Goal: Task Accomplishment & Management: Manage account settings

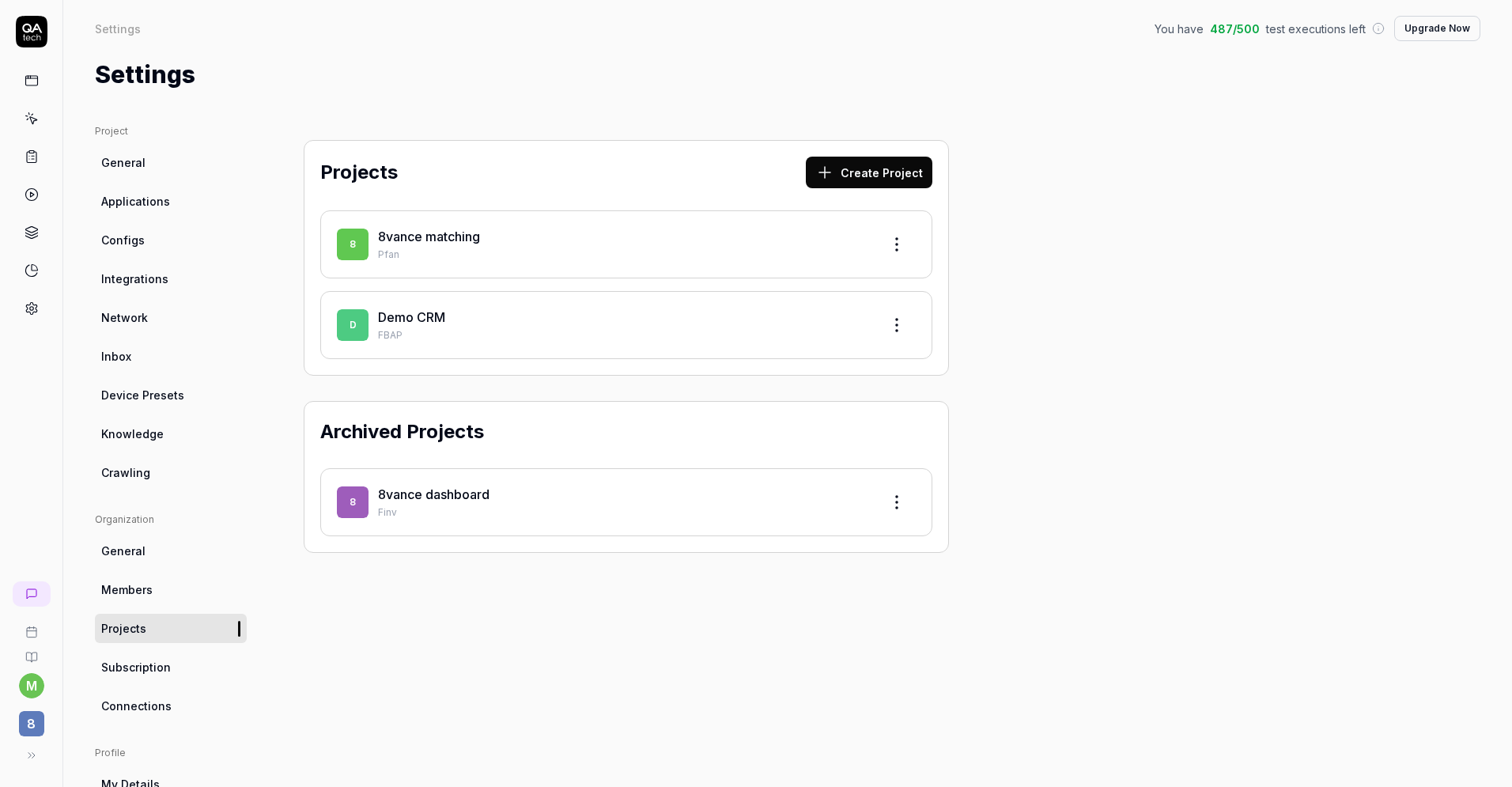
click at [547, 248] on p "Pfan" at bounding box center [623, 255] width 490 height 14
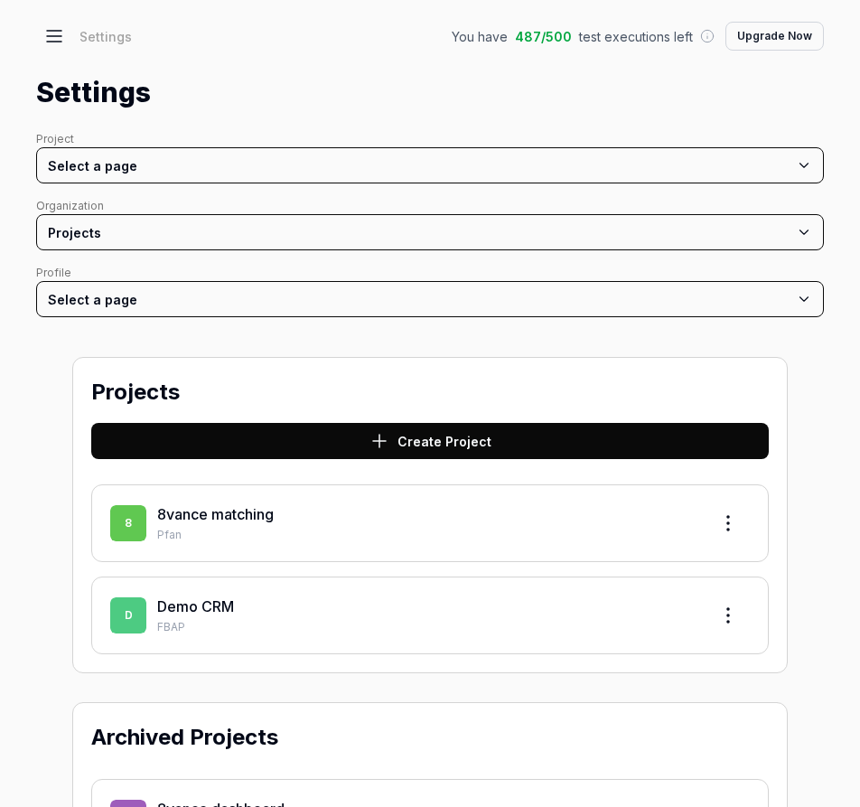
click at [41, 563] on div "Projects Create Project 8 8vance matching Pfan D Demo CRM FBAP Archived Project…" at bounding box center [430, 625] width 788 height 573
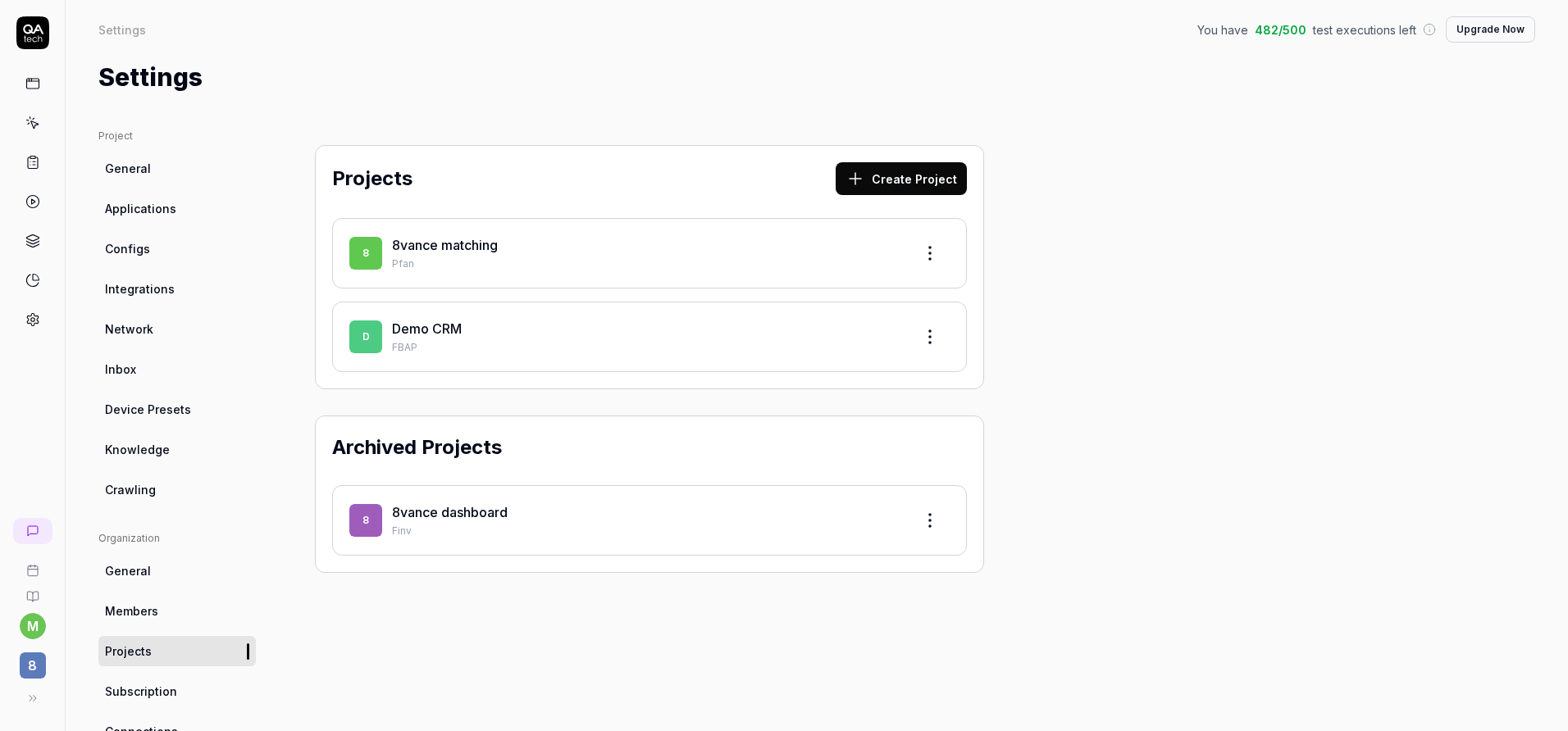
click at [25, 163] on icon at bounding box center [33, 162] width 15 height 15
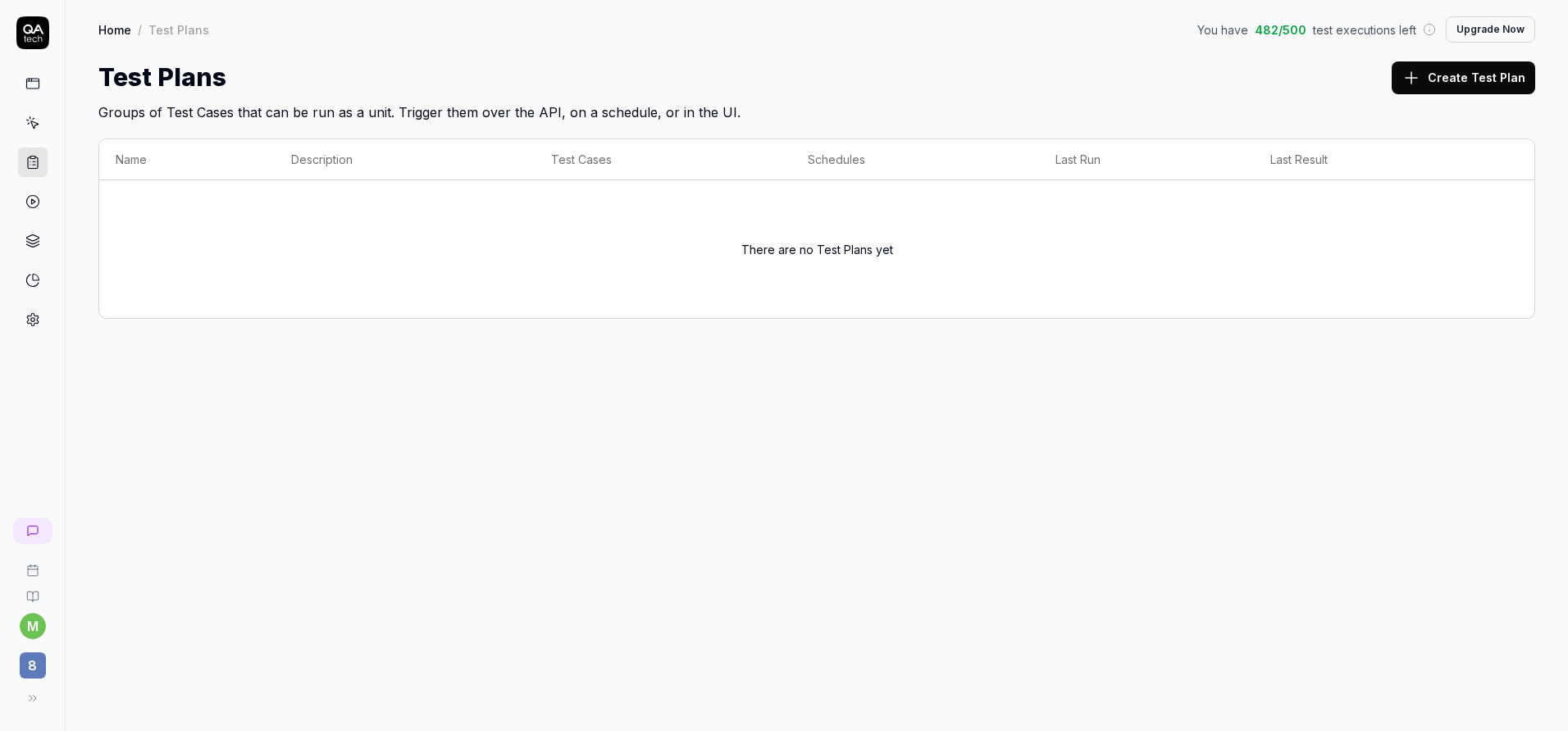
click at [1442, 63] on button "Create Test Plan" at bounding box center [1464, 78] width 143 height 33
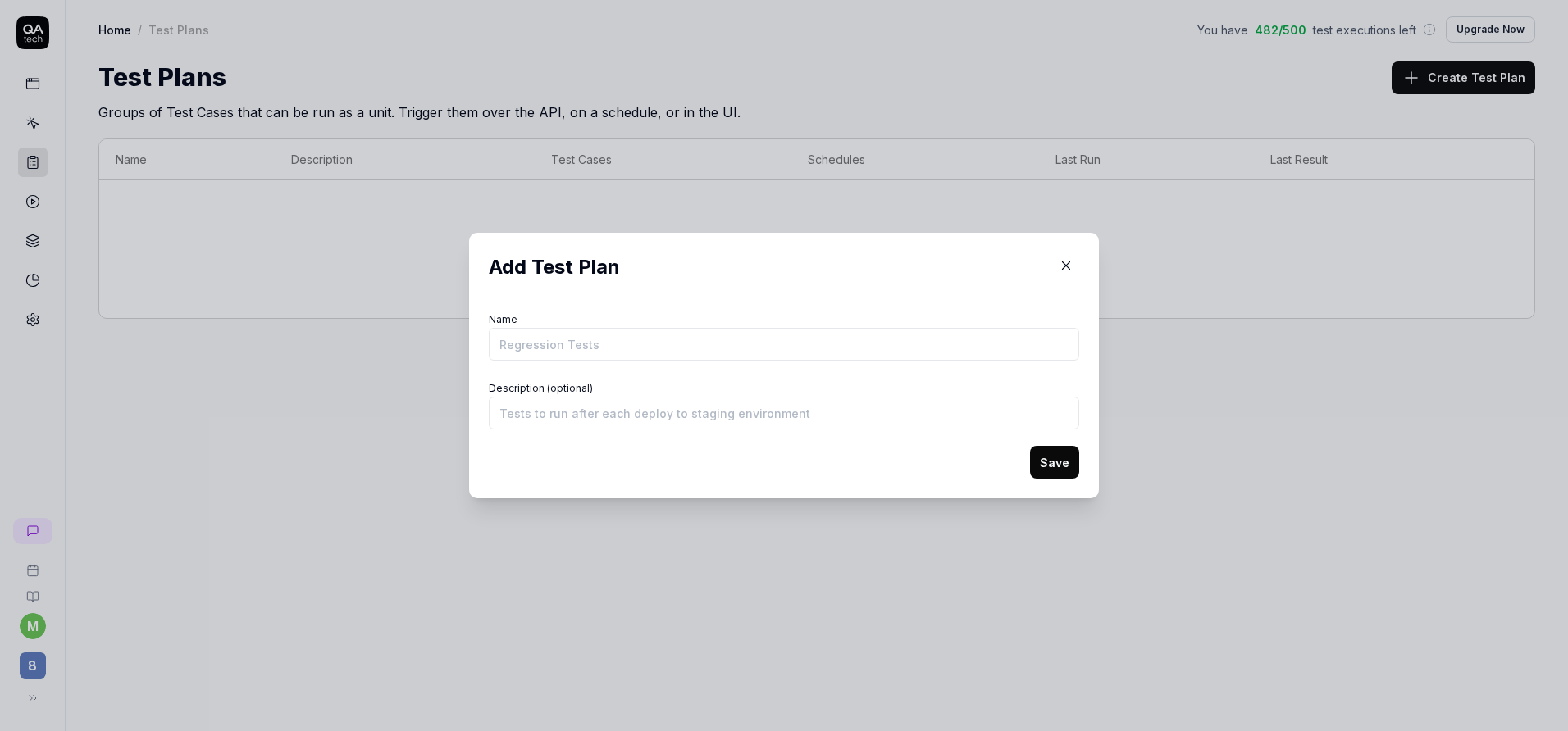
click at [1070, 270] on icon "button" at bounding box center [1066, 266] width 15 height 15
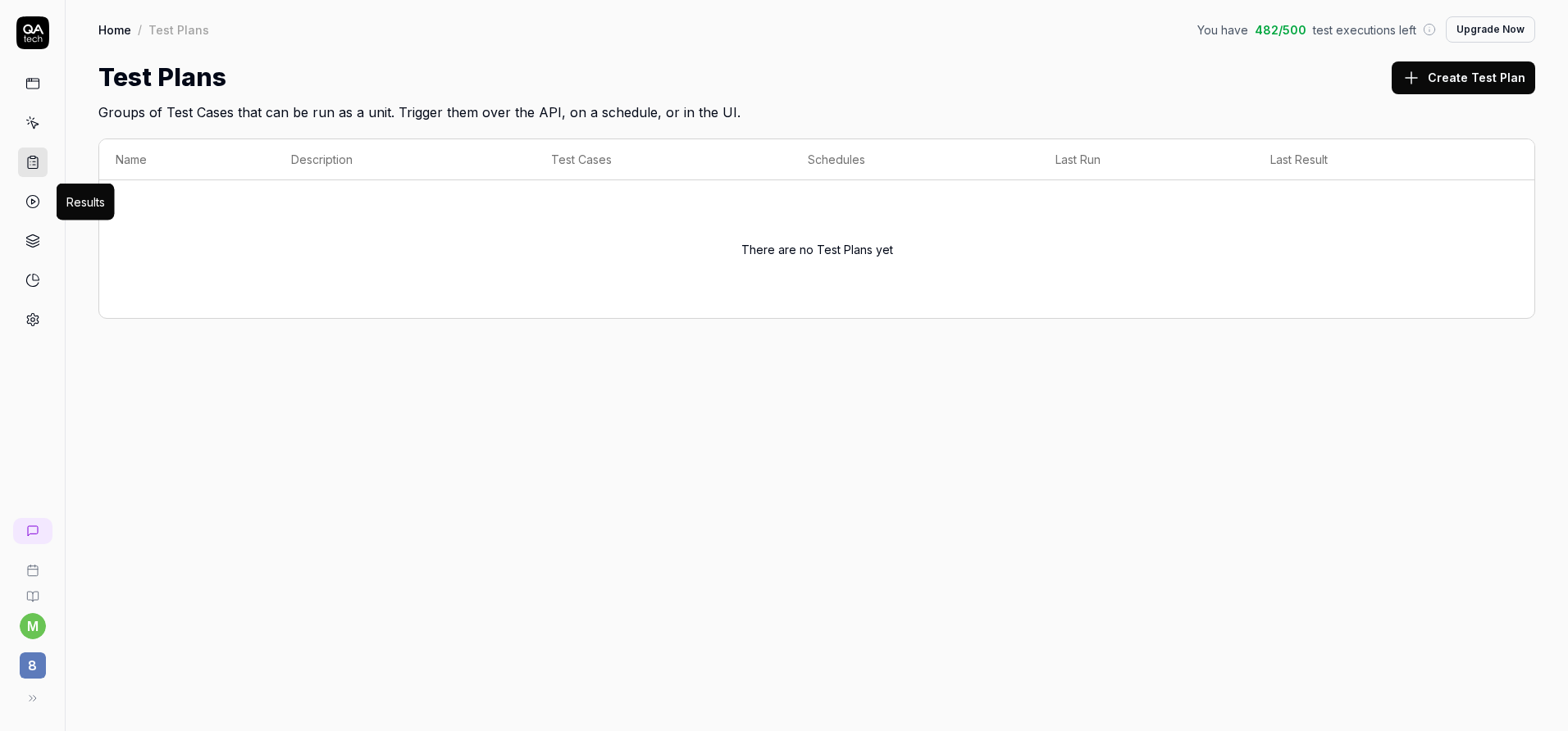
click at [34, 204] on icon at bounding box center [33, 201] width 15 height 15
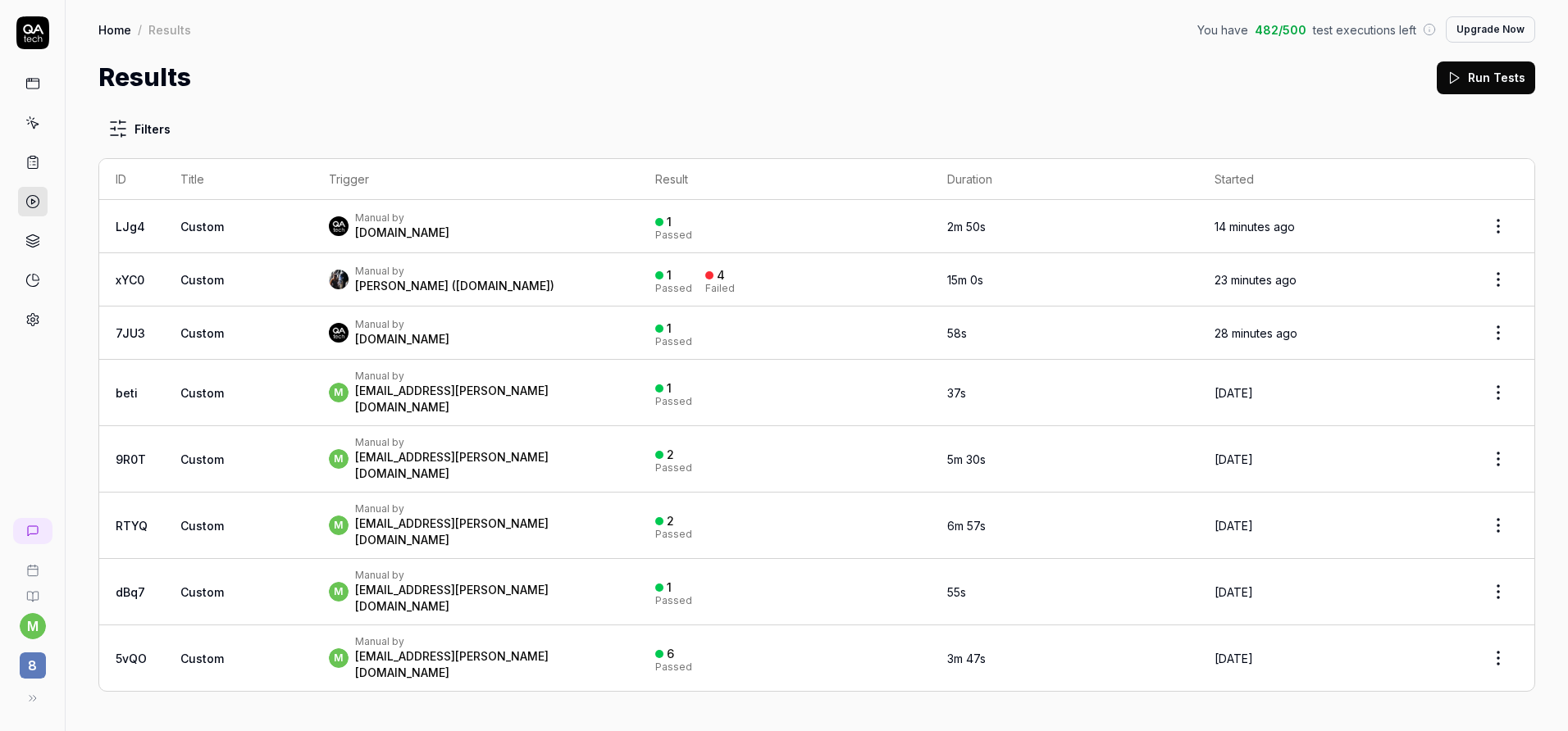
click at [33, 233] on link at bounding box center [33, 240] width 30 height 30
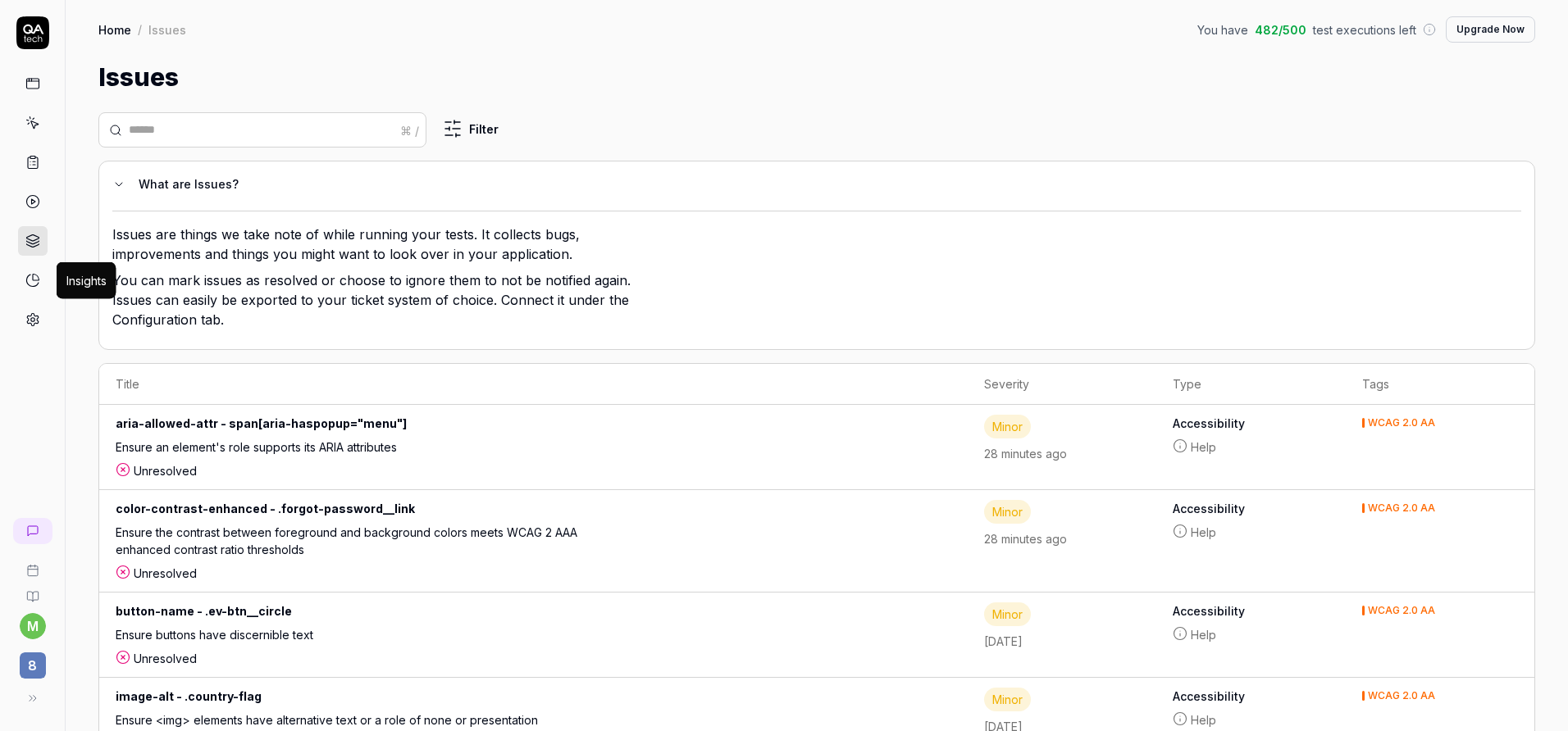
click at [35, 274] on icon at bounding box center [33, 280] width 15 height 15
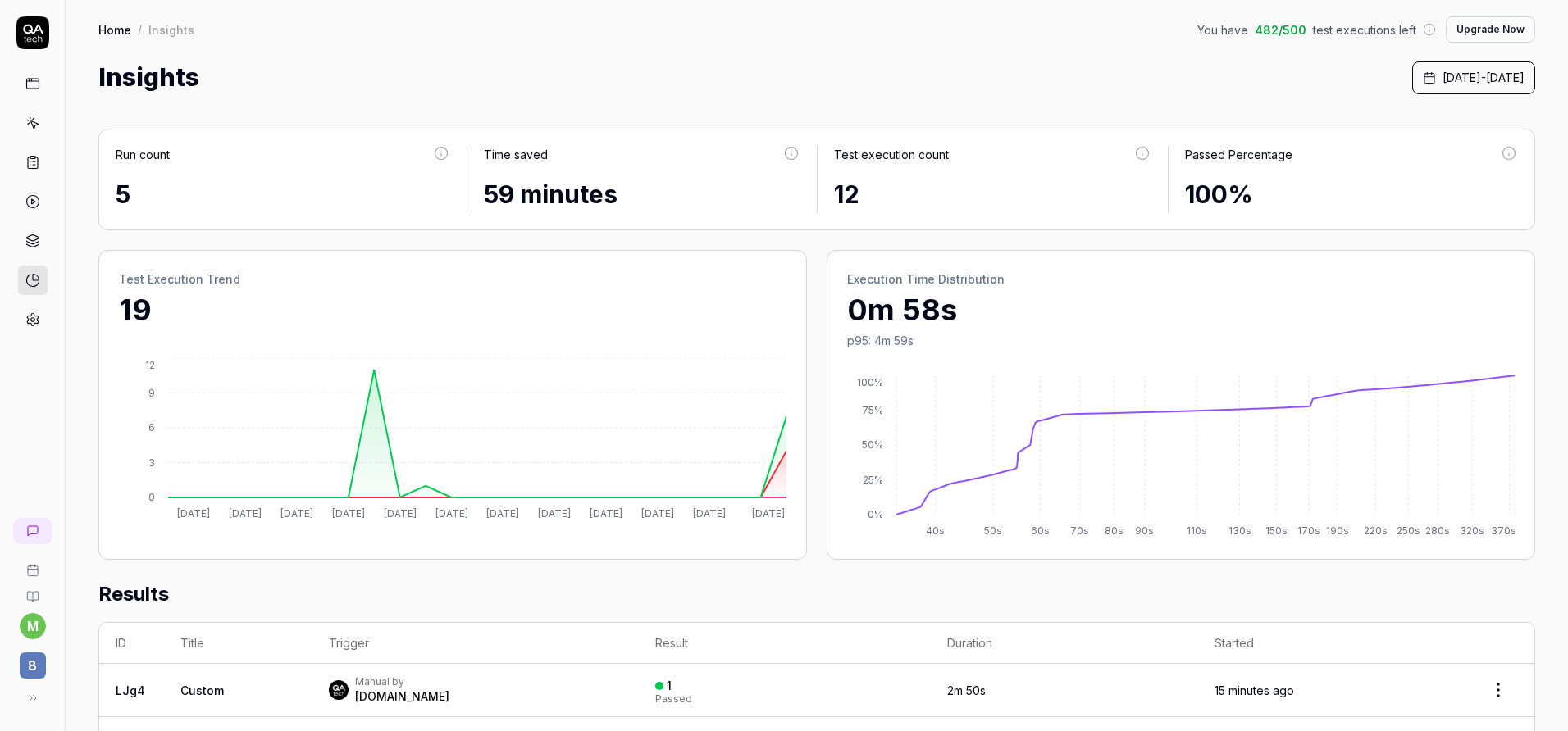
click at [29, 132] on link at bounding box center [33, 122] width 30 height 30
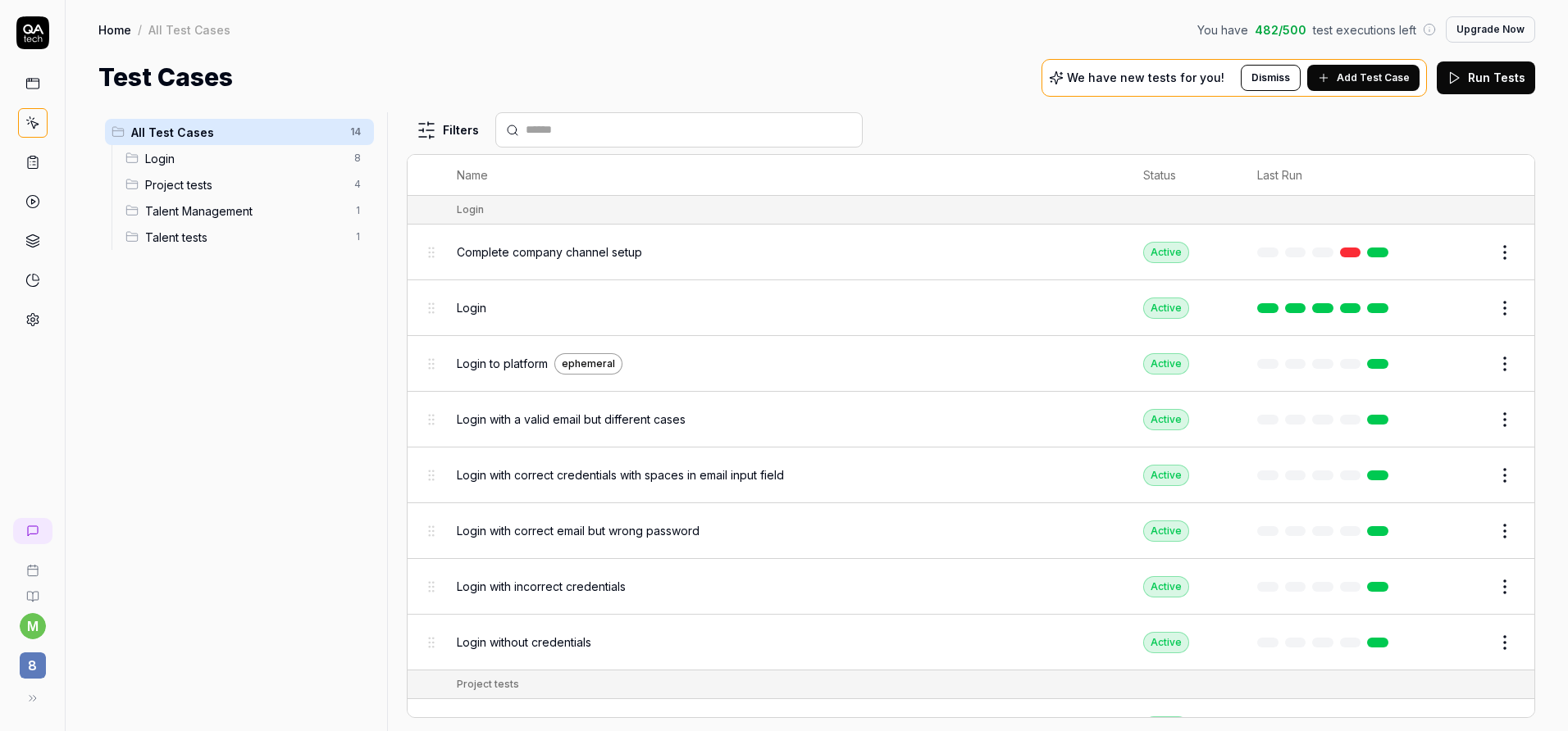
click at [31, 86] on icon at bounding box center [33, 83] width 15 height 15
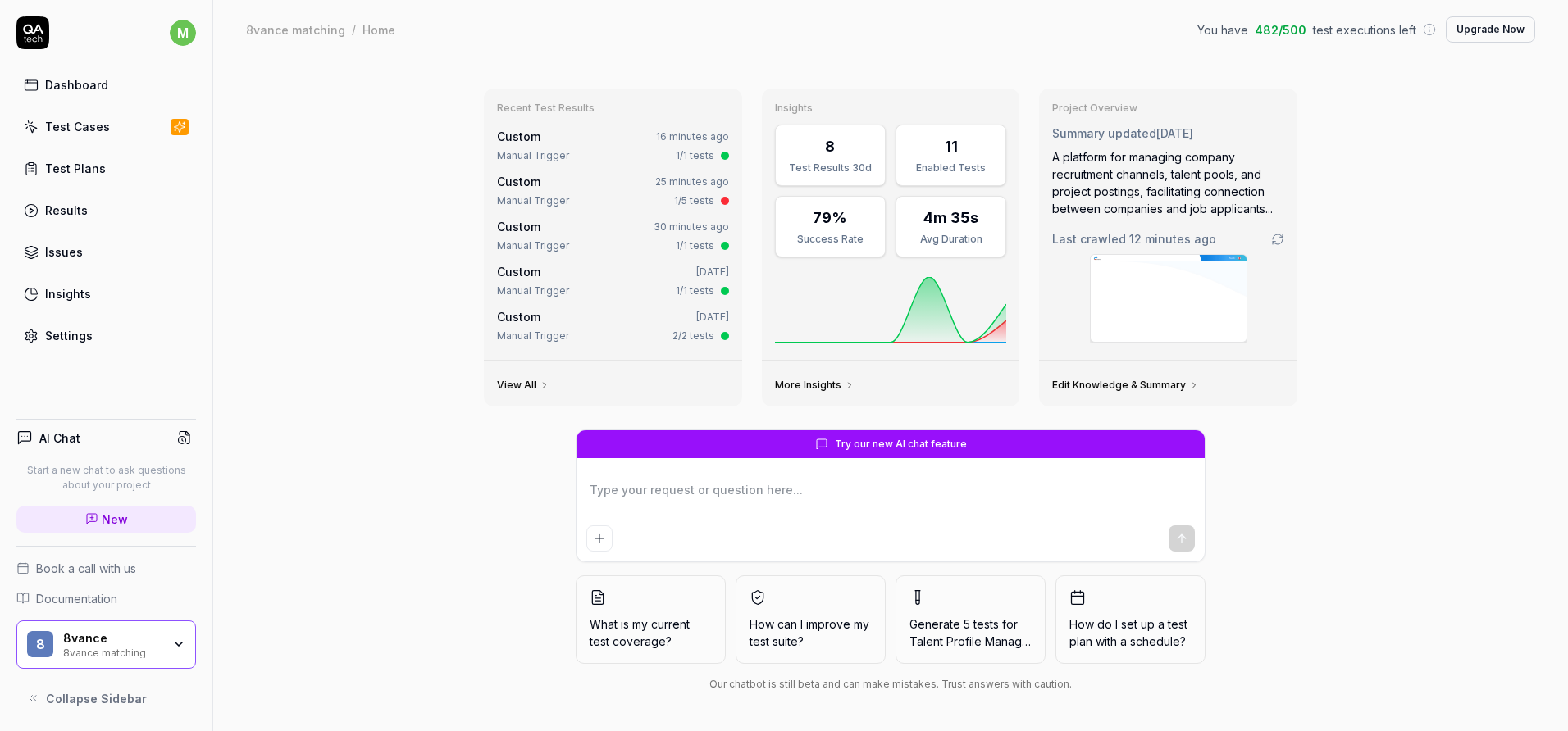
type textarea "*"
click at [118, 342] on link "Settings" at bounding box center [106, 335] width 180 height 32
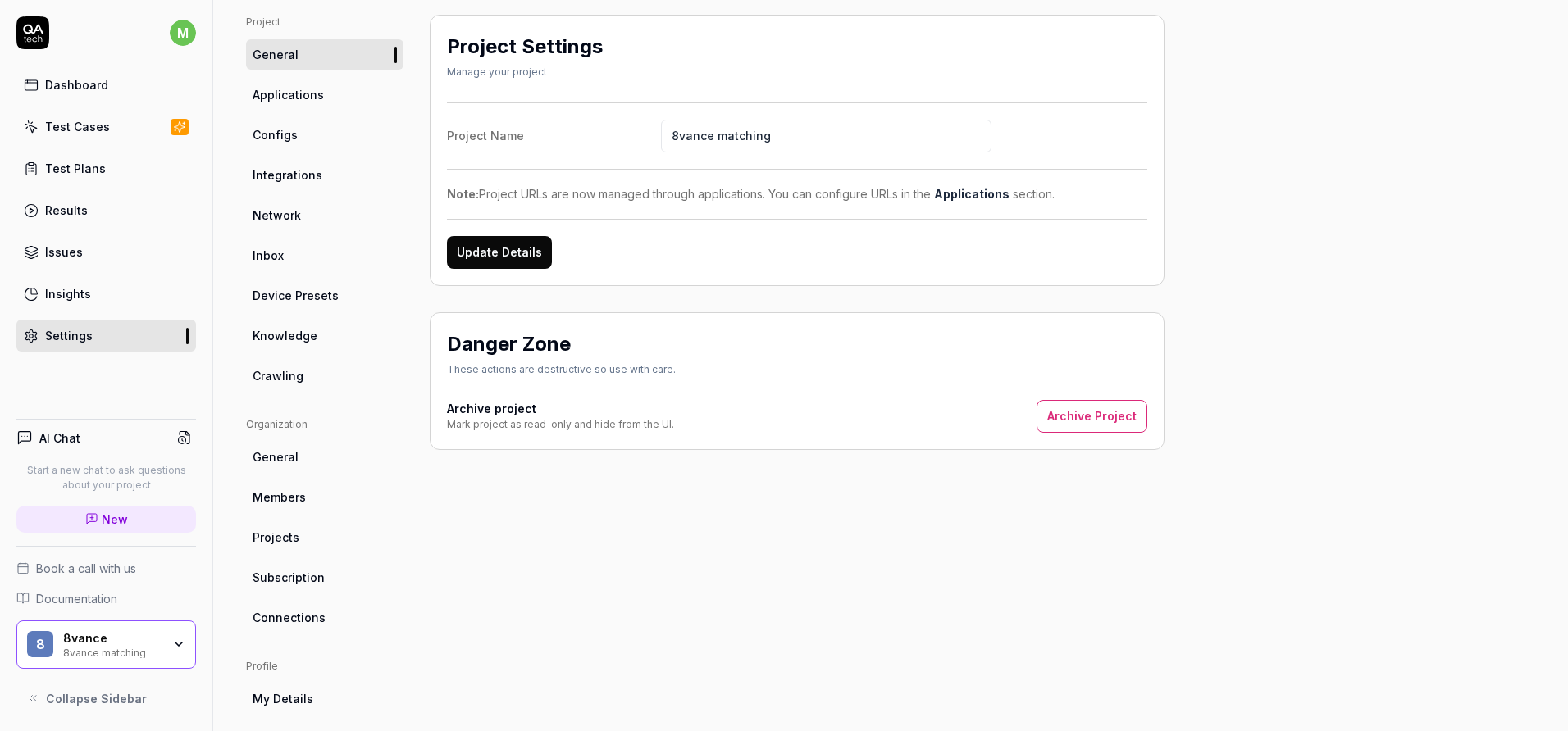
scroll to position [115, 0]
click at [287, 612] on span "Connections" at bounding box center [289, 617] width 73 height 17
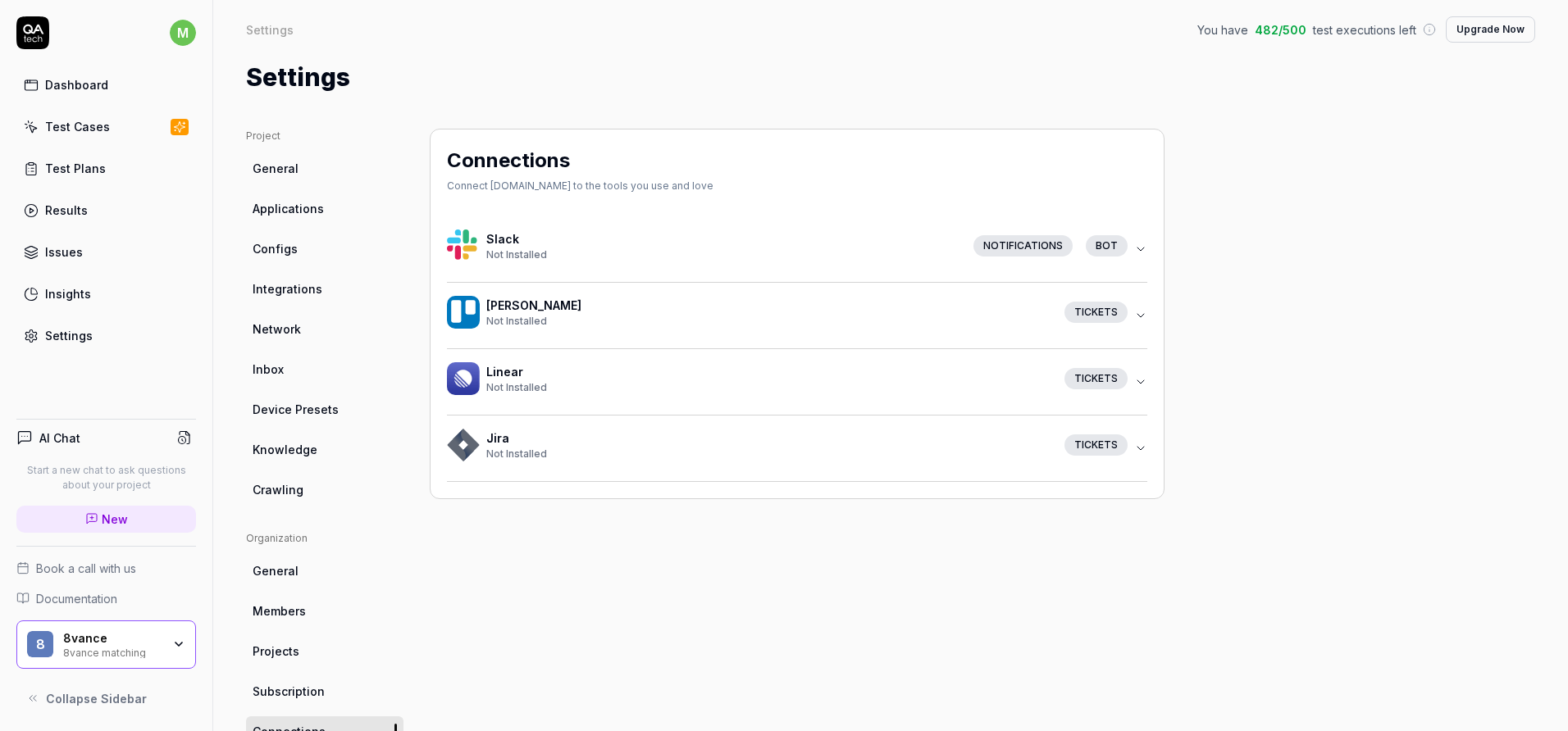
click at [112, 123] on link "Test Cases" at bounding box center [106, 126] width 180 height 32
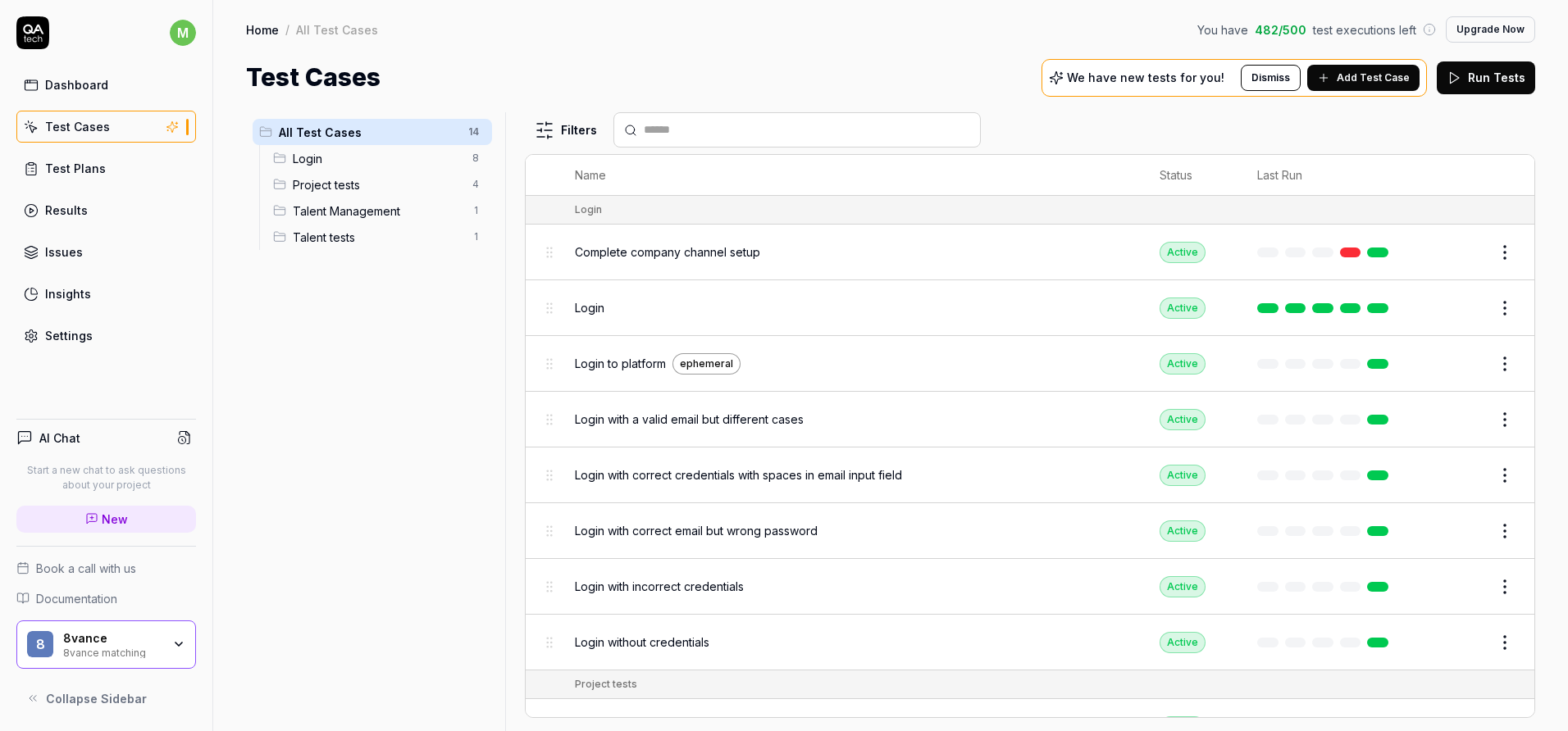
click at [122, 176] on link "Test Plans" at bounding box center [106, 168] width 180 height 32
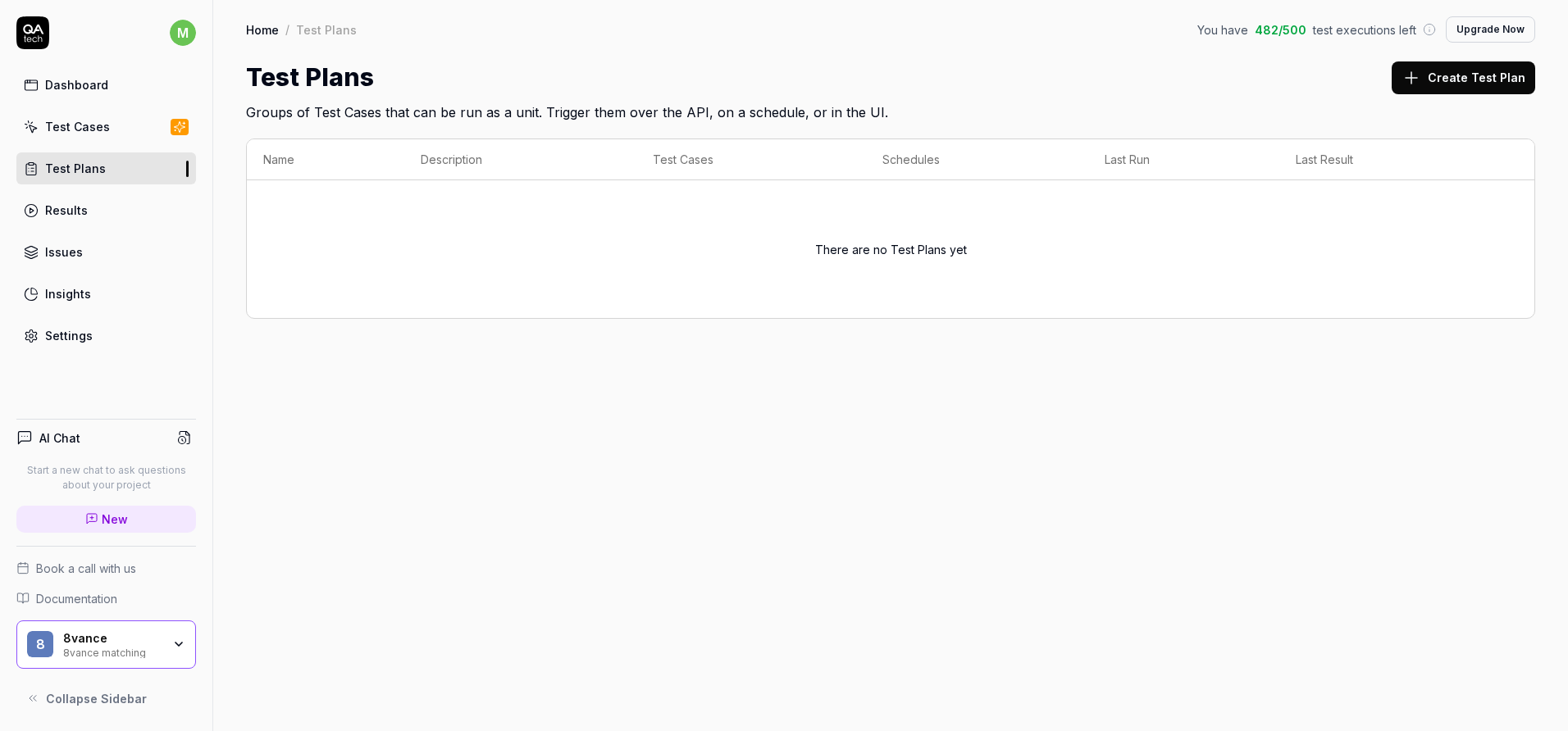
click at [1481, 84] on button "Create Test Plan" at bounding box center [1464, 78] width 143 height 33
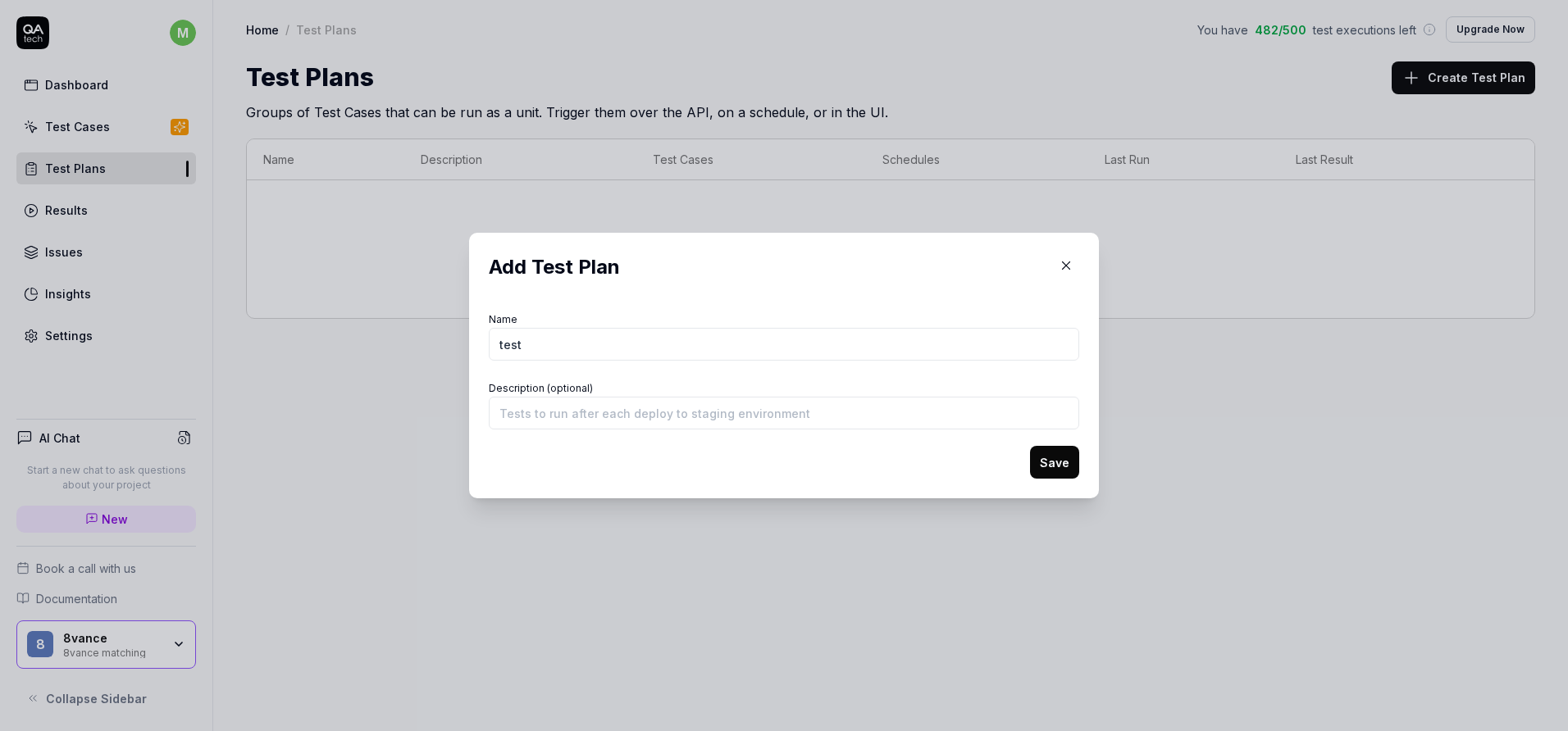
type input "test"
click at [1030, 446] on button "Save" at bounding box center [1054, 463] width 49 height 33
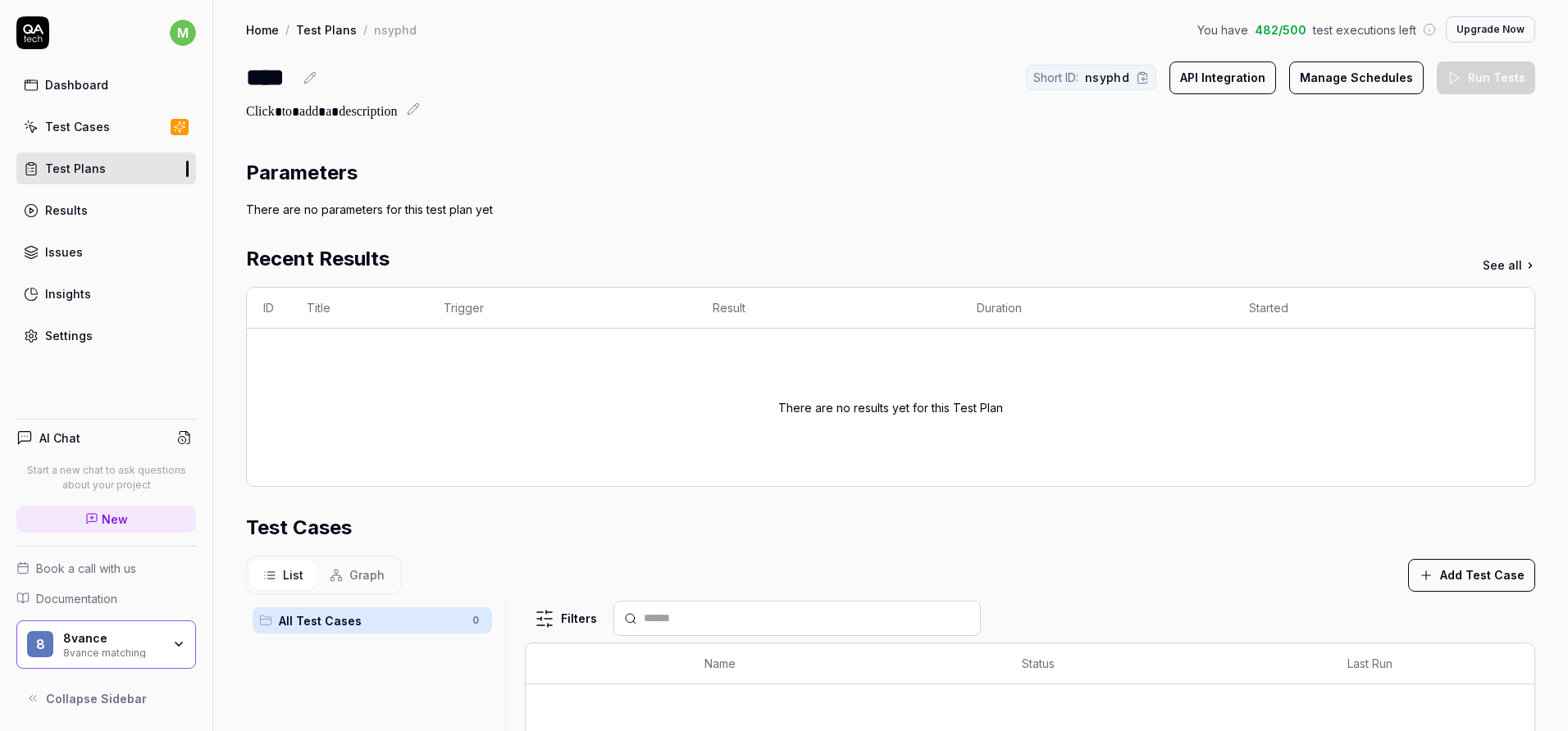
click at [123, 152] on link "Test Plans" at bounding box center [106, 168] width 180 height 32
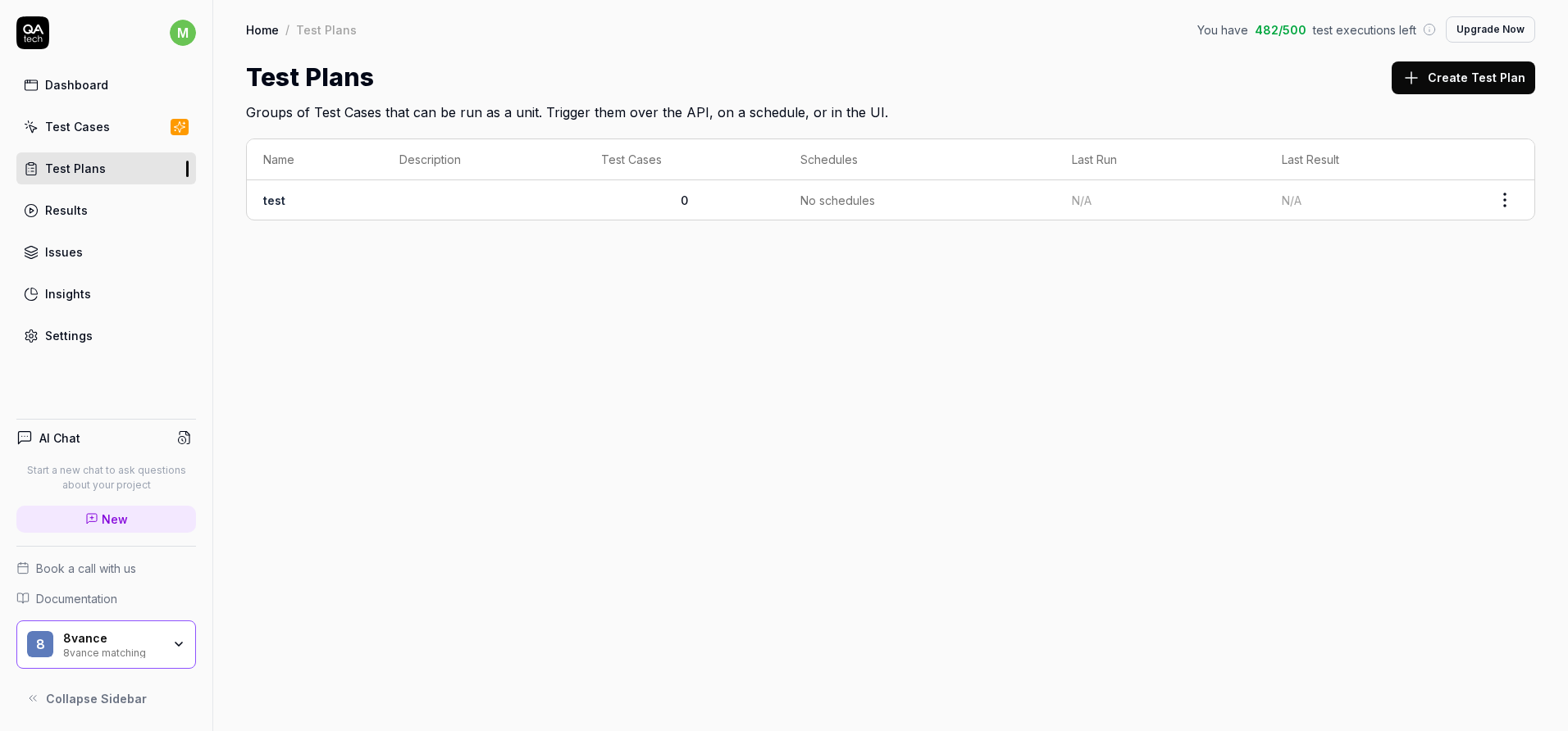
click at [314, 186] on td "test" at bounding box center [315, 200] width 136 height 39
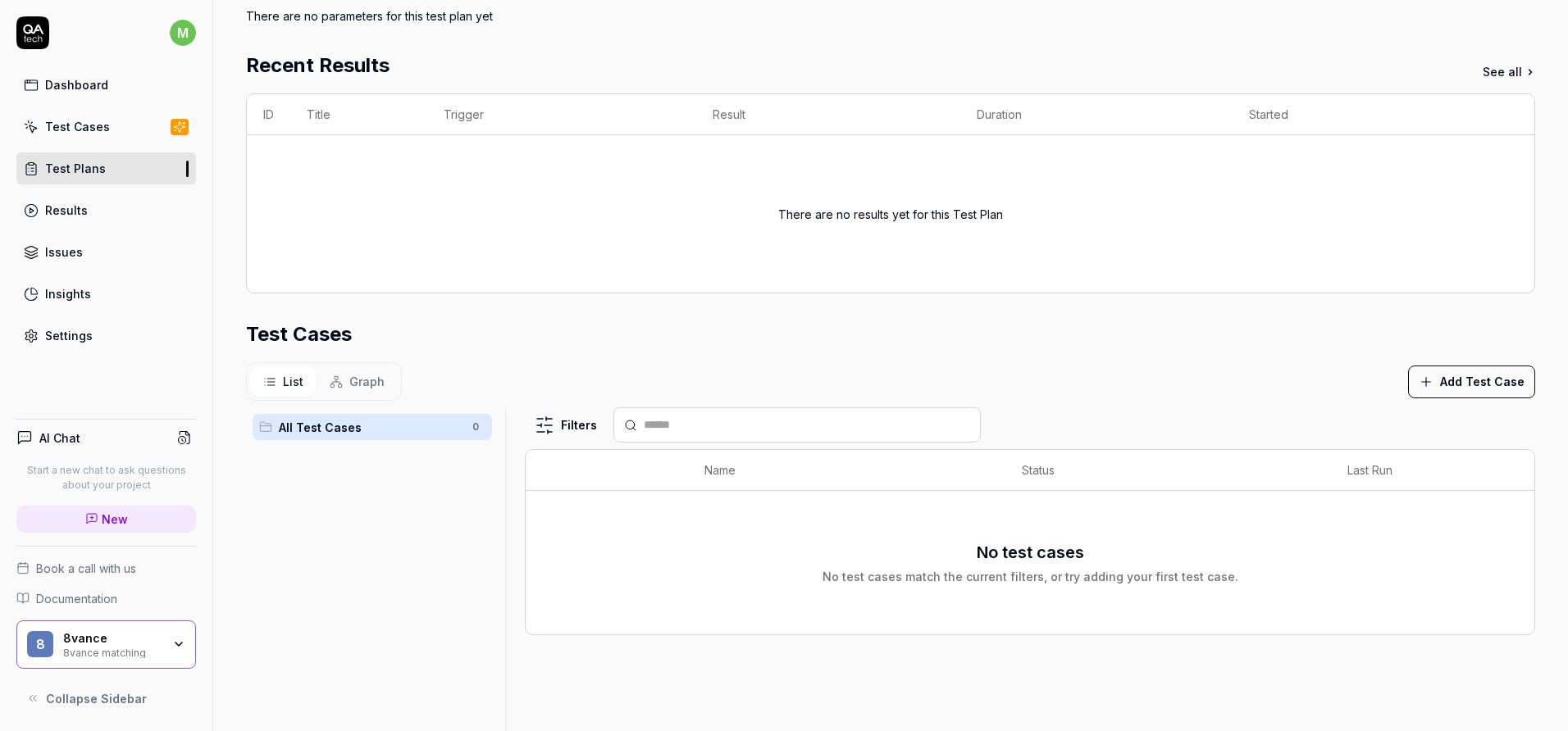
scroll to position [196, 0]
click at [364, 375] on span "Graph" at bounding box center [367, 378] width 35 height 17
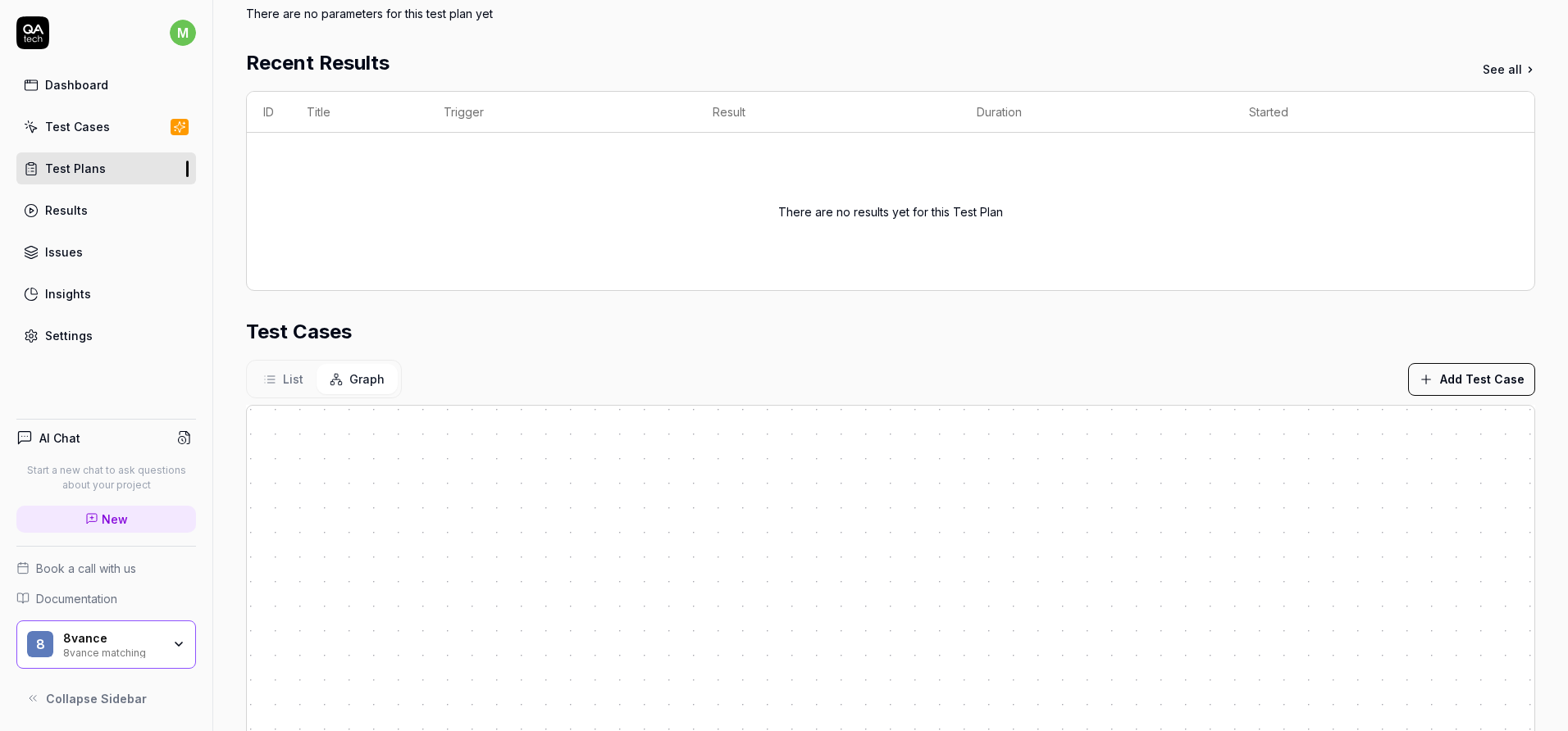
click at [319, 374] on button "Graph" at bounding box center [357, 378] width 81 height 30
click at [283, 379] on span "List" at bounding box center [293, 378] width 21 height 17
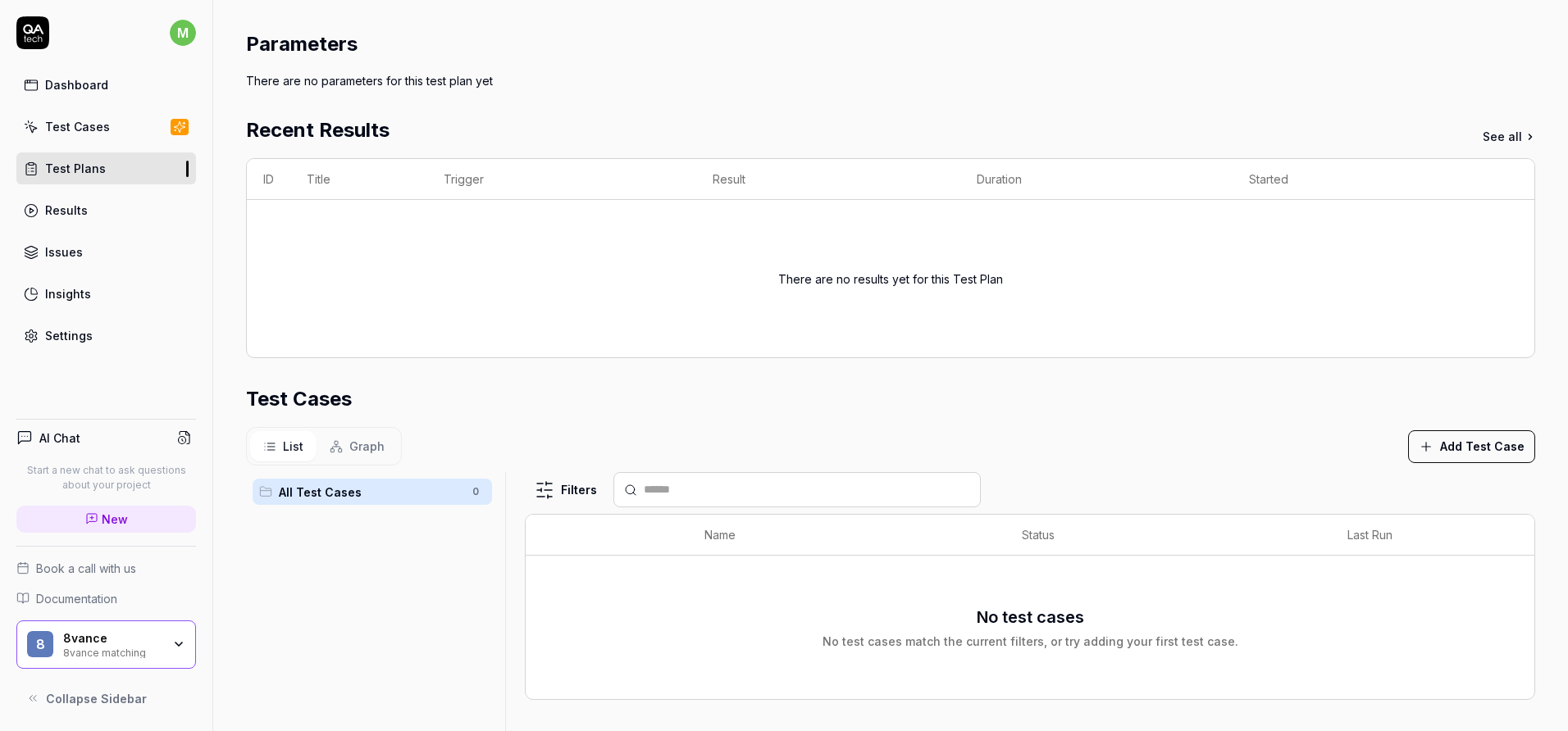
scroll to position [0, 0]
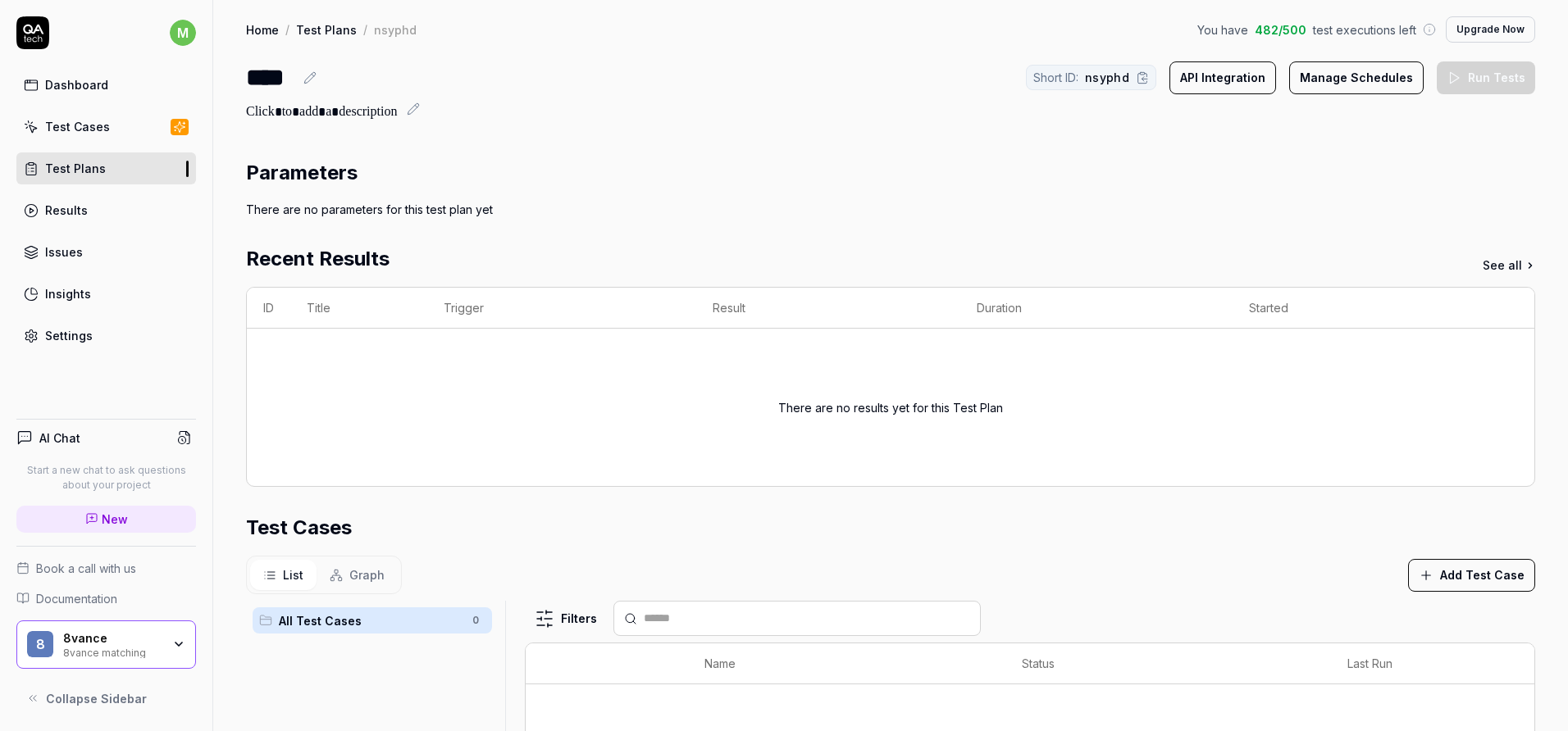
click at [844, 90] on div "**** Short ID: nsyphd API Integration Manage Schedules Run Tests" at bounding box center [890, 77] width 1289 height 37
click at [113, 141] on link "Test Cases" at bounding box center [106, 126] width 180 height 32
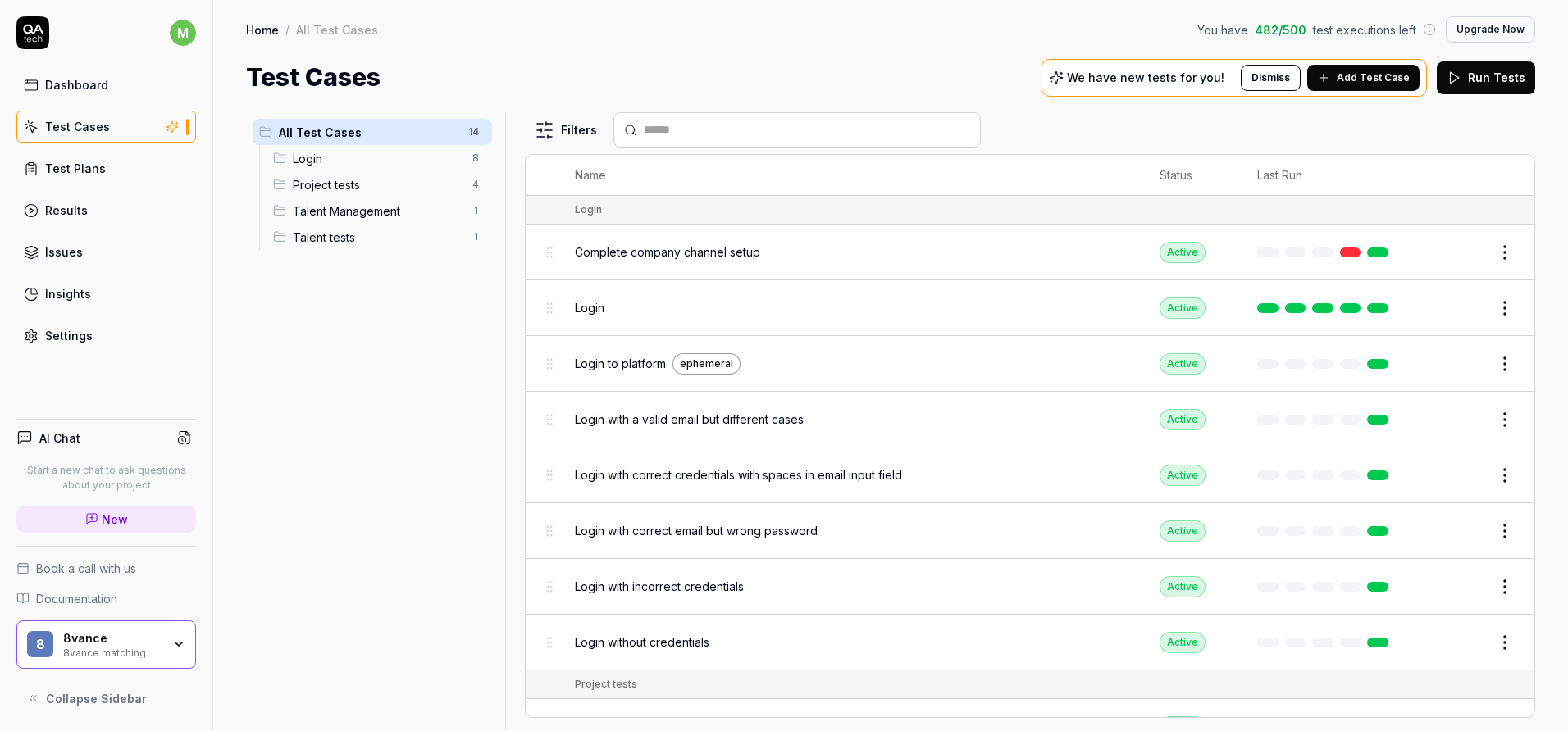
click at [283, 158] on body "m Dashboard Test Cases Test Plans Results Issues Insights Settings AI Chat Star…" at bounding box center [784, 366] width 1568 height 731
click at [670, 260] on div "Complete company channel setup" at bounding box center [851, 251] width 552 height 35
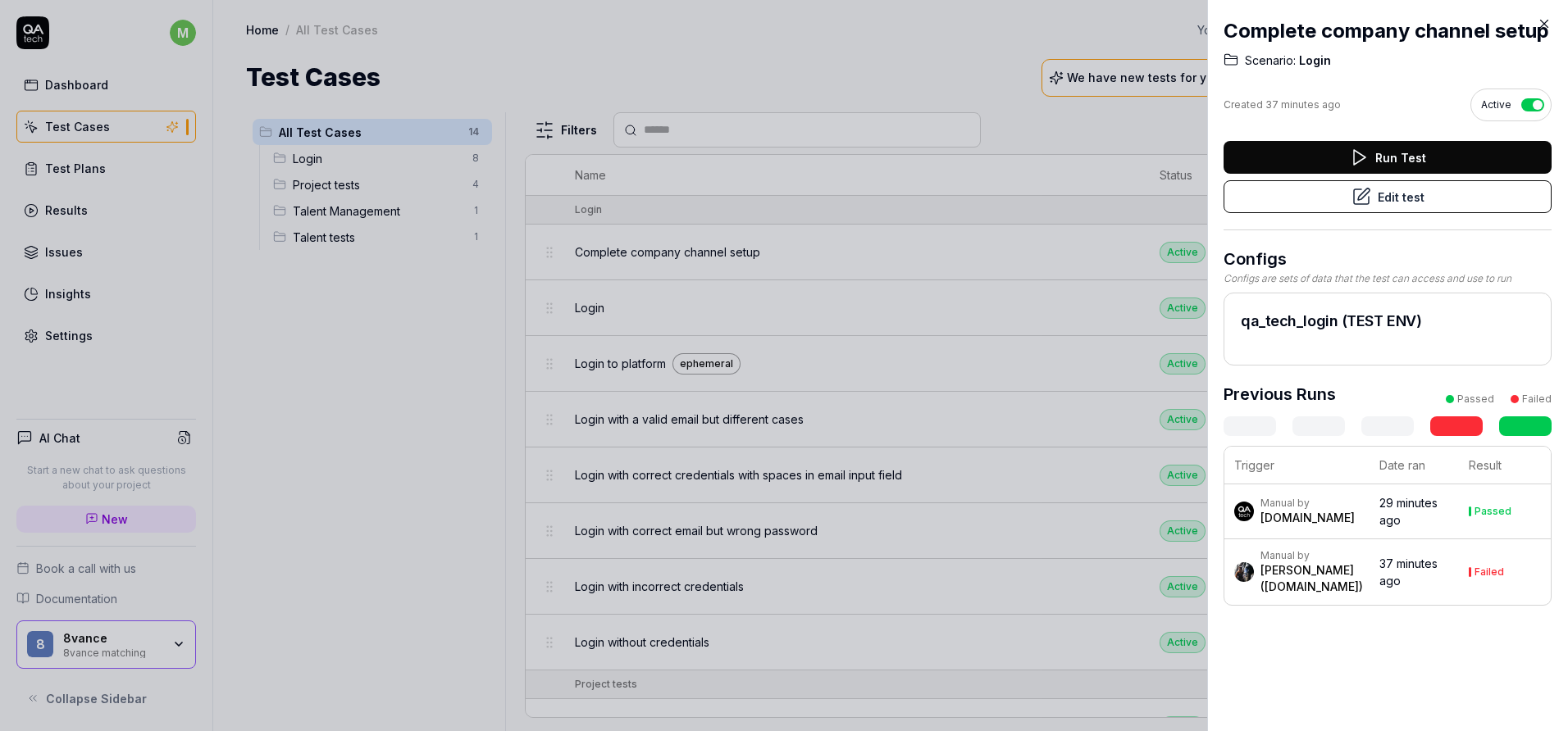
click at [1548, 25] on icon at bounding box center [1544, 24] width 15 height 15
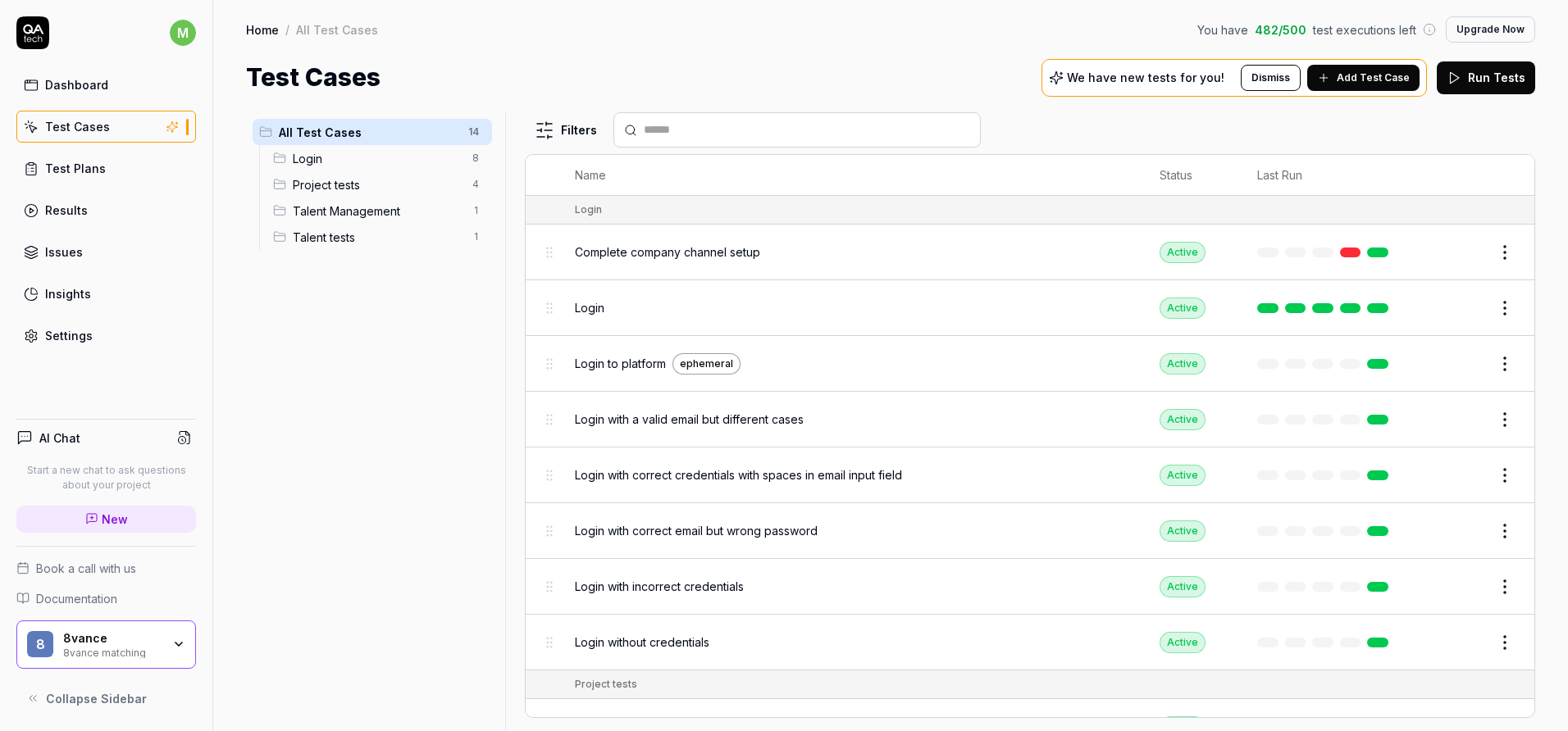
click at [134, 179] on link "Test Plans" at bounding box center [106, 168] width 180 height 32
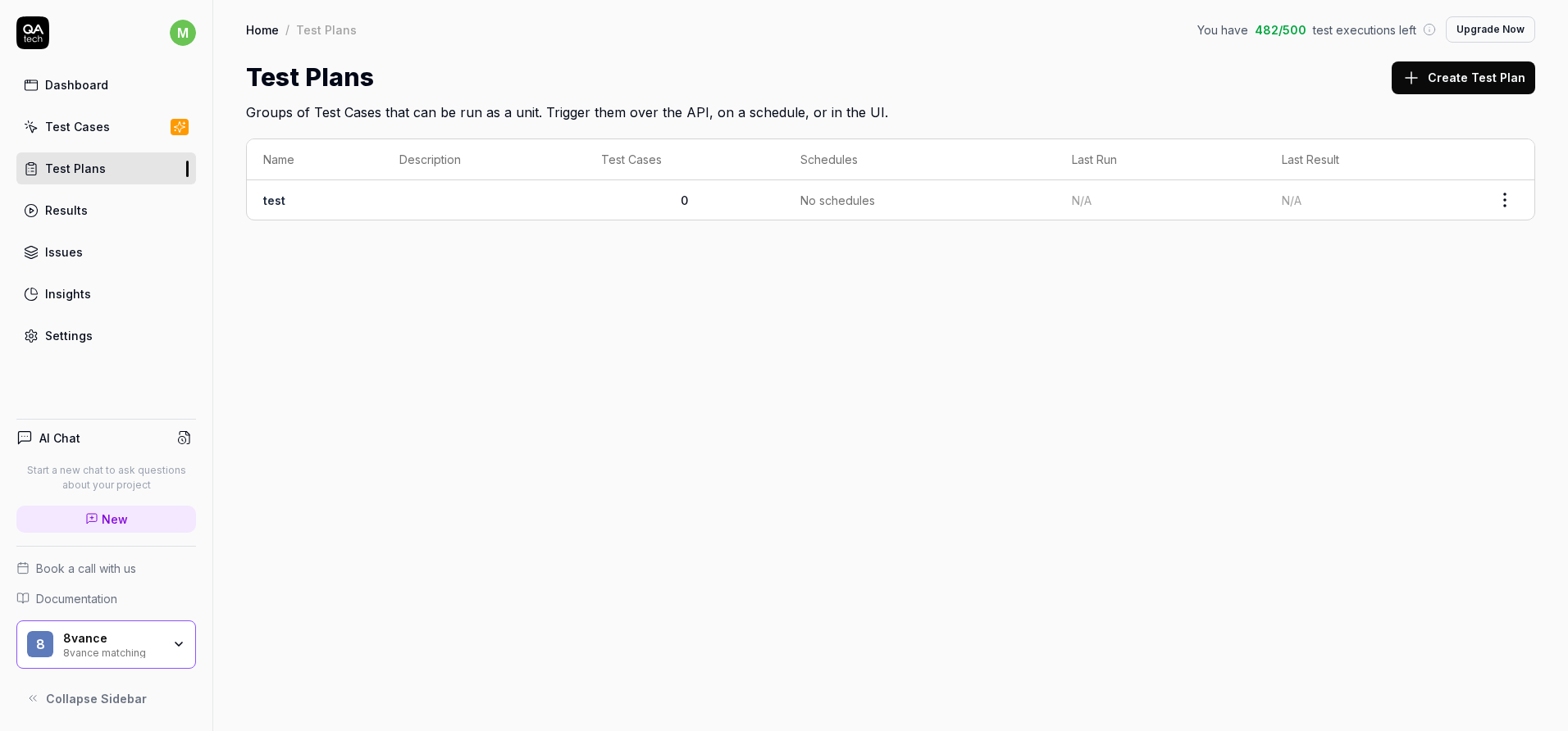
click at [510, 472] on div "Home / Test Plans You have 482 / 500 test executions left Upgrade Now Home / Te…" at bounding box center [890, 366] width 1355 height 731
click at [103, 254] on link "Issues" at bounding box center [106, 251] width 180 height 32
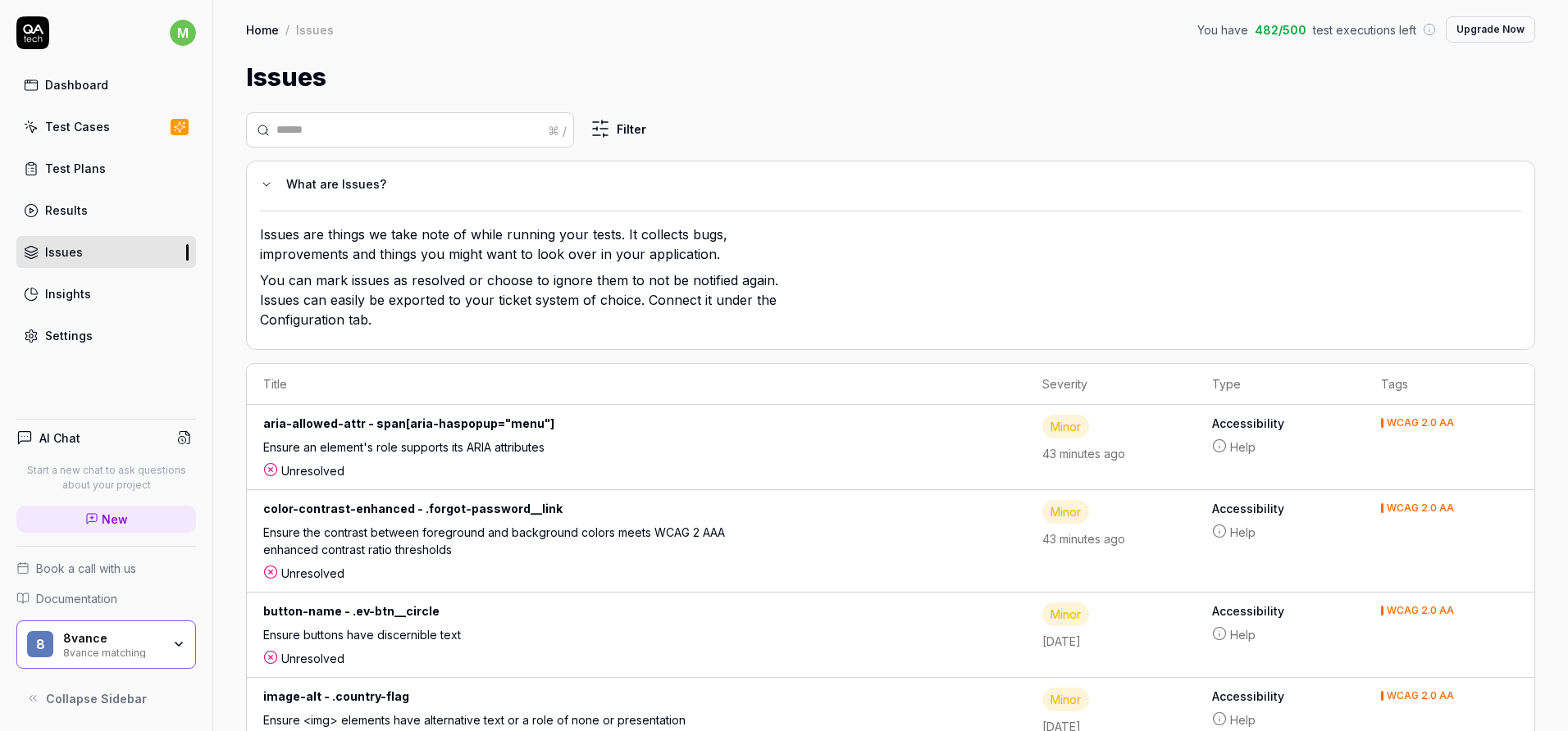
click at [111, 343] on link "Settings" at bounding box center [106, 335] width 180 height 32
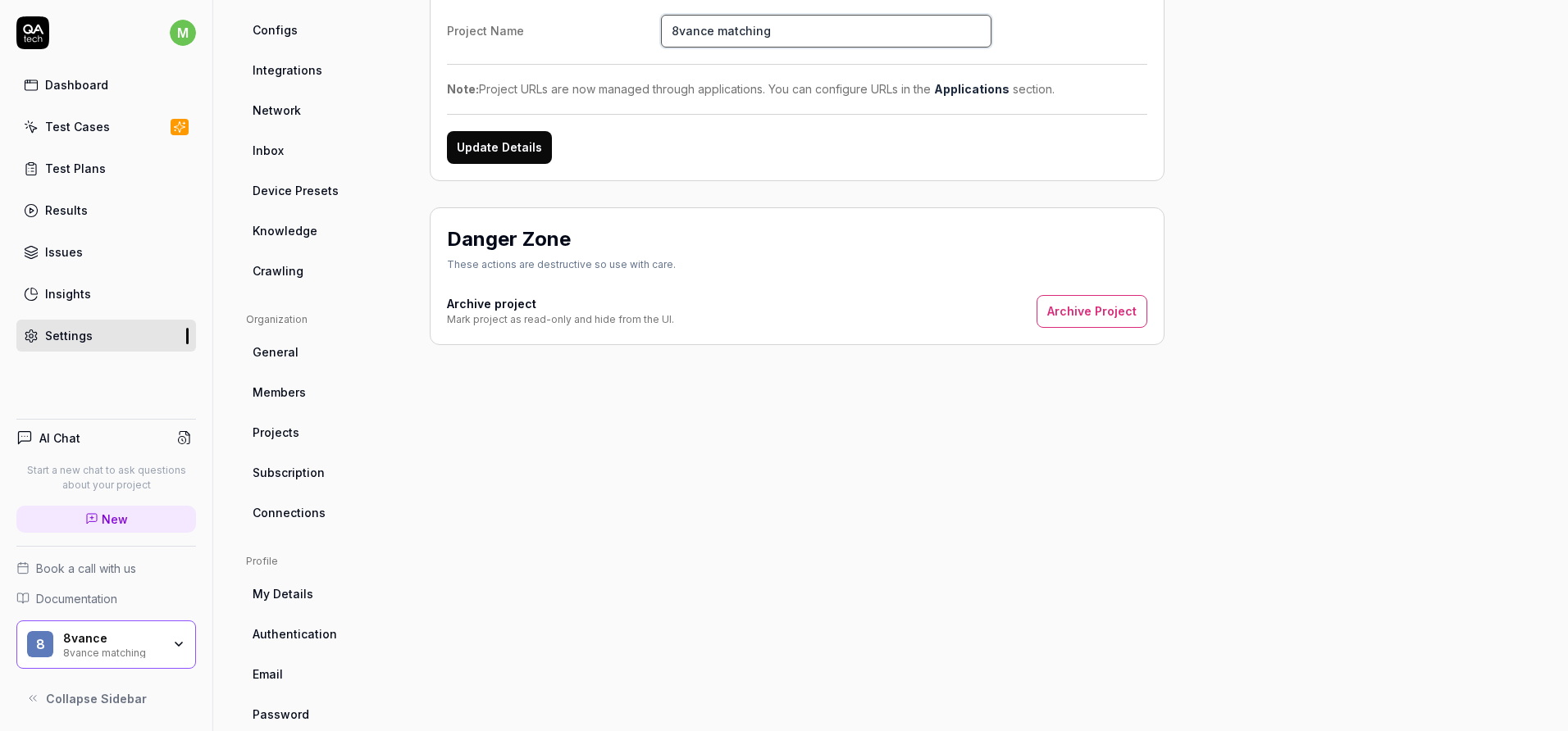
scroll to position [250, 0]
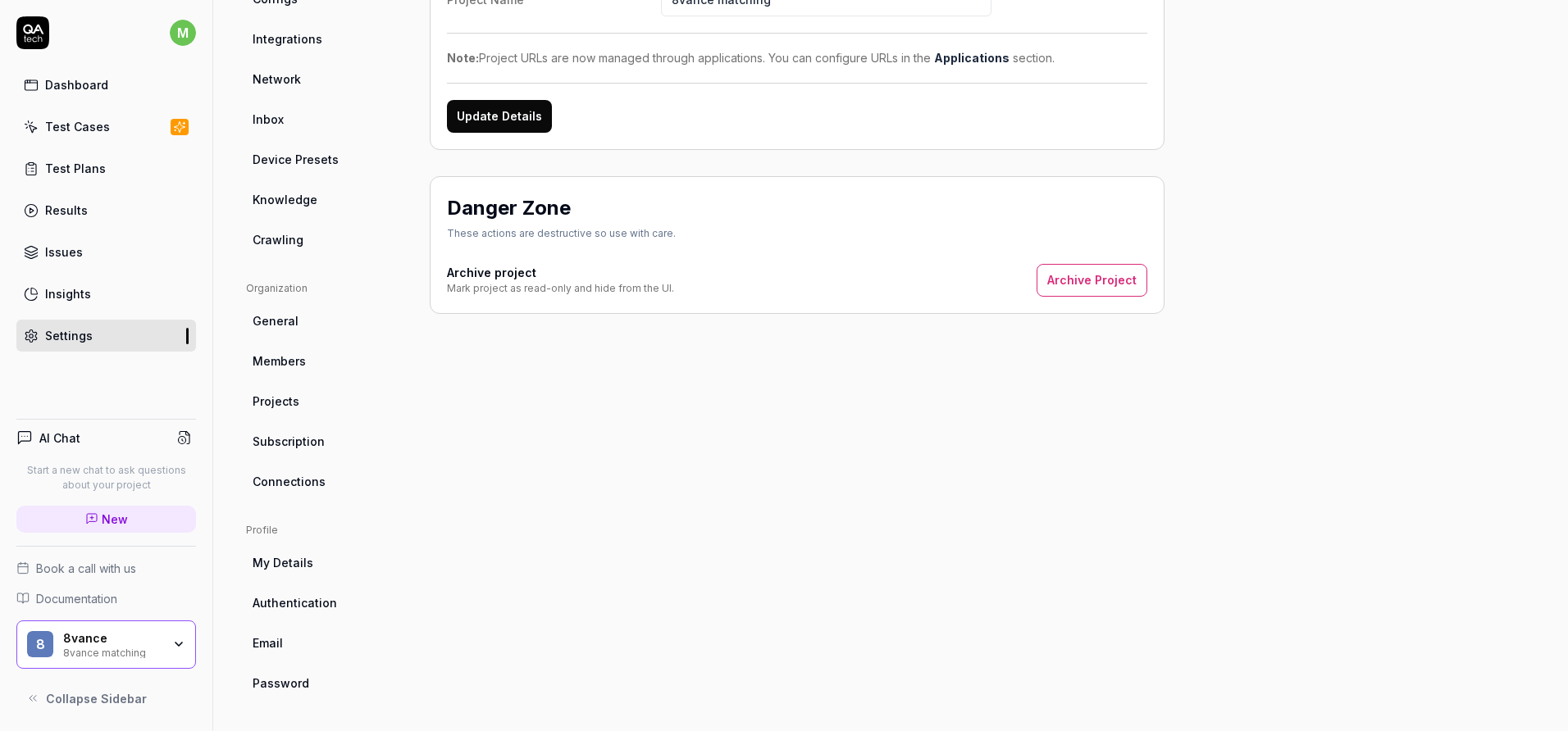
click at [573, 575] on div "Project Settings Manage your project Project Name 8vance matching Note: Project…" at bounding box center [798, 288] width 735 height 820
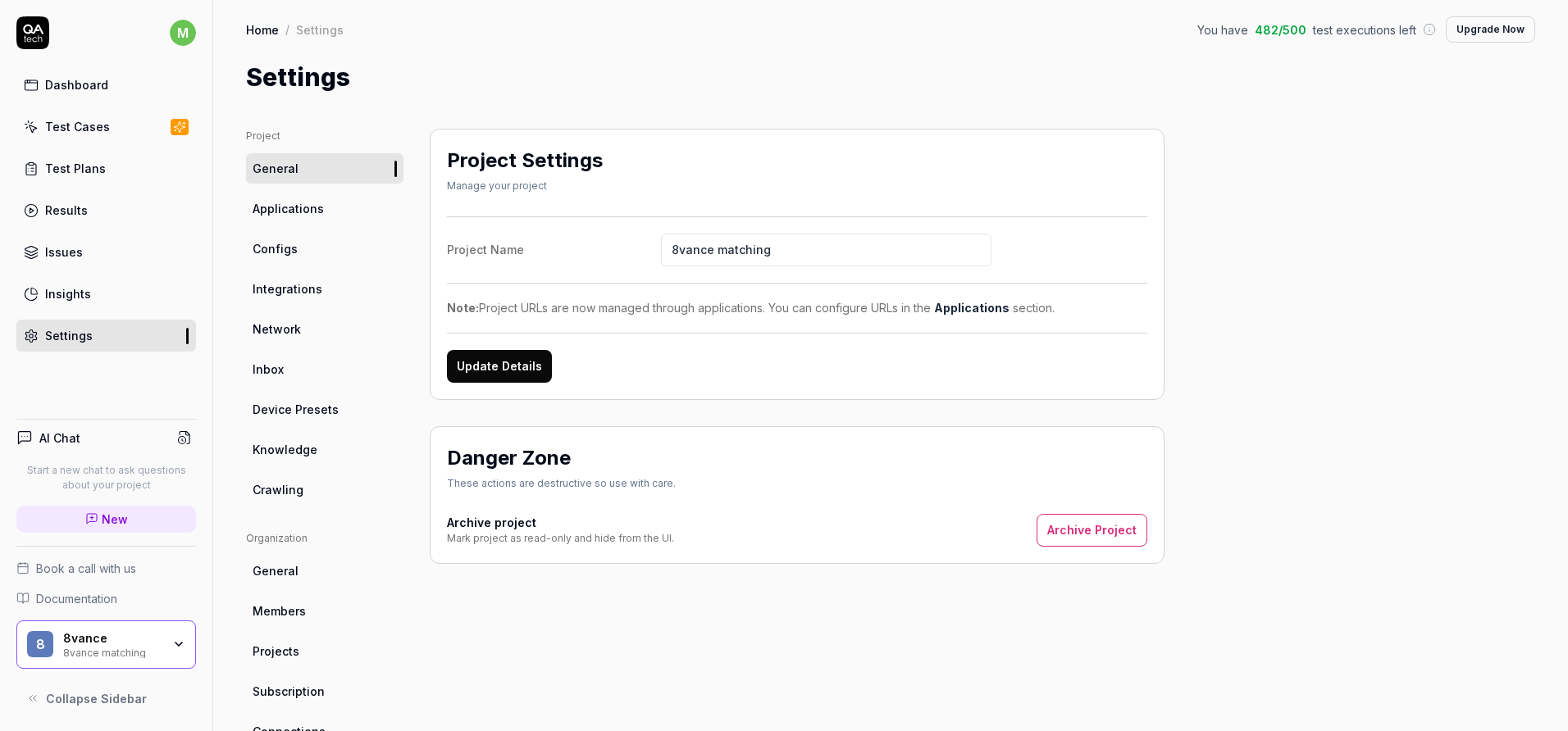
click at [316, 212] on span "Applications" at bounding box center [288, 209] width 72 height 17
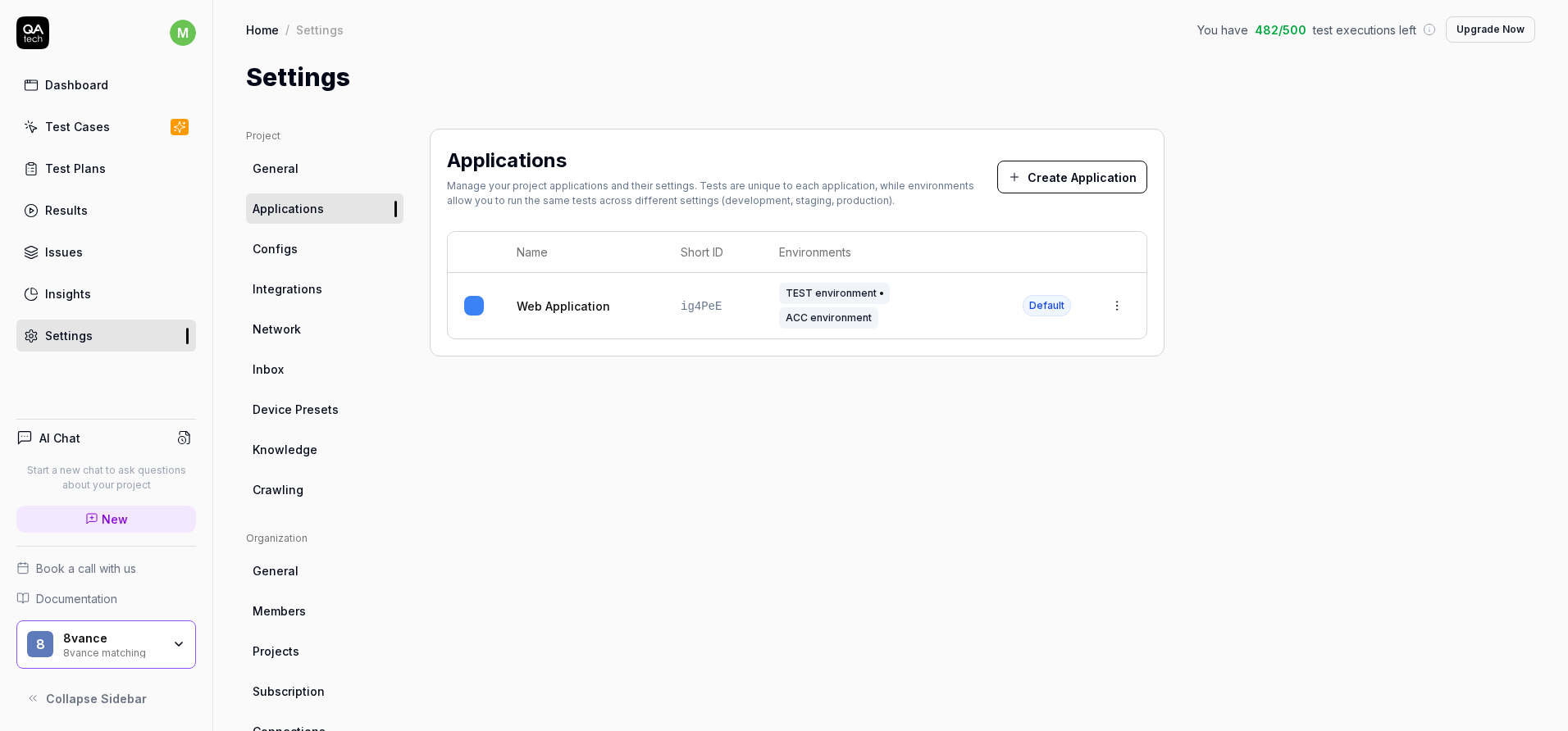
click at [1122, 302] on html "m Dashboard Test Cases Test Plans Results Issues Insights Settings AI Chat Star…" at bounding box center [784, 366] width 1568 height 731
click at [972, 403] on div "Edit" at bounding box center [1042, 404] width 191 height 36
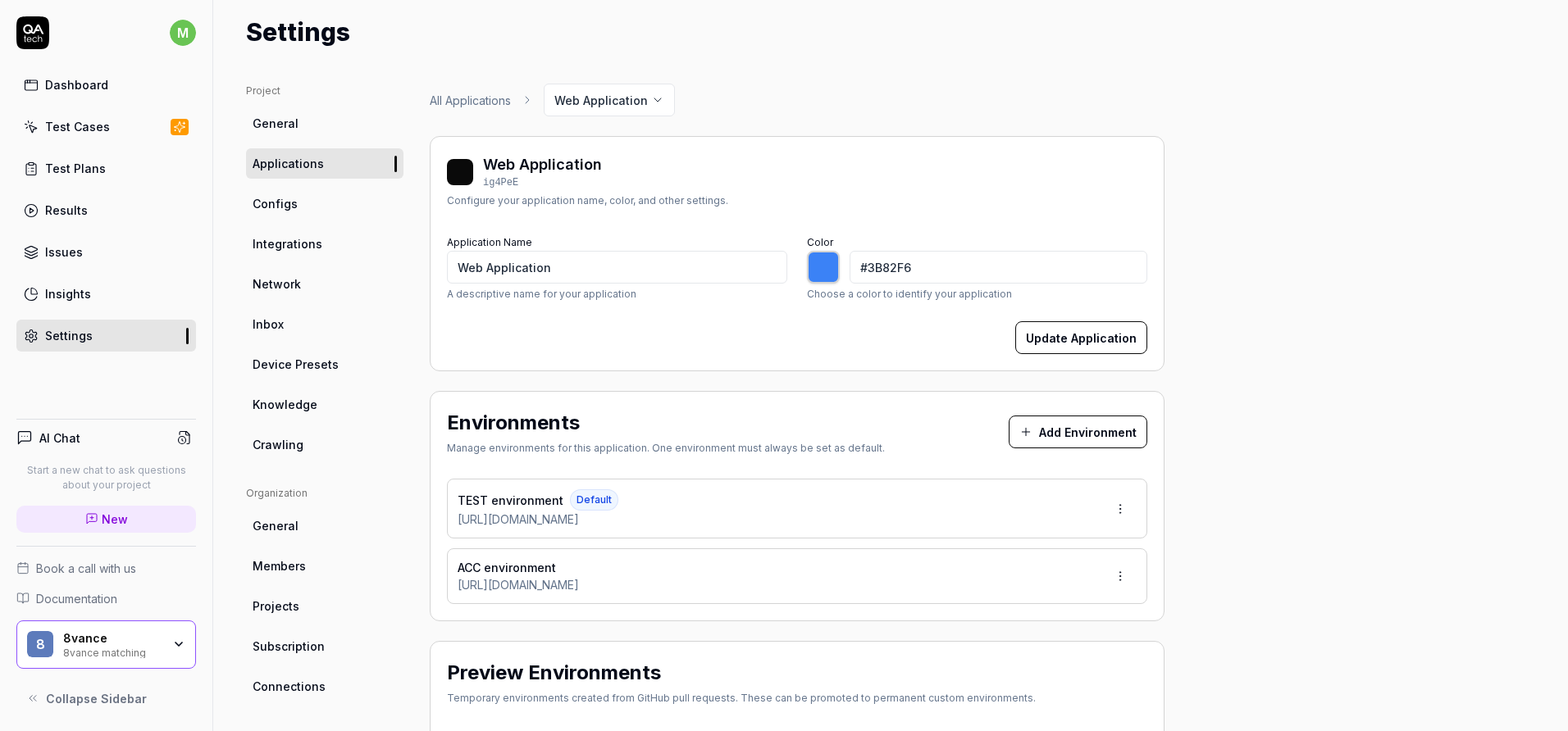
scroll to position [48, 0]
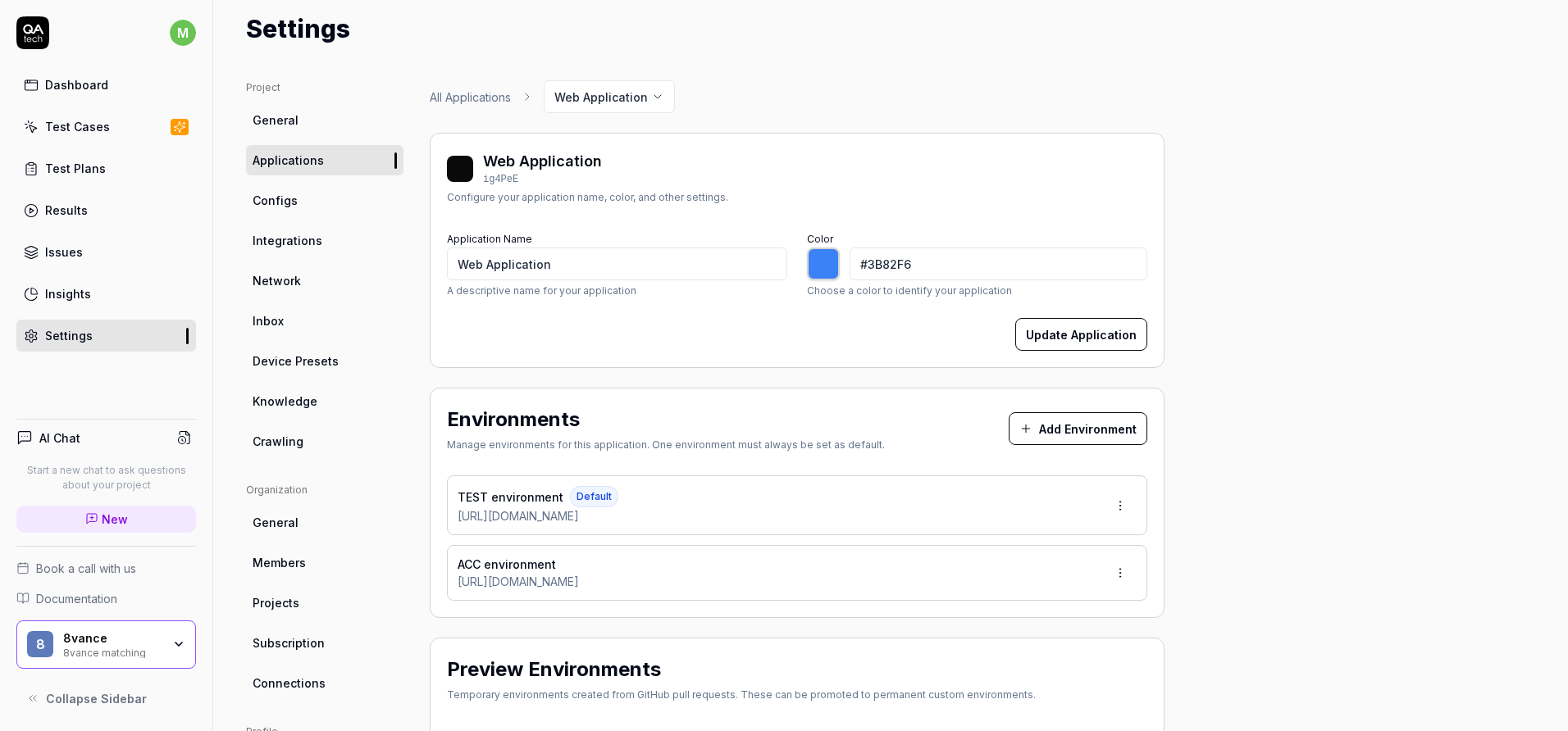
type input "*******"
click at [126, 178] on link "Test Plans" at bounding box center [106, 168] width 180 height 32
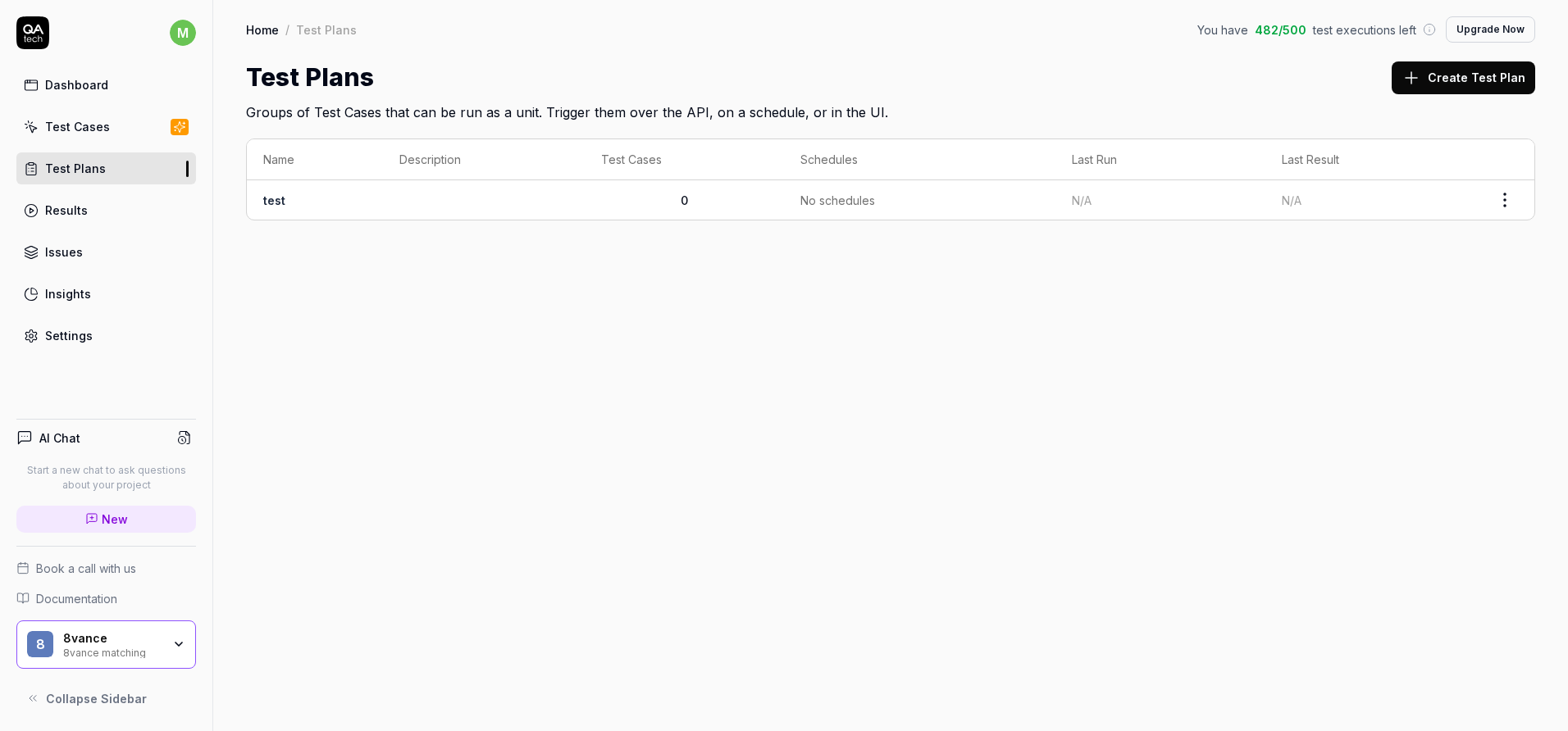
click at [1505, 210] on html "m Dashboard Test Cases Test Plans Results Issues Insights Settings AI Chat Star…" at bounding box center [784, 366] width 1568 height 731
click at [1431, 371] on div "Edit" at bounding box center [1436, 377] width 156 height 36
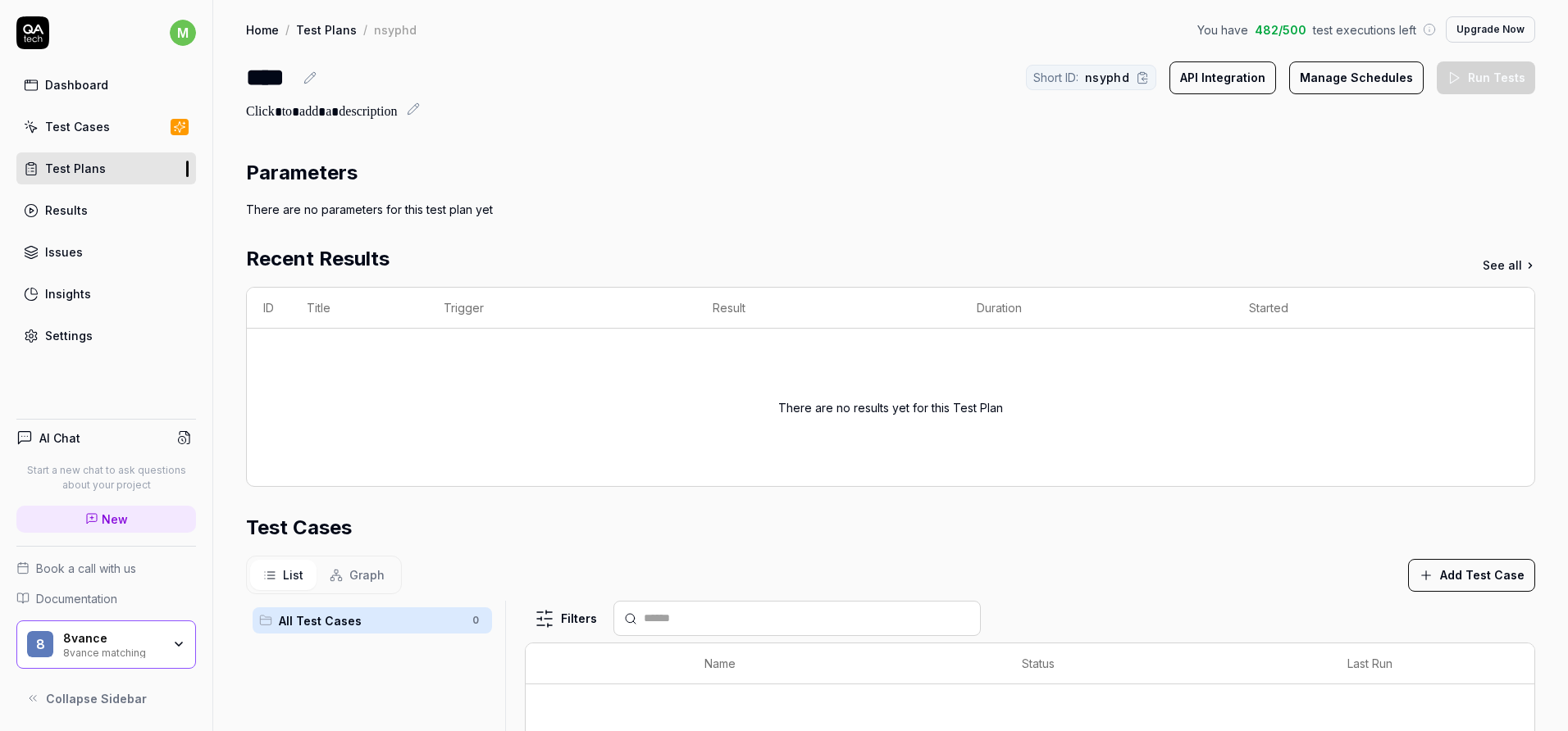
click at [93, 128] on div "Test Cases" at bounding box center [77, 126] width 64 height 17
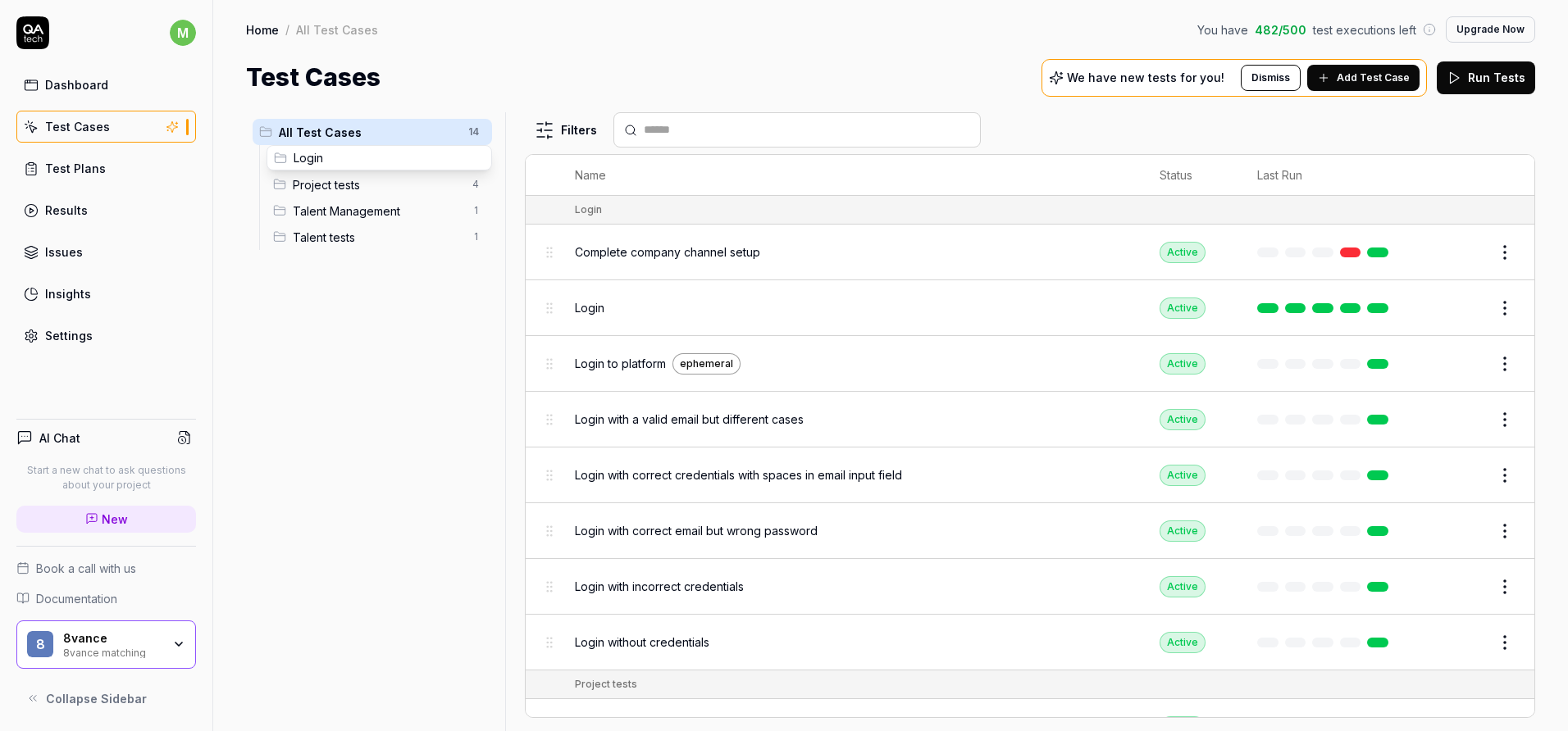
click at [284, 152] on body "m Dashboard Test Cases Test Plans Results Issues Insights Settings AI Chat Star…" at bounding box center [784, 366] width 1568 height 731
click at [307, 160] on span "Login" at bounding box center [377, 158] width 170 height 17
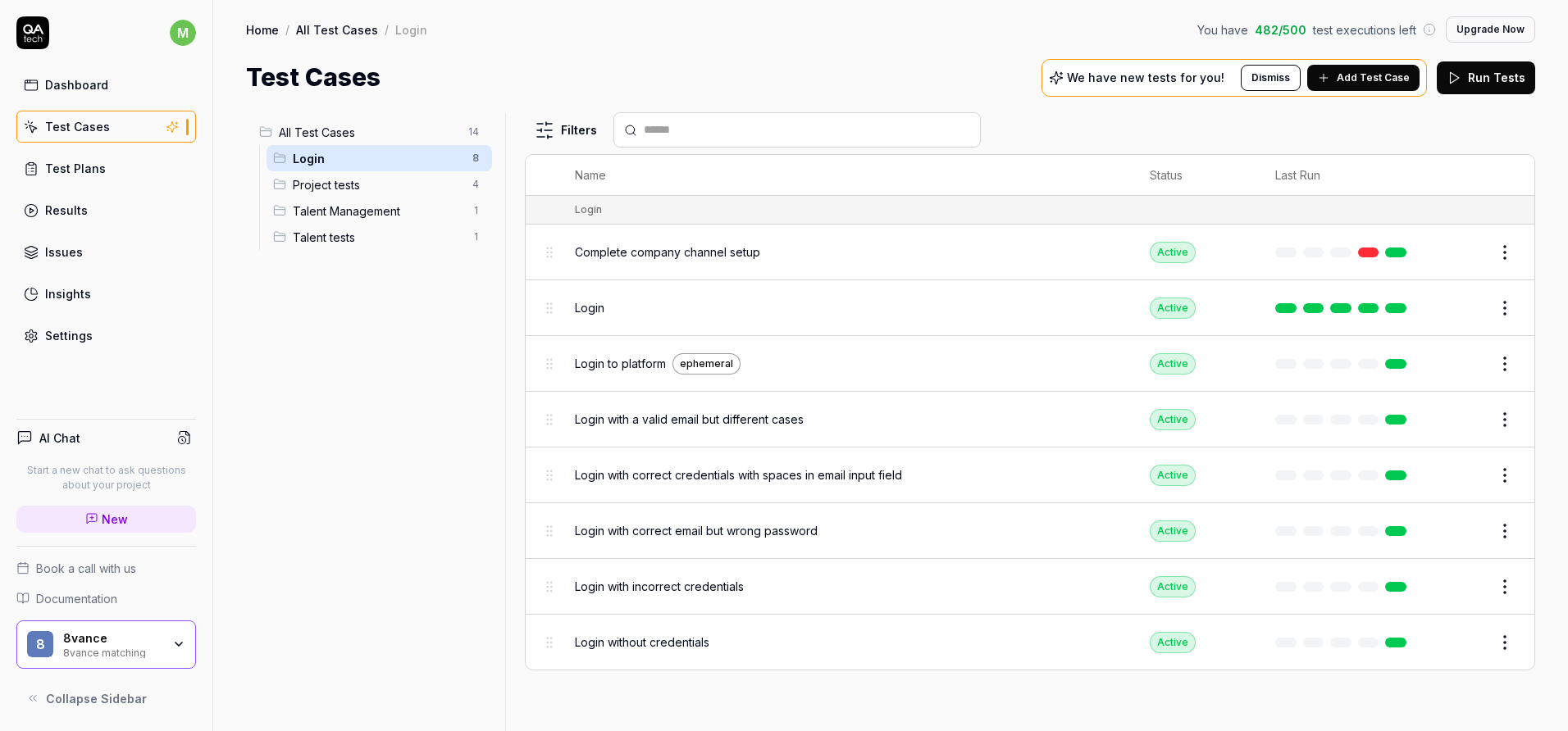
click at [590, 257] on span "Complete company channel setup" at bounding box center [668, 251] width 185 height 17
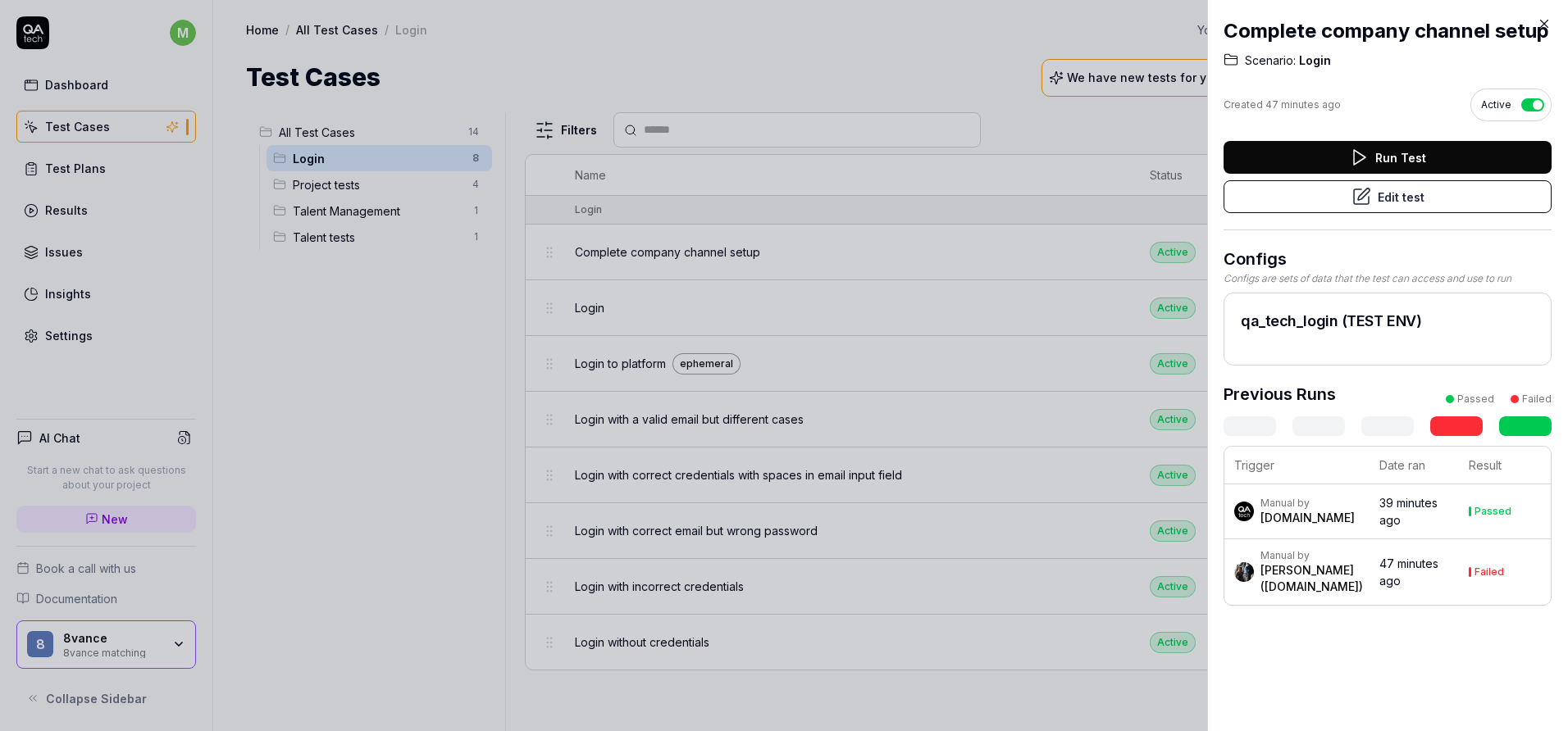
click at [1507, 203] on button "Edit test" at bounding box center [1387, 197] width 328 height 33
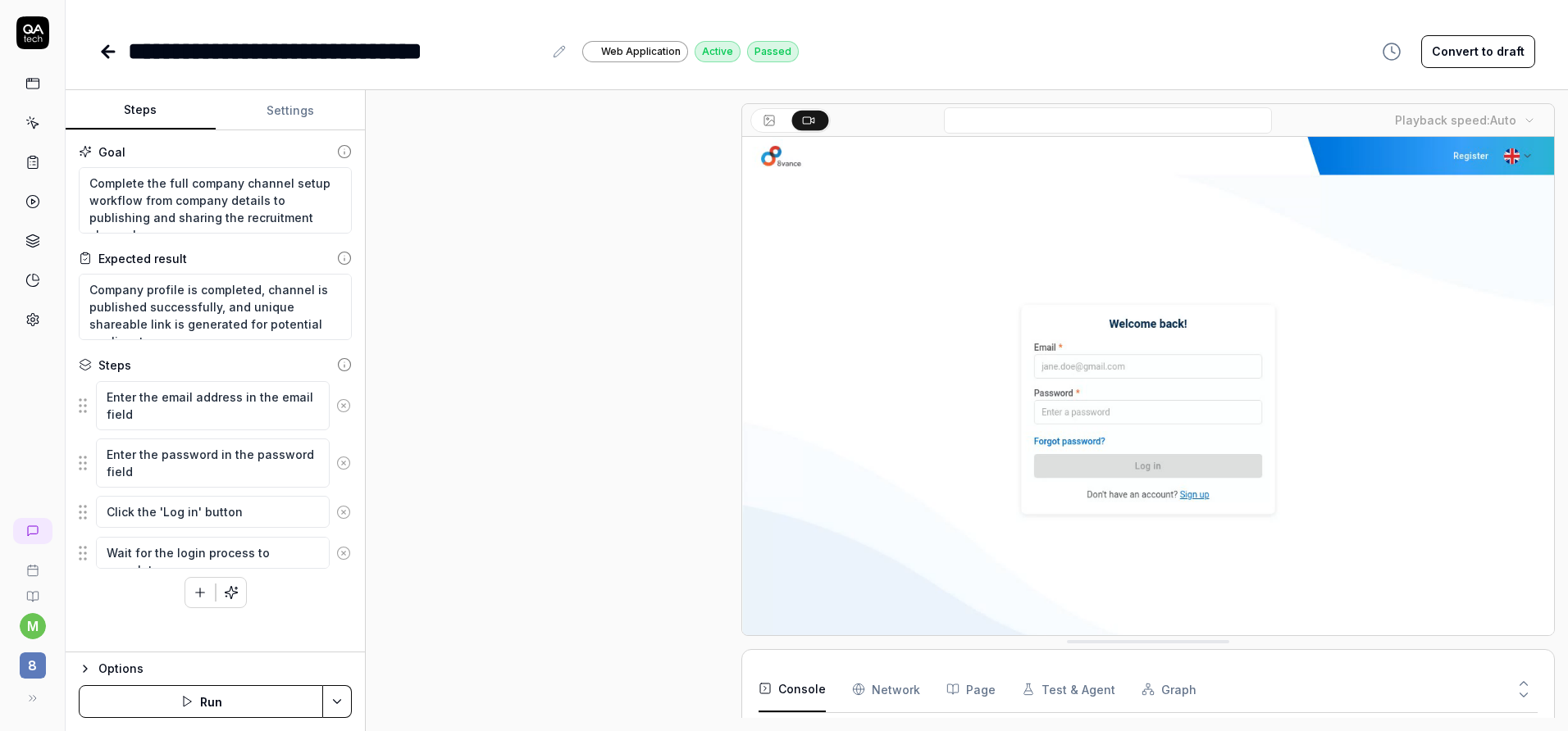
type textarea "*"
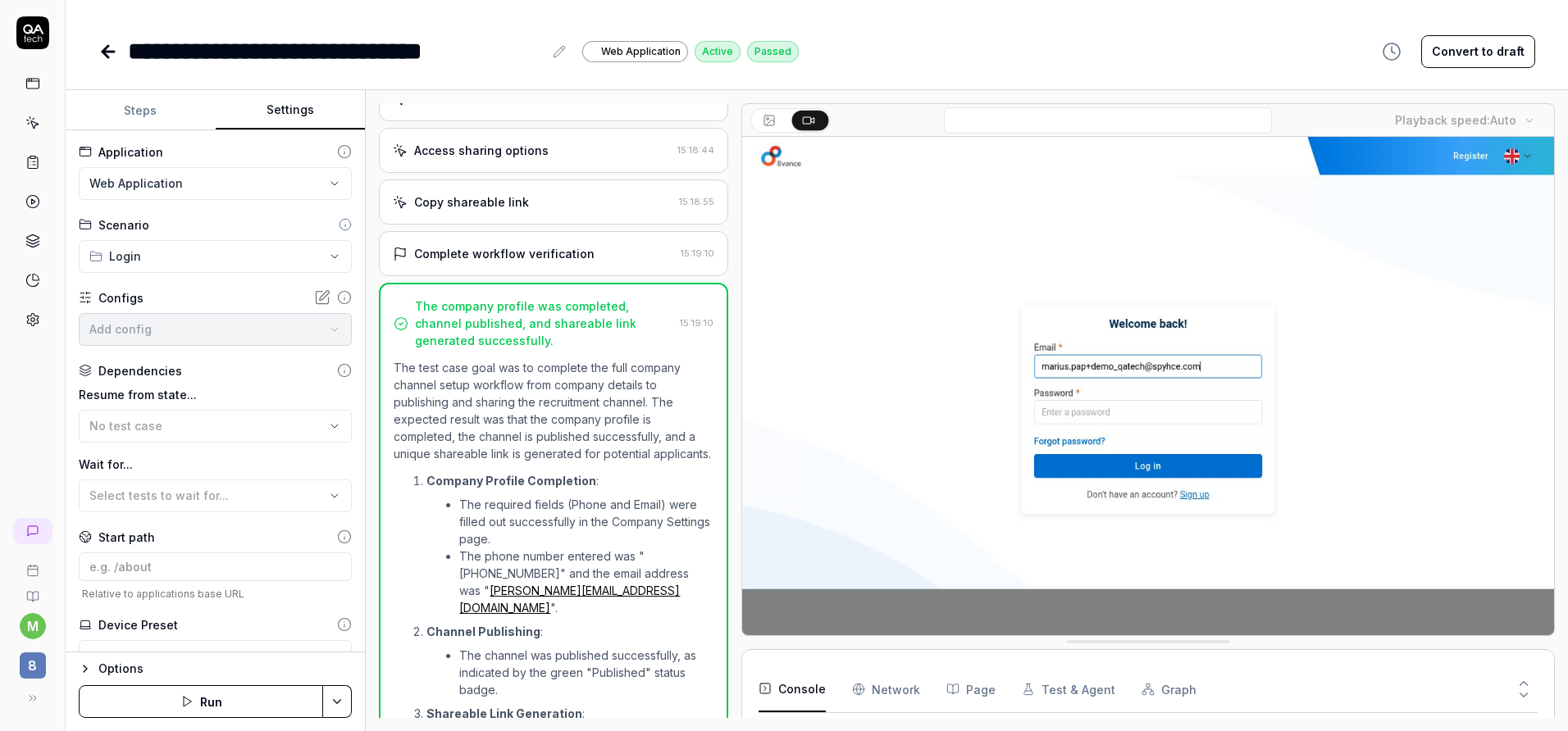
scroll to position [730, 0]
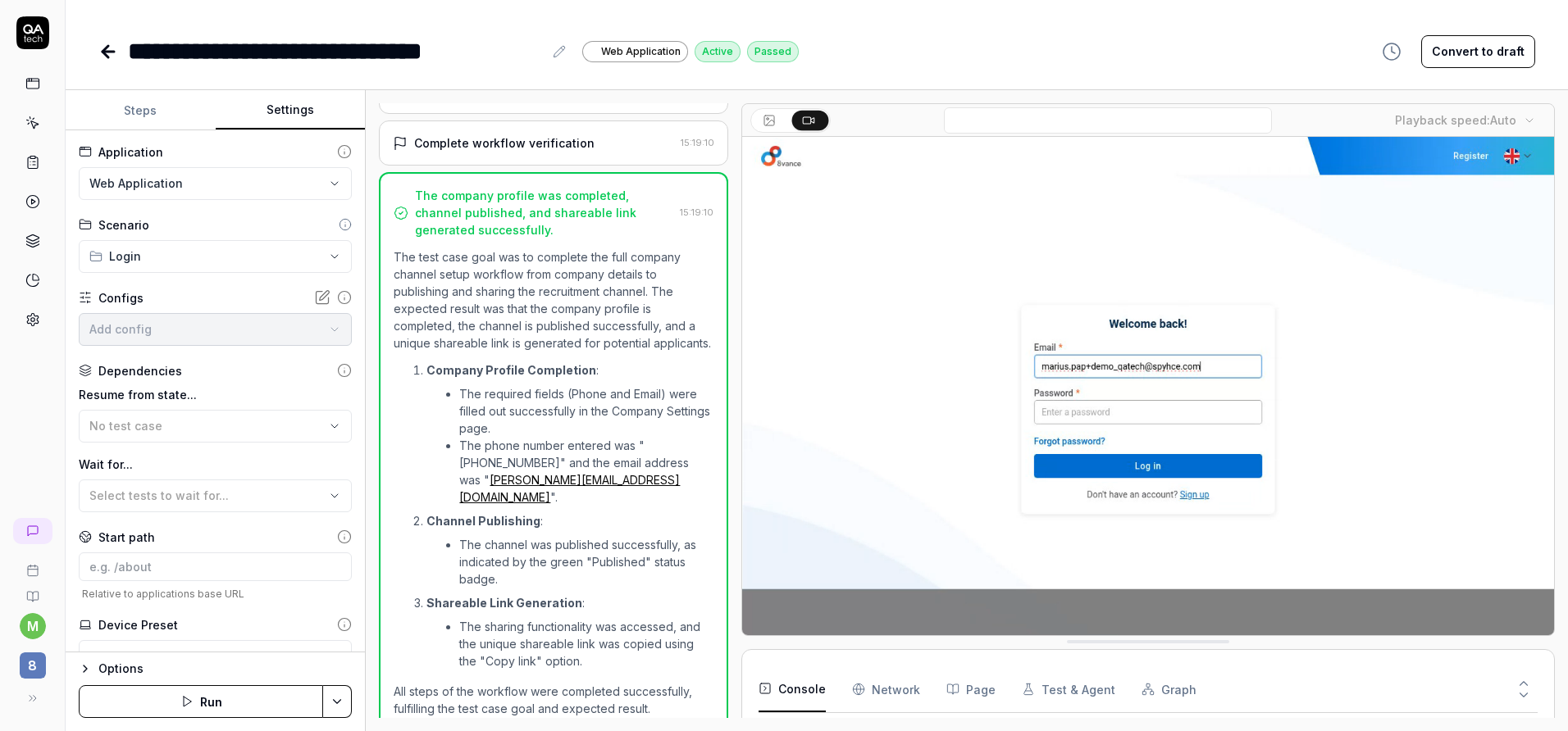
click at [295, 114] on button "Settings" at bounding box center [290, 110] width 150 height 39
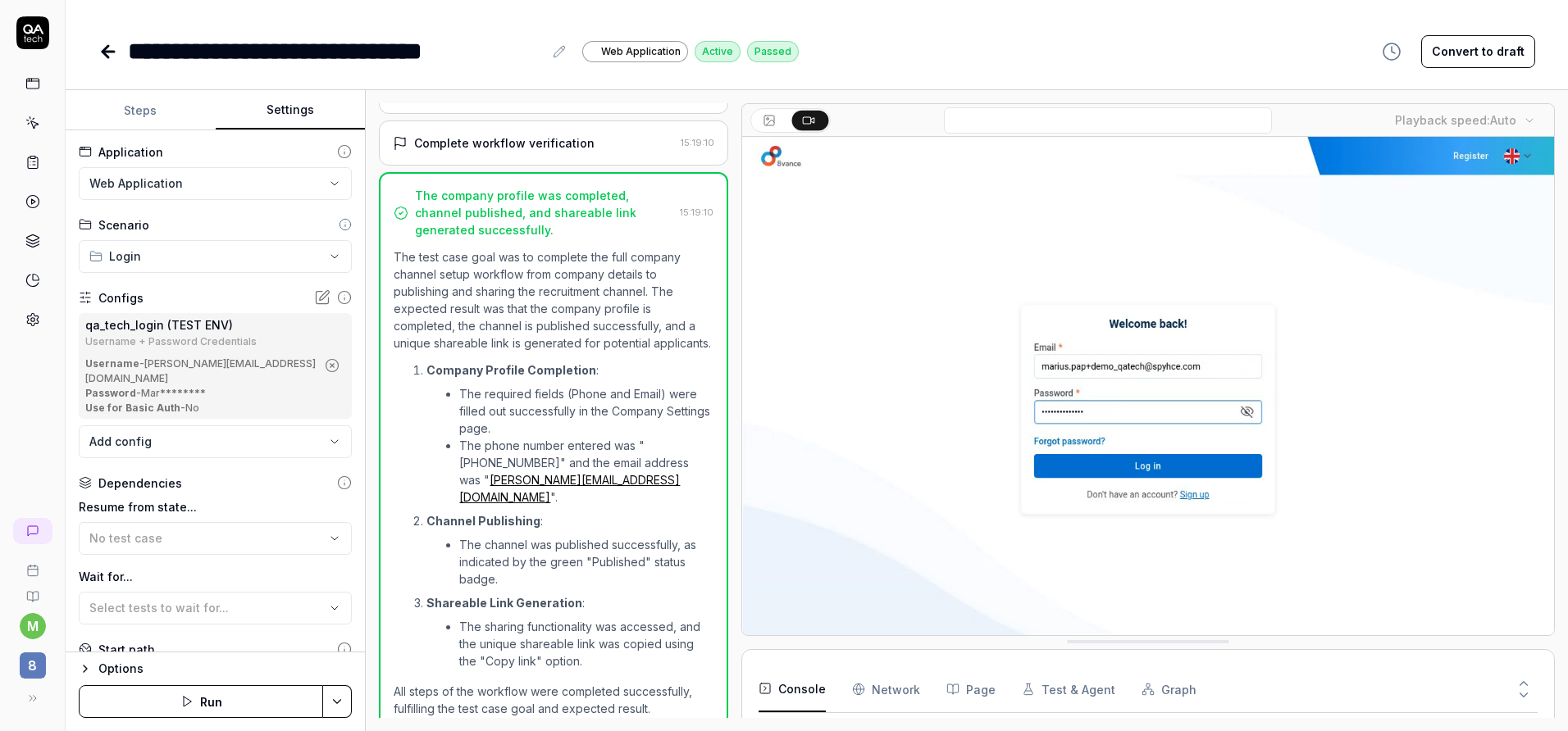
scroll to position [152, 0]
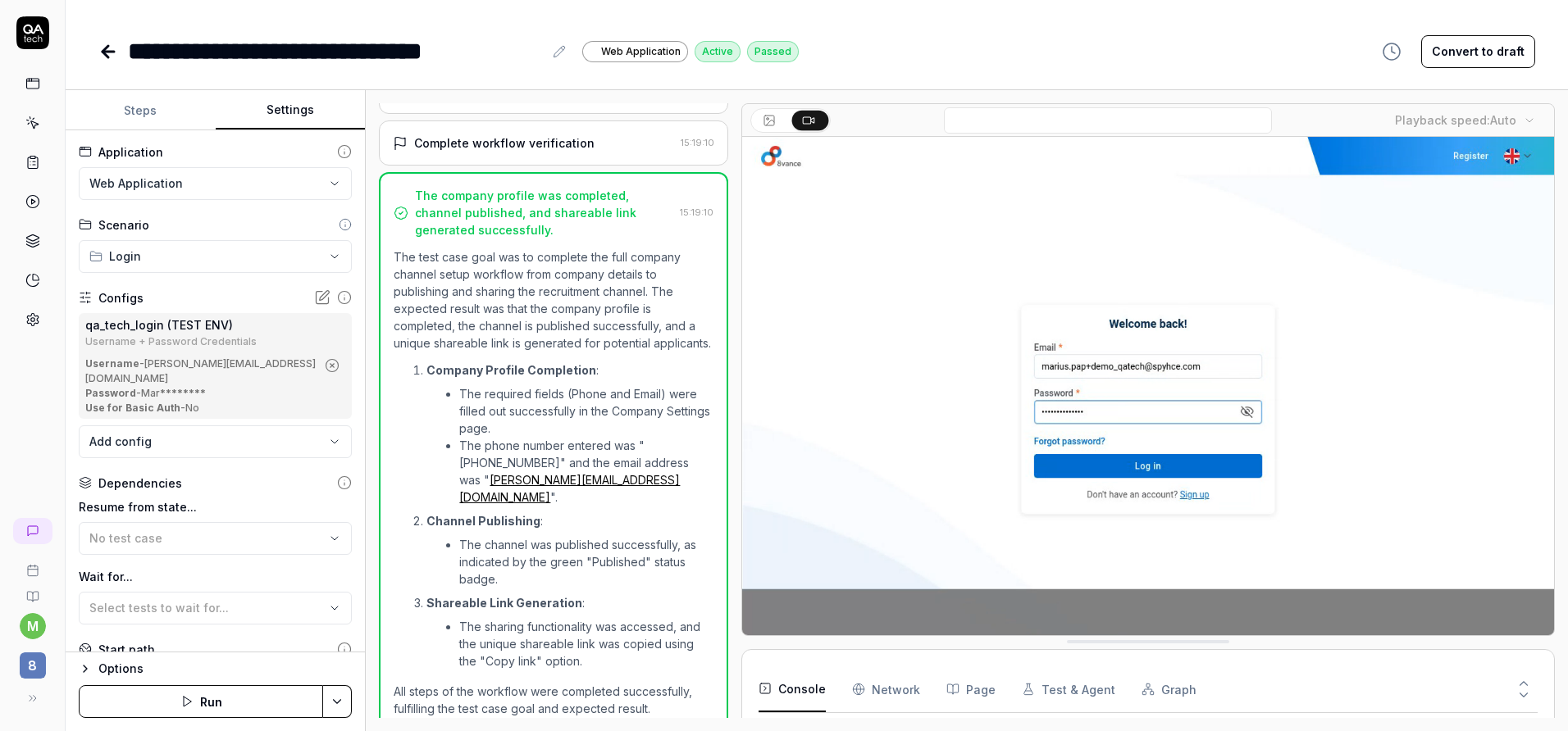
click at [285, 190] on html "**********" at bounding box center [784, 366] width 1568 height 731
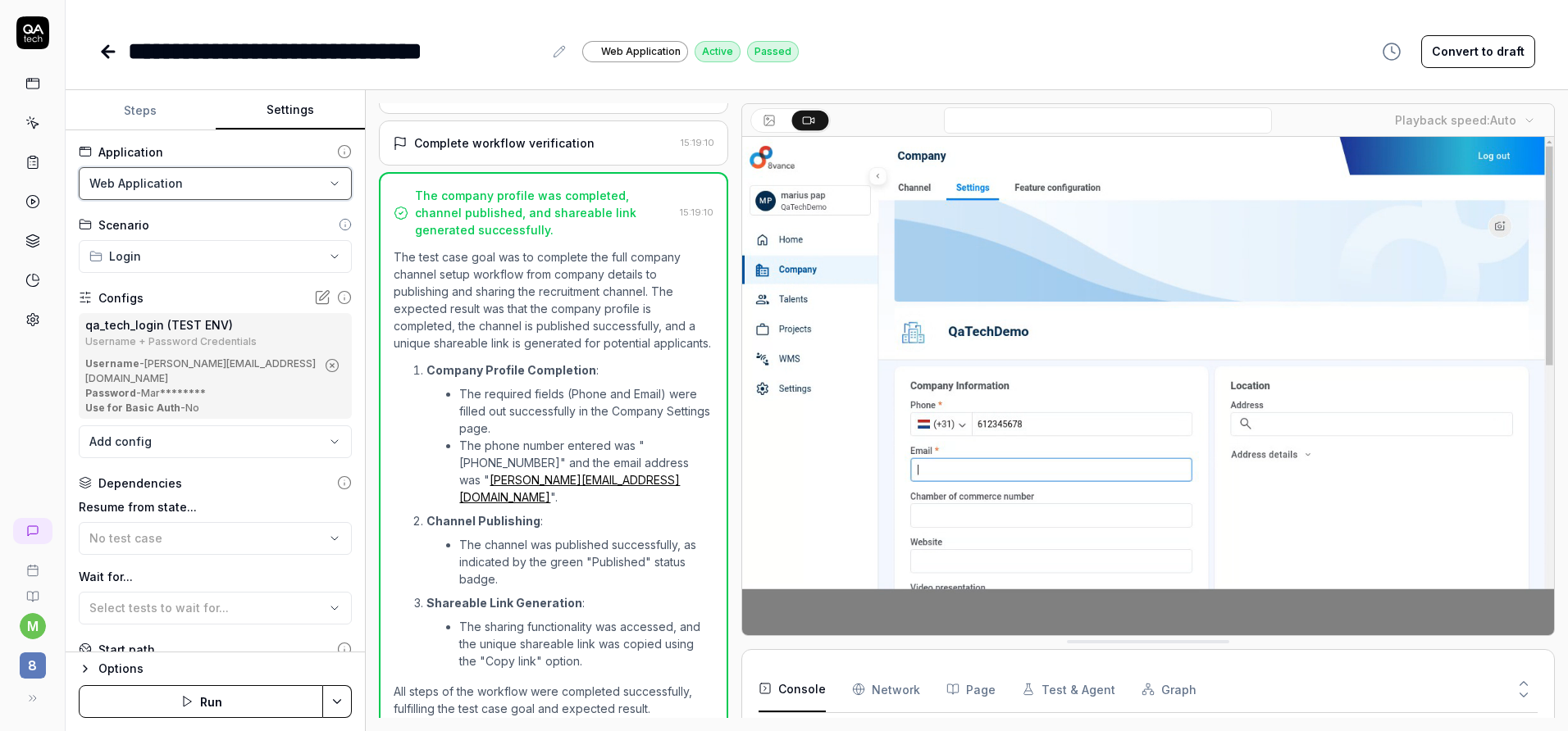
click at [297, 190] on html "**********" at bounding box center [784, 366] width 1568 height 731
click at [280, 258] on html "**********" at bounding box center [784, 366] width 1568 height 731
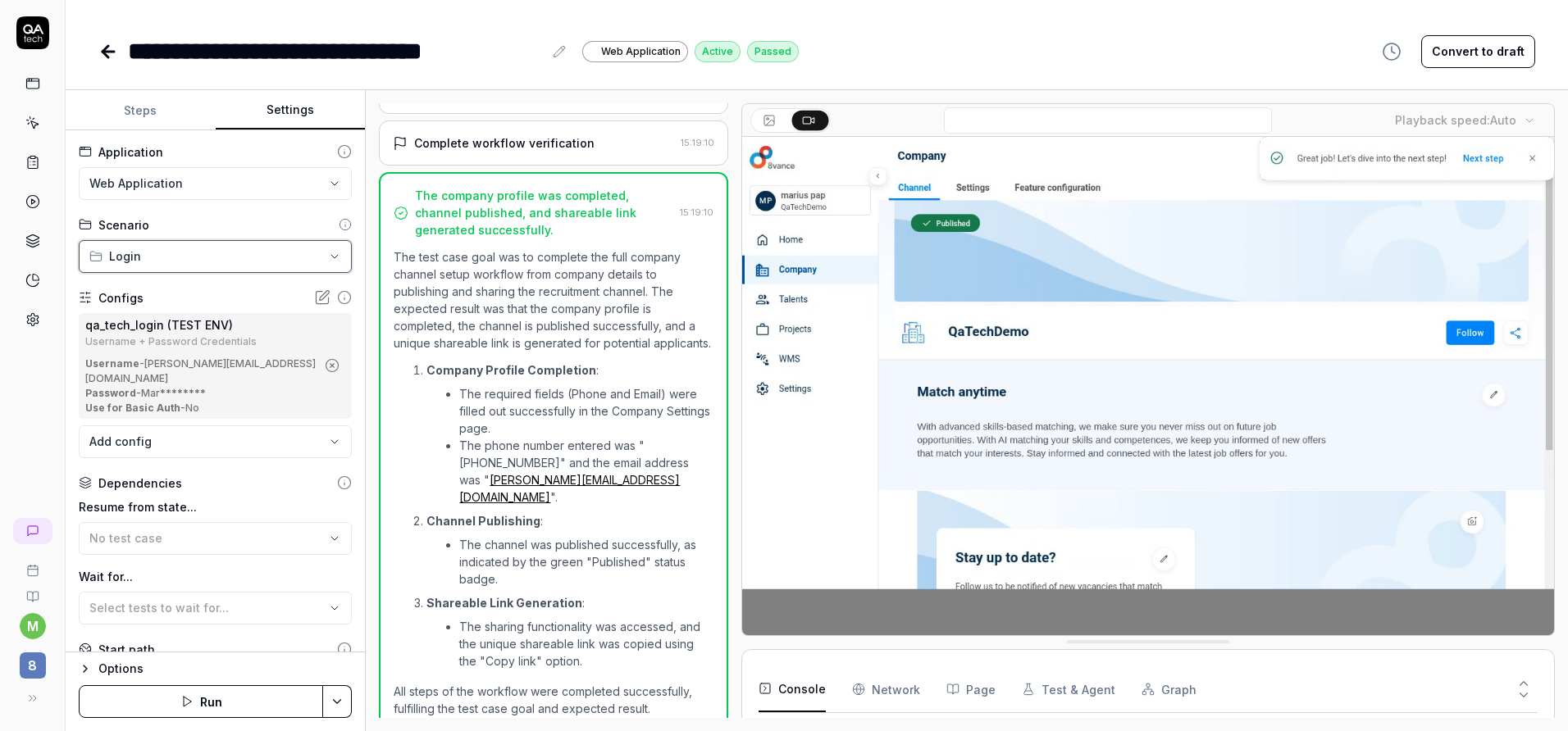
click at [280, 258] on html "**********" at bounding box center [784, 366] width 1568 height 731
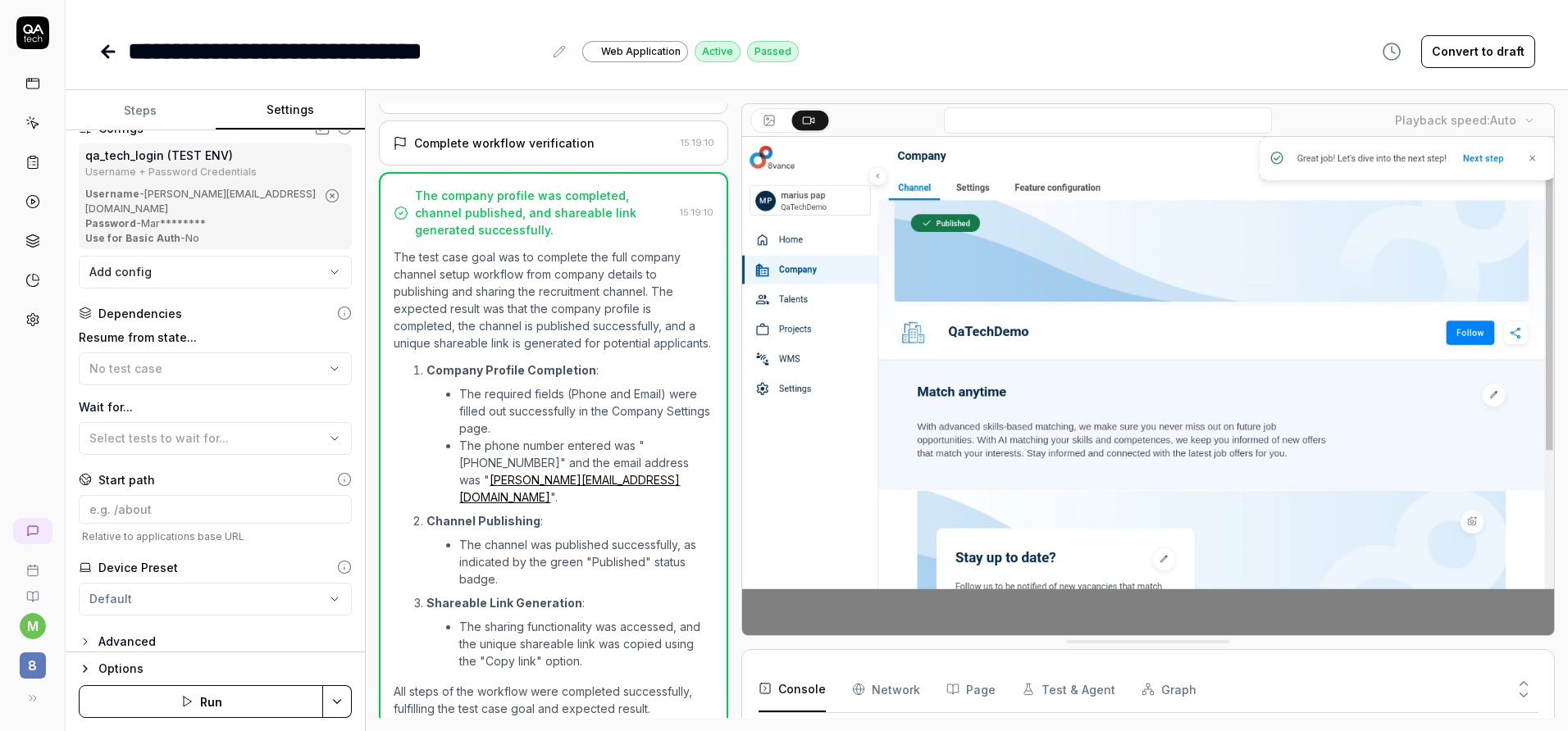
scroll to position [182, 0]
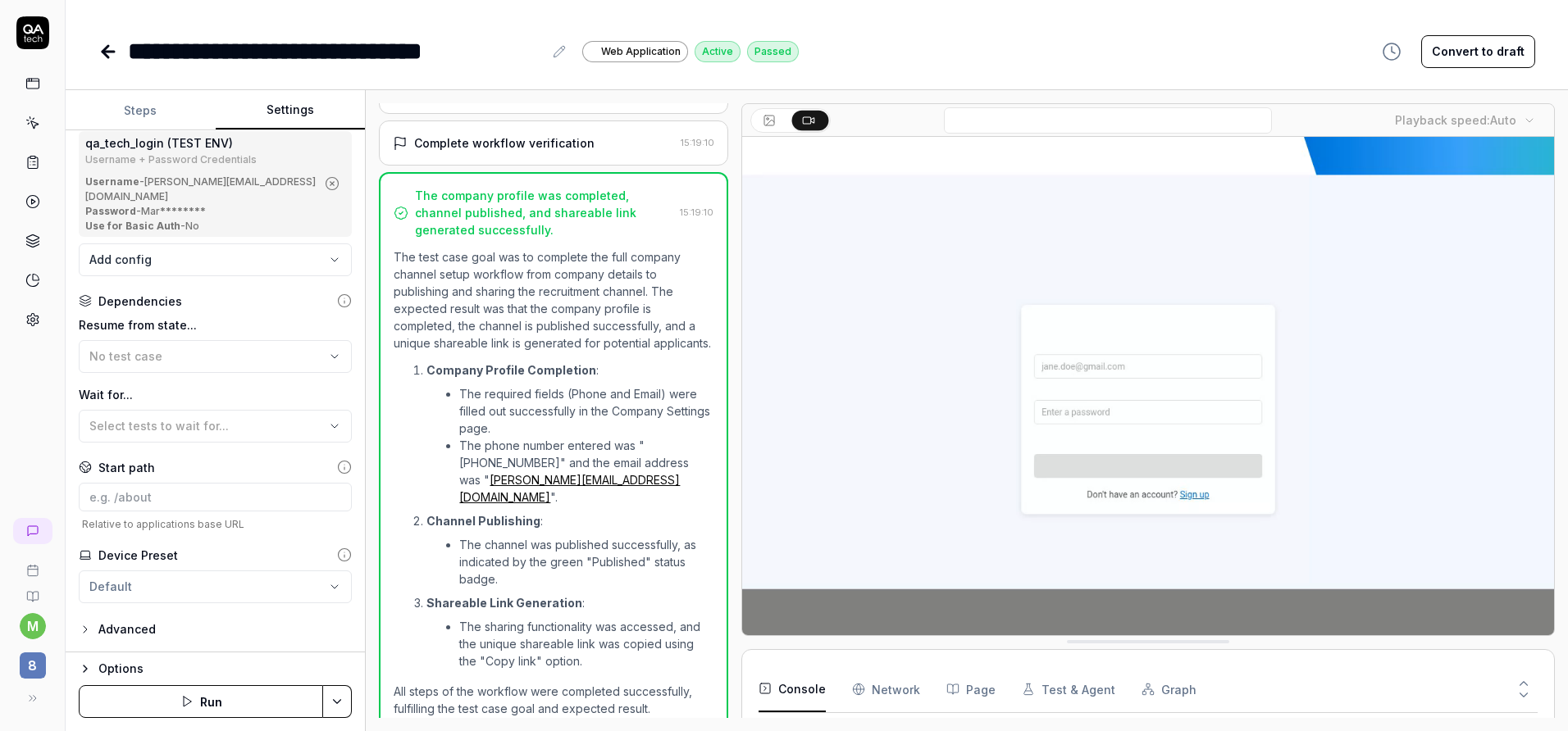
click at [110, 617] on div "**********" at bounding box center [215, 392] width 299 height 522
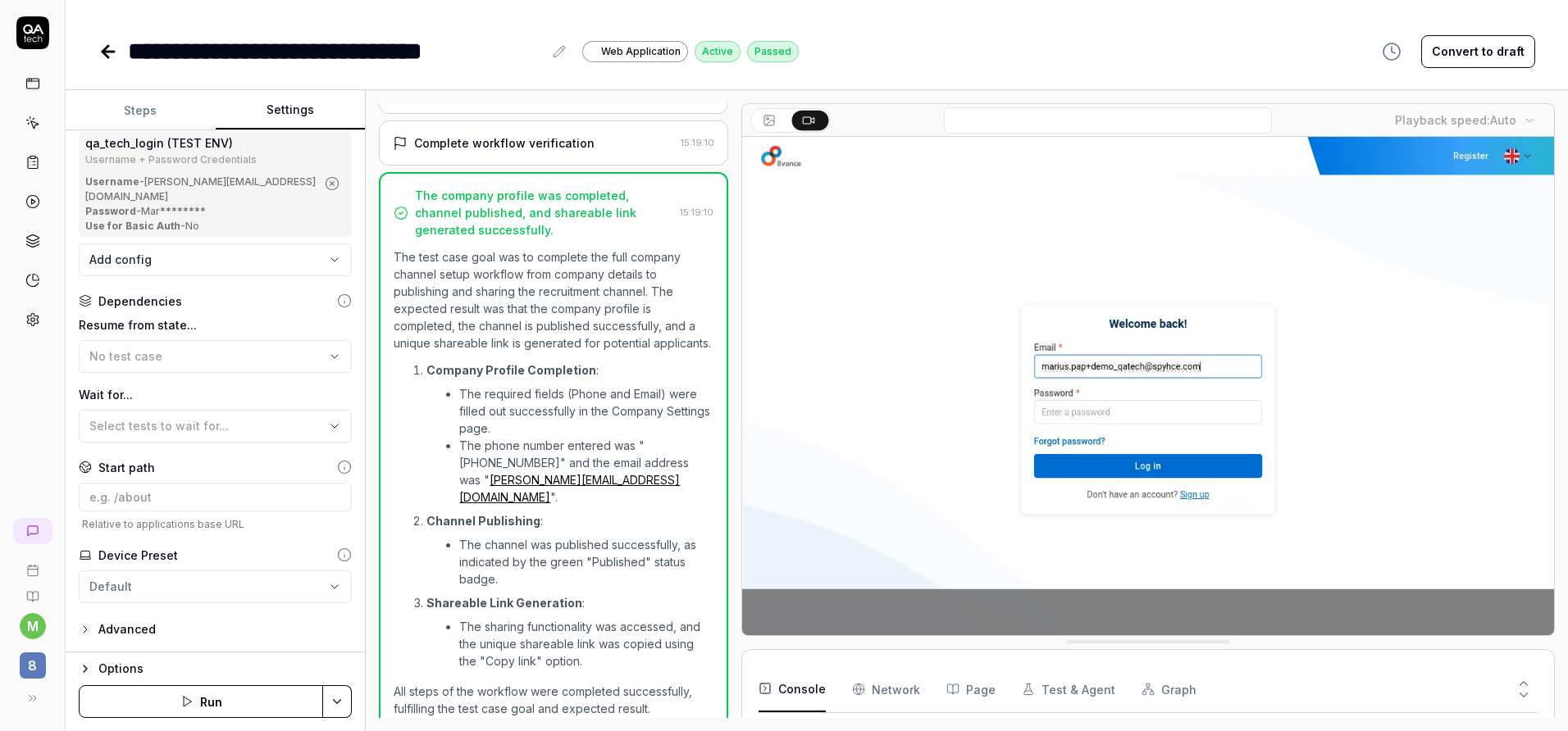
click at [108, 624] on div "Advanced" at bounding box center [126, 629] width 57 height 20
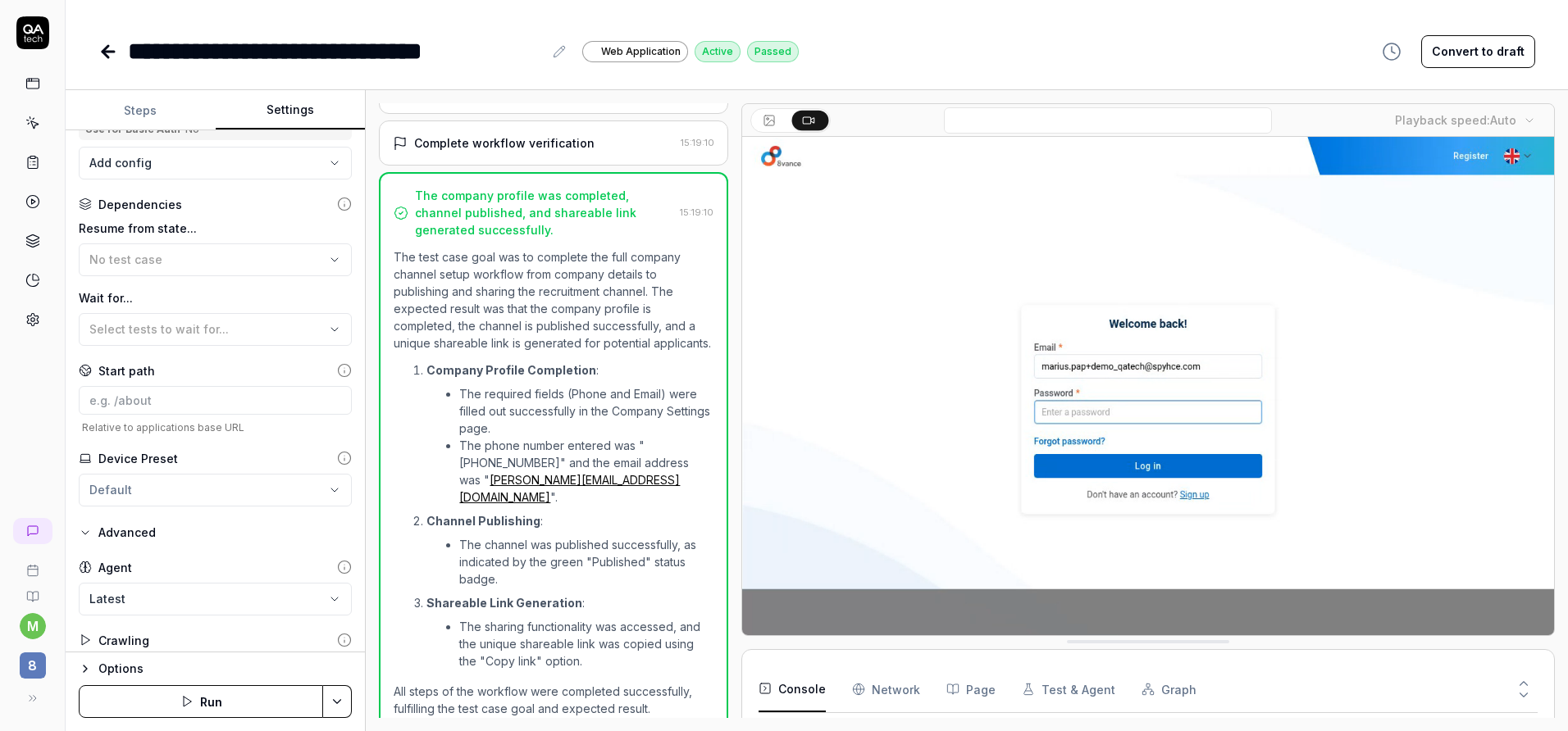
scroll to position [311, 0]
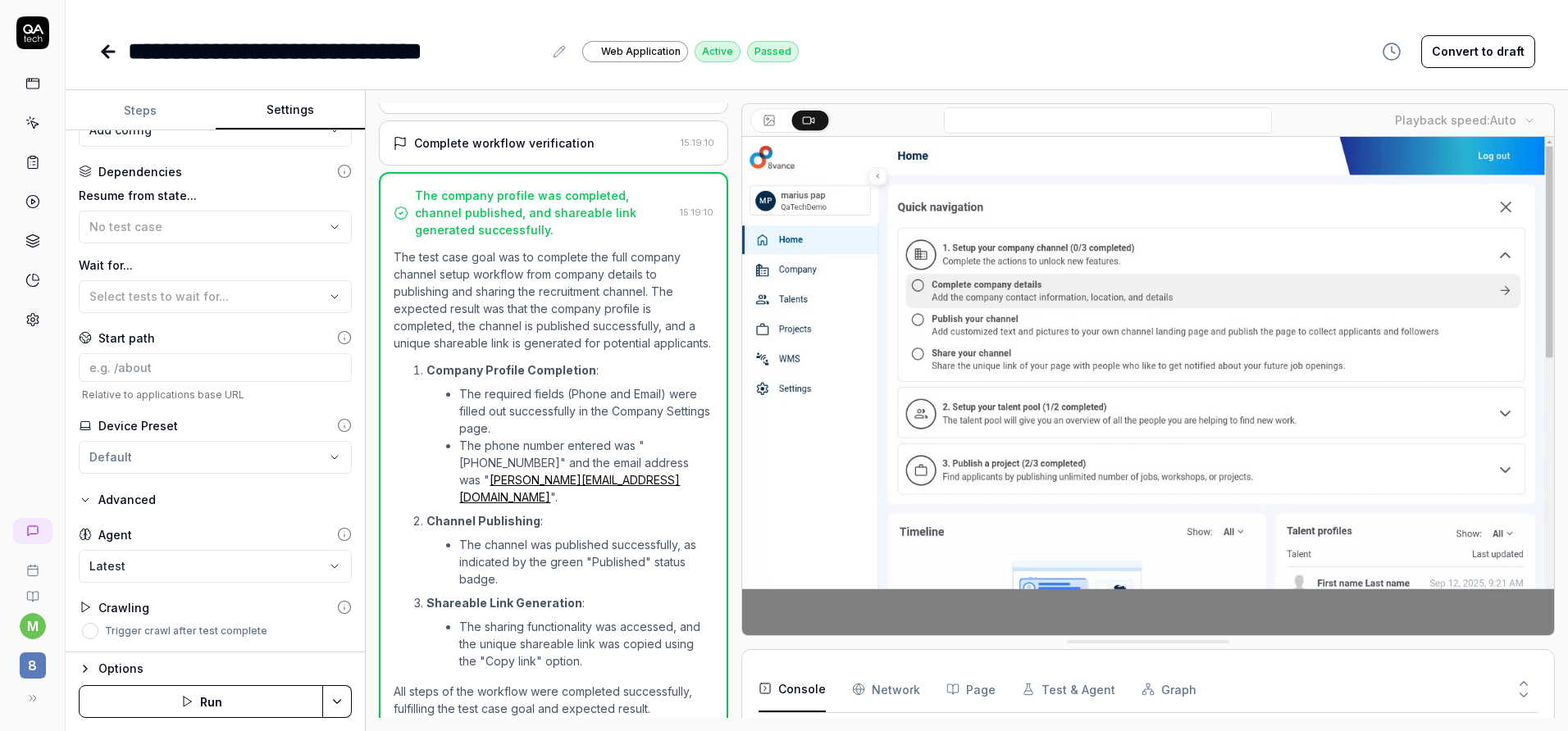
click at [91, 672] on icon "button" at bounding box center [85, 668] width 13 height 13
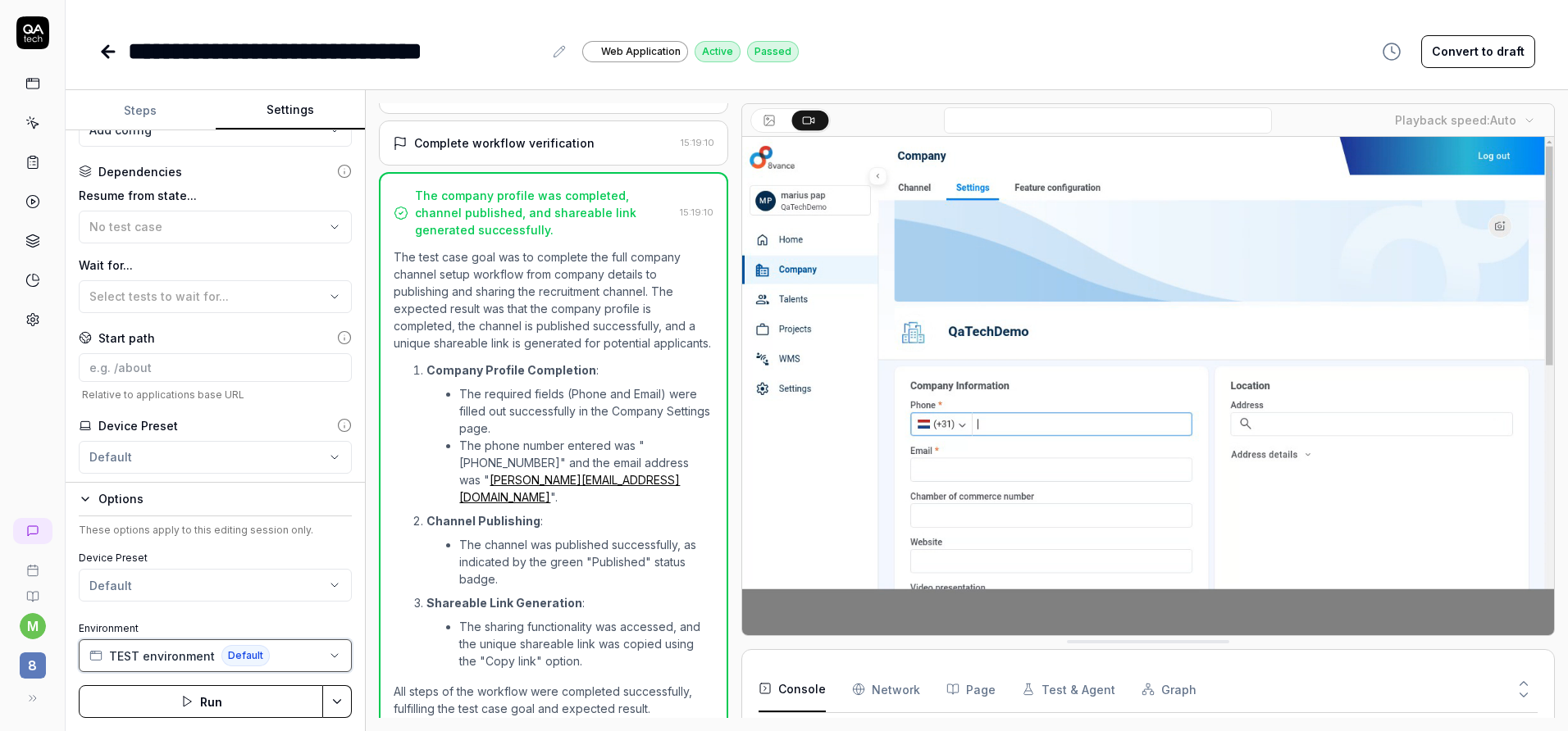
click at [295, 668] on button "TEST environment Default" at bounding box center [215, 656] width 273 height 33
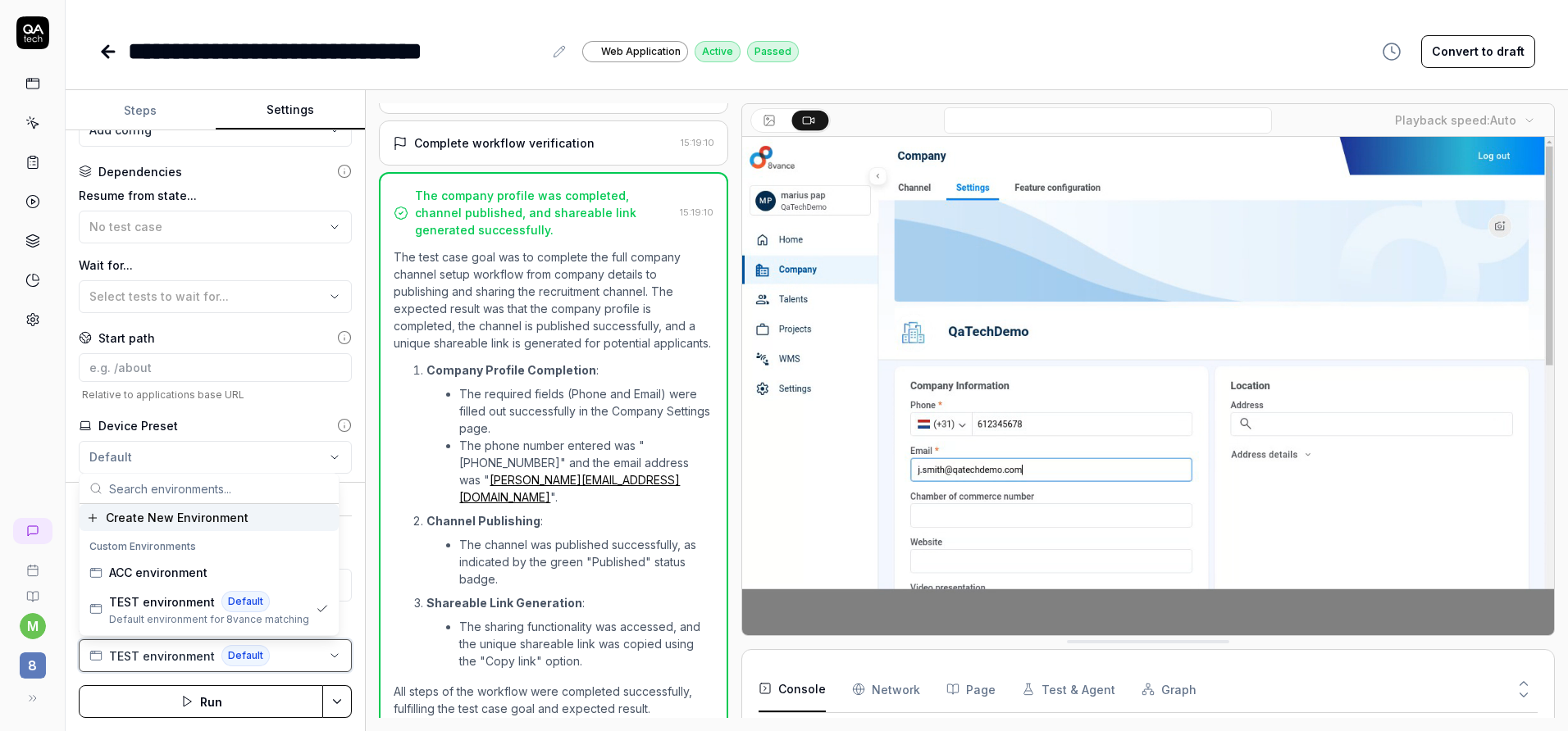
click at [302, 663] on button "TEST environment Default" at bounding box center [215, 656] width 273 height 33
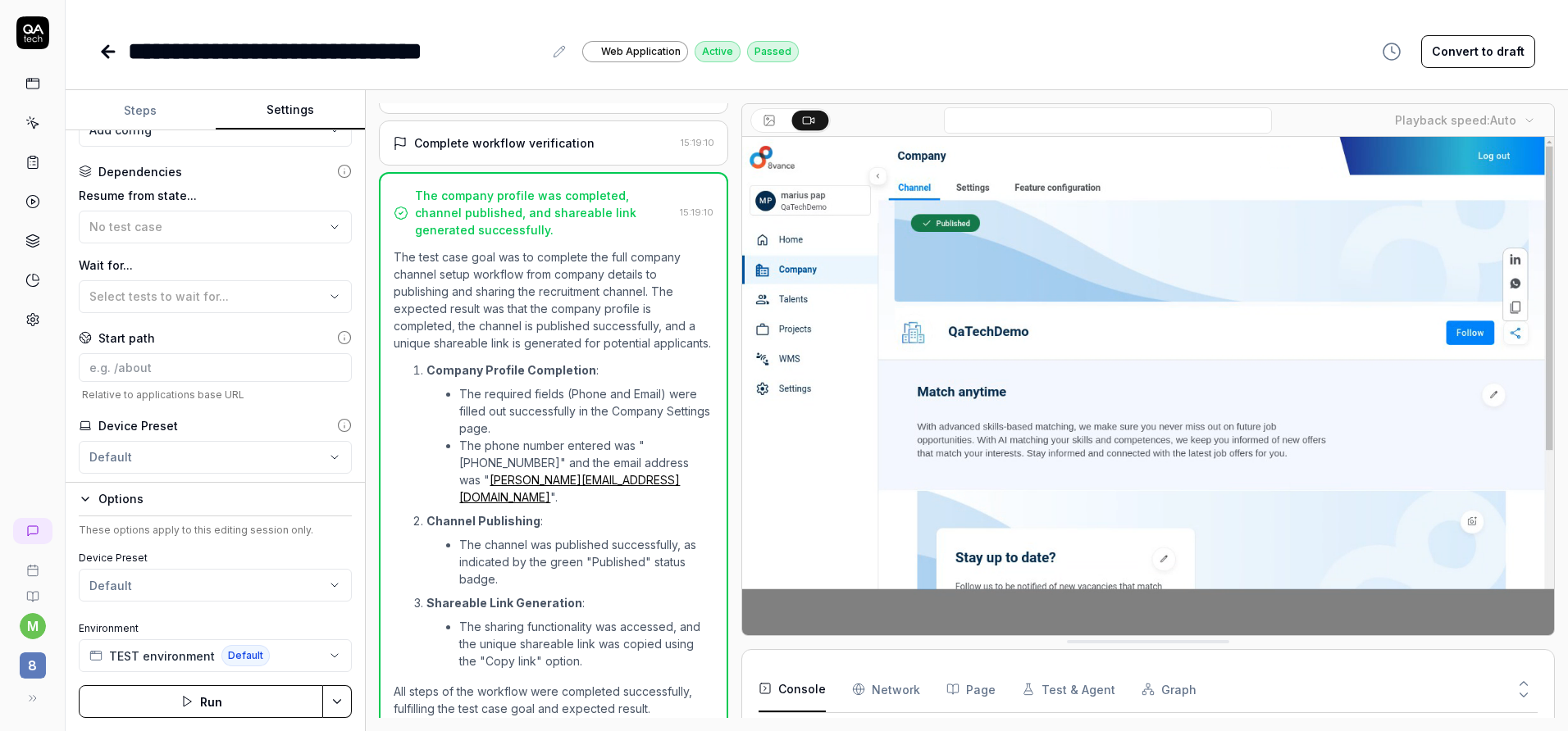
click at [33, 154] on link at bounding box center [33, 162] width 30 height 30
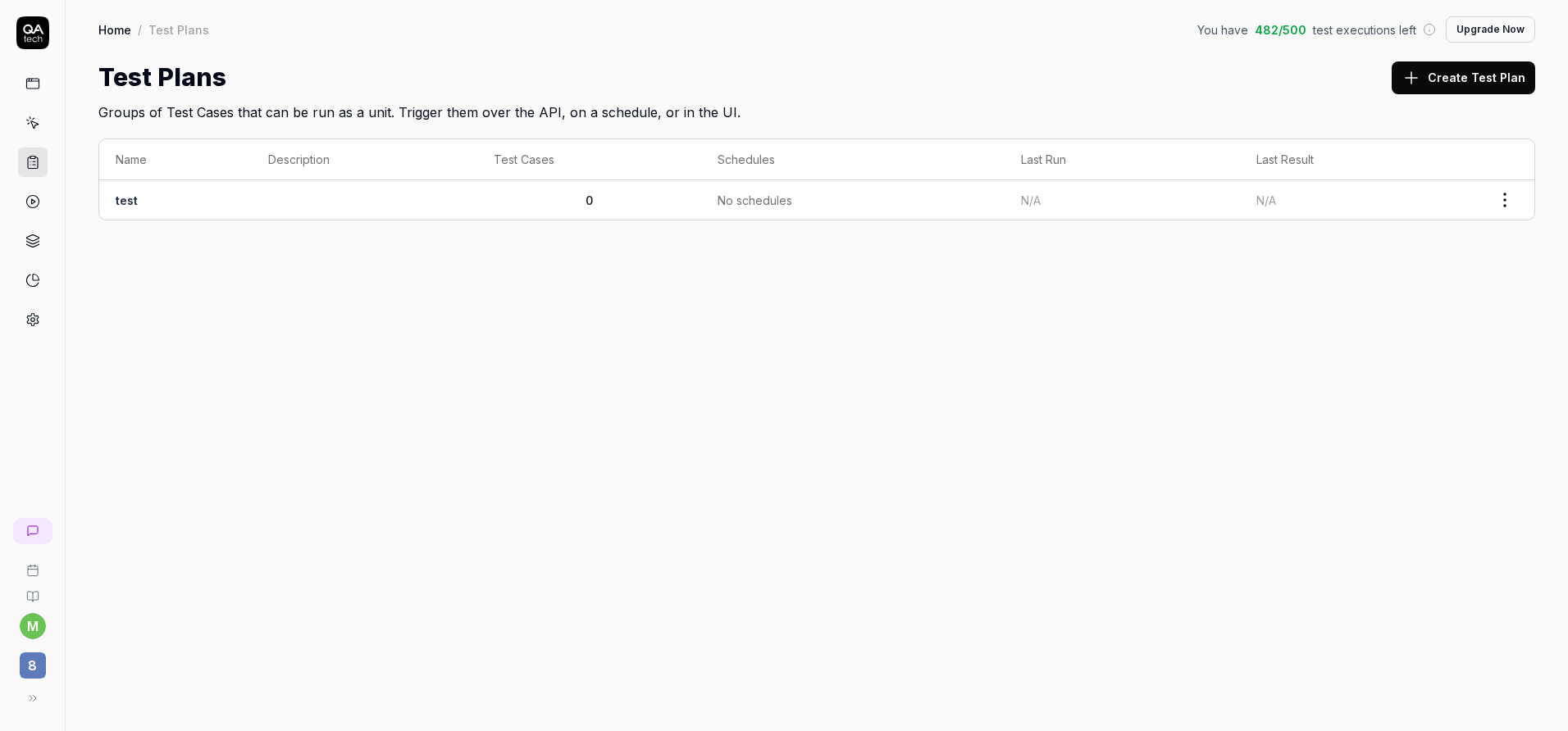
click at [1511, 199] on html "m 8 Home / Test Plans You have 482 / 500 test executions left Upgrade Now Home …" at bounding box center [784, 366] width 1568 height 731
click at [1443, 380] on div "Edit" at bounding box center [1436, 377] width 156 height 36
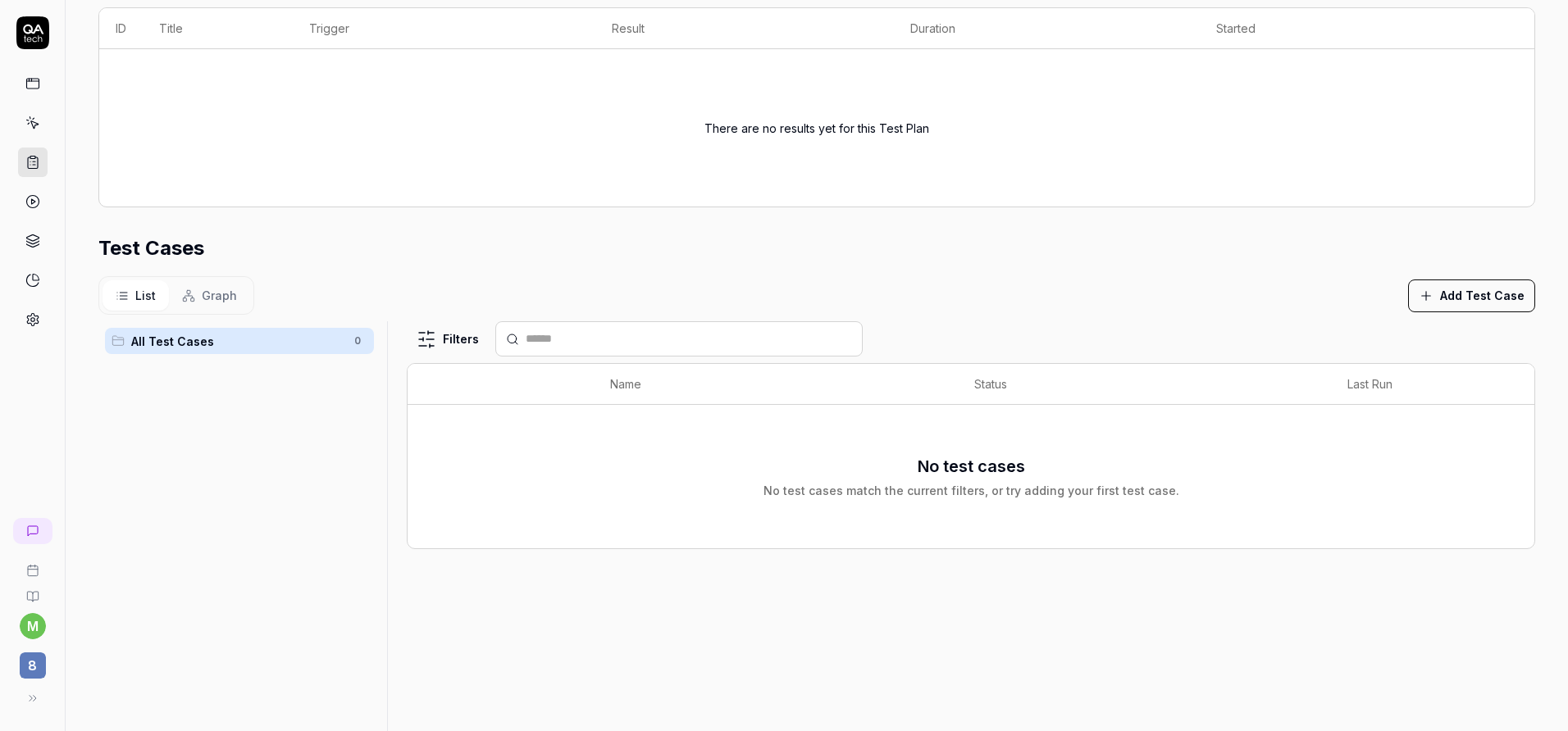
scroll to position [287, 0]
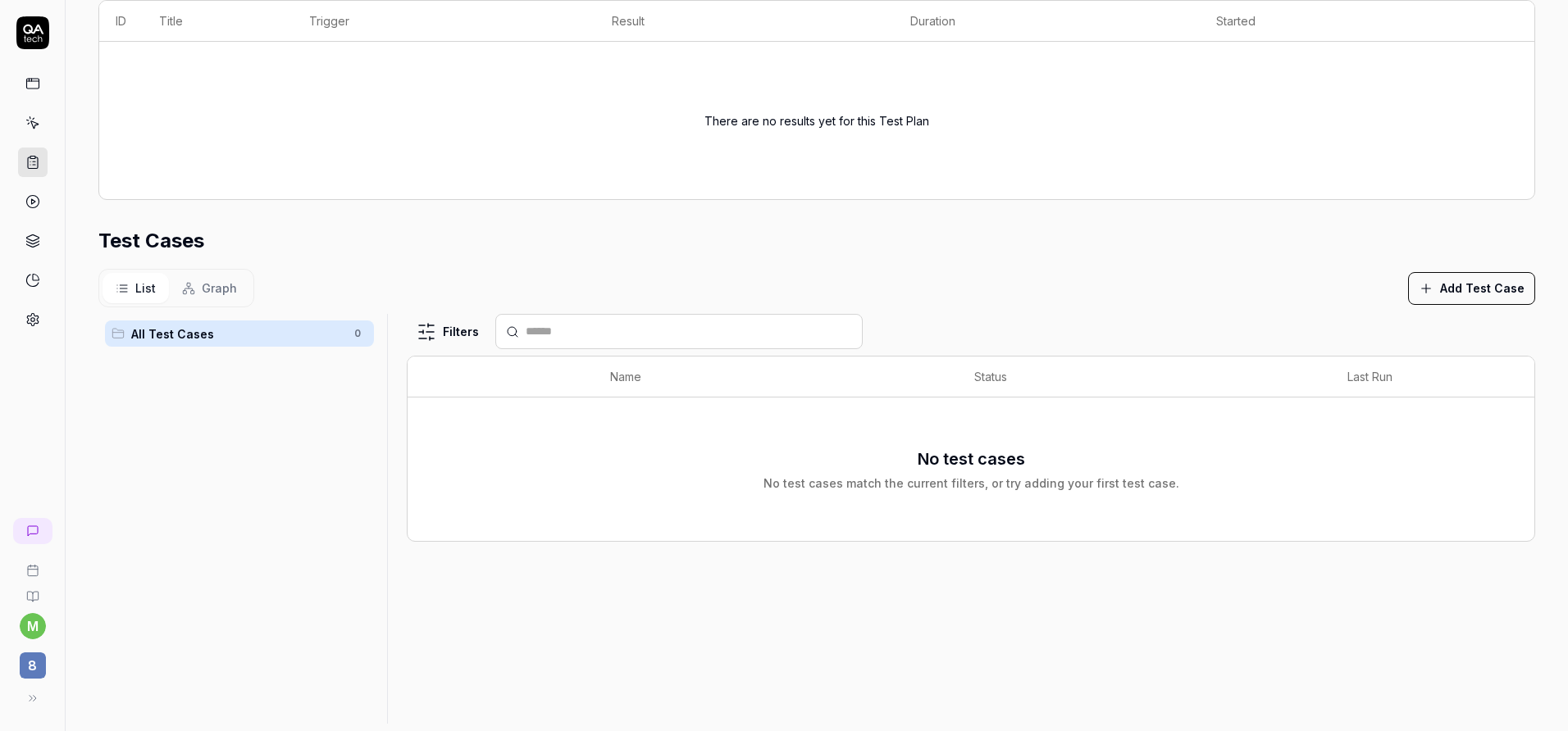
click at [31, 124] on icon at bounding box center [34, 125] width 7 height 7
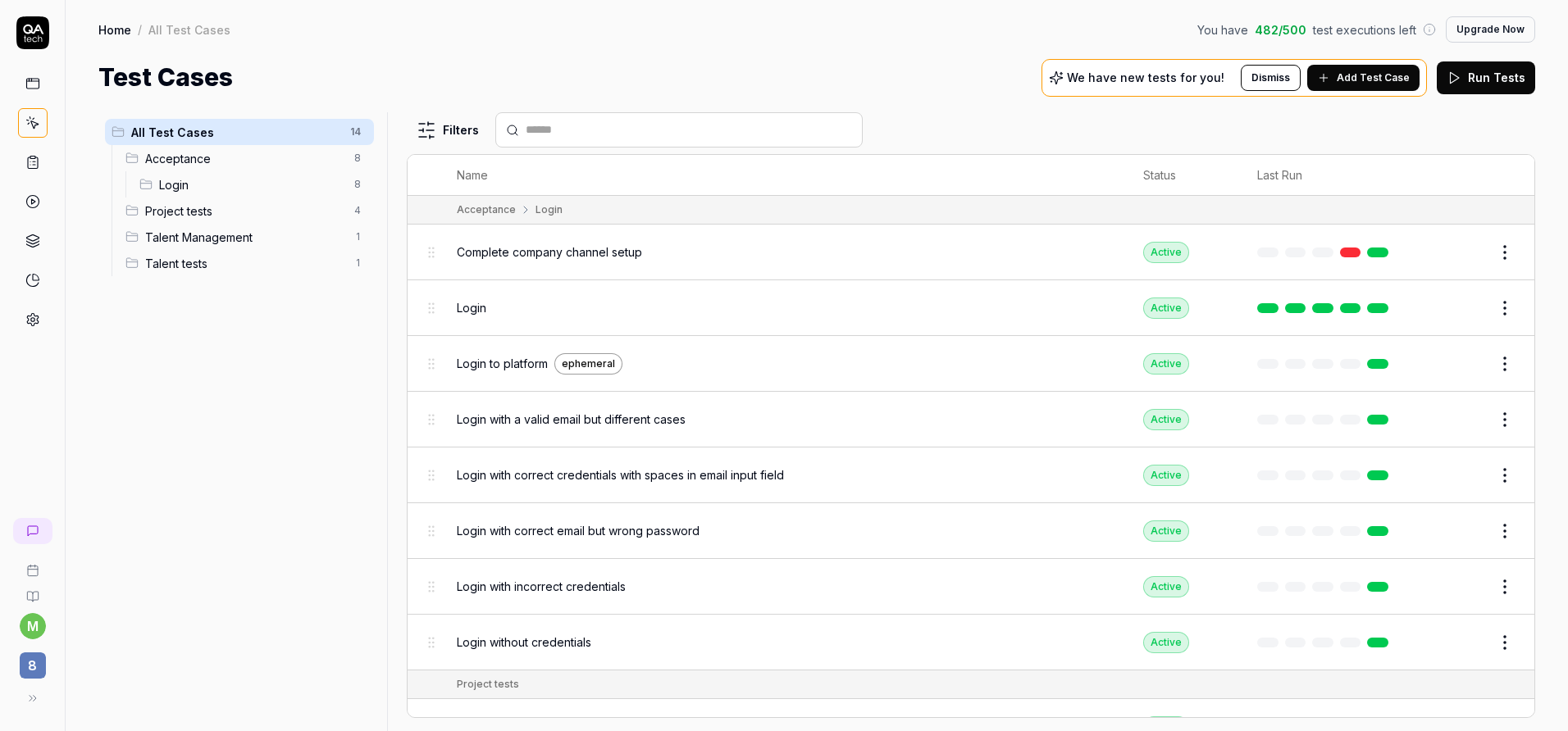
click at [1400, 77] on span "Add Test Case" at bounding box center [1373, 78] width 73 height 15
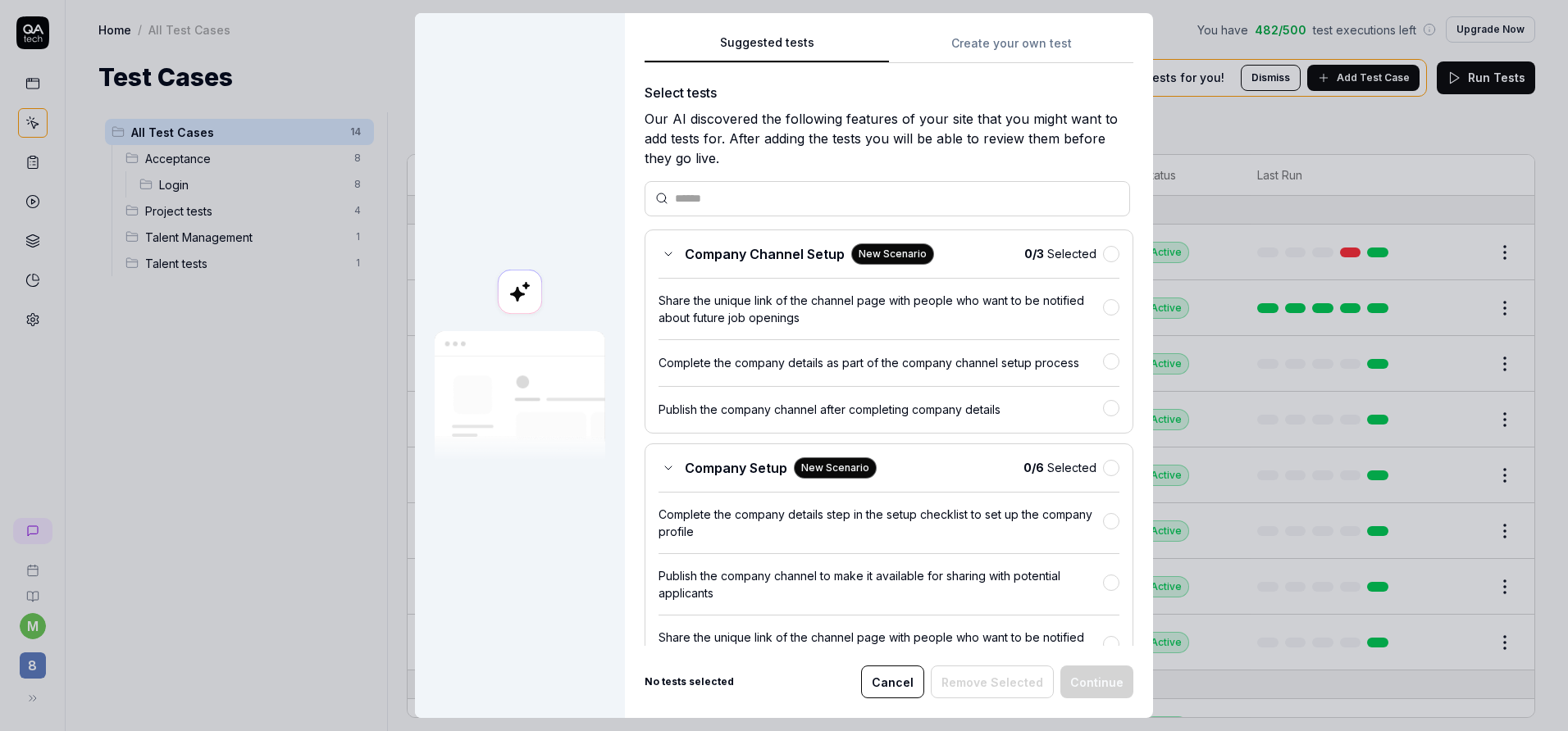
click at [1014, 42] on button "Create your own test" at bounding box center [1011, 48] width 244 height 30
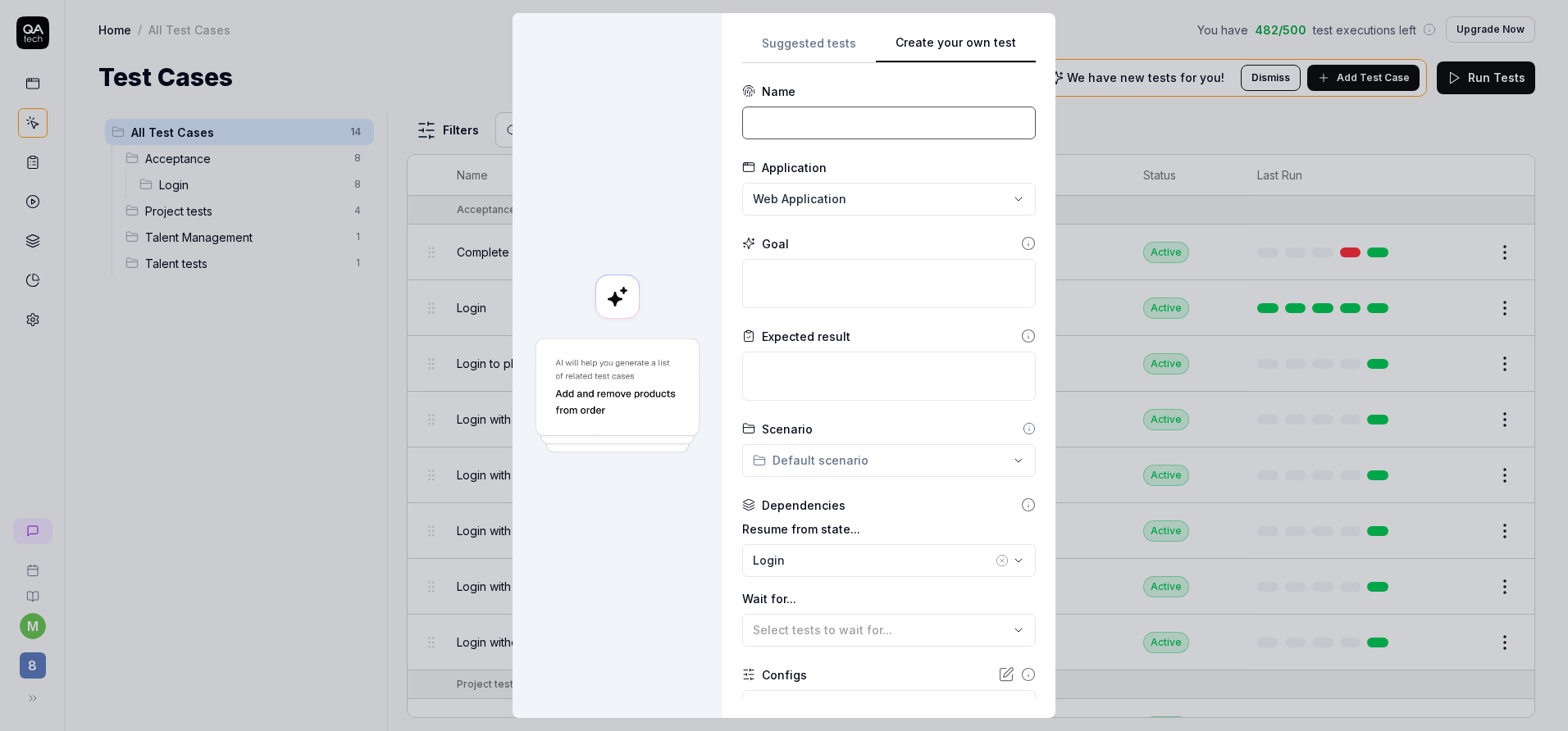
click at [912, 106] on input at bounding box center [889, 122] width 294 height 33
click at [746, 198] on div "**********" at bounding box center [888, 365] width 333 height 705
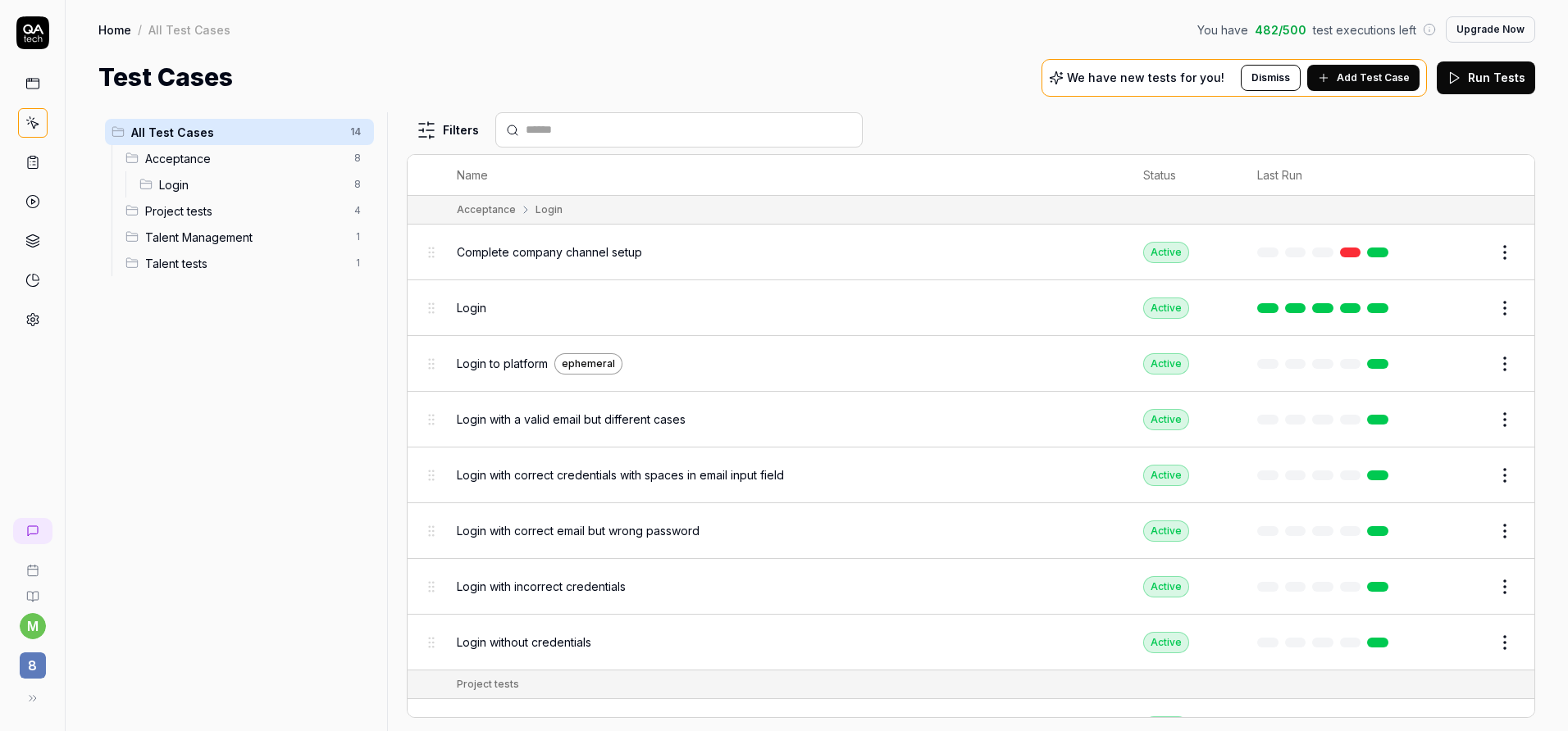
click at [614, 253] on span "Complete company channel setup" at bounding box center [549, 251] width 185 height 17
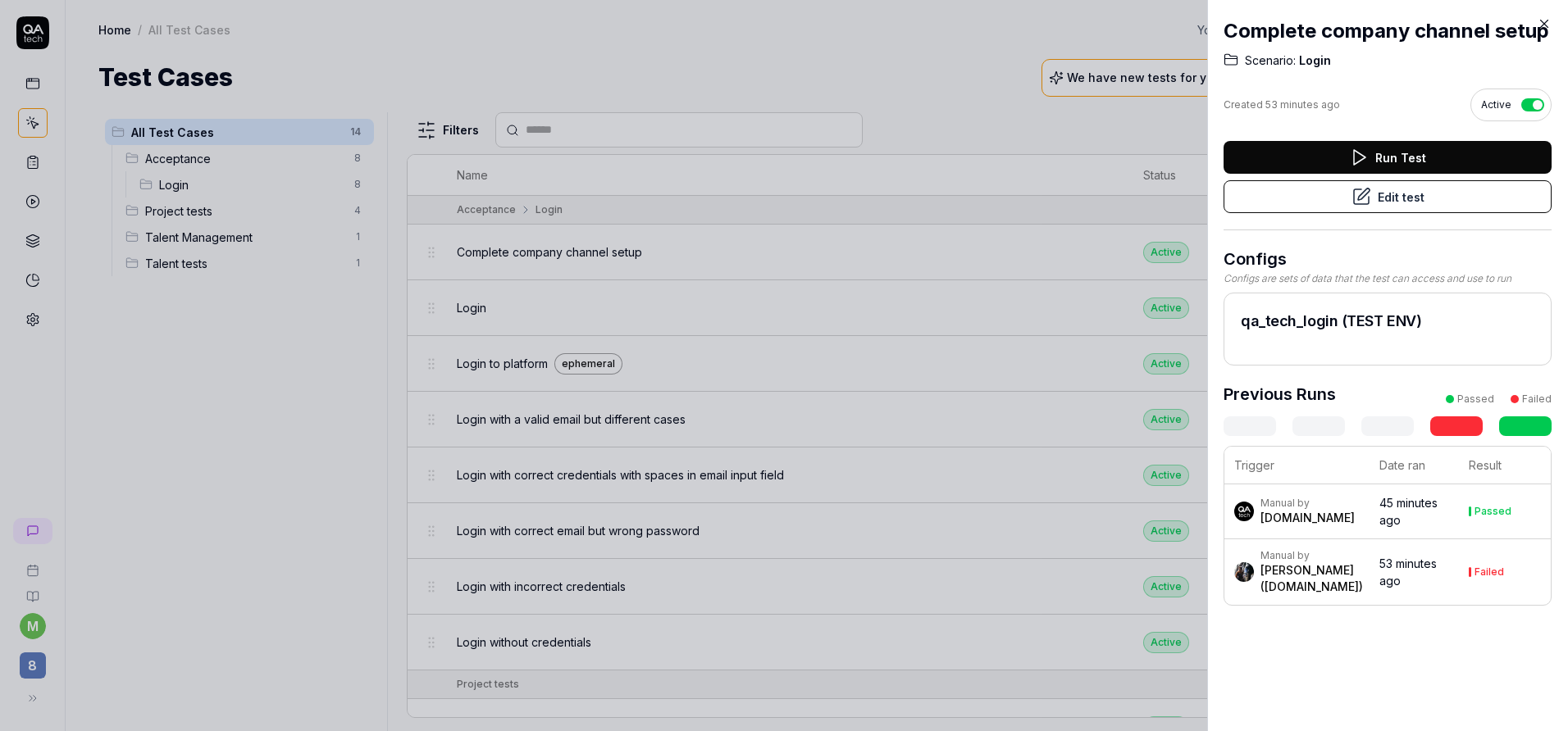
click at [1270, 191] on button "Edit test" at bounding box center [1387, 197] width 328 height 33
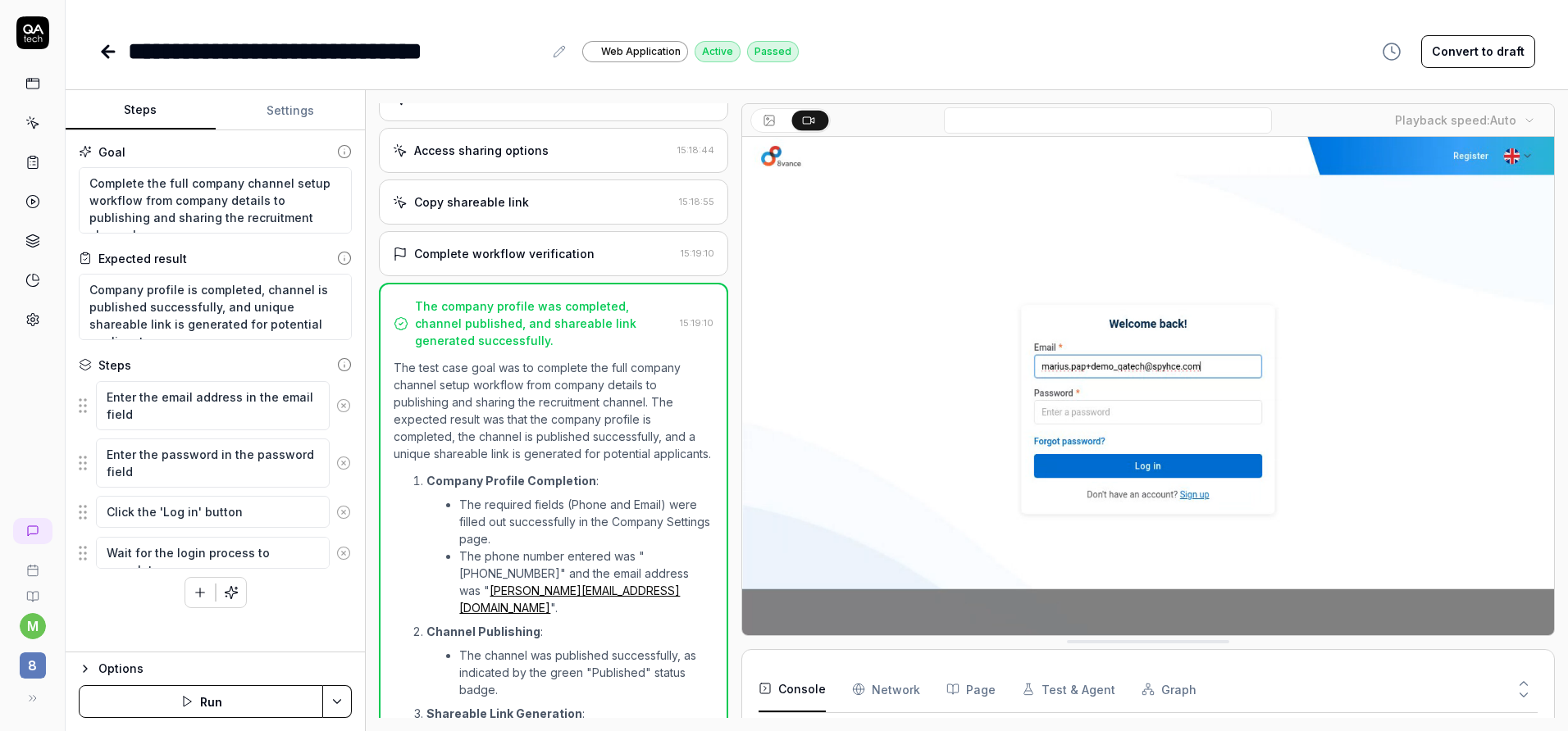
scroll to position [730, 0]
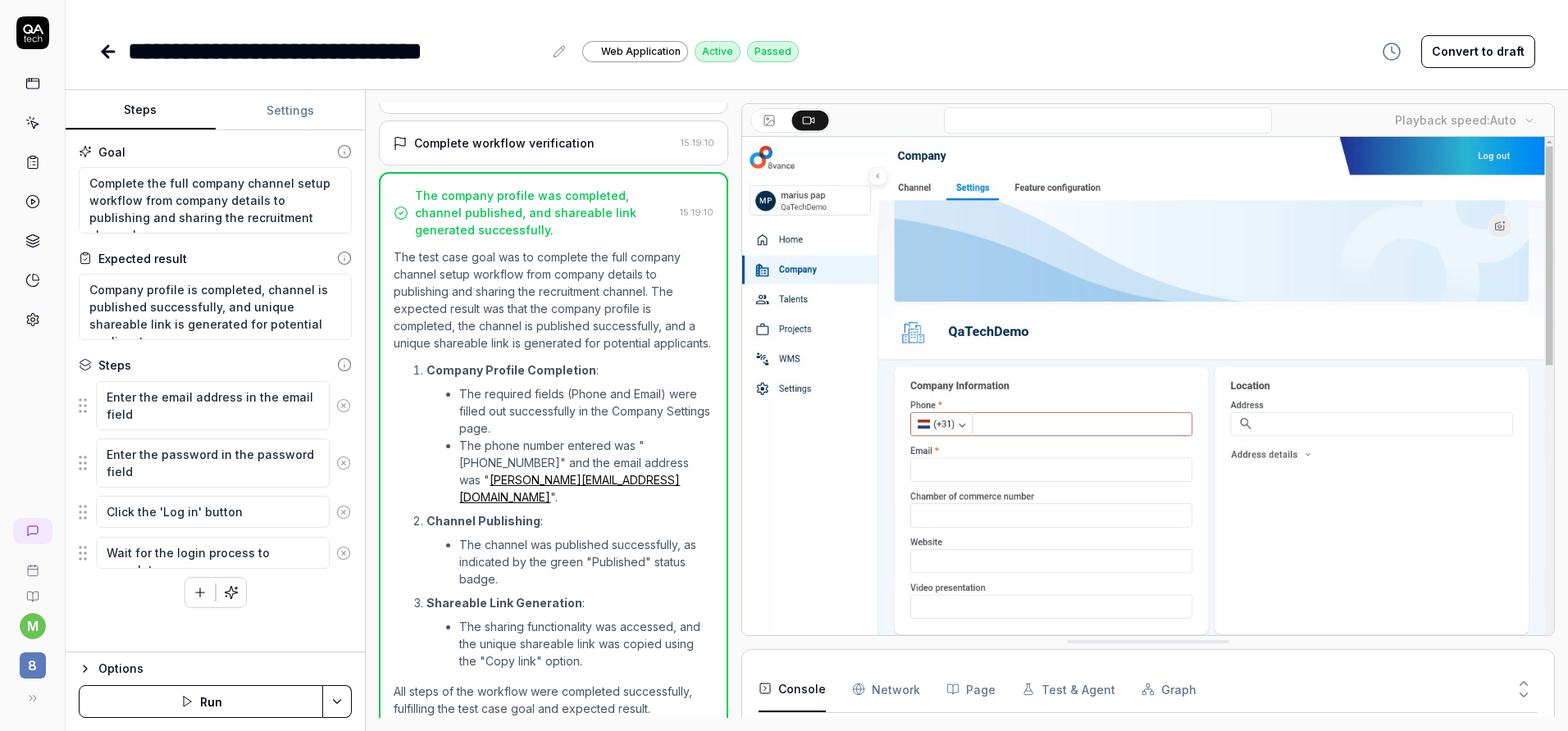
click at [112, 54] on icon at bounding box center [108, 52] width 20 height 20
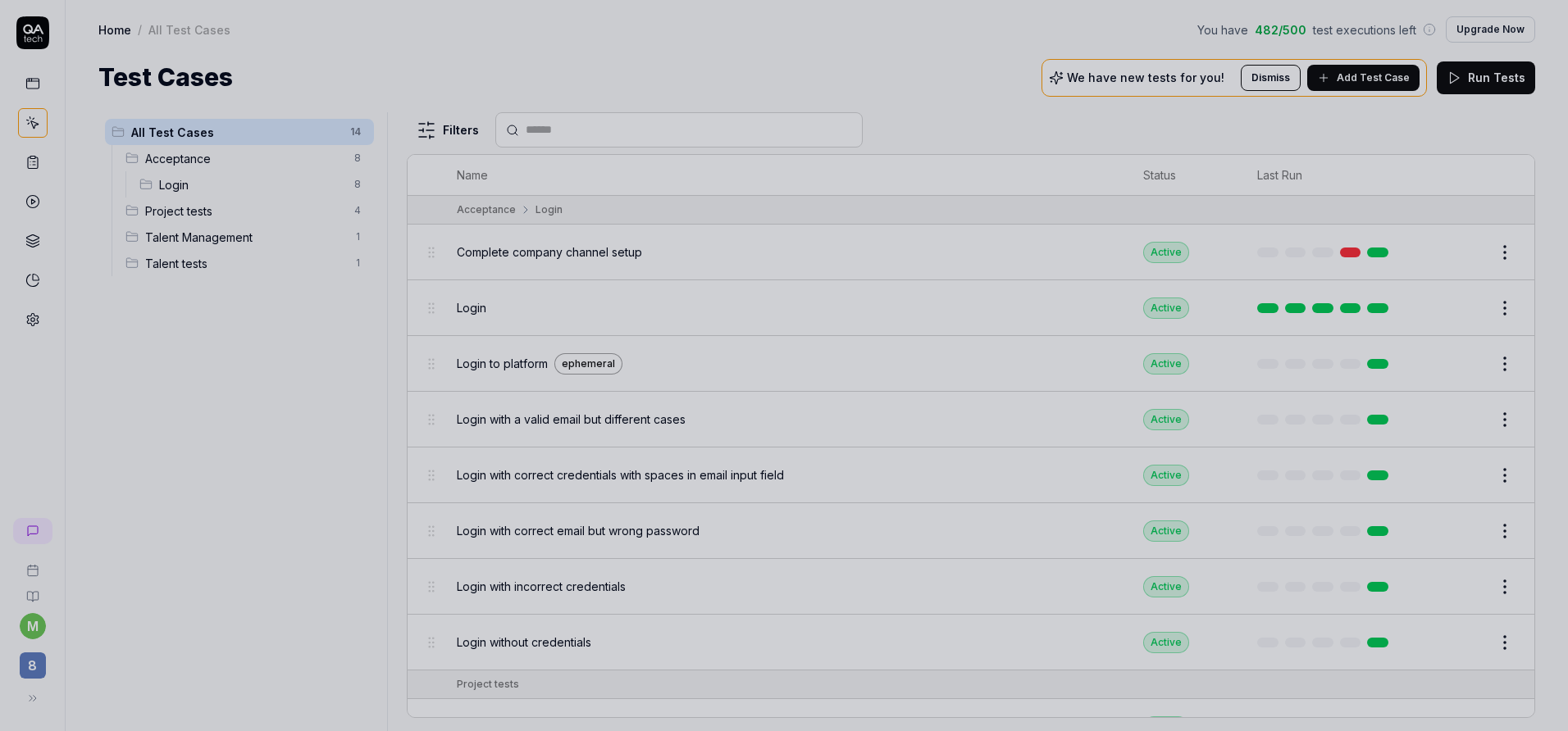
click at [555, 325] on div at bounding box center [784, 366] width 1568 height 731
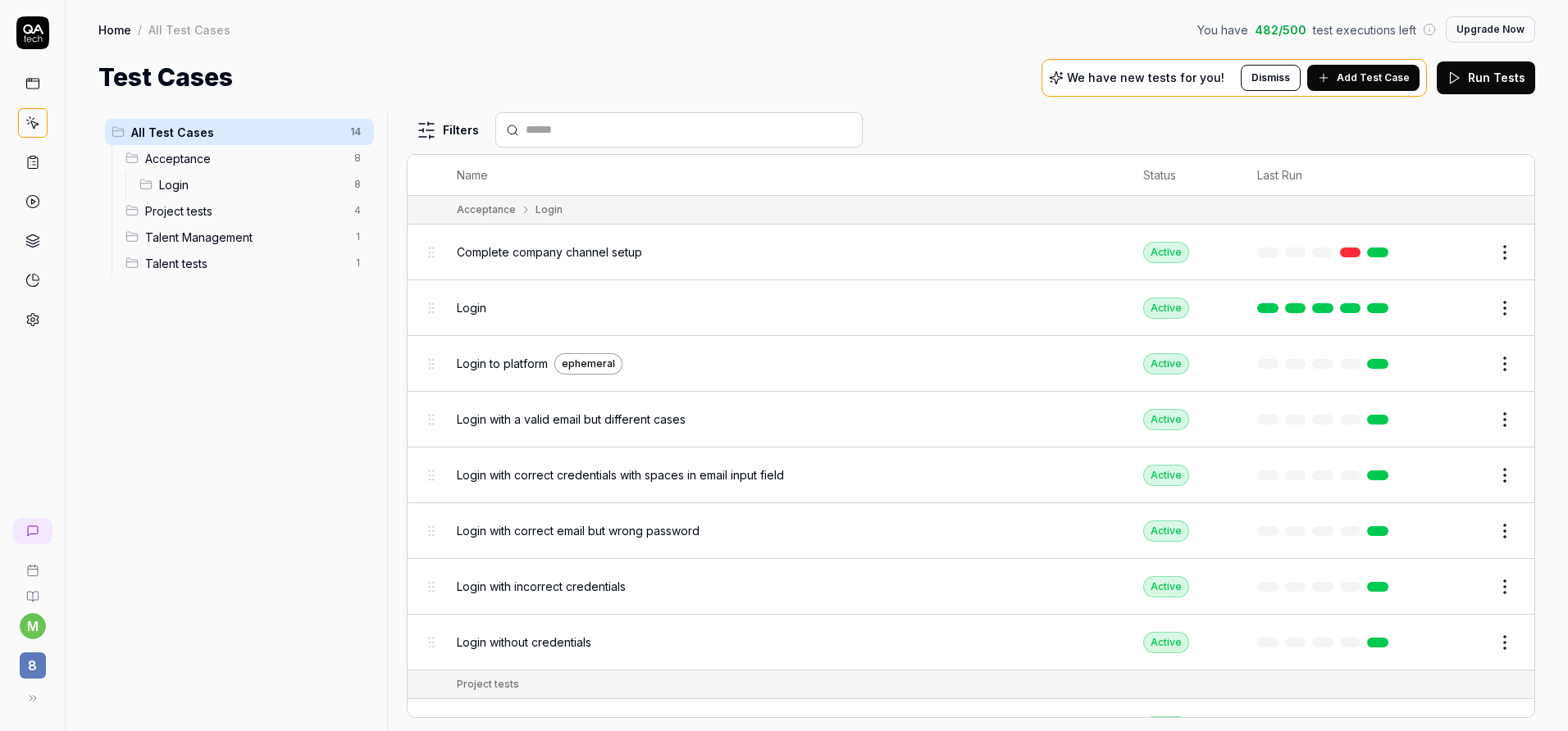
click at [257, 209] on span "Project tests" at bounding box center [245, 210] width 200 height 17
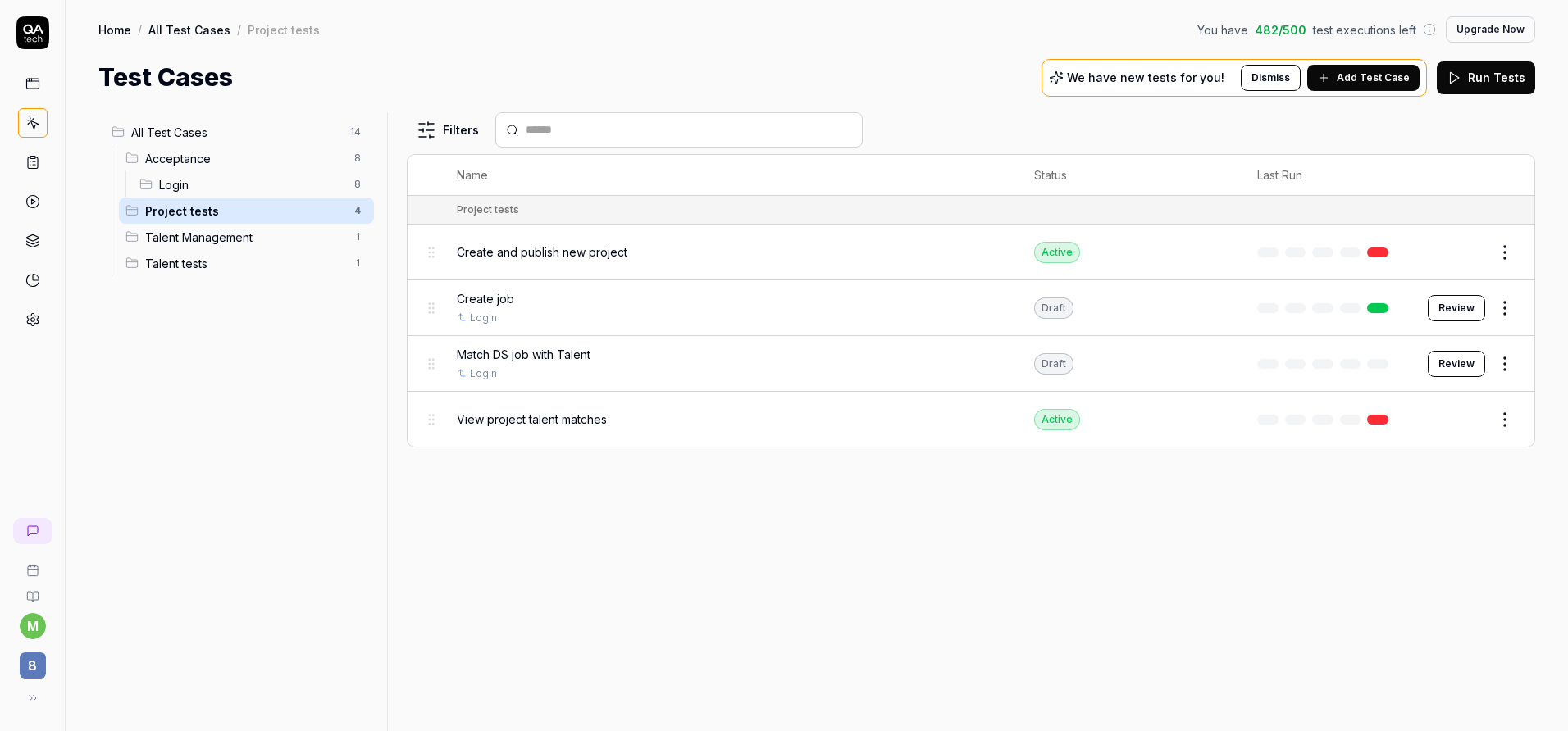
click at [593, 251] on span "Create and publish new project" at bounding box center [542, 251] width 171 height 17
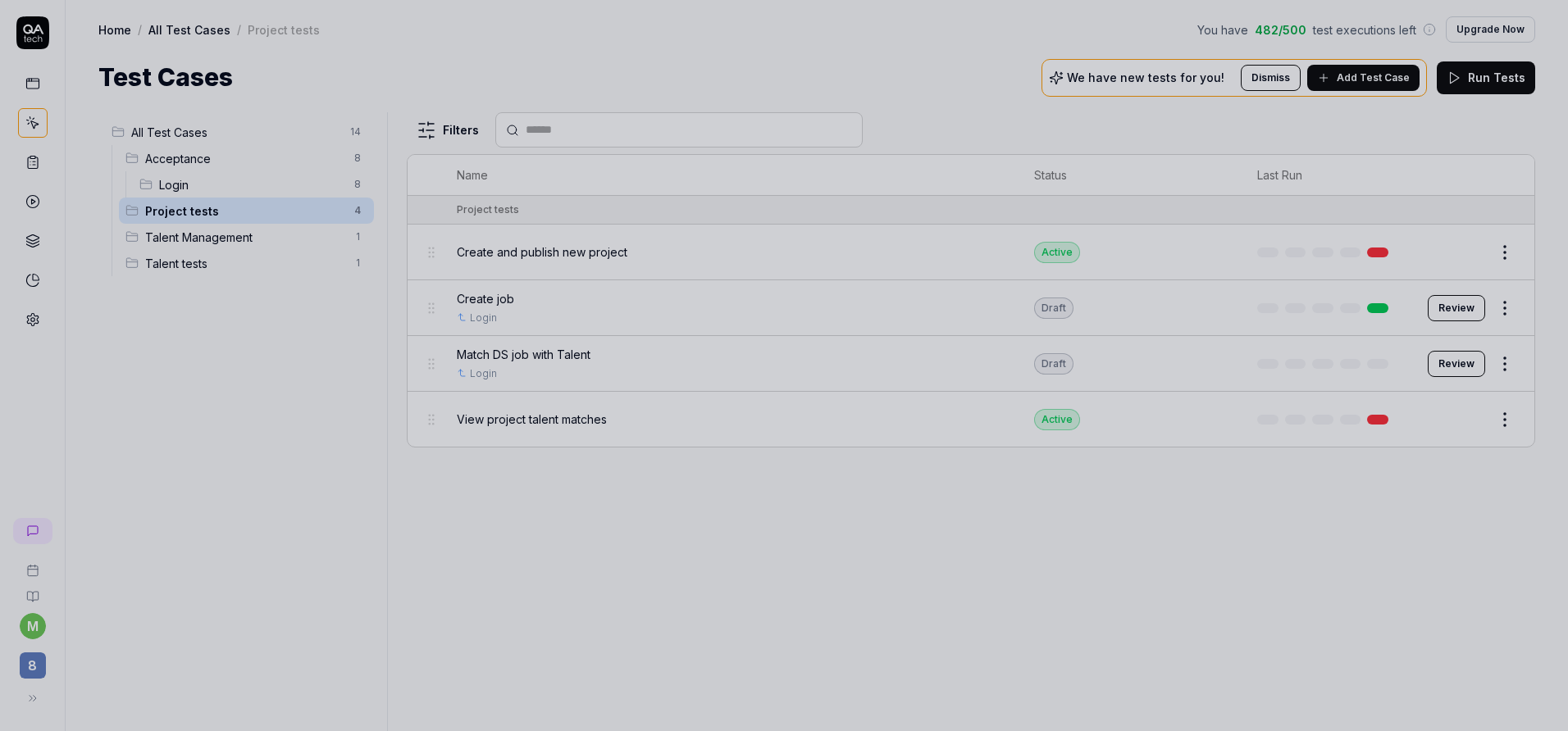
click at [566, 294] on div at bounding box center [784, 366] width 1568 height 731
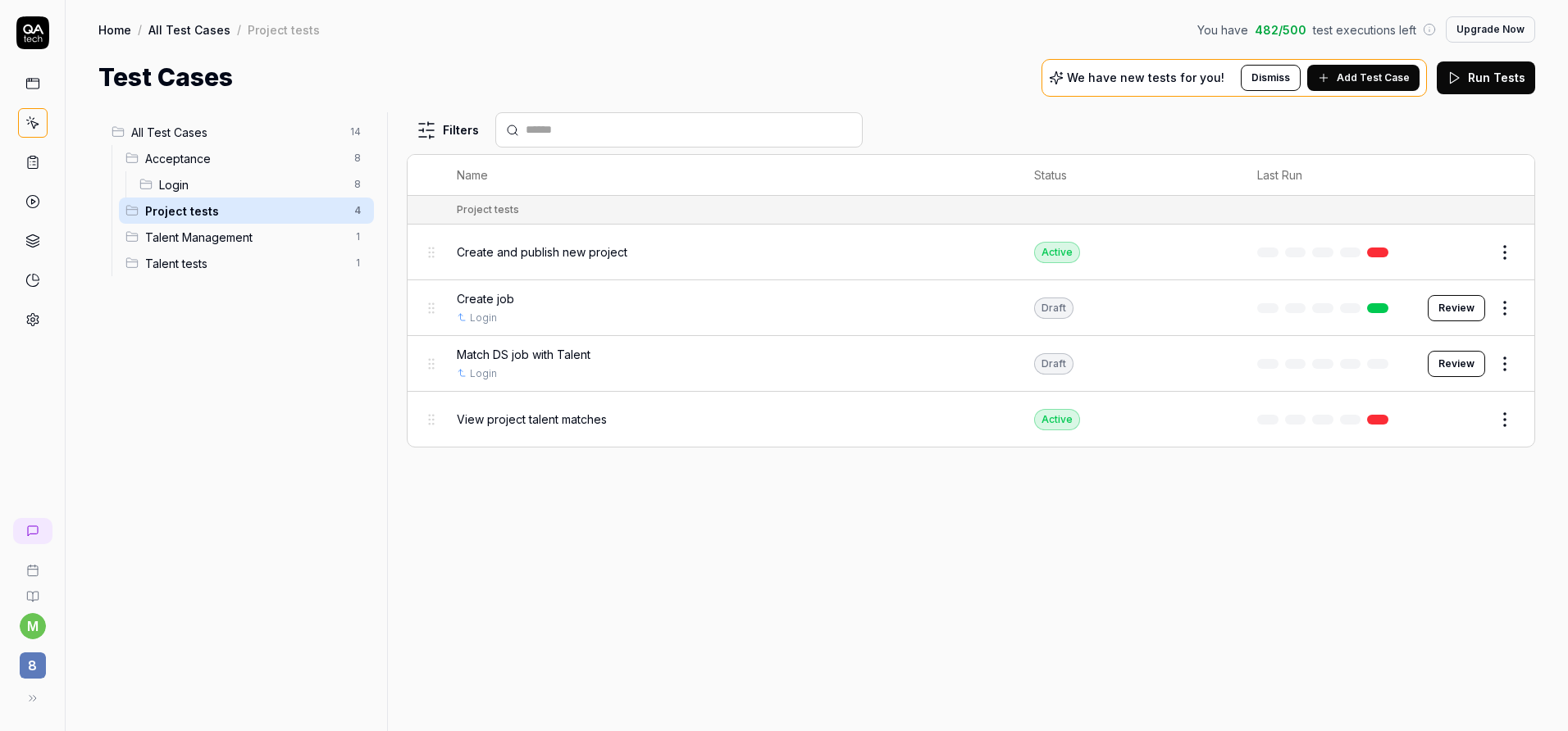
click at [532, 294] on div "Create job" at bounding box center [729, 298] width 544 height 17
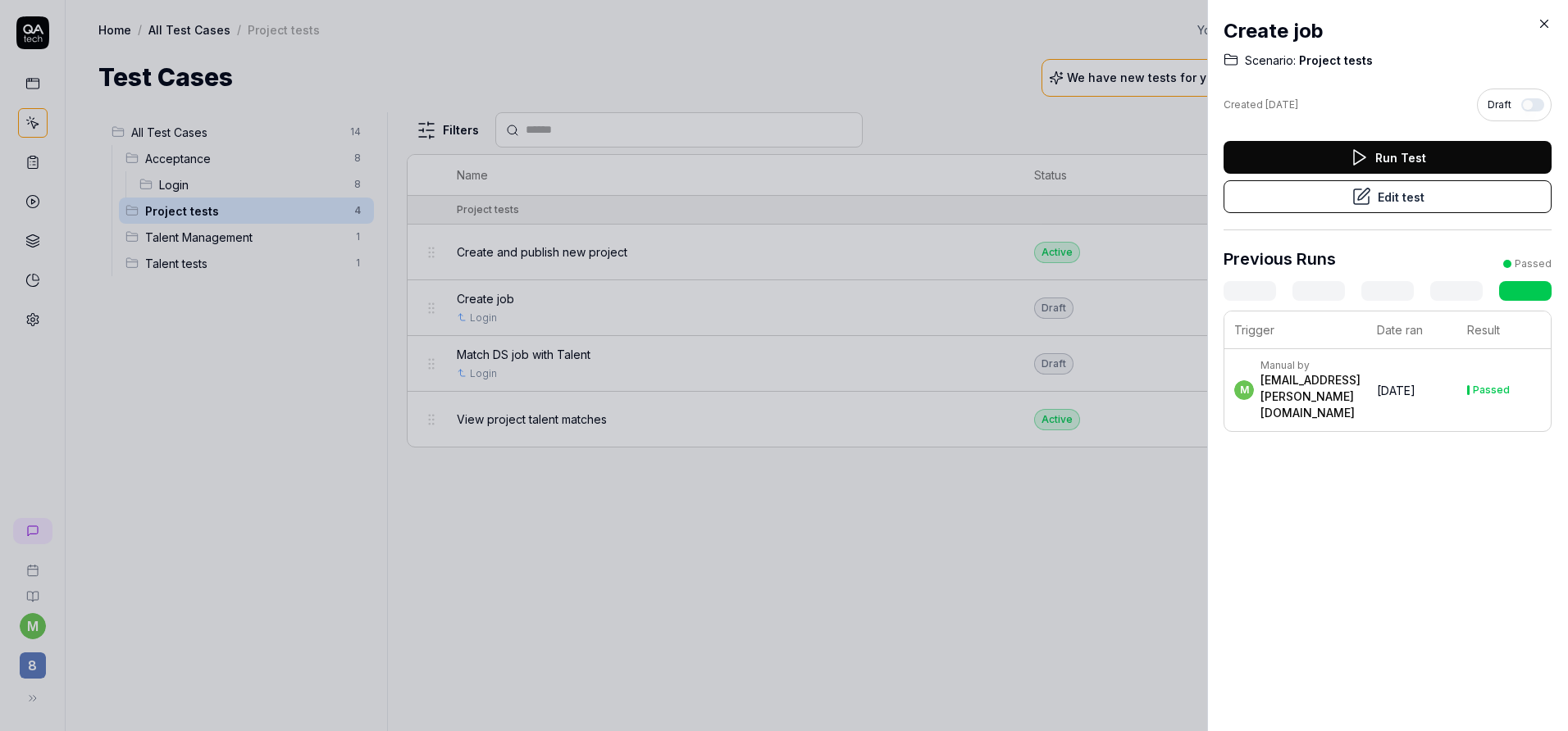
click at [1397, 197] on button "Edit test" at bounding box center [1387, 197] width 328 height 33
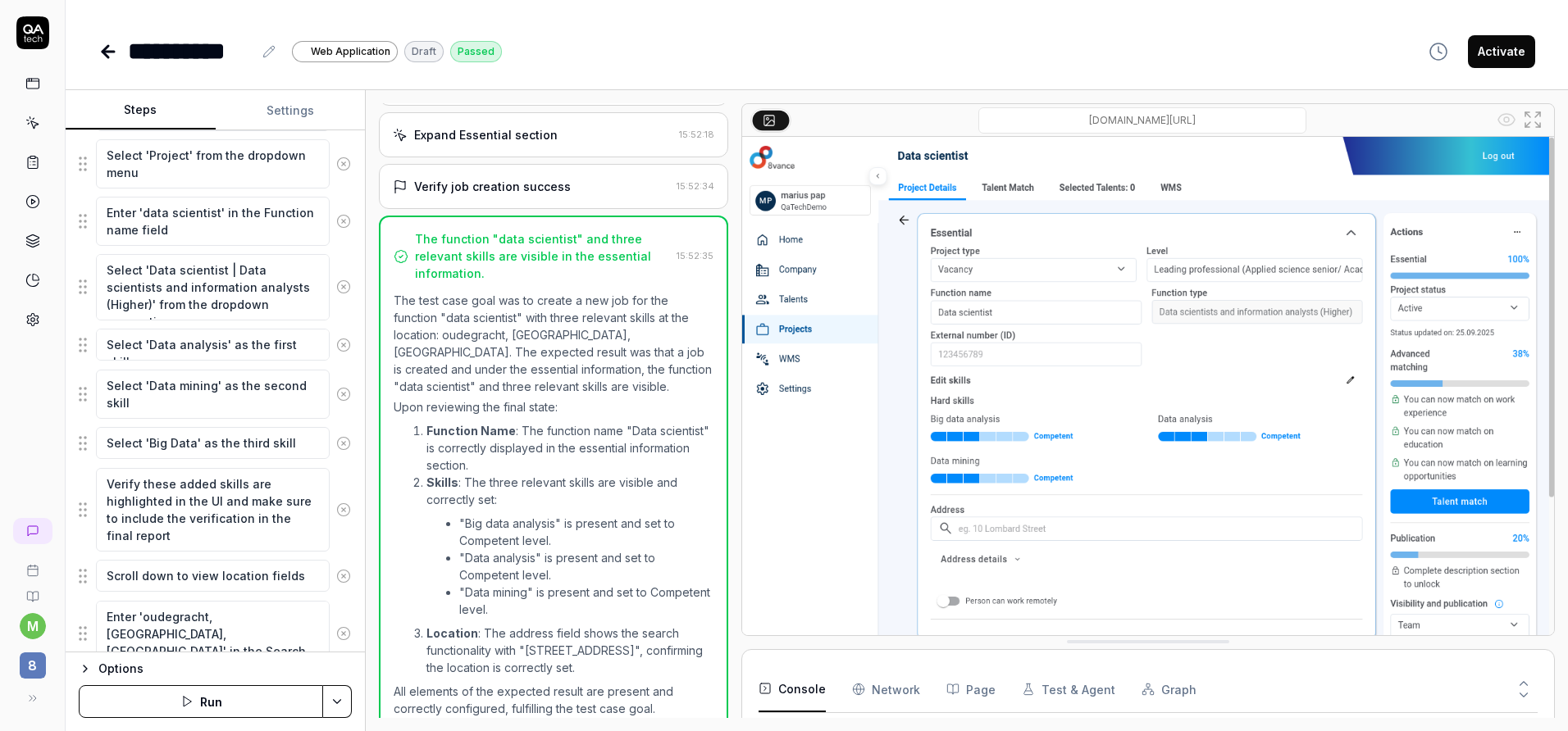
scroll to position [388, 0]
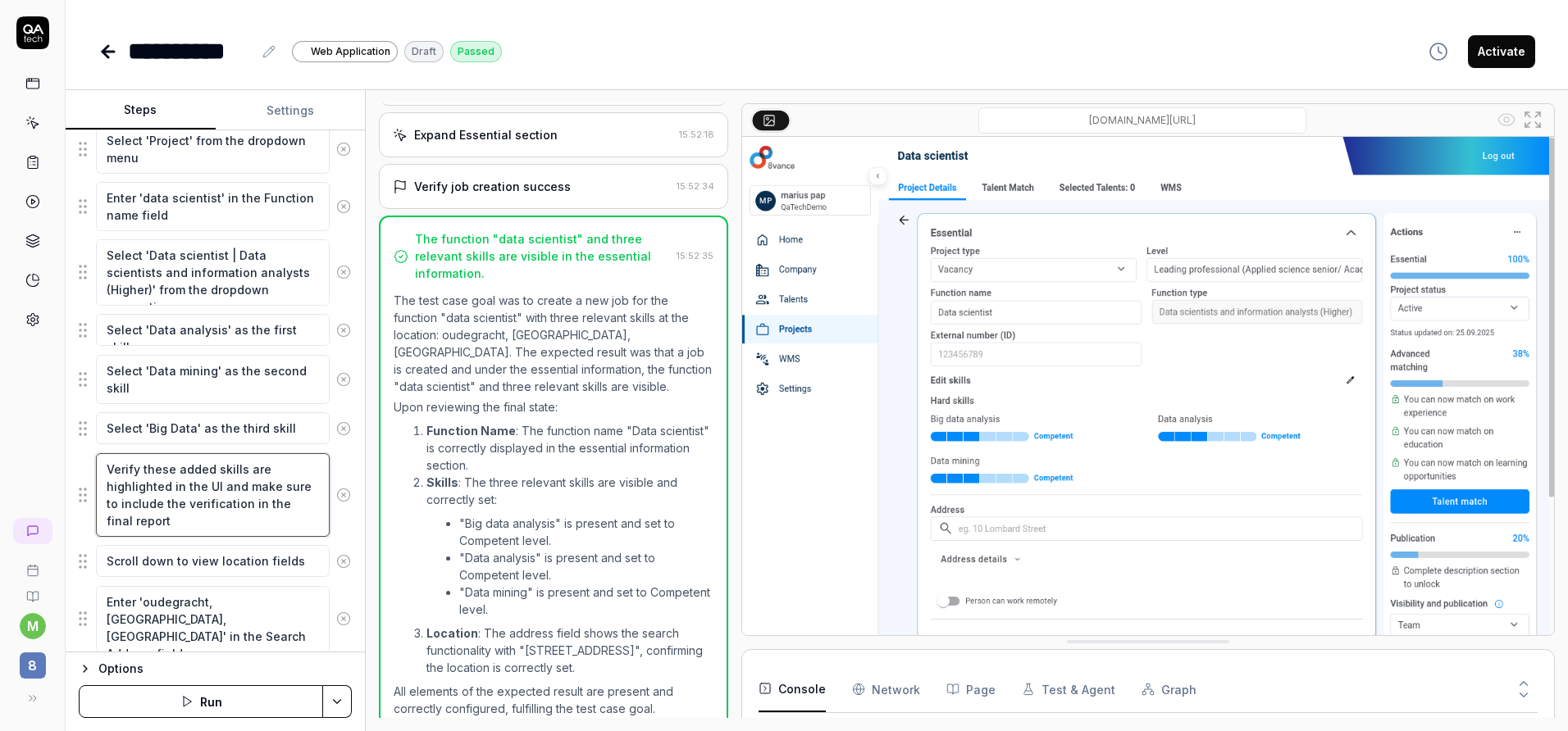
click at [237, 484] on textarea "Verify these added skills are highlighted in the UI and make sure to include th…" at bounding box center [213, 495] width 234 height 83
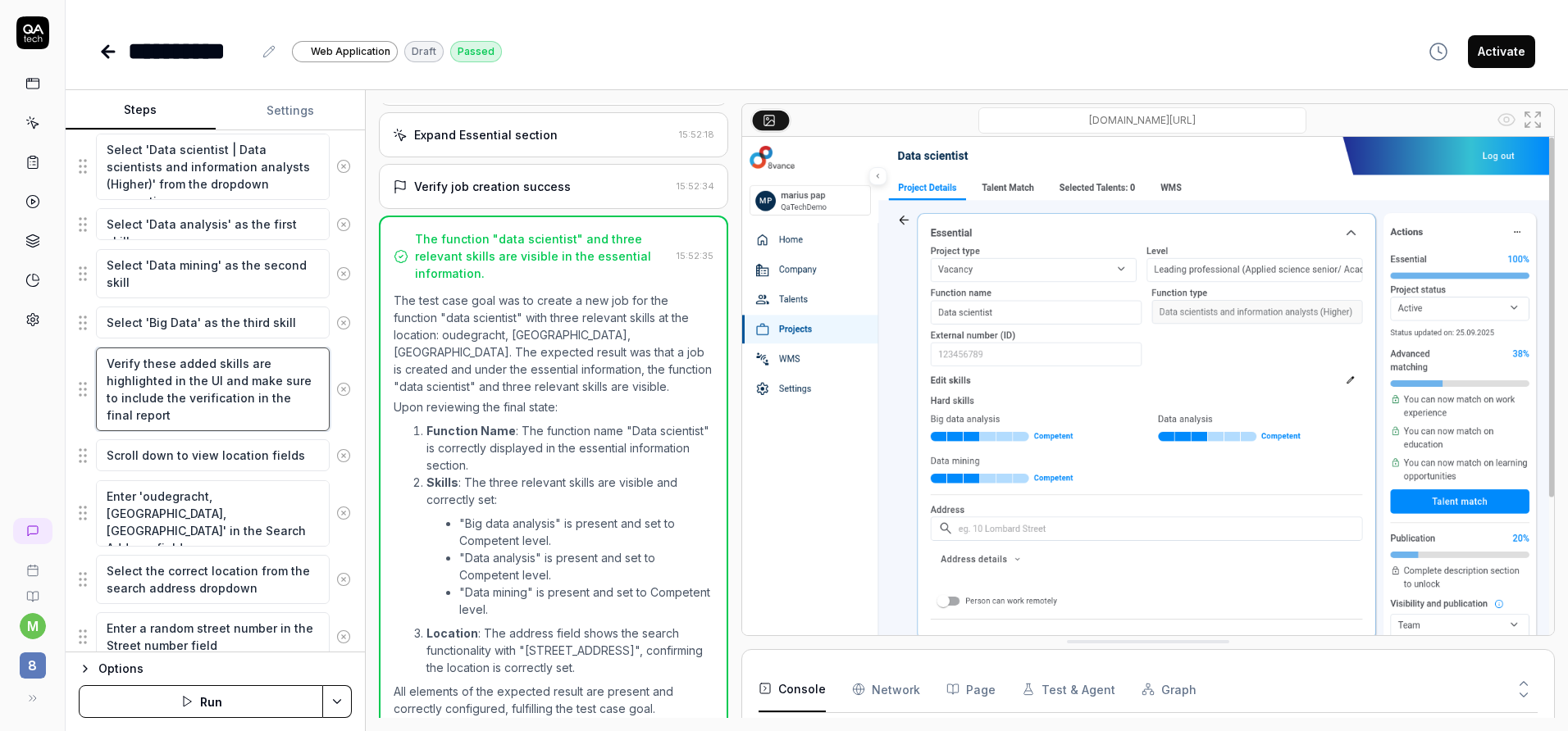
scroll to position [502, 0]
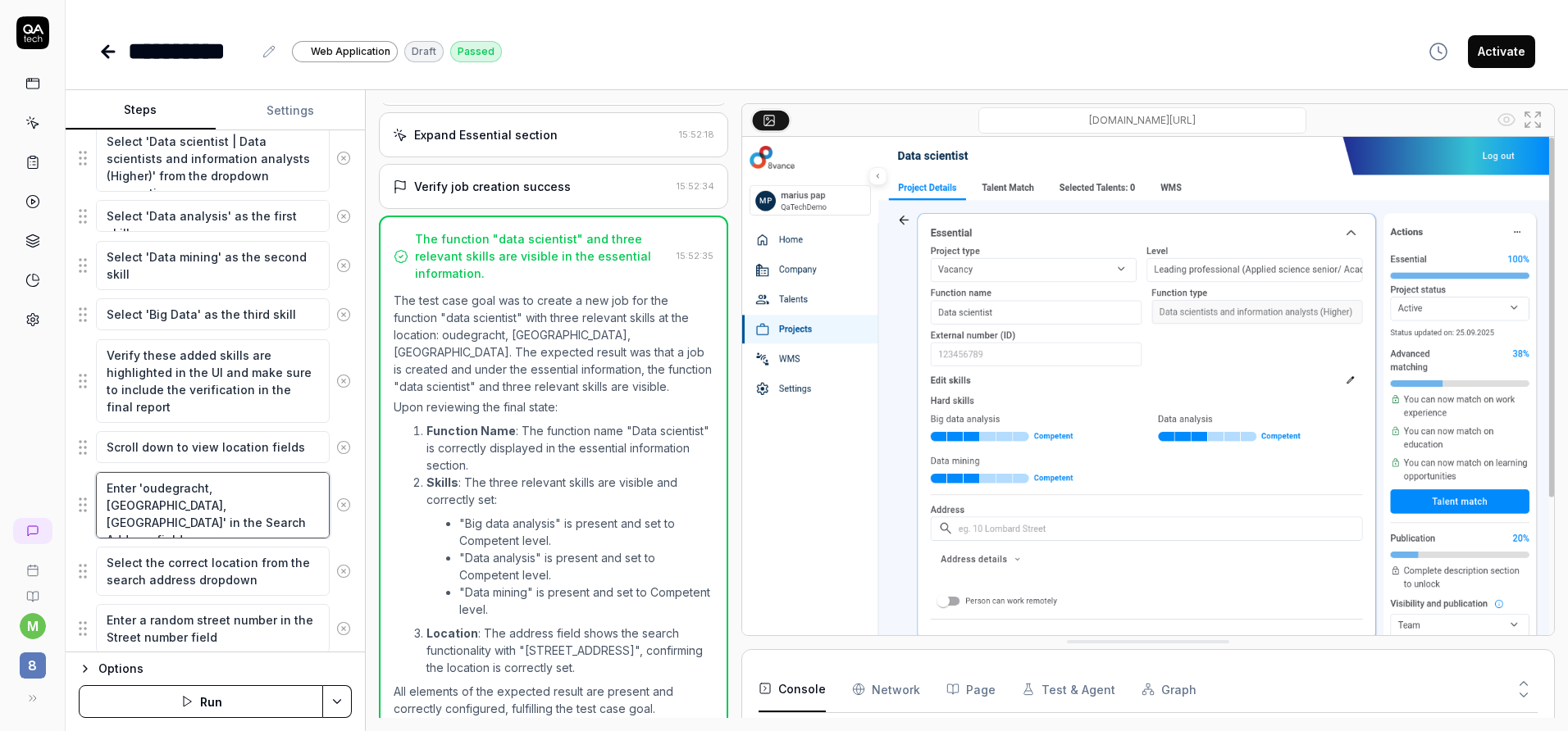
click at [237, 484] on textarea "Enter 'oudegracht, utrecht, netherlands' in the Search Address field" at bounding box center [213, 505] width 234 height 66
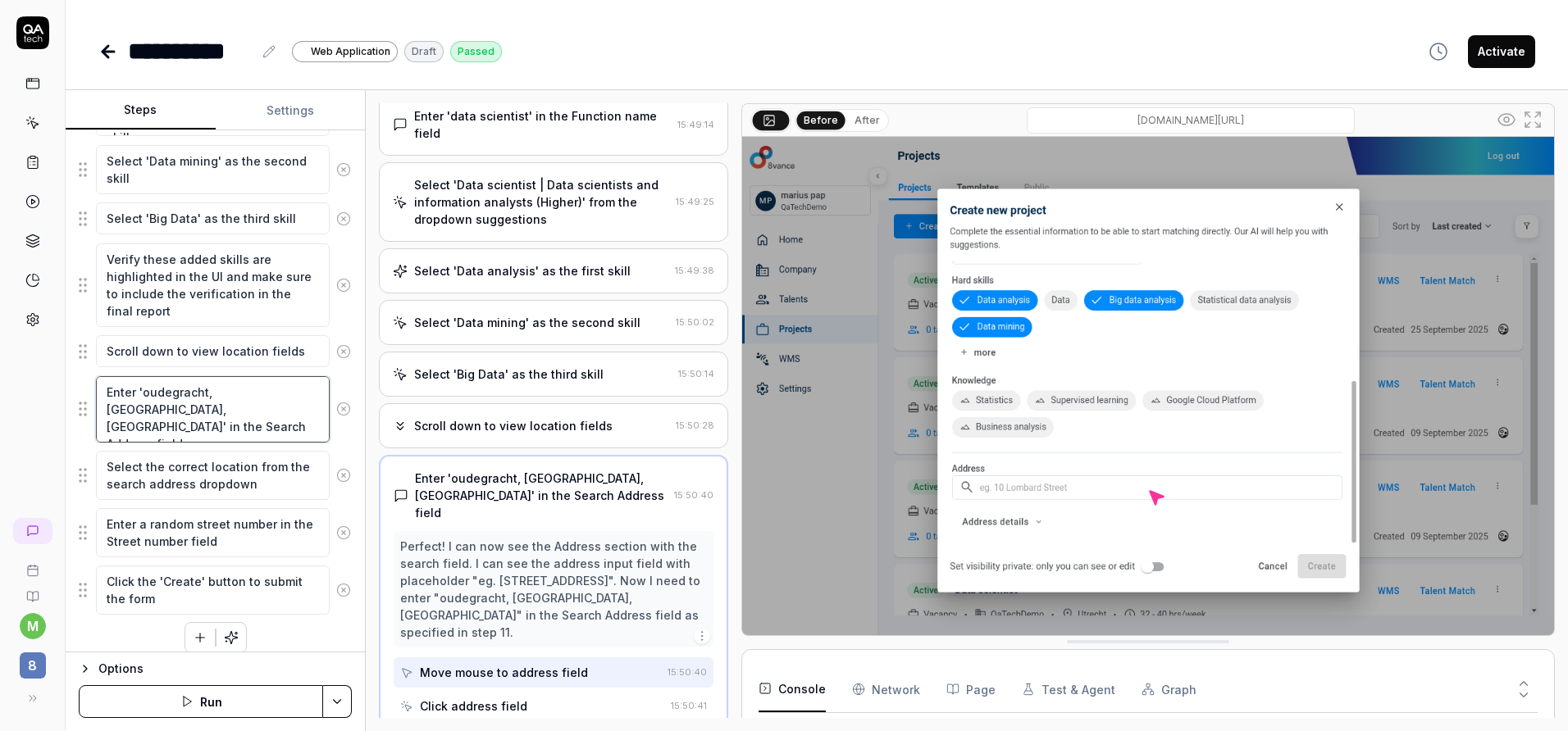
scroll to position [612, 0]
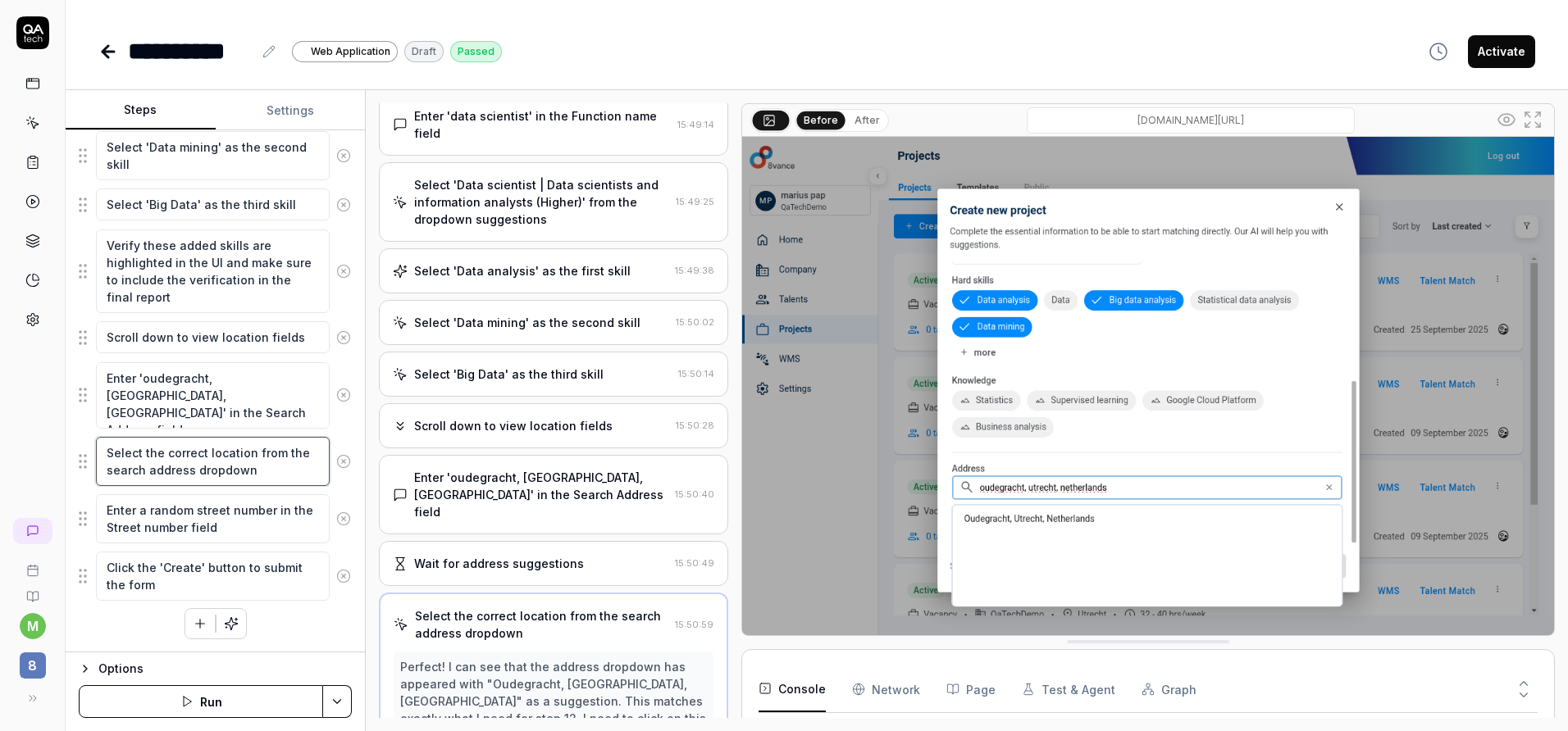
click at [262, 467] on textarea "Select the correct location from the search address dropdown" at bounding box center [213, 462] width 234 height 49
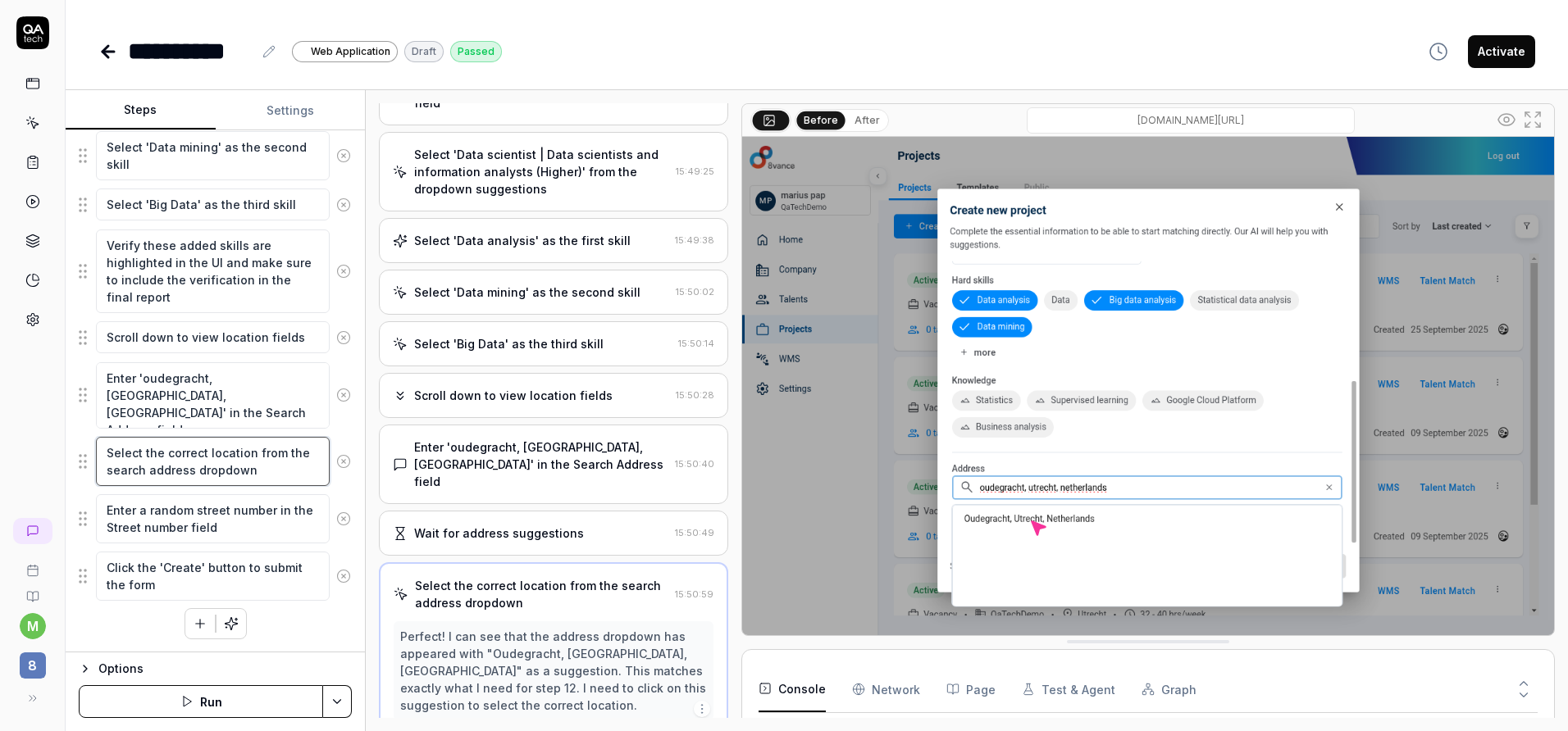
scroll to position [362, 0]
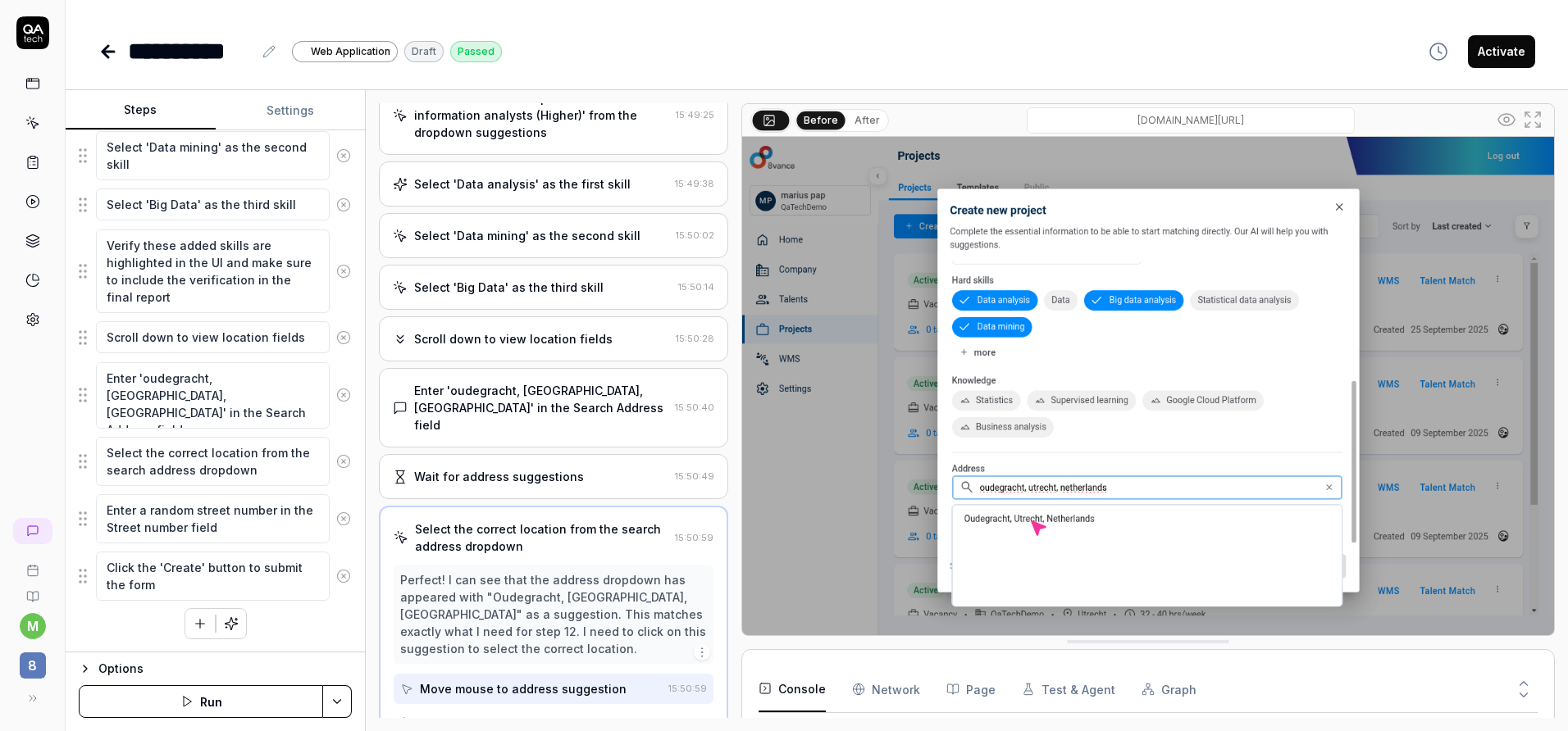
click at [201, 628] on icon "button" at bounding box center [200, 624] width 15 height 15
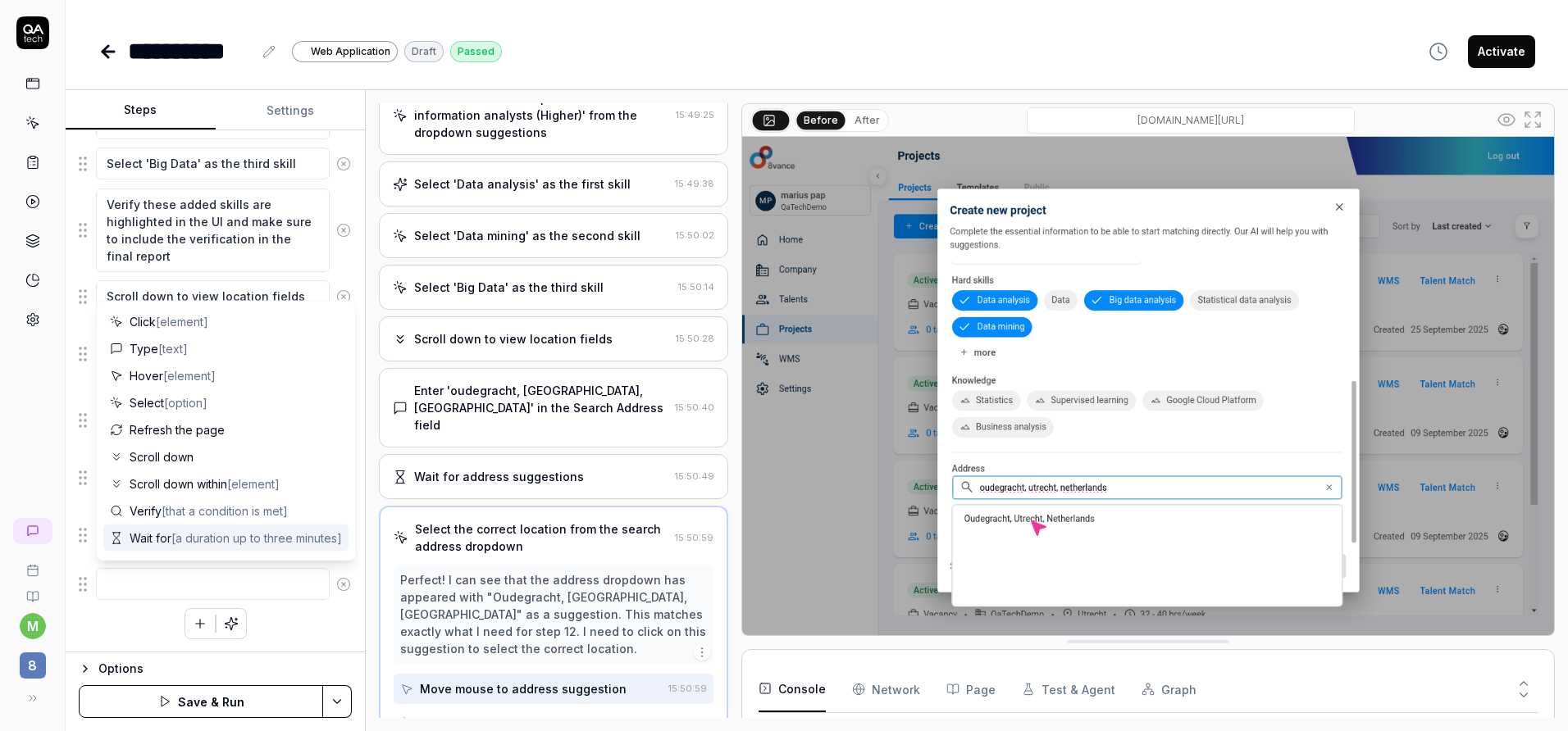
click at [215, 549] on div "Wait for [a duration up to three minutes]" at bounding box center [226, 538] width 245 height 27
type textarea "*"
type textarea "Wait for"
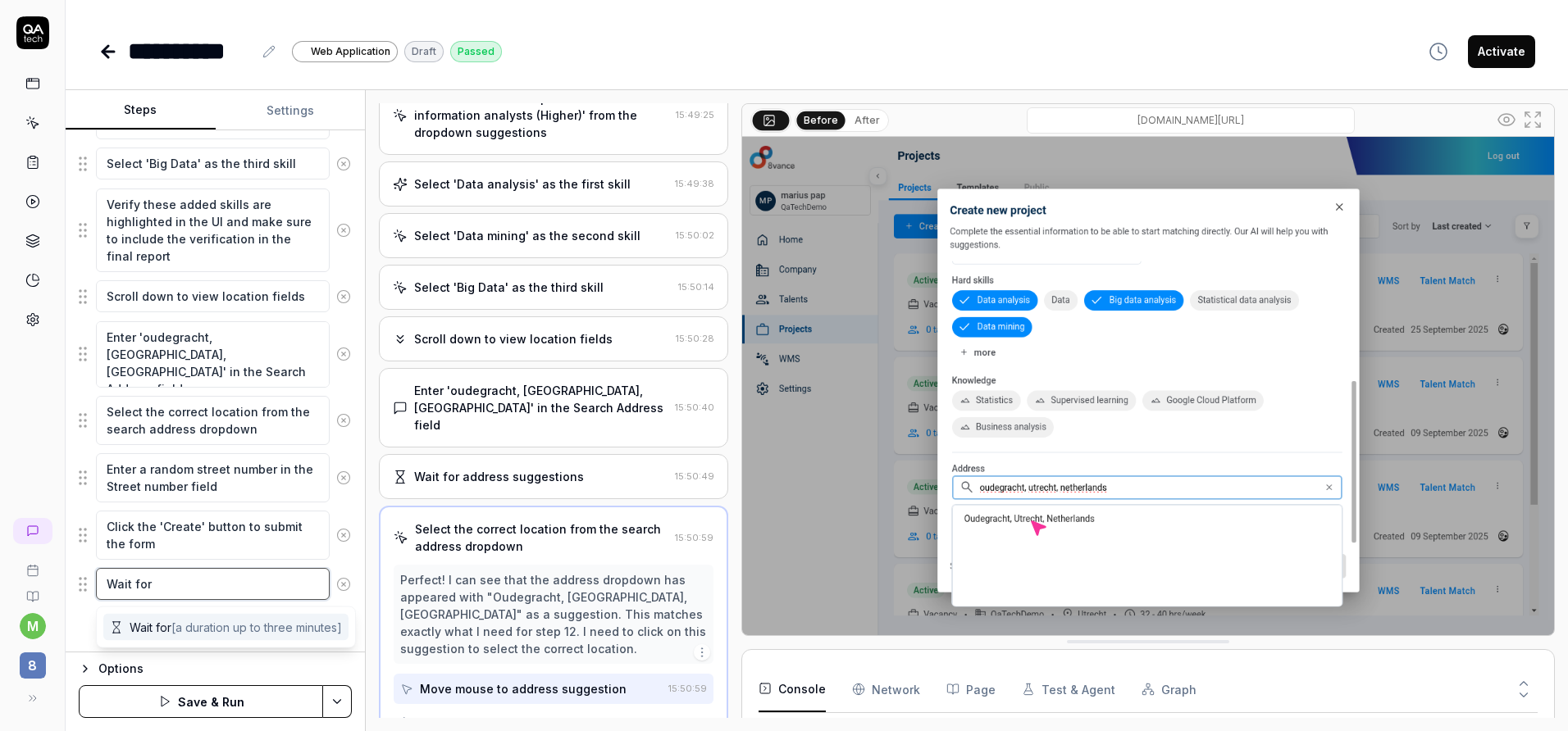
type textarea "*"
type textarea "Wait for 1"
type textarea "*"
type textarea "Wait for 1"
type textarea "*"
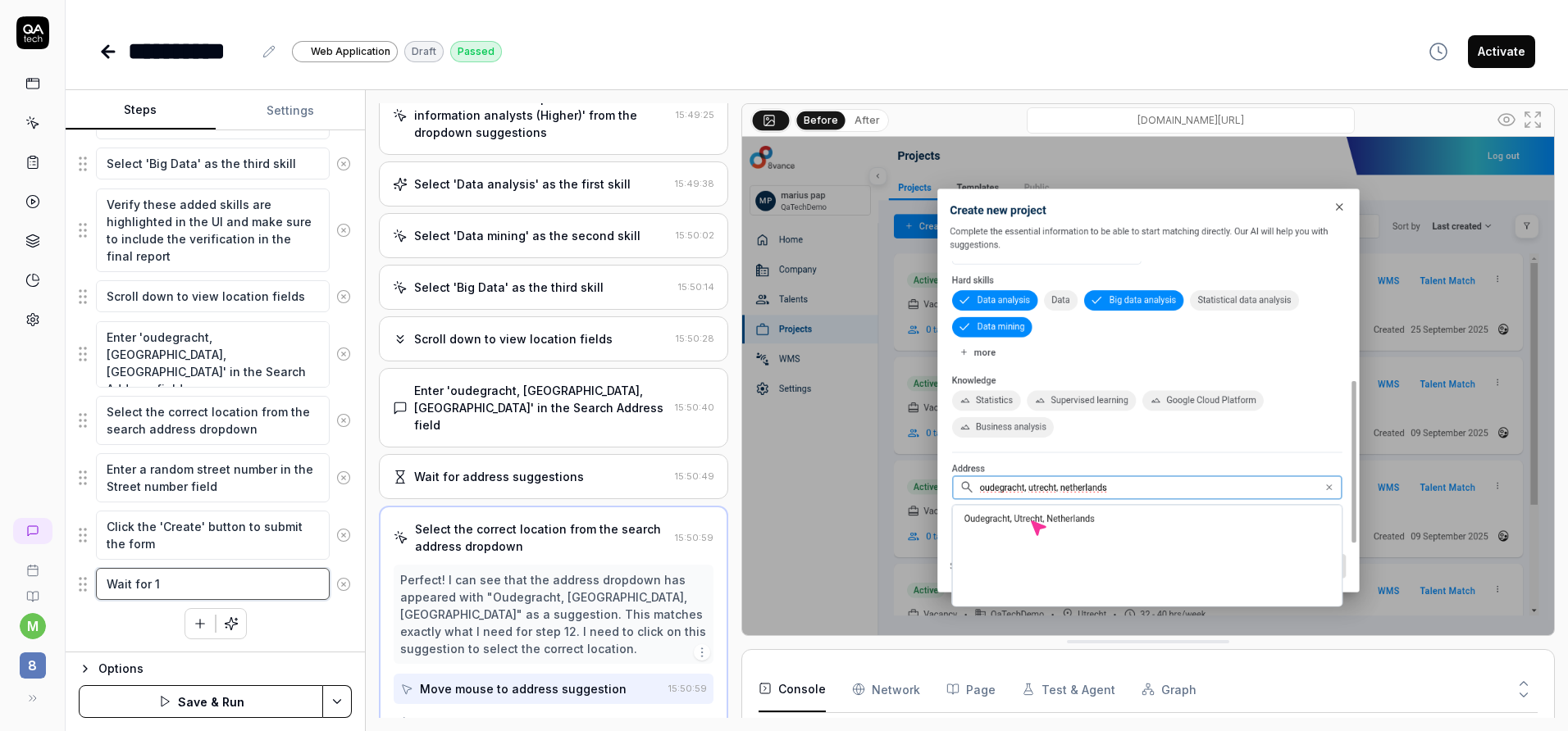
type textarea "Wait for 1 m"
type textarea "*"
type textarea "Wait for 1 mi"
type textarea "*"
type textarea "Wait for 1 min"
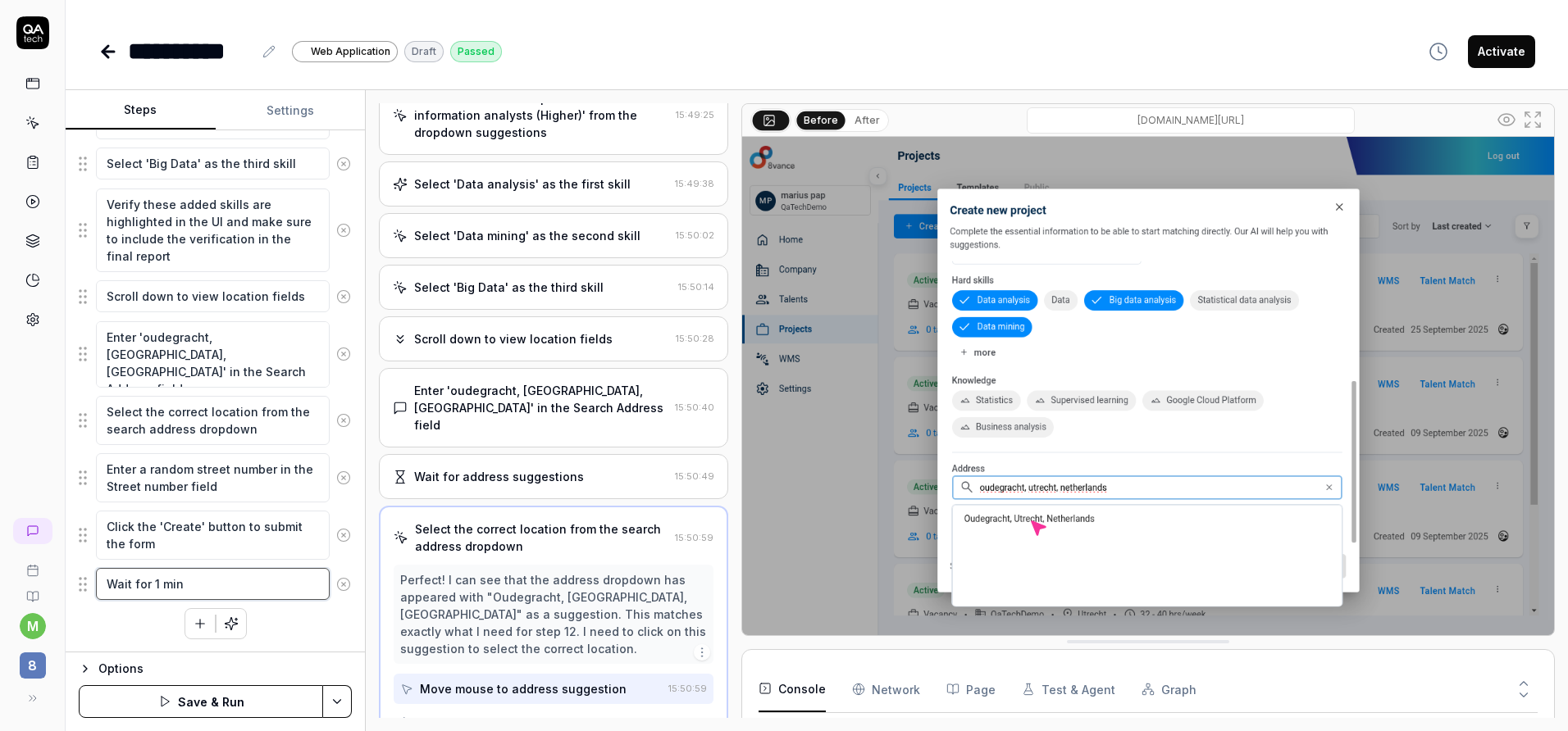
type textarea "*"
type textarea "Wait for 1 minu"
type textarea "*"
type textarea "Wait for 1 minut"
type textarea "*"
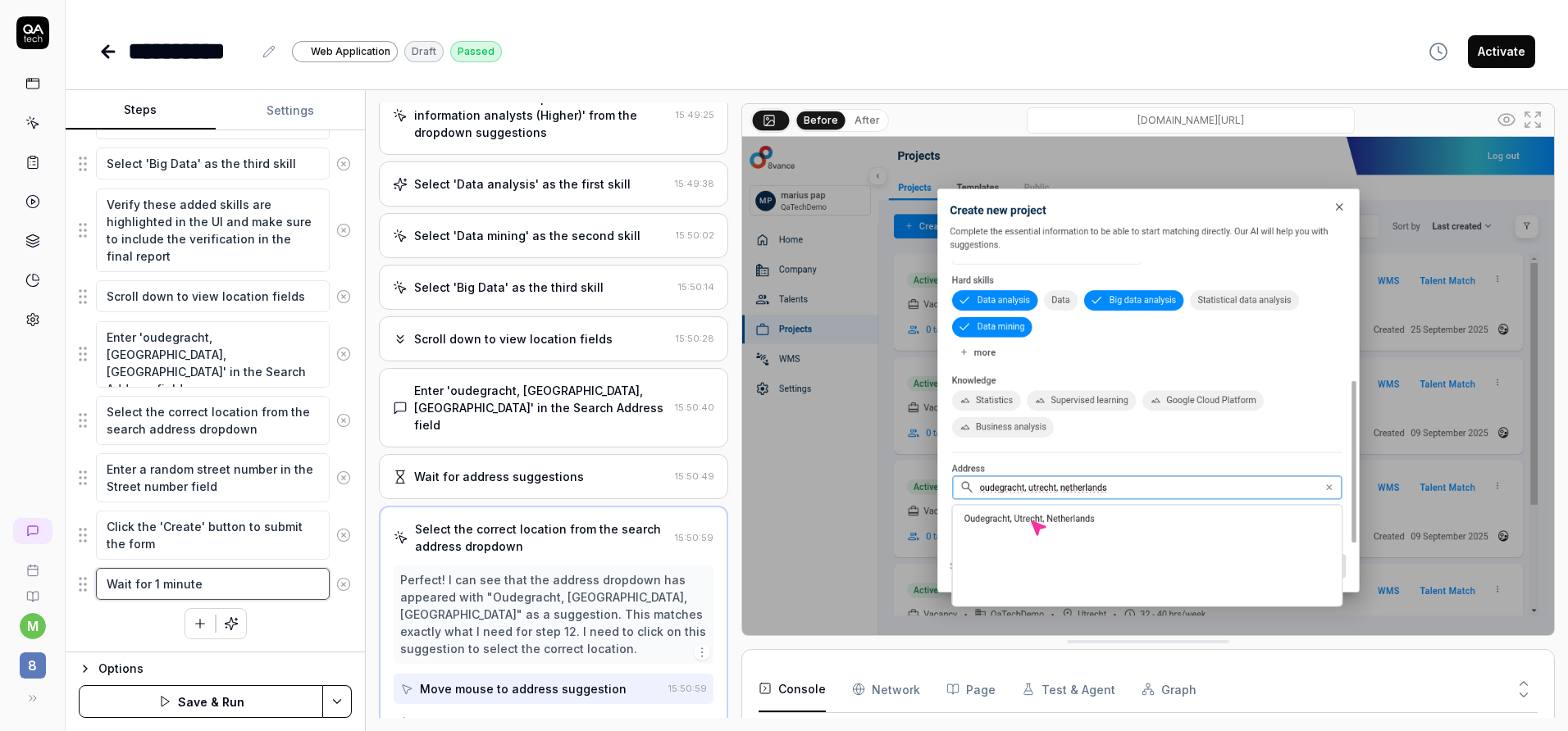
type textarea "Wait for 1 minute"
click at [342, 583] on icon at bounding box center [344, 584] width 5 height 5
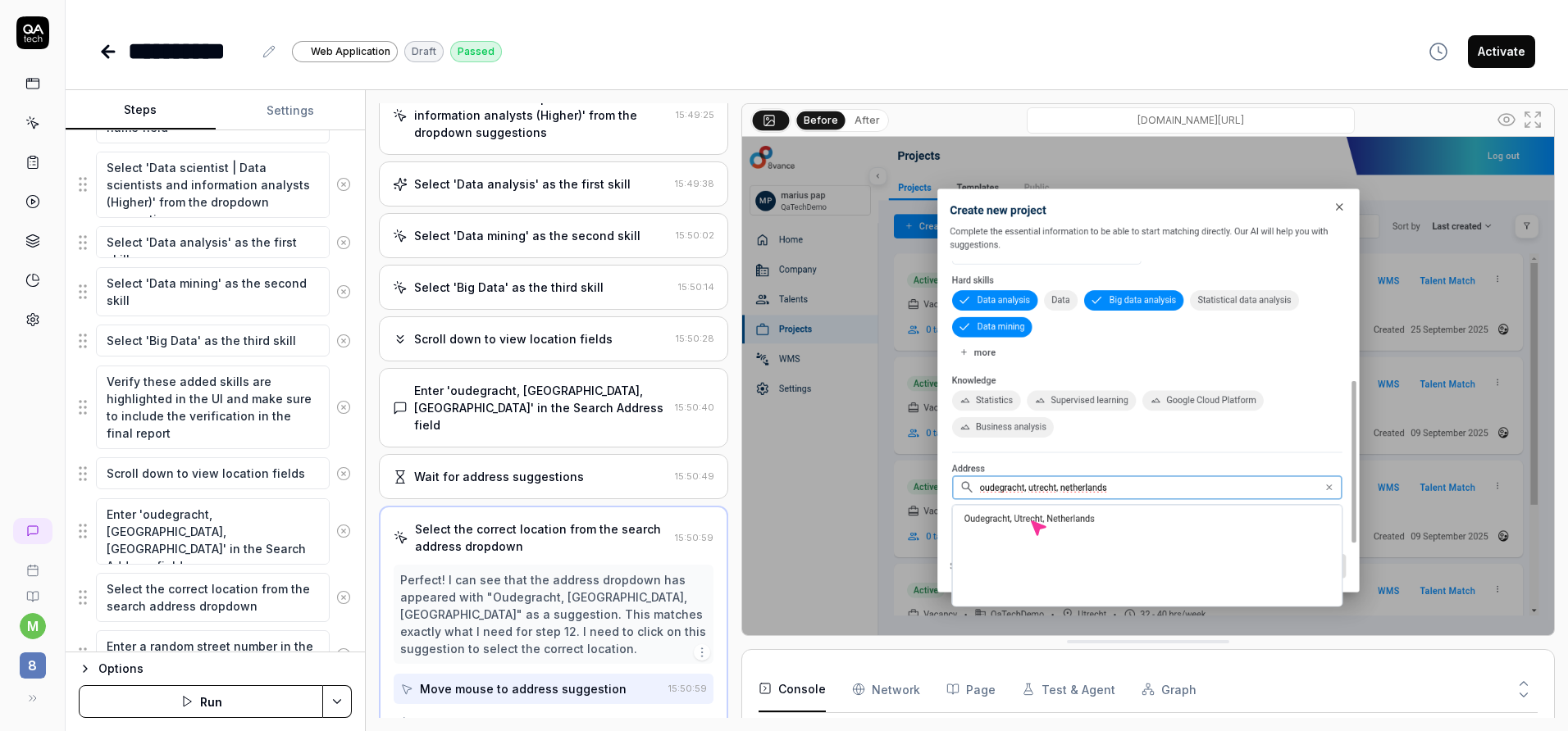
scroll to position [0, 0]
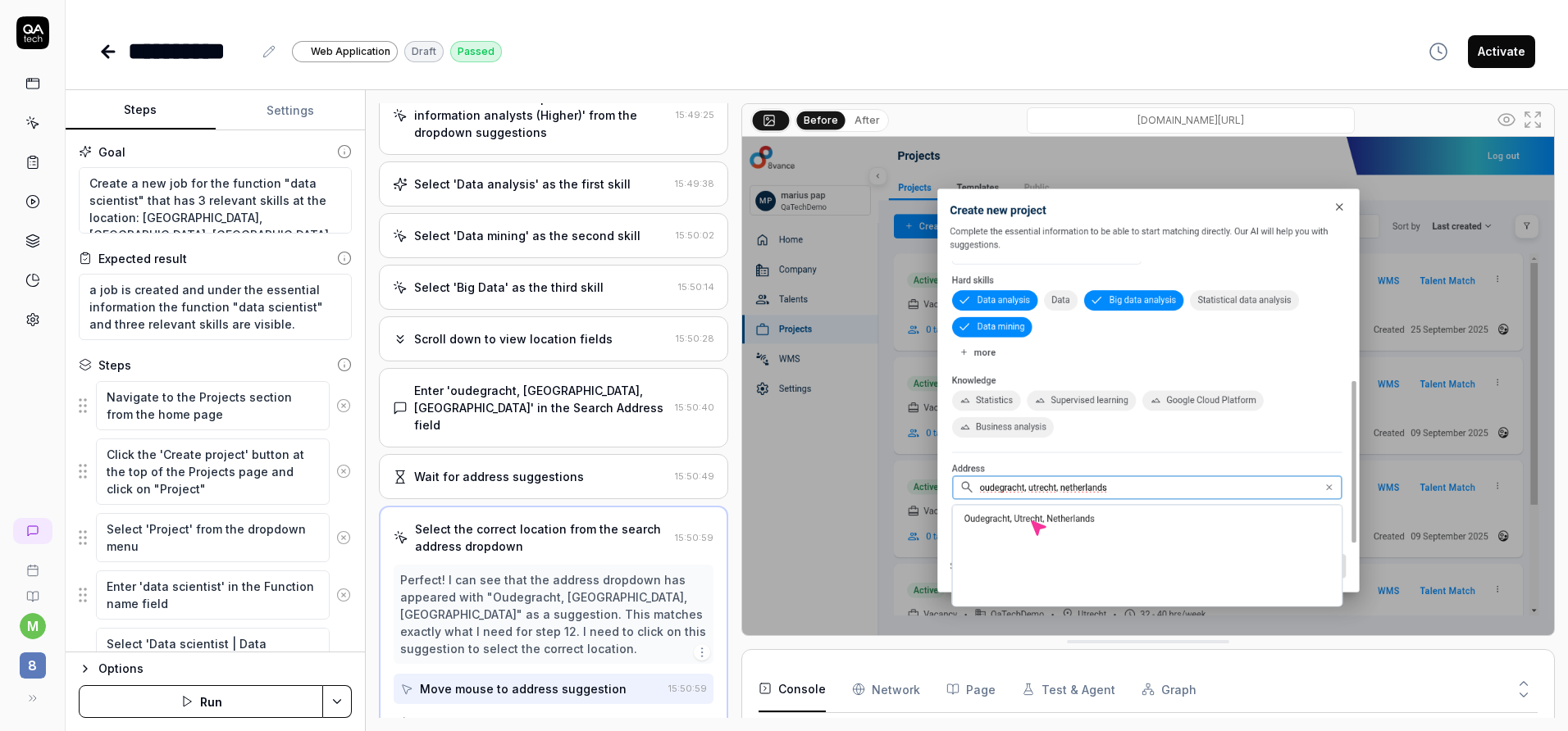
type textarea "*"
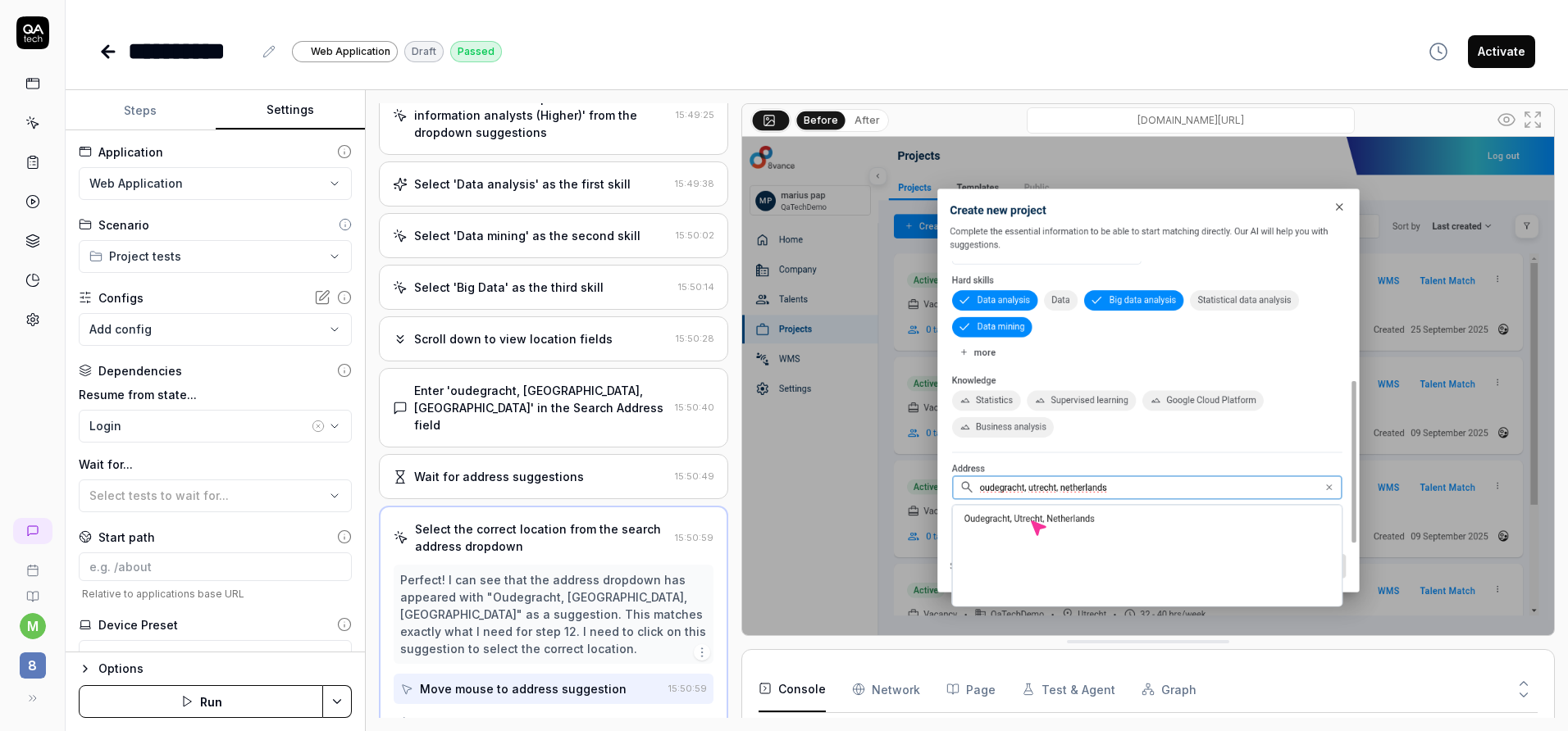
click at [279, 102] on button "Settings" at bounding box center [290, 110] width 150 height 39
click at [161, 424] on div "Login" at bounding box center [199, 425] width 219 height 17
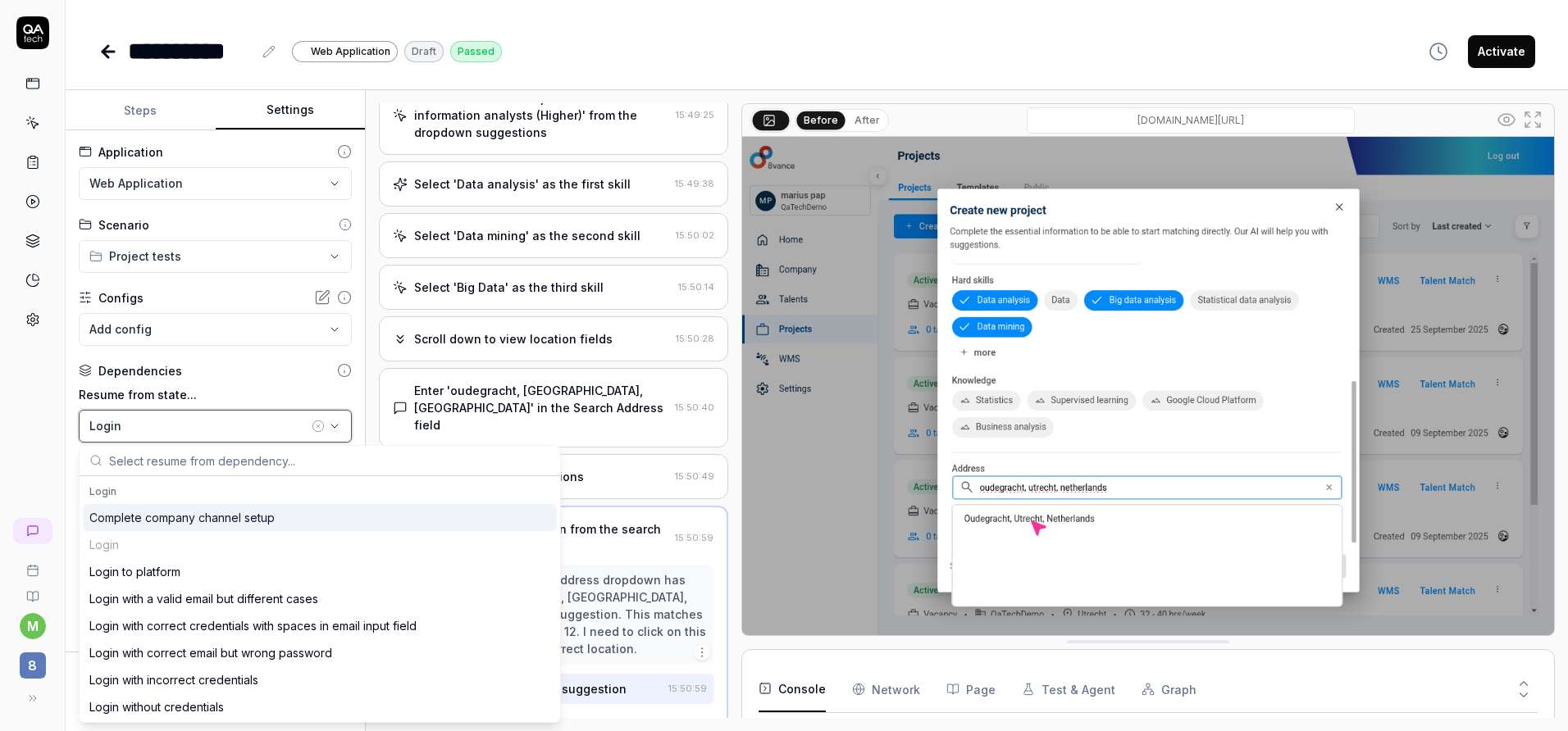
click at [222, 422] on div "Login" at bounding box center [199, 425] width 219 height 17
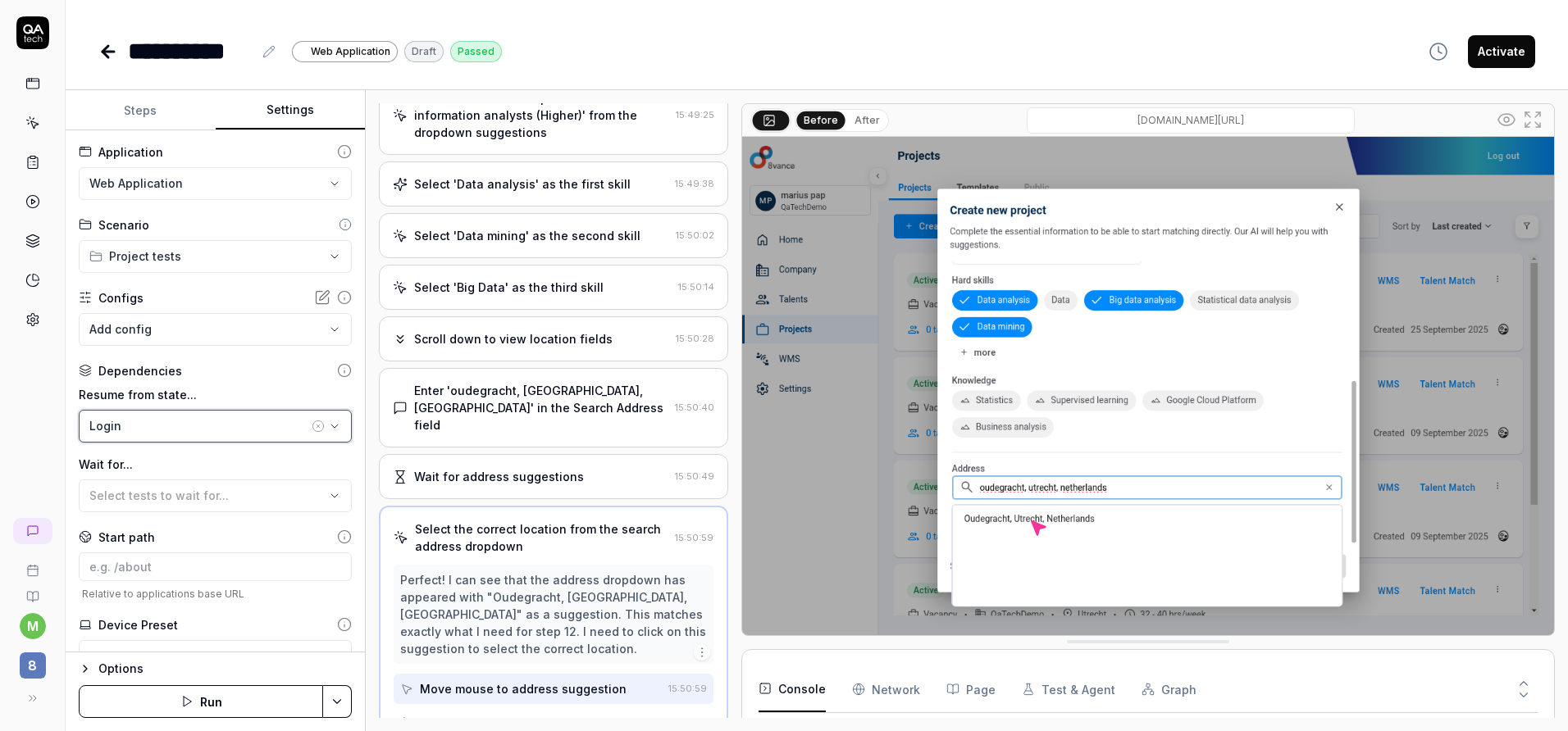
scroll to position [70, 0]
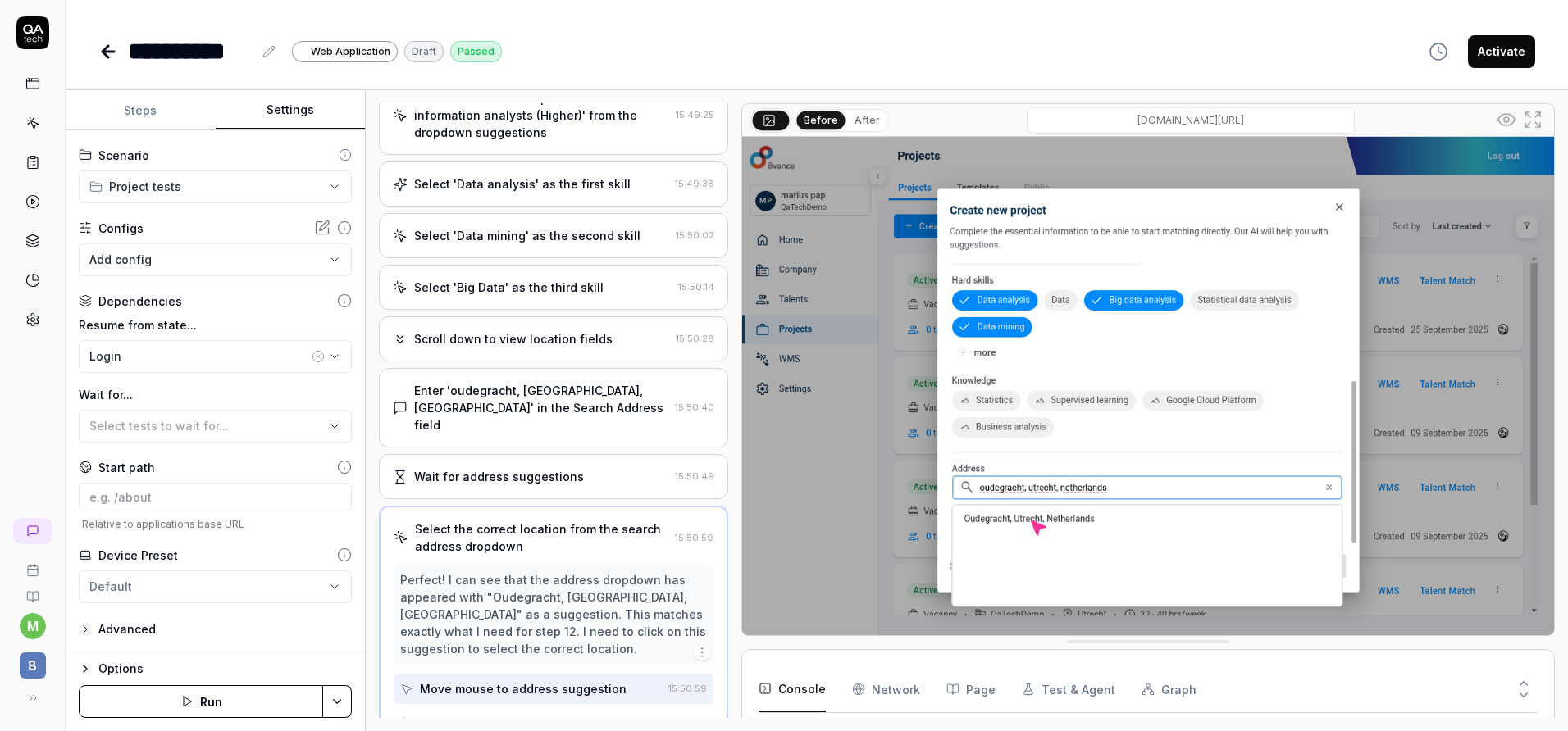
click at [170, 590] on html "**********" at bounding box center [784, 366] width 1568 height 731
click at [132, 628] on div "Advanced" at bounding box center [126, 629] width 57 height 20
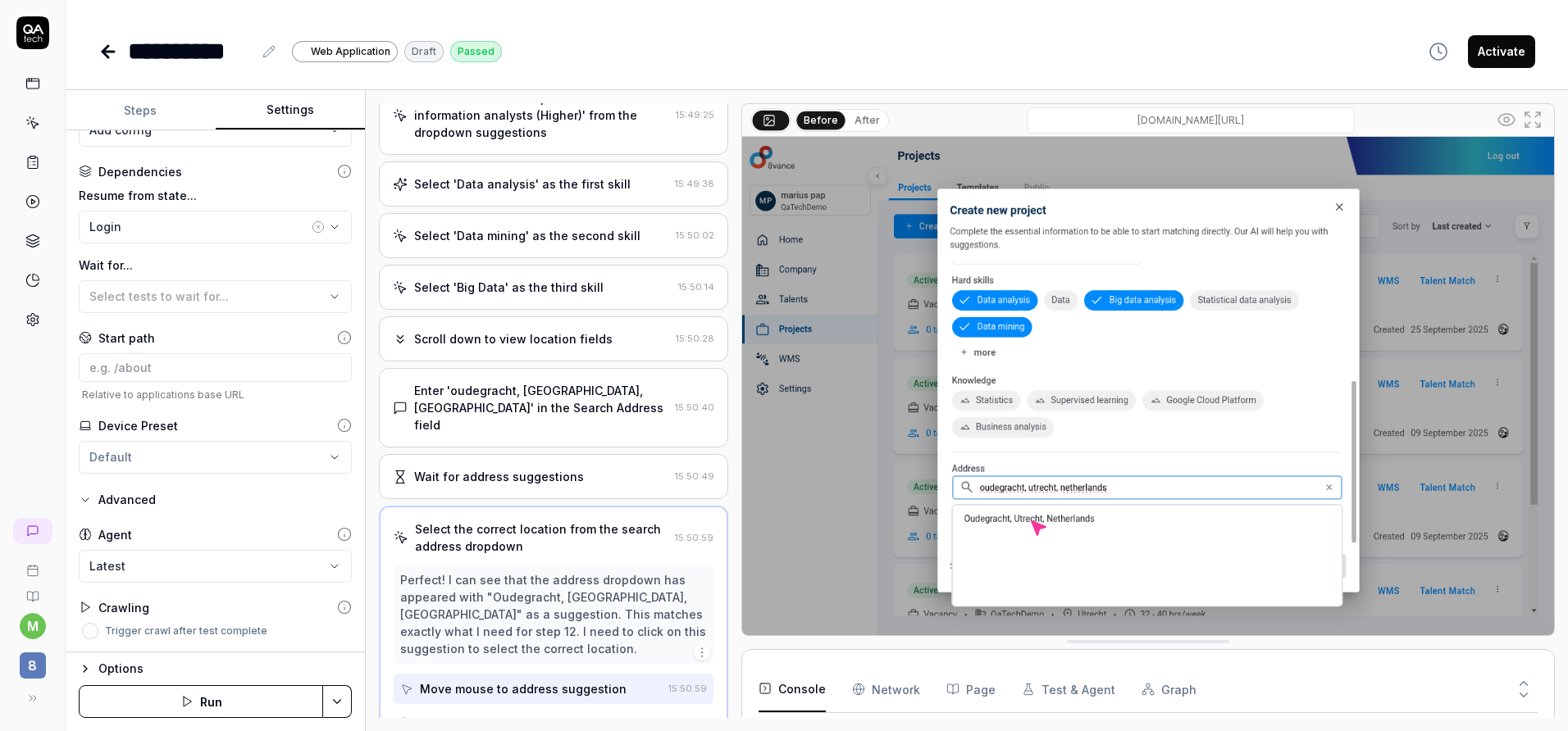
click at [128, 668] on div "Options" at bounding box center [224, 669] width 253 height 20
click at [201, 588] on html "**********" at bounding box center [784, 366] width 1568 height 731
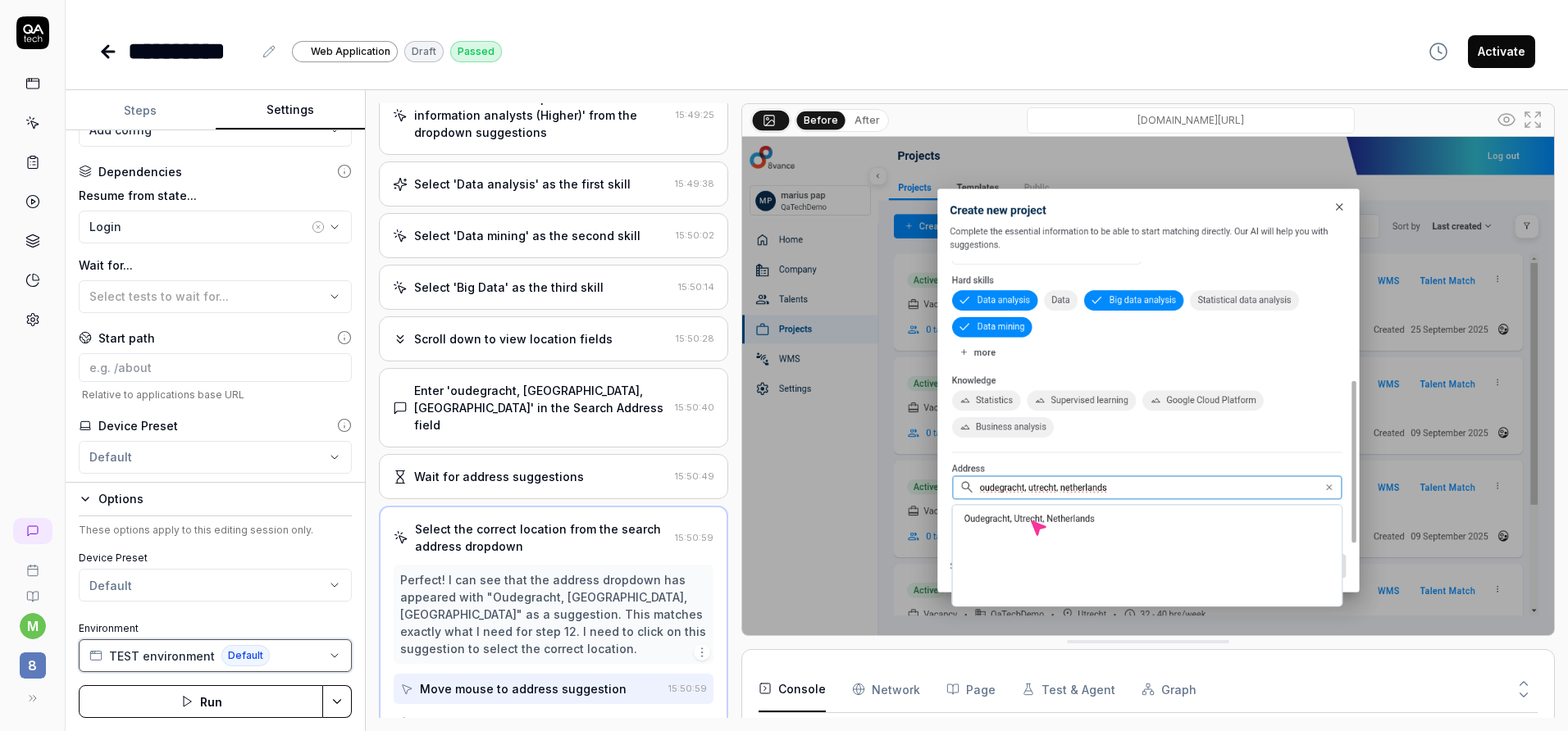
click at [174, 651] on span "TEST environment" at bounding box center [162, 656] width 106 height 17
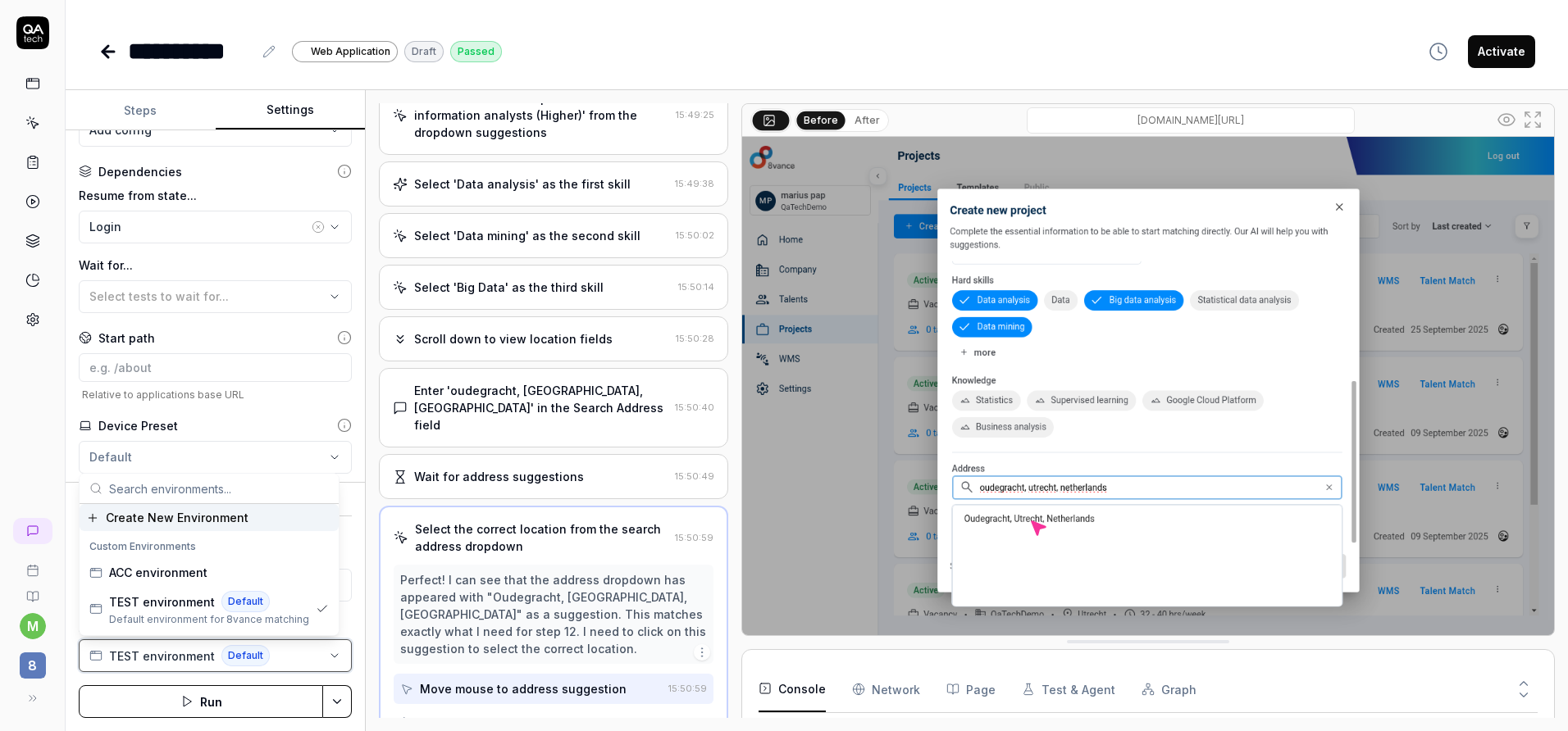
click at [174, 651] on span "TEST environment" at bounding box center [162, 656] width 106 height 17
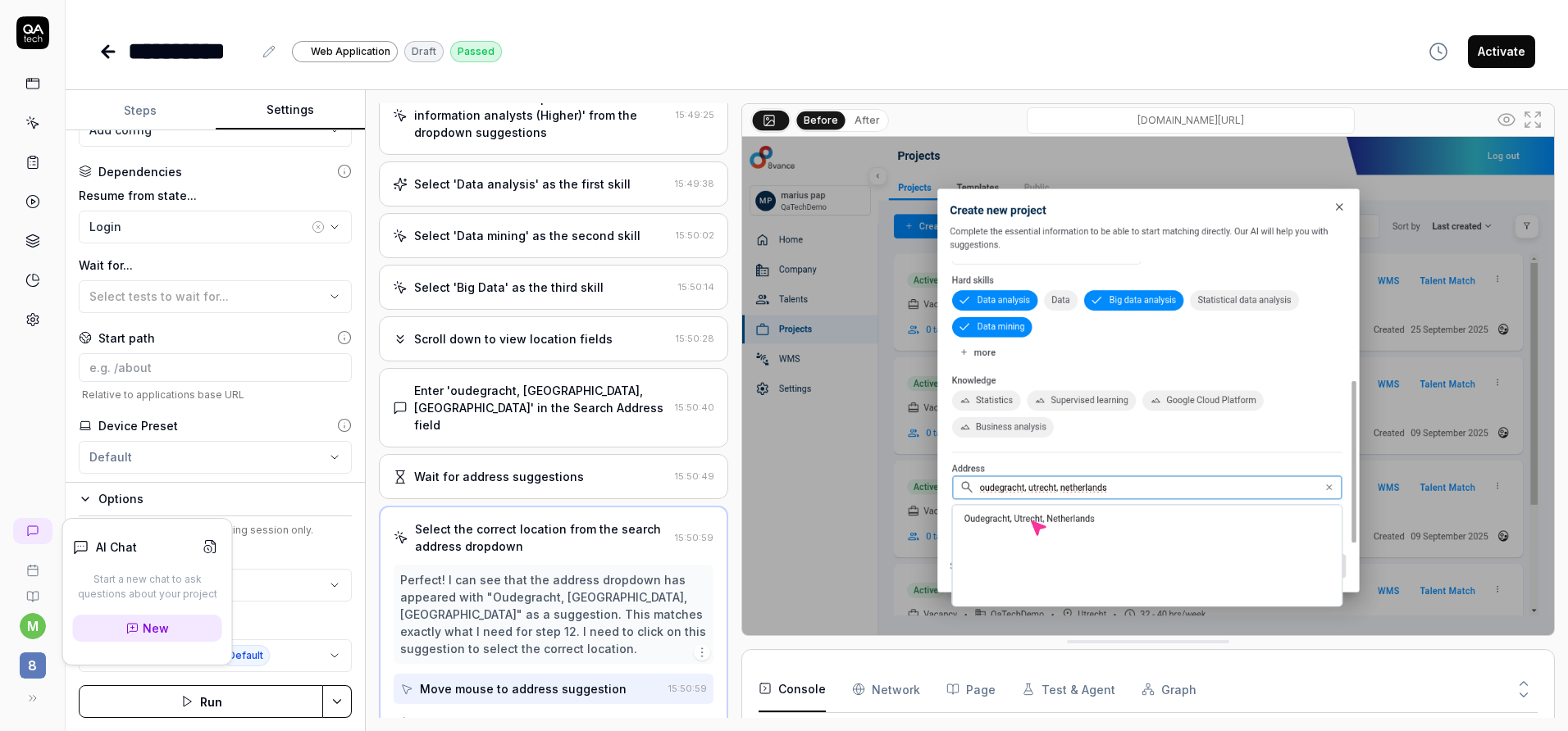
click at [22, 532] on icon at bounding box center [21, 529] width 10 height 10
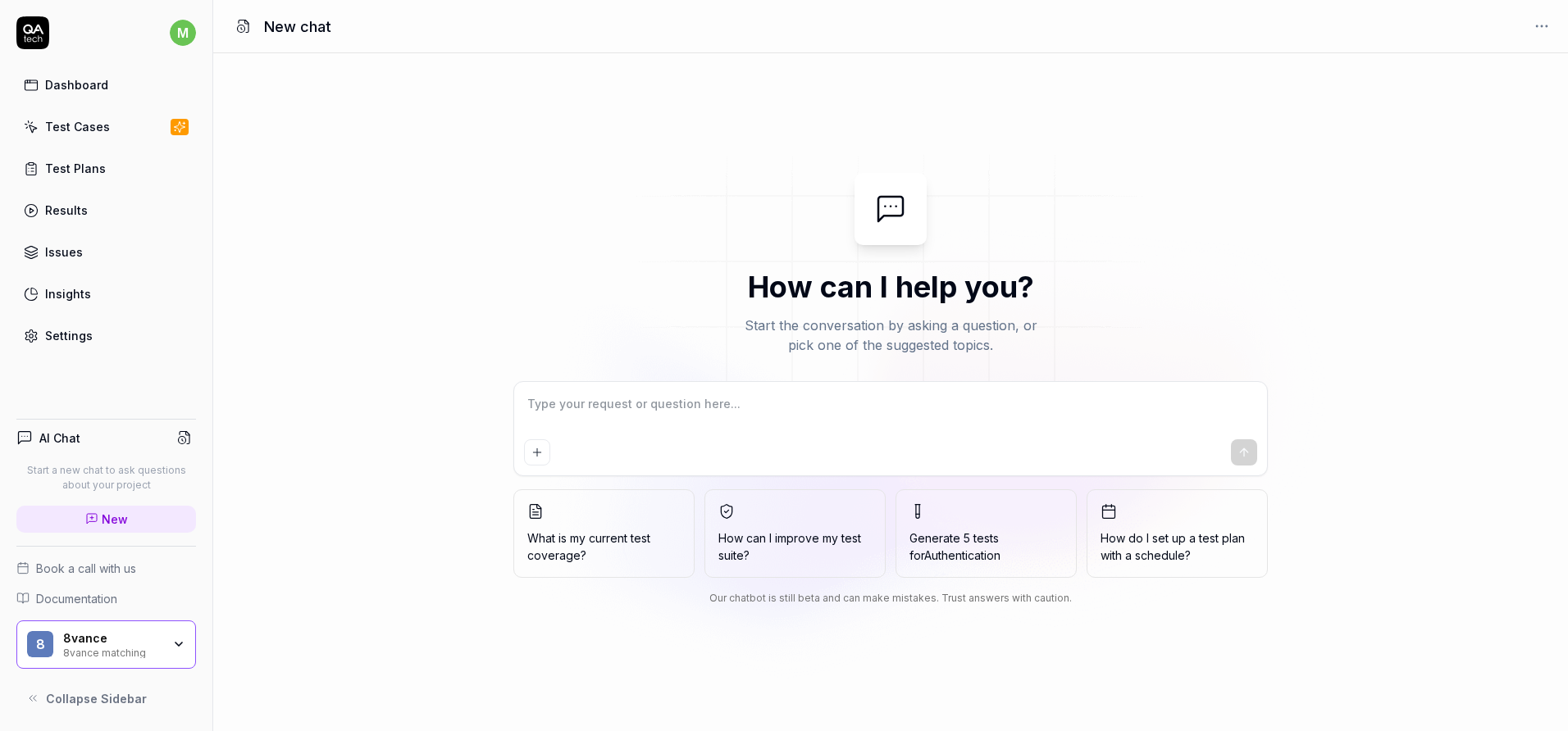
type textarea "*"
type textarea "h"
type textarea "*"
type textarea "ho"
type textarea "*"
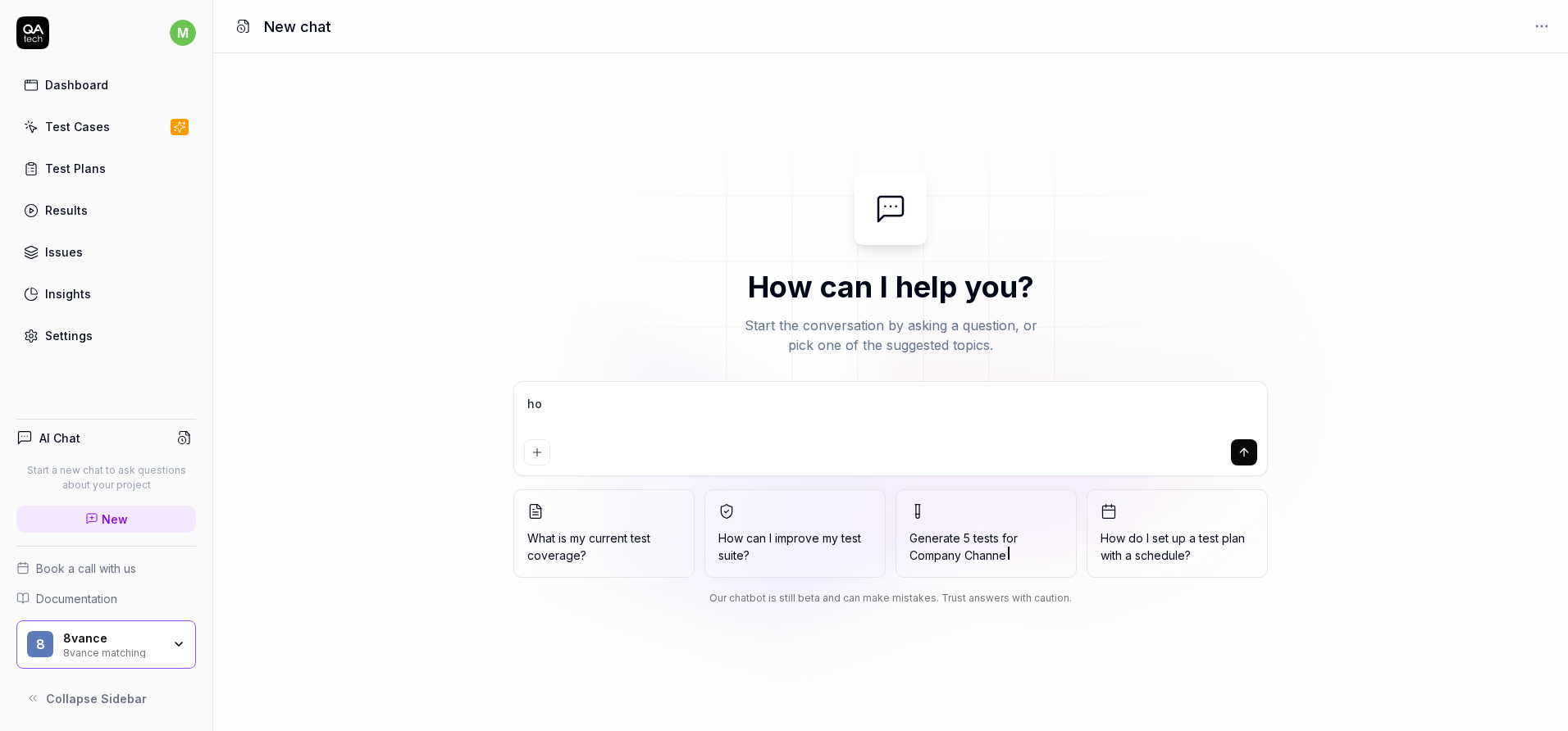
type textarea "how"
type textarea "*"
type textarea "how"
type textarea "*"
type textarea "how c"
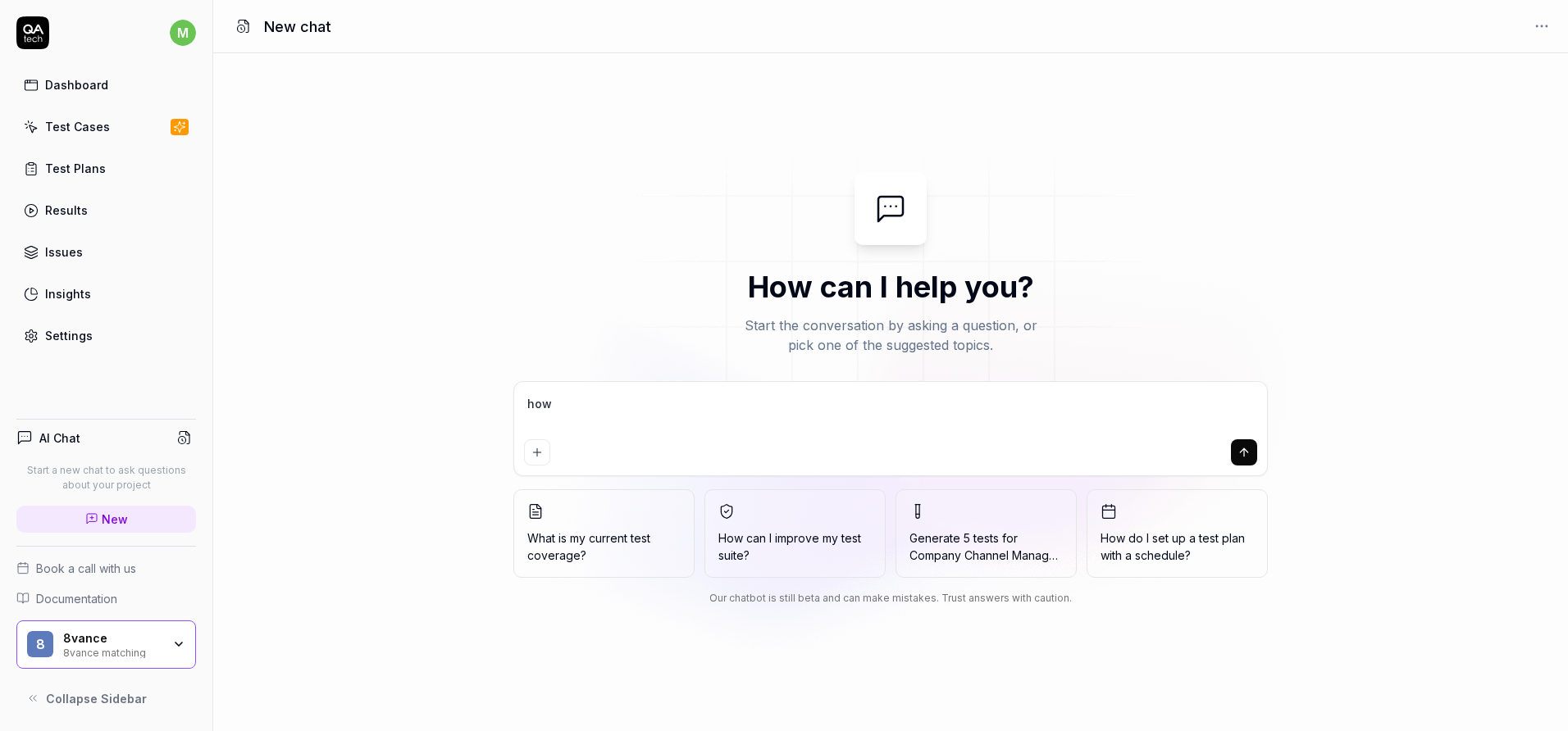
type textarea "*"
type textarea "how ca"
type textarea "*"
type textarea "how can"
type textarea "*"
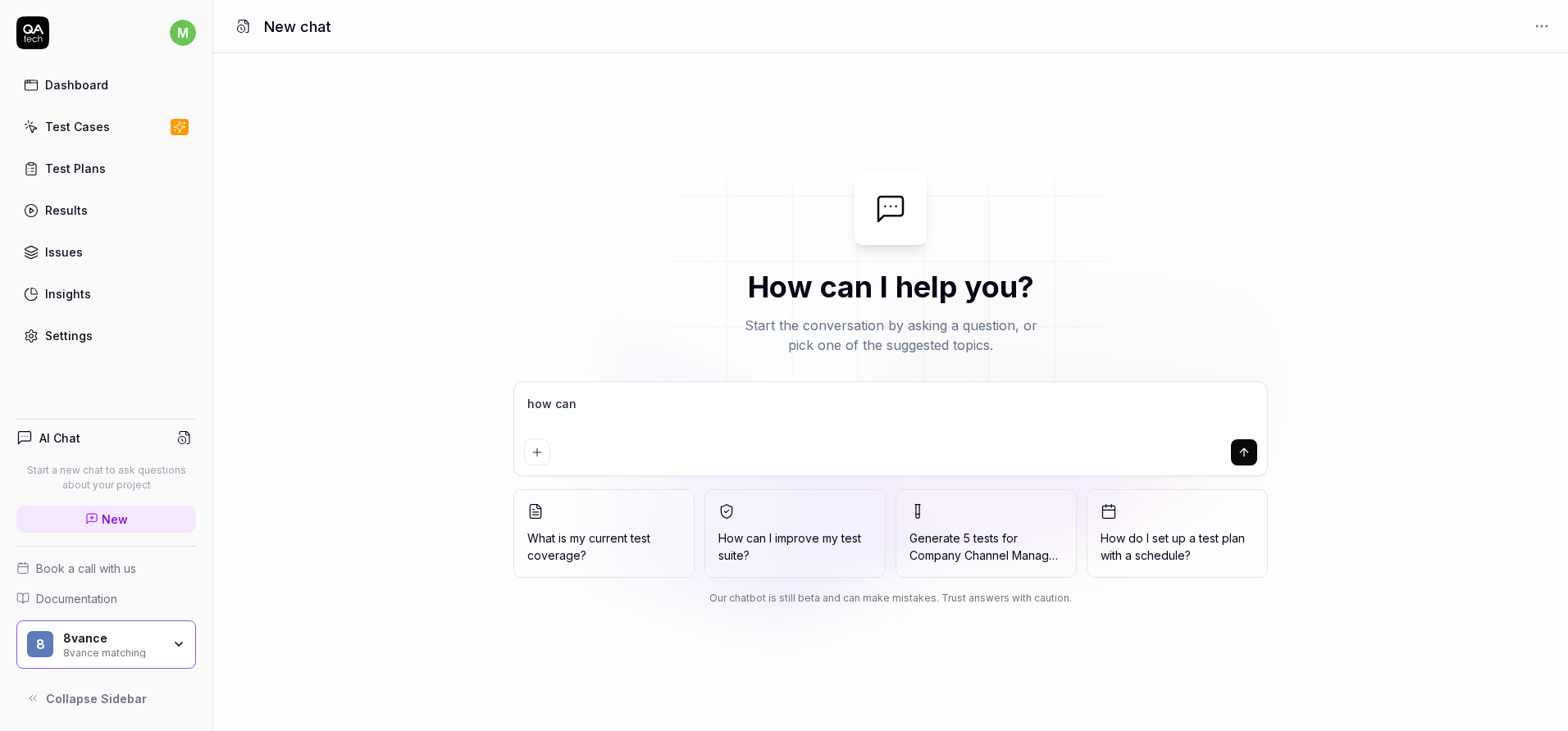
type textarea "how can"
type textarea "*"
type textarea "how can I"
type textarea "*"
type textarea "how can I"
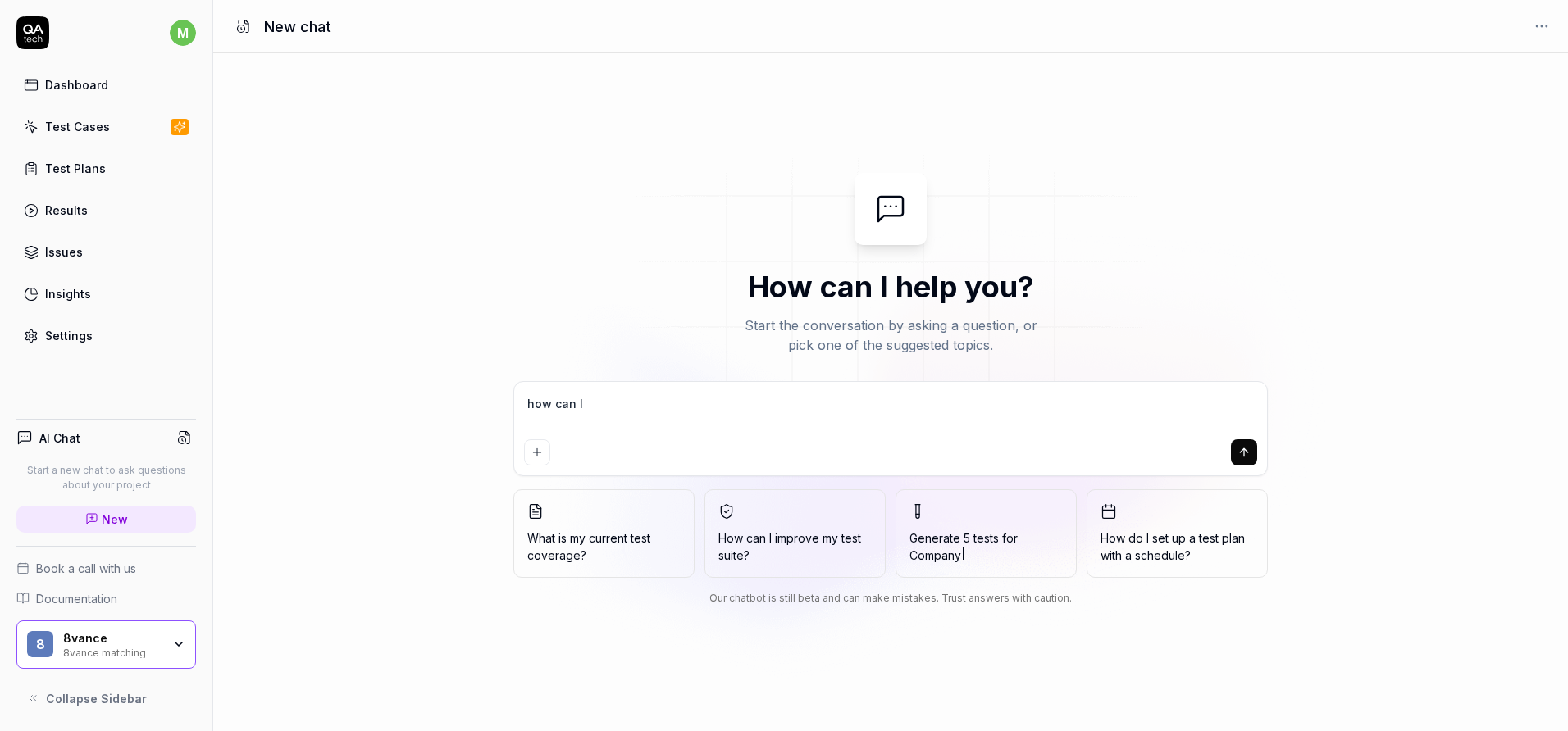
type textarea "*"
type textarea "how can I c"
type textarea "*"
type textarea "how can I ch"
type textarea "*"
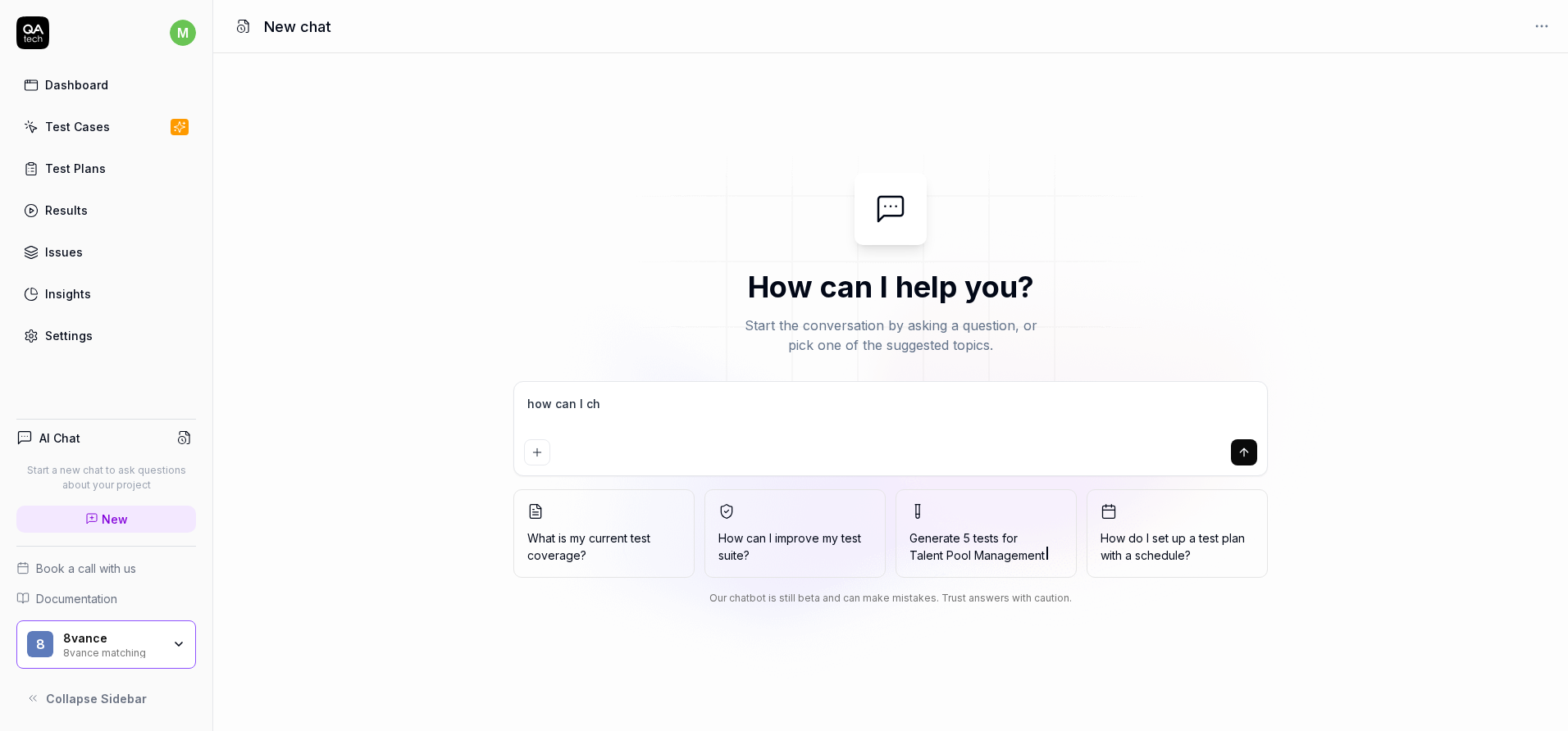
type textarea "how can I cha"
type textarea "*"
type textarea "how can I chan"
type textarea "*"
type textarea "how can I [PERSON_NAME]"
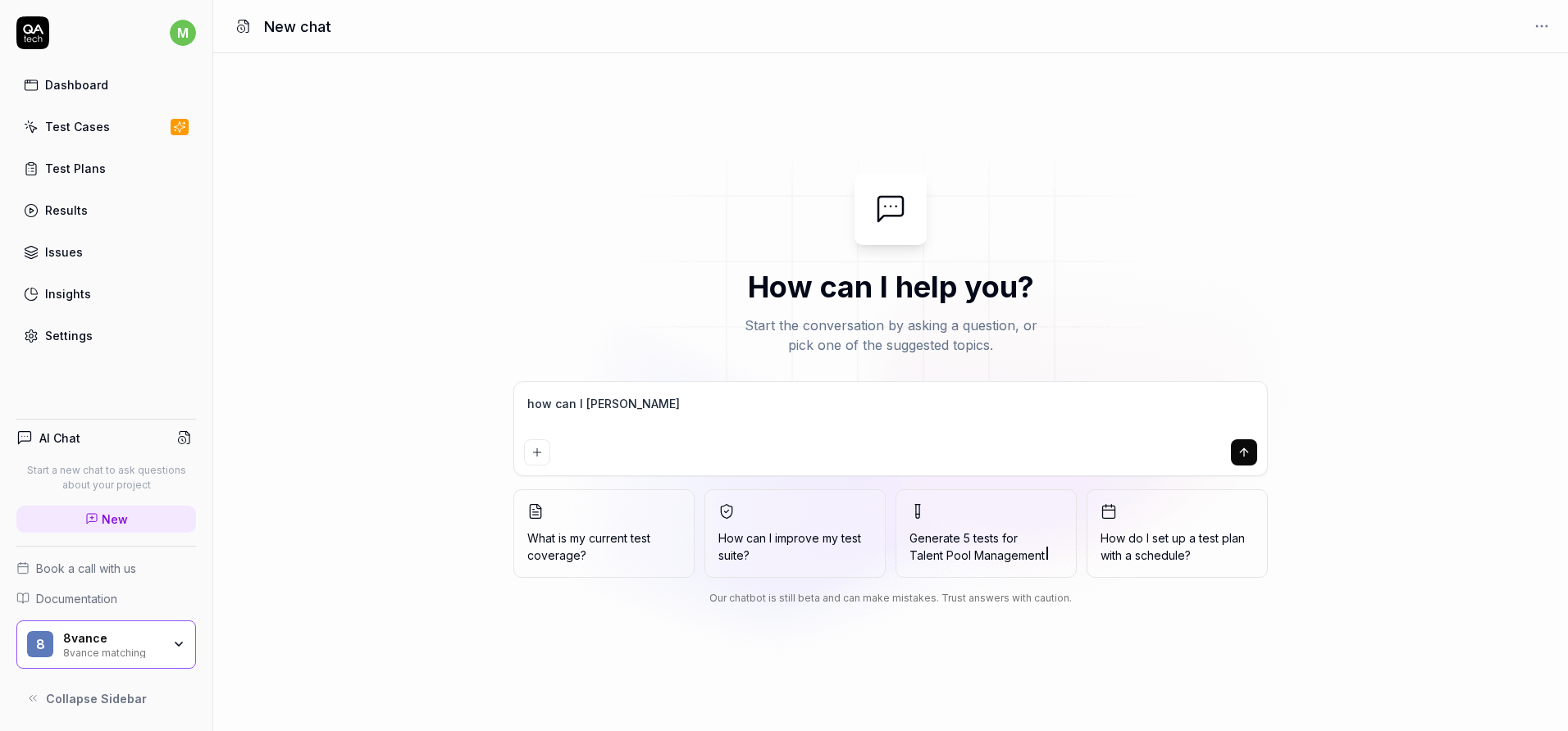
type textarea "*"
type textarea "how can I change"
type textarea "*"
type textarea "how can I change"
type textarea "*"
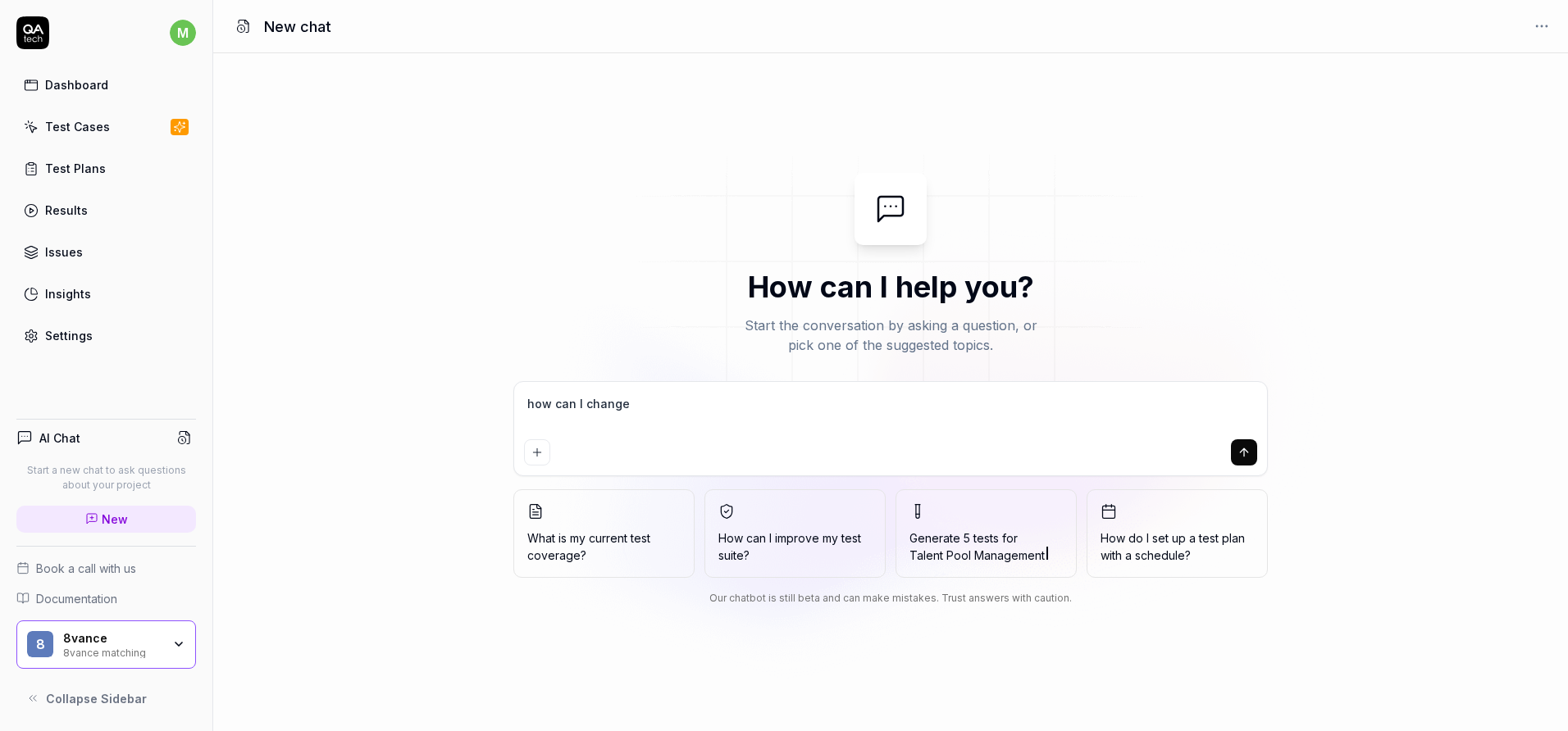
type textarea "how can I change t"
type textarea "*"
type textarea "how can I change th"
type textarea "*"
type textarea "how can I change the"
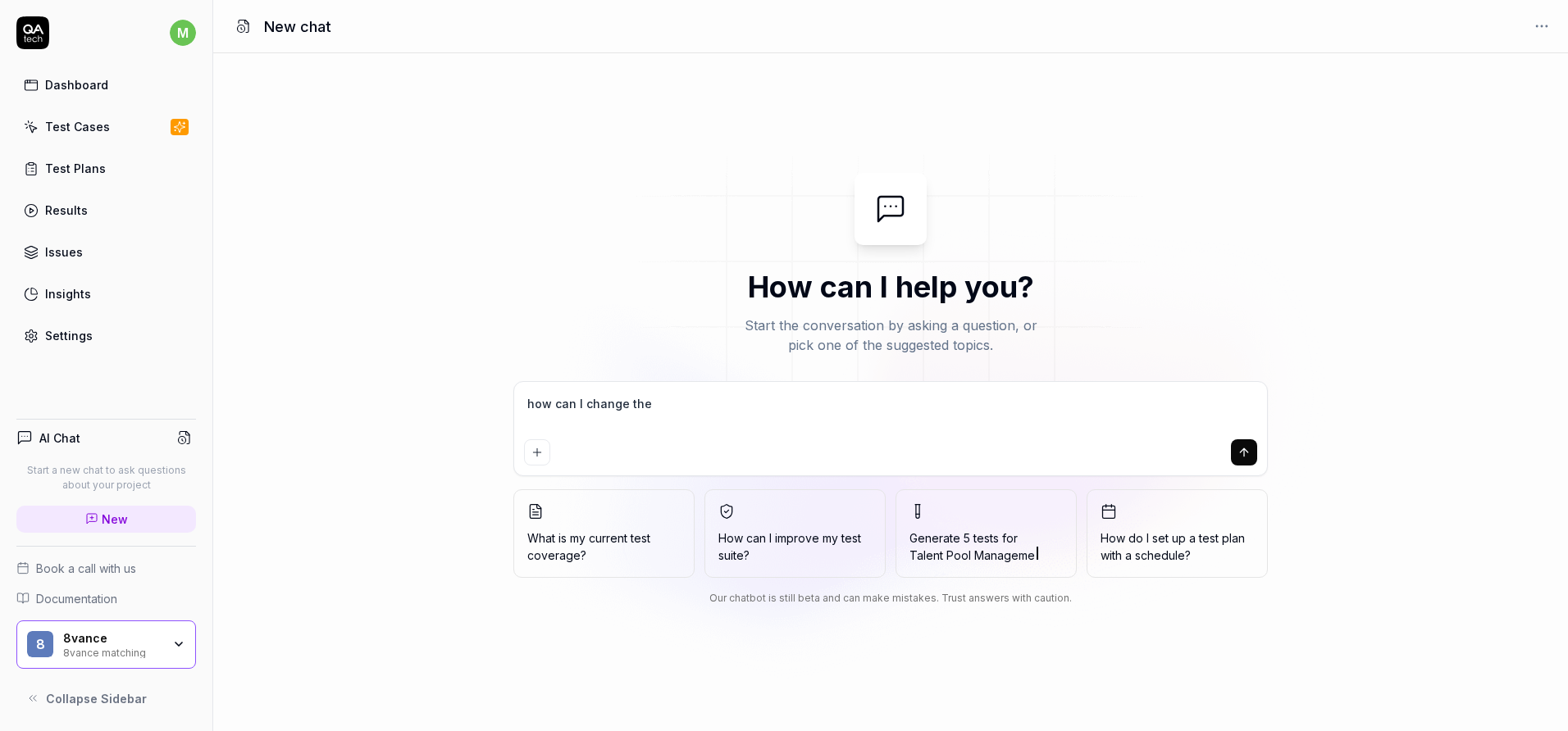
type textarea "*"
type textarea "how can I change the"
type textarea "*"
type textarea "how can I change the e"
type textarea "*"
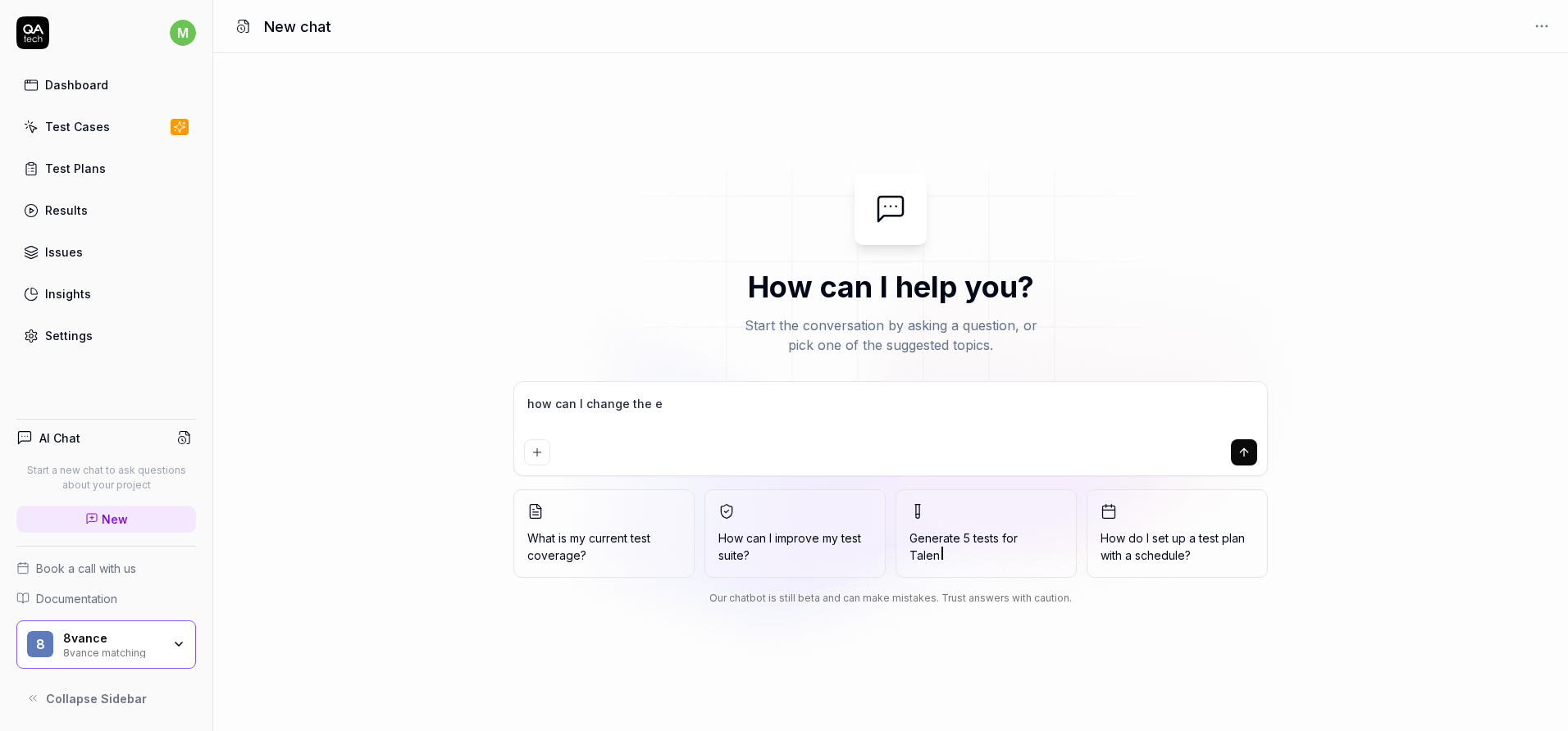
type textarea "how can I change the en"
type textarea "*"
type textarea "how can I change the env"
type textarea "*"
type textarea "how can I change the envi"
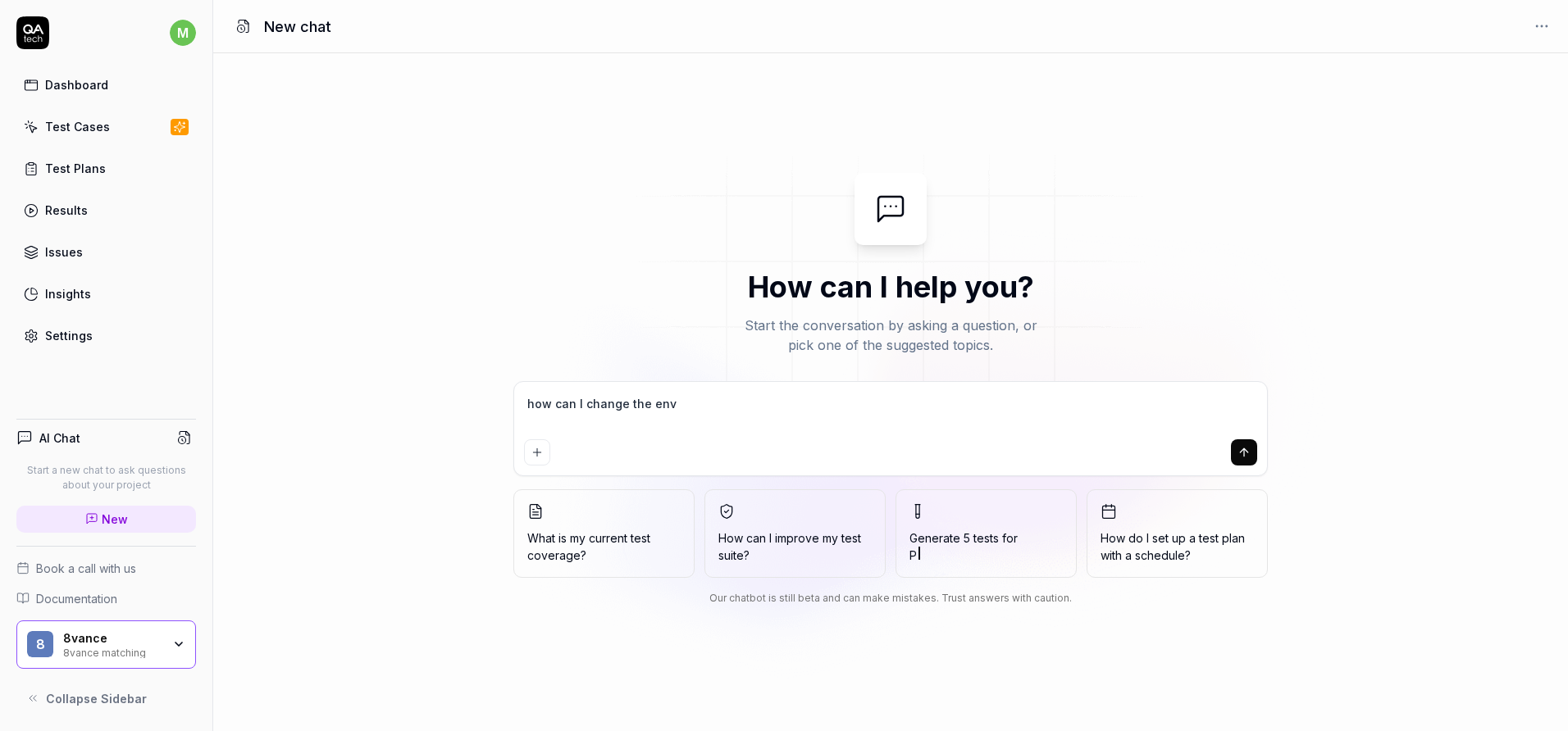
type textarea "*"
type textarea "how can I change the envir"
type textarea "*"
type textarea "how can I change the enviro"
type textarea "*"
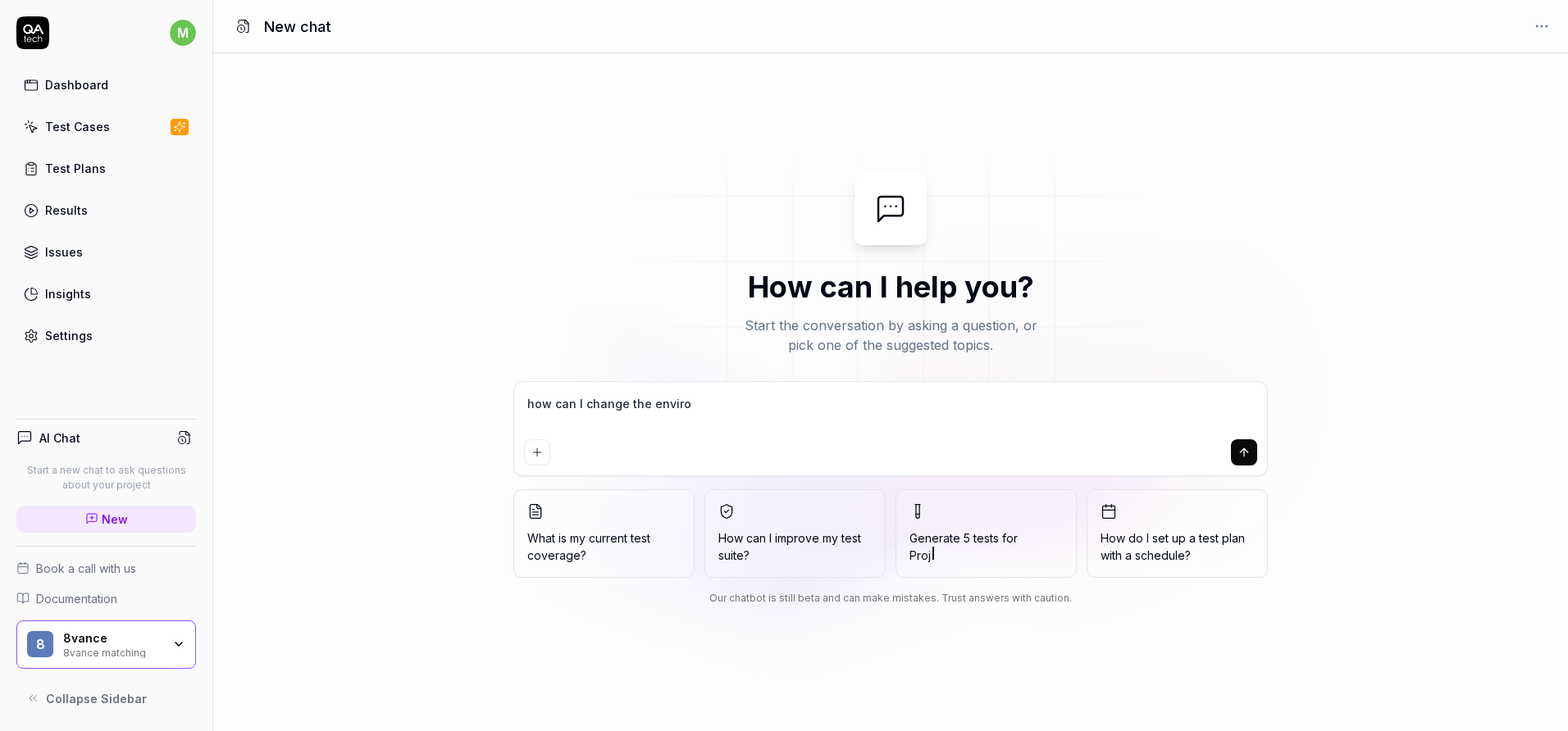
type textarea "how can I change the environ"
type textarea "*"
type textarea "how can I change the environm"
type textarea "*"
type textarea "how can I change the environme"
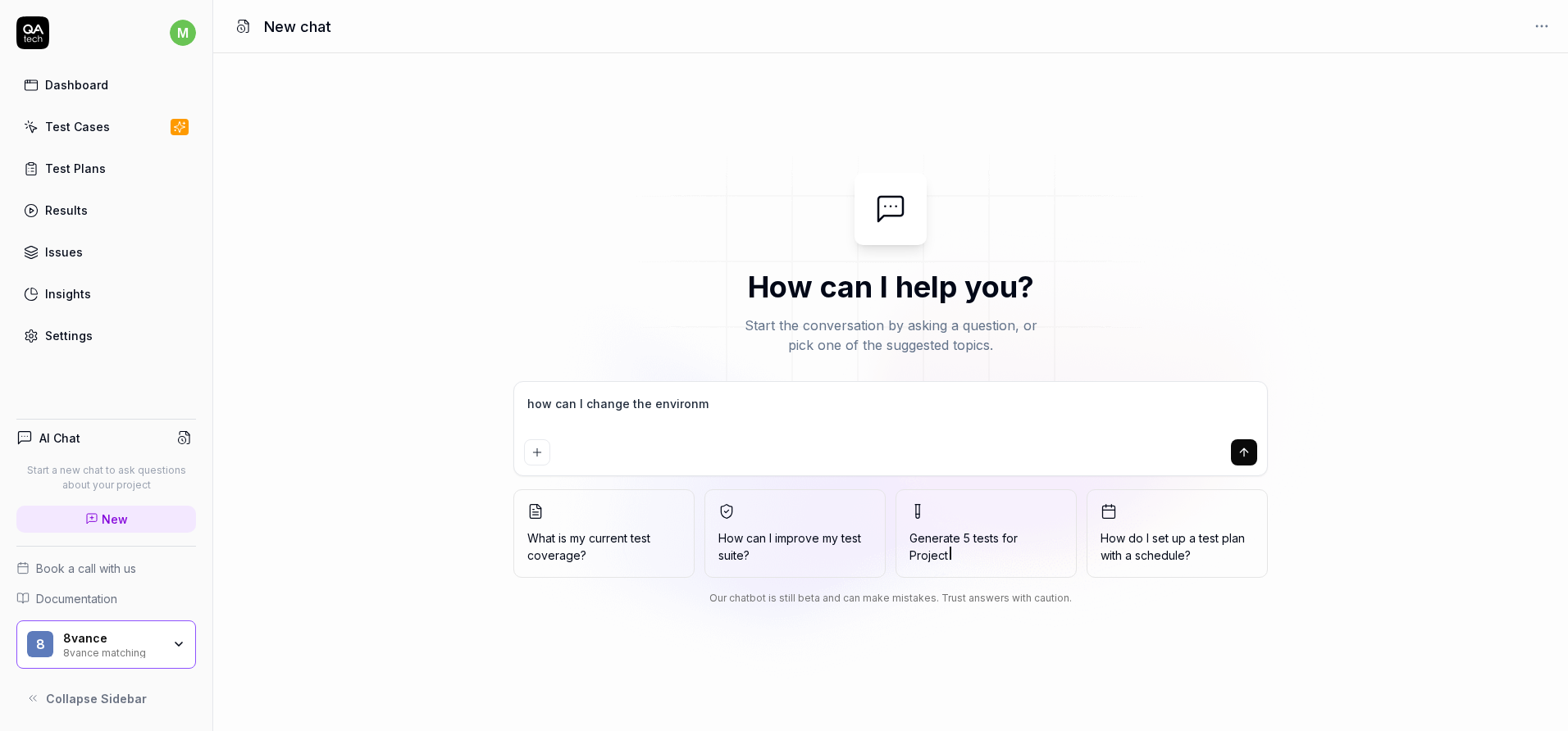
type textarea "*"
type textarea "how can I change the environmen"
type textarea "*"
type textarea "how can I change the environment"
type textarea "*"
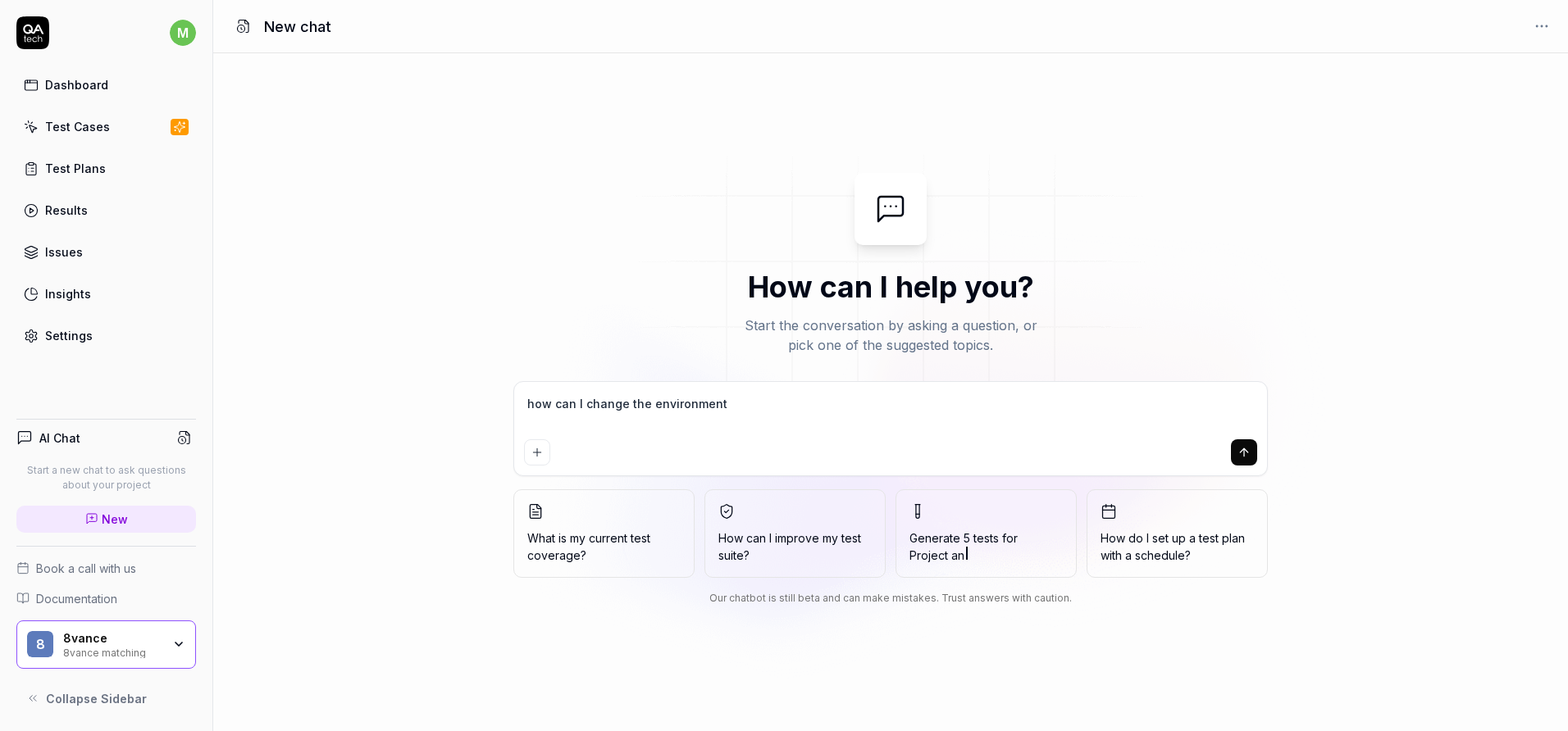
type textarea "how can I change the environment"
type textarea "*"
type textarea "how can I change the environment o"
type textarea "*"
type textarea "how can I change the environment of"
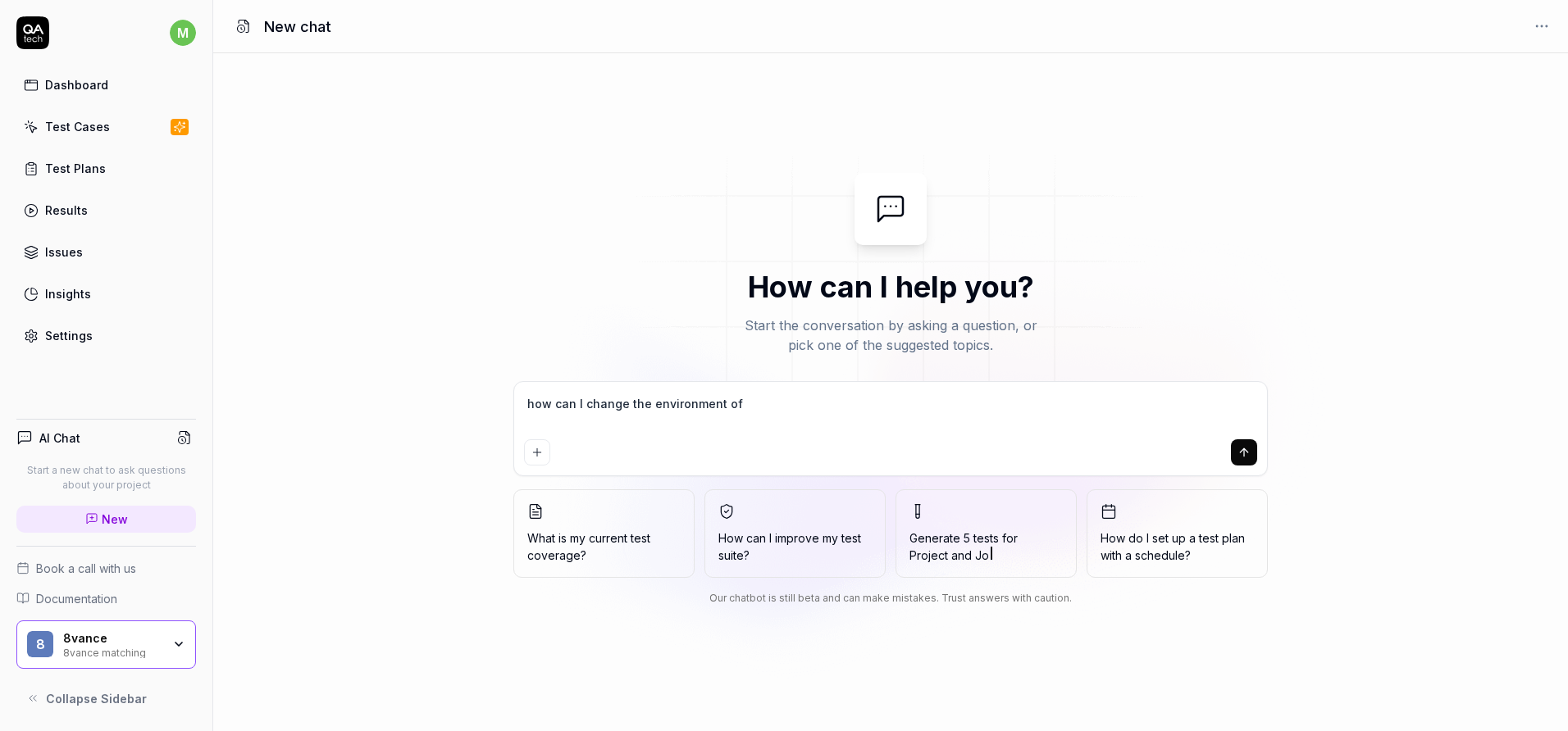
type textarea "*"
type textarea "how can I change the environment of"
type textarea "*"
type textarea "how can I change the environment of a"
type textarea "*"
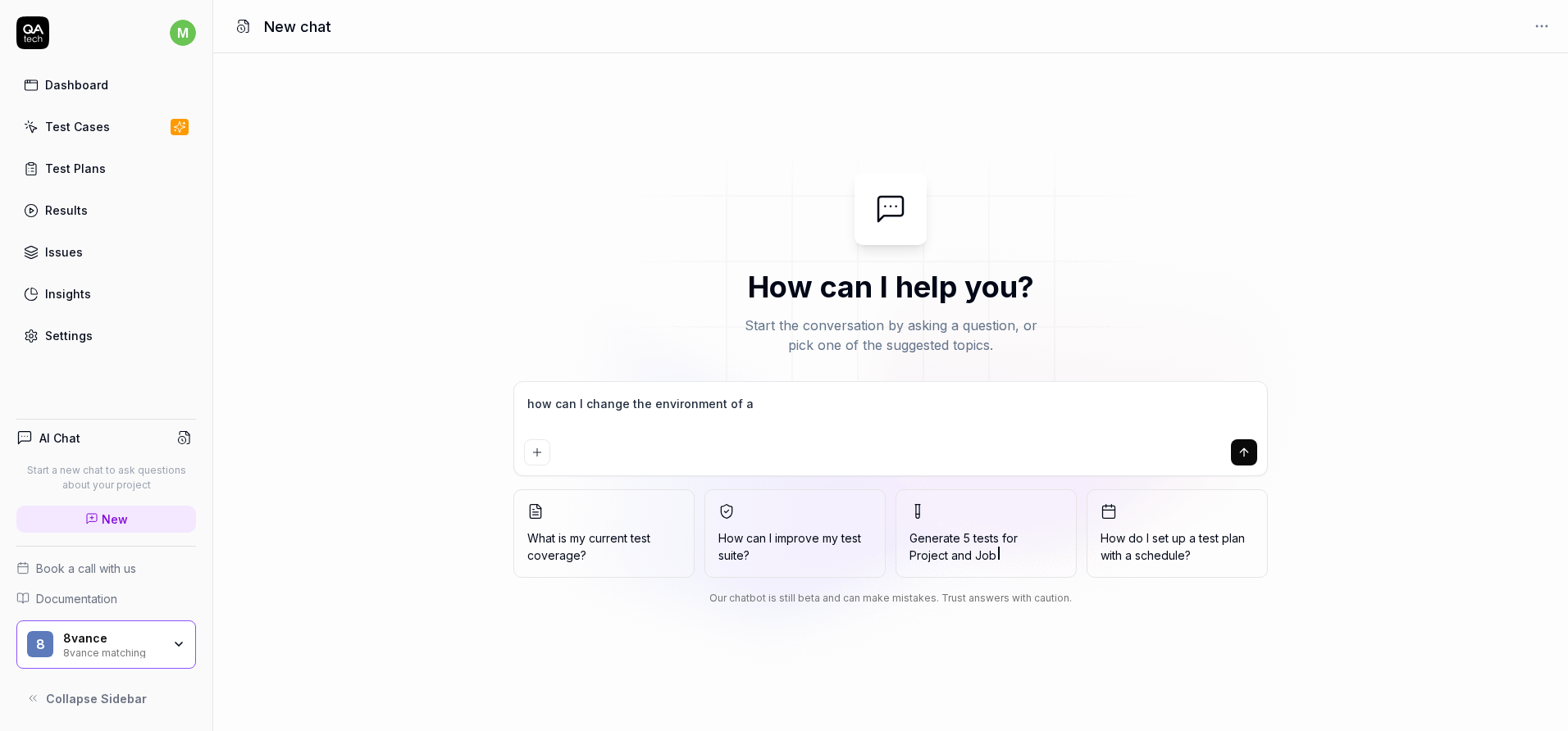
type textarea "how can I change the environment of a"
type textarea "*"
type textarea "how can I change the environment of a"
type textarea "*"
type textarea "how can I change the environment of"
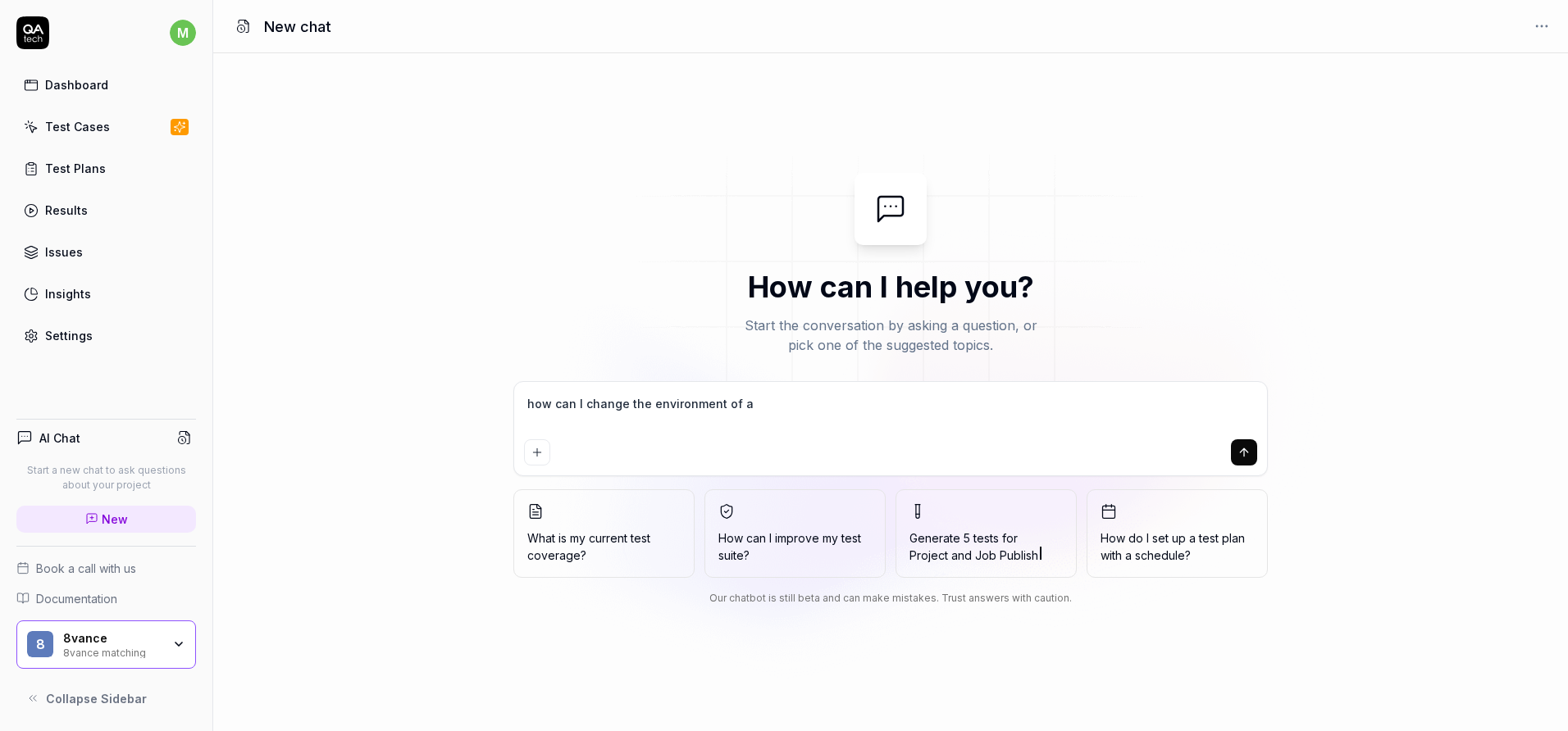
type textarea "*"
type textarea "how can I change the environment of"
type textarea "*"
type textarea "how can I change the environment o"
type textarea "*"
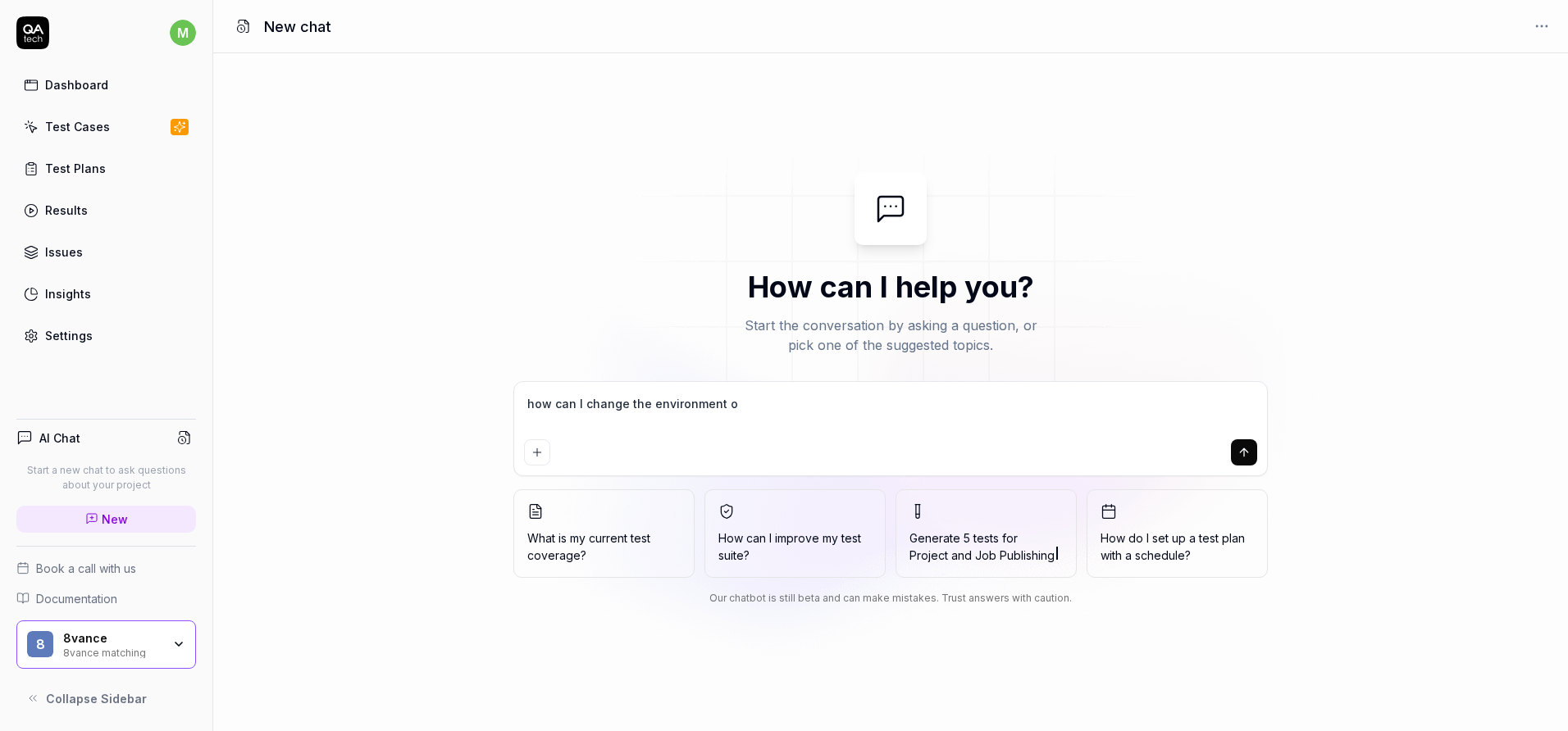
type textarea "how can I change the environment"
type textarea "*"
type textarea "how can I change the environment w"
type textarea "*"
type textarea "how can I change the environment wh"
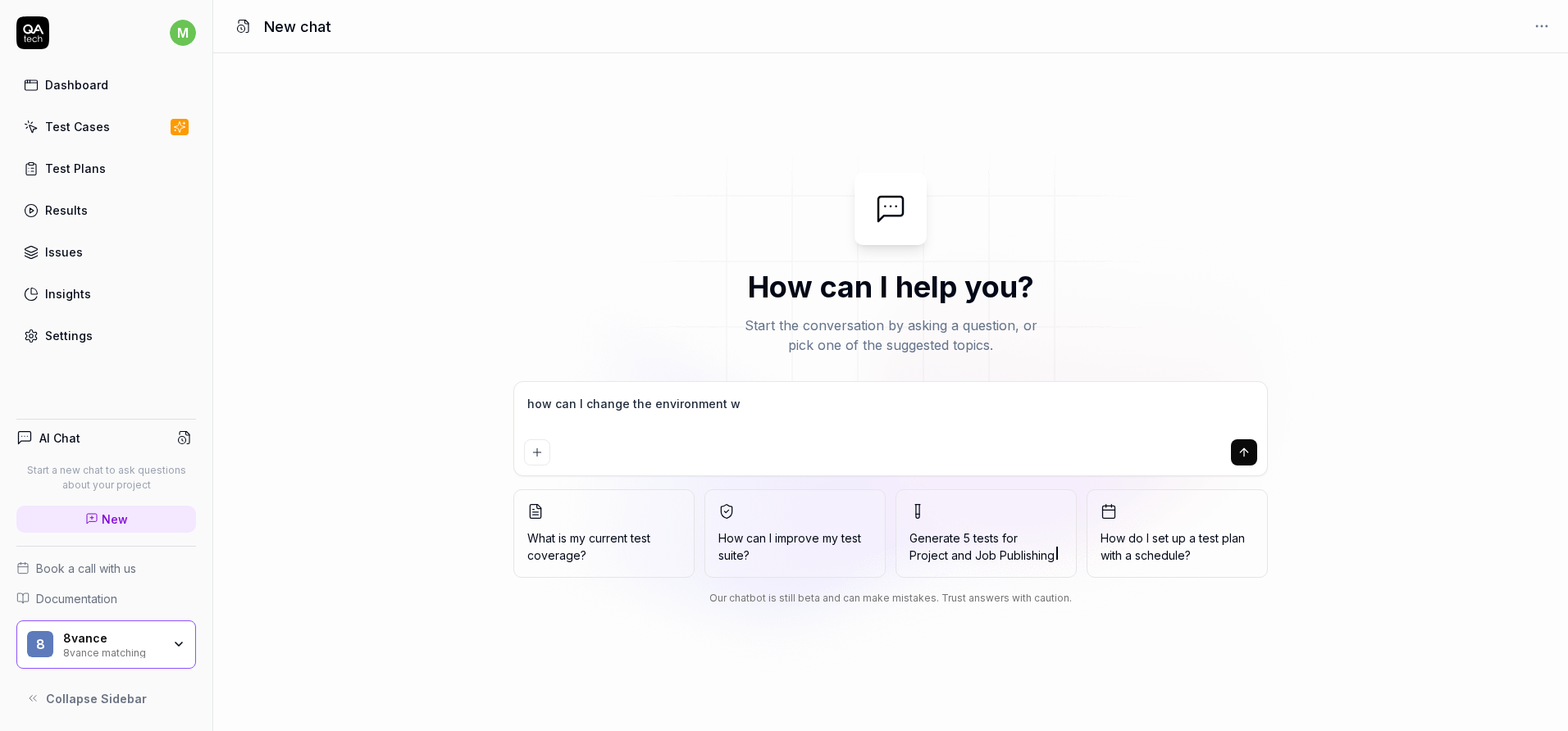
type textarea "*"
type textarea "how can I change the environment whe"
type textarea "*"
type textarea "how can I change the environment wher"
type textarea "*"
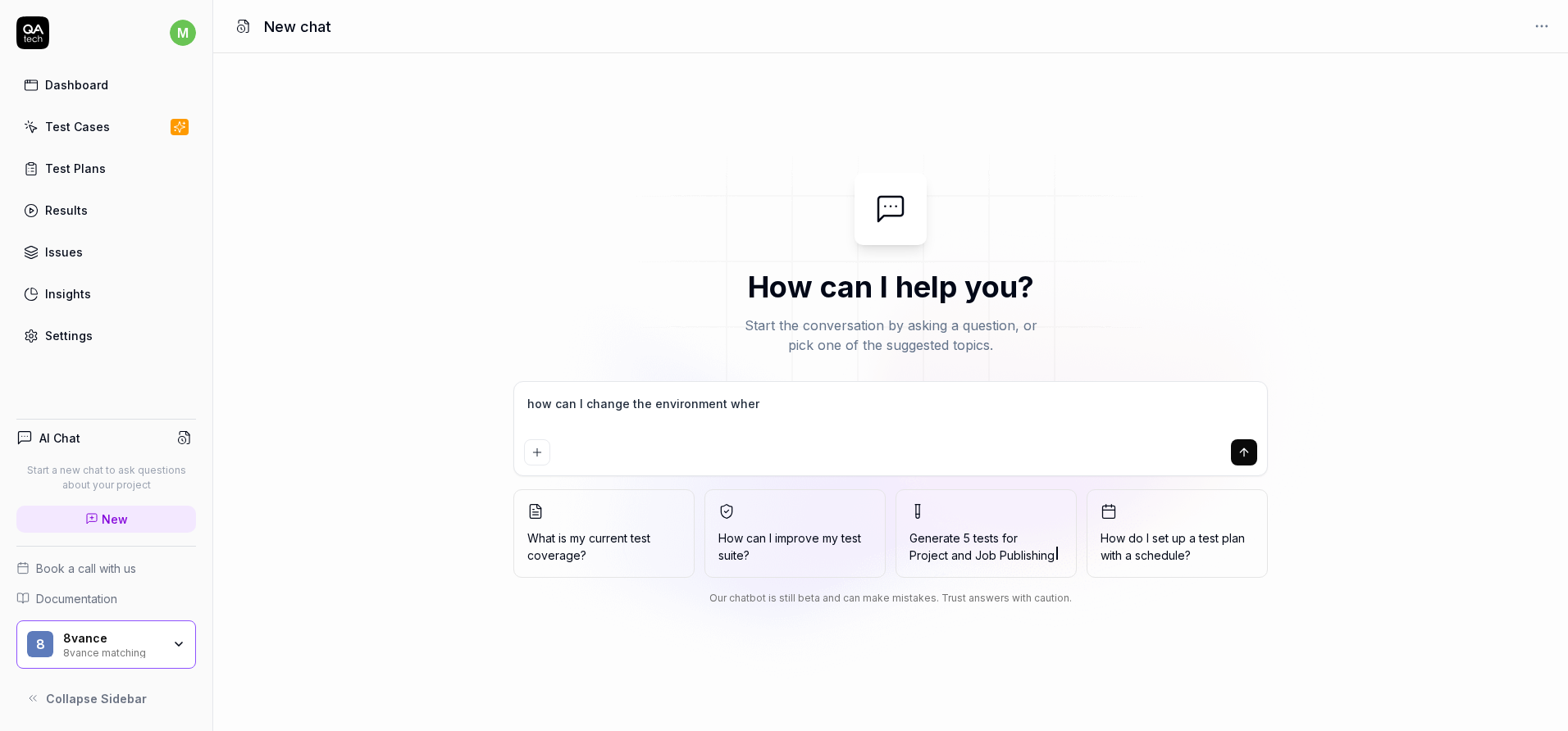
type textarea "how can I change the environment where"
type textarea "*"
type textarea "how can I change the environment where"
type textarea "*"
type textarea "how can I change the environment where a"
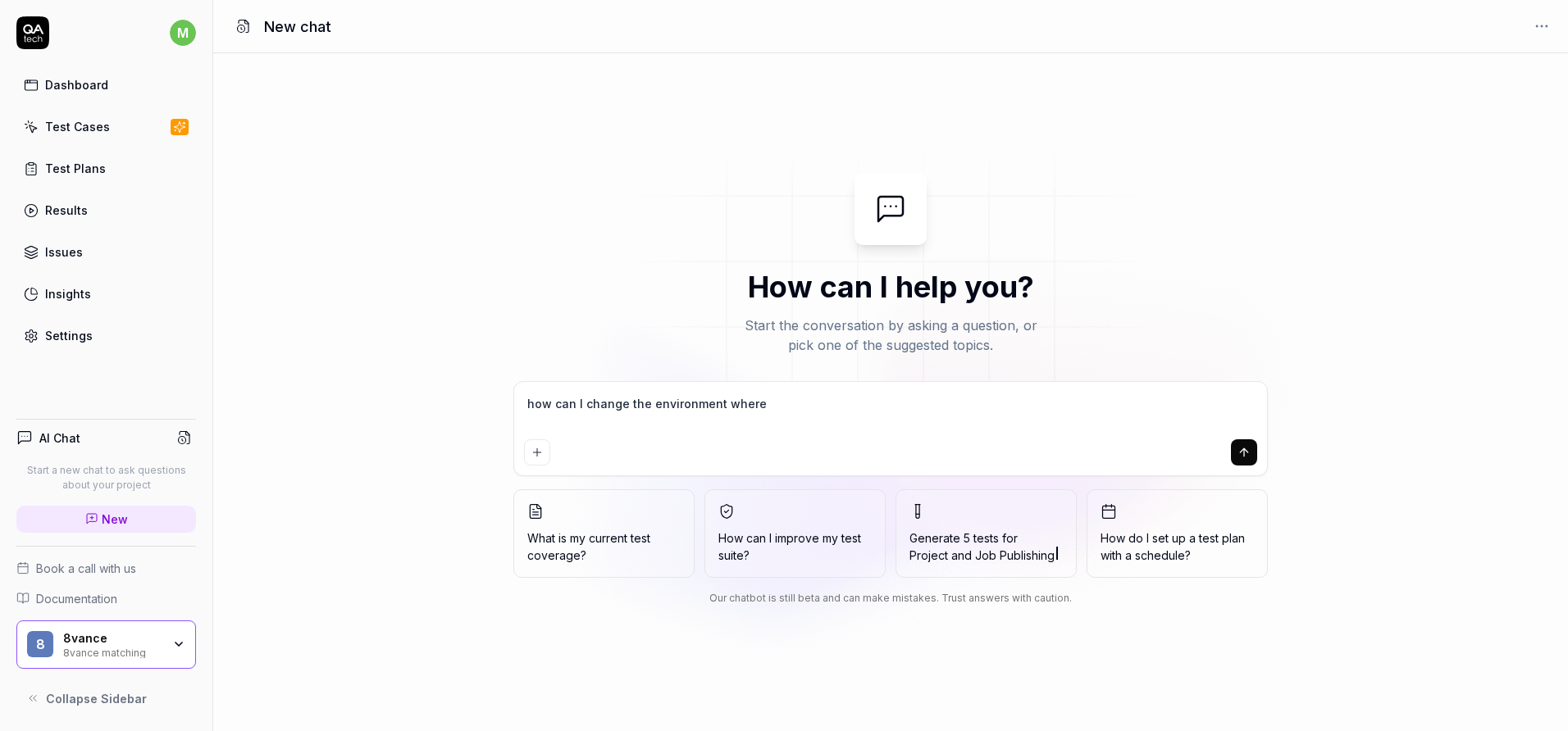
type textarea "*"
type textarea "how can I change the environment where a"
type textarea "*"
type textarea "how can I change the environment where a t"
type textarea "*"
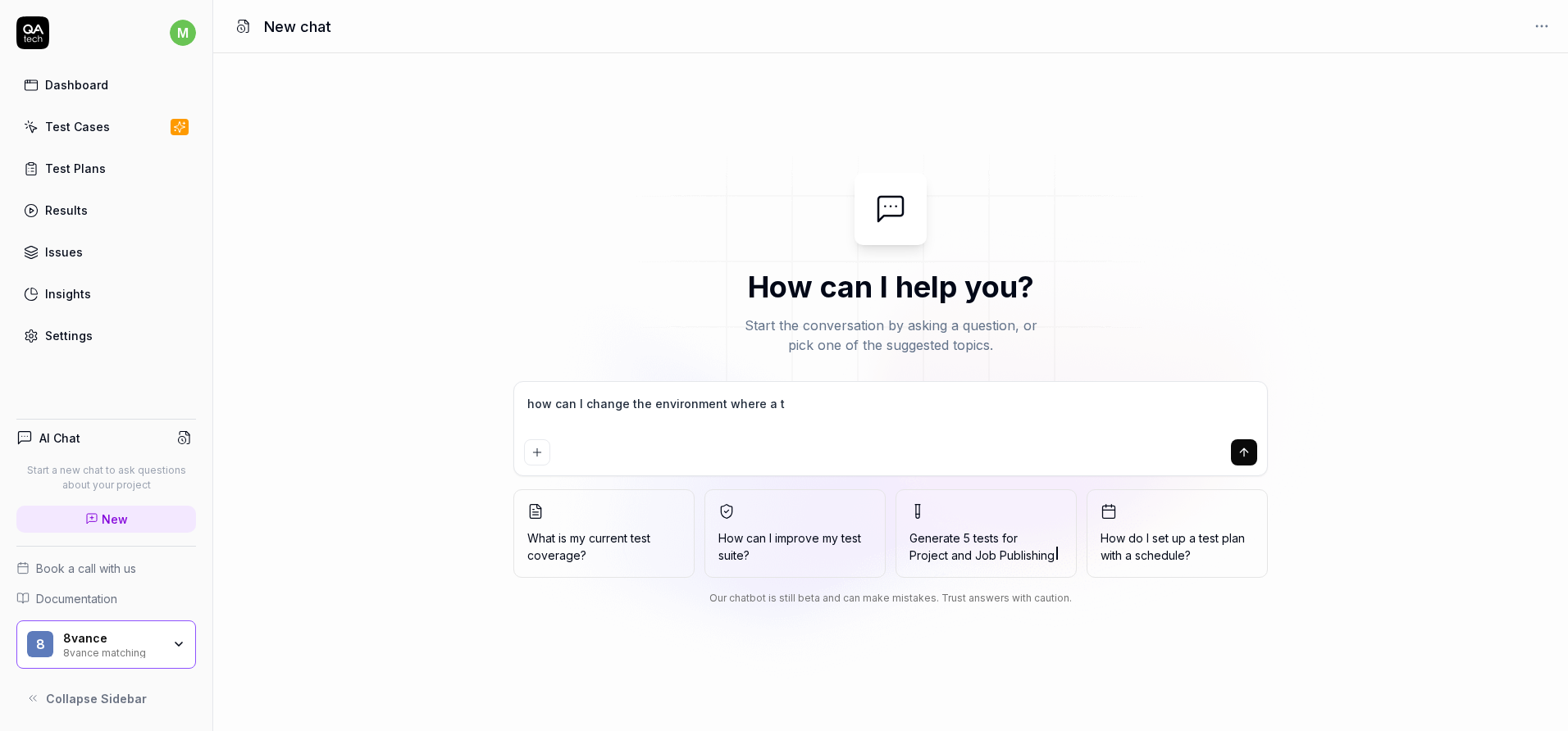
type textarea "how can I change the environment where a te"
type textarea "*"
type textarea "how can I change the environment where a tes"
type textarea "*"
type textarea "how can I change the environment where a test"
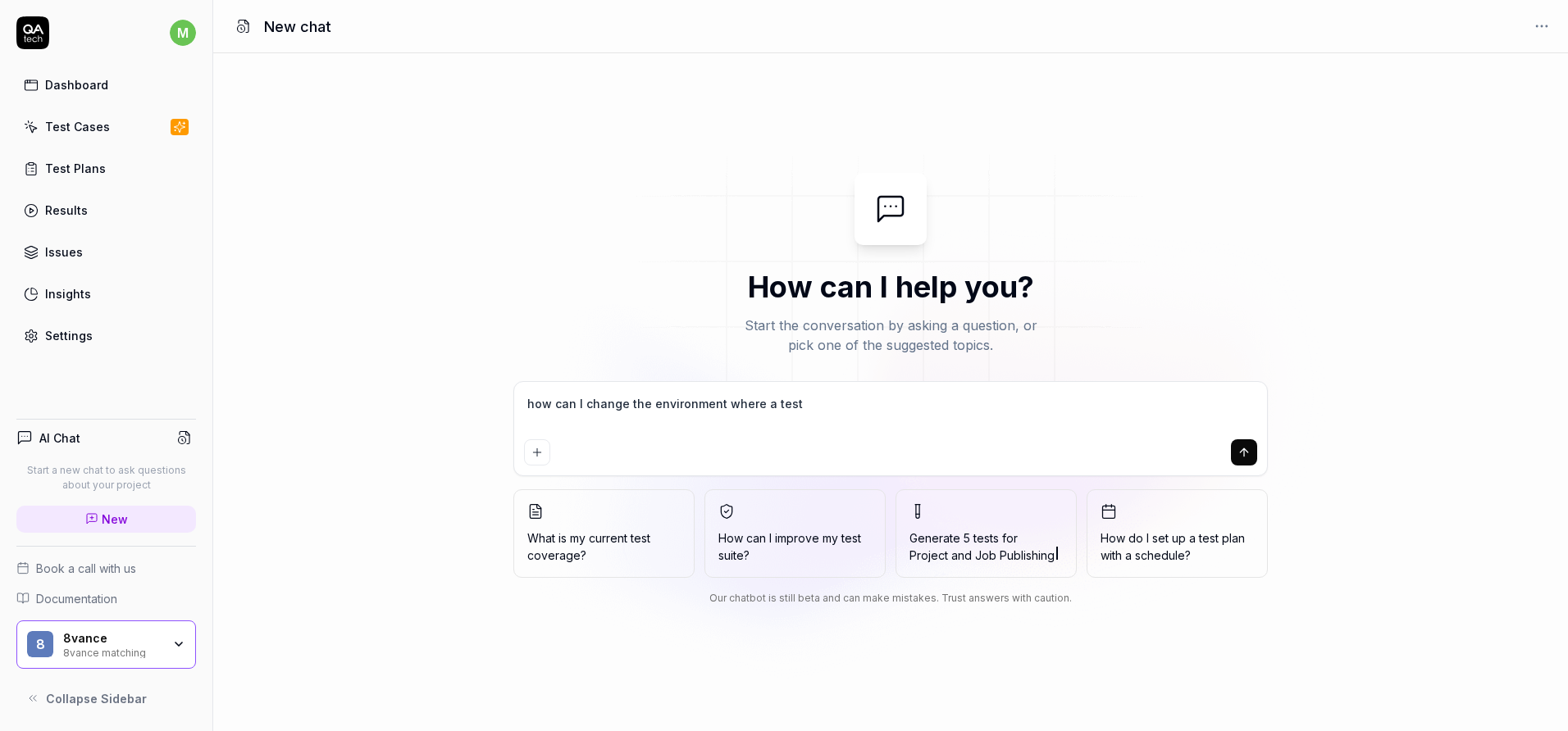
type textarea "*"
type textarea "how can I change the environment where a test"
type textarea "*"
type textarea "how can I change the environment where a test i"
type textarea "*"
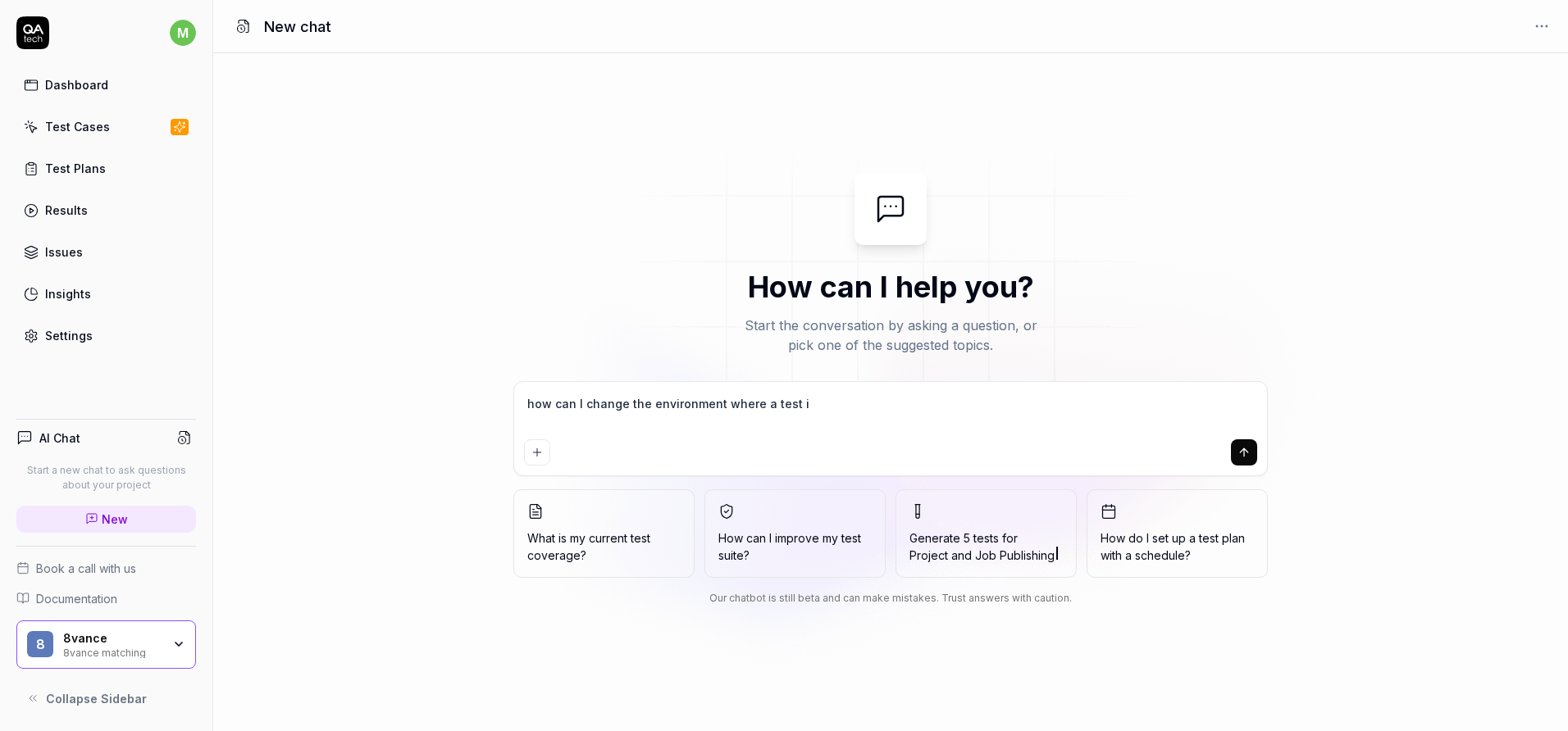
type textarea "how can I change the environment where a test is"
type textarea "*"
type textarea "how can I change the environment where a test is"
type textarea "*"
type textarea "how can I change the environment where a test is r"
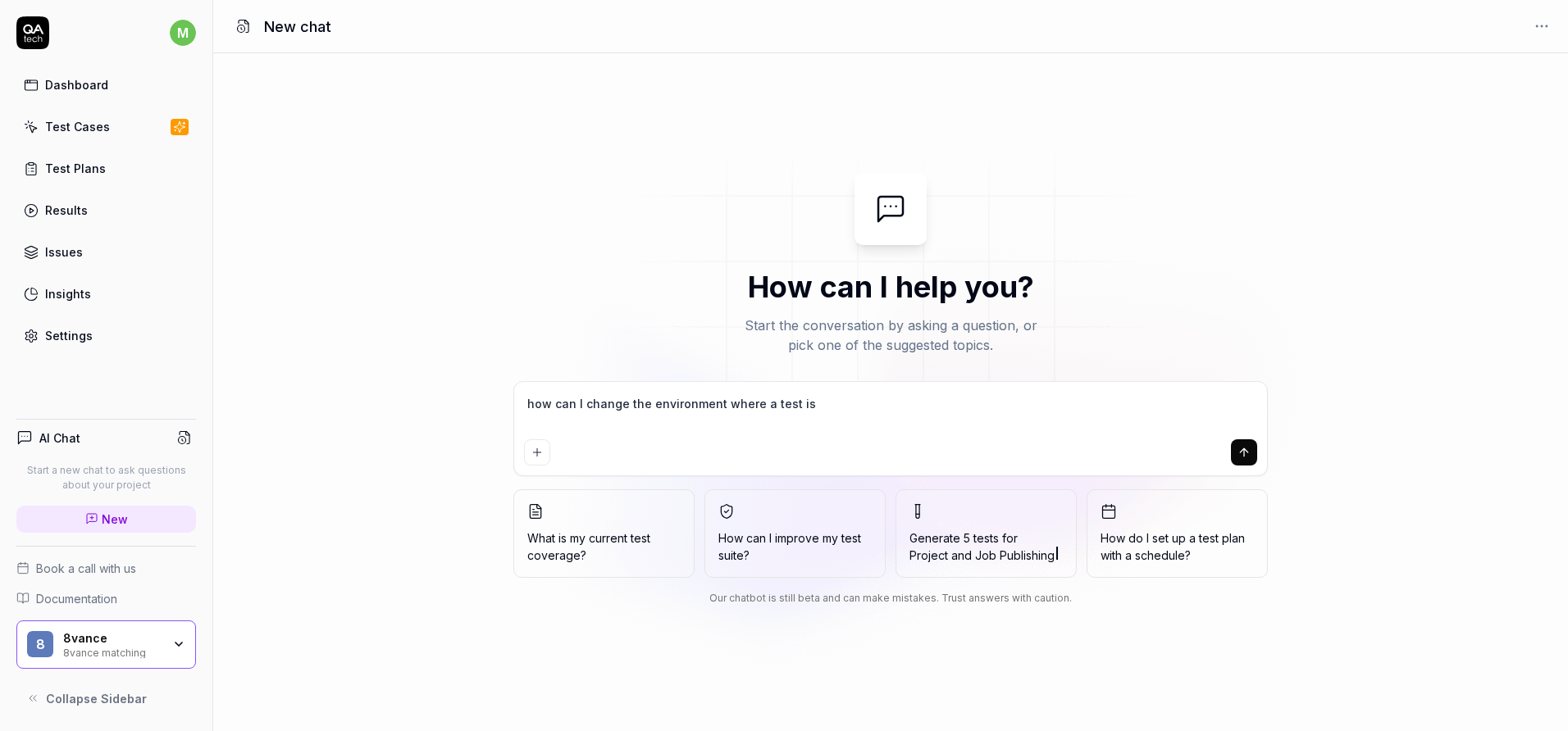
type textarea "*"
type textarea "how can I change the environment where a test is ru"
type textarea "*"
type textarea "how can I change the environment where a test is run"
type textarea "*"
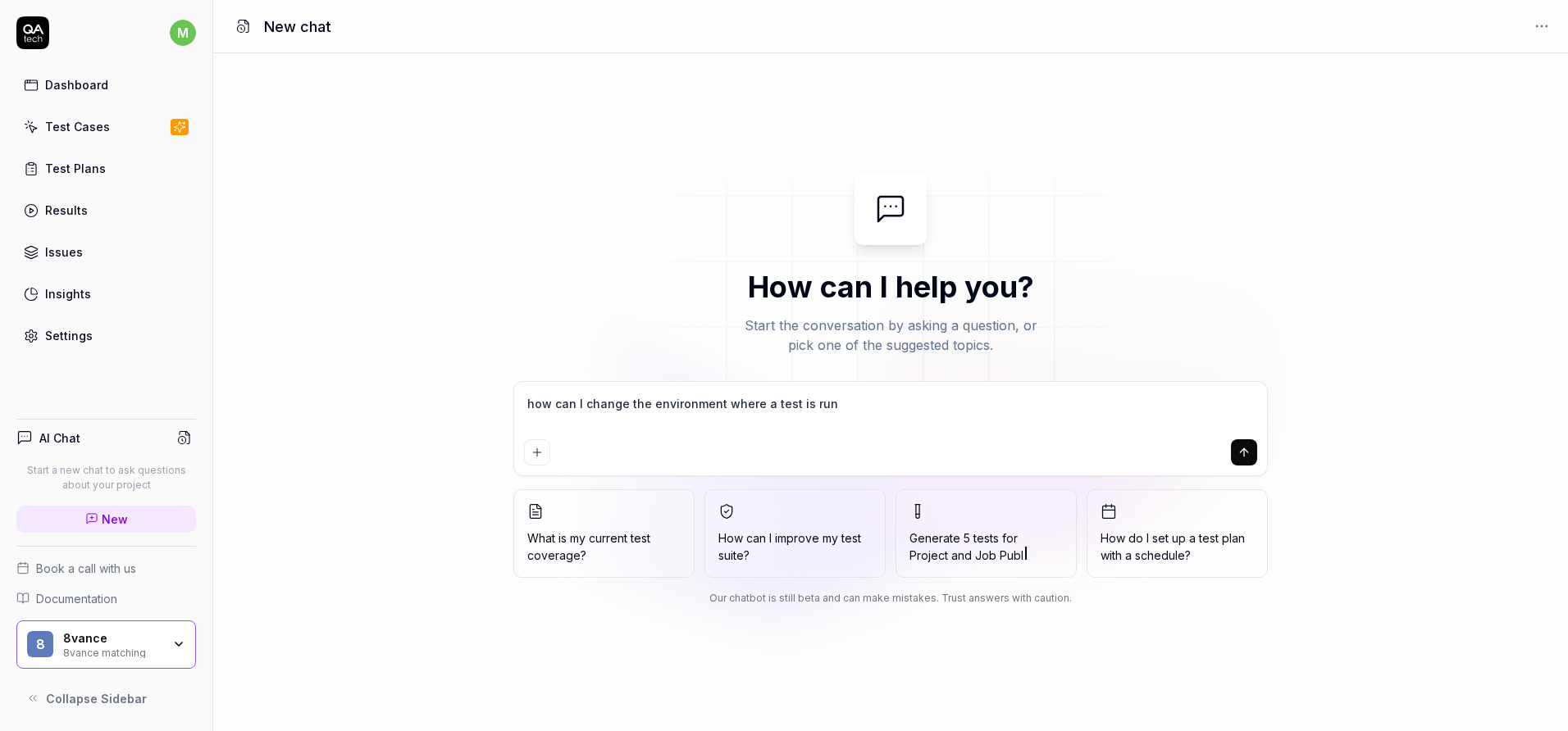
type textarea "how can I change the environment where a test is run?"
type textarea "*"
type textarea "how can I change the environment where a test is run?"
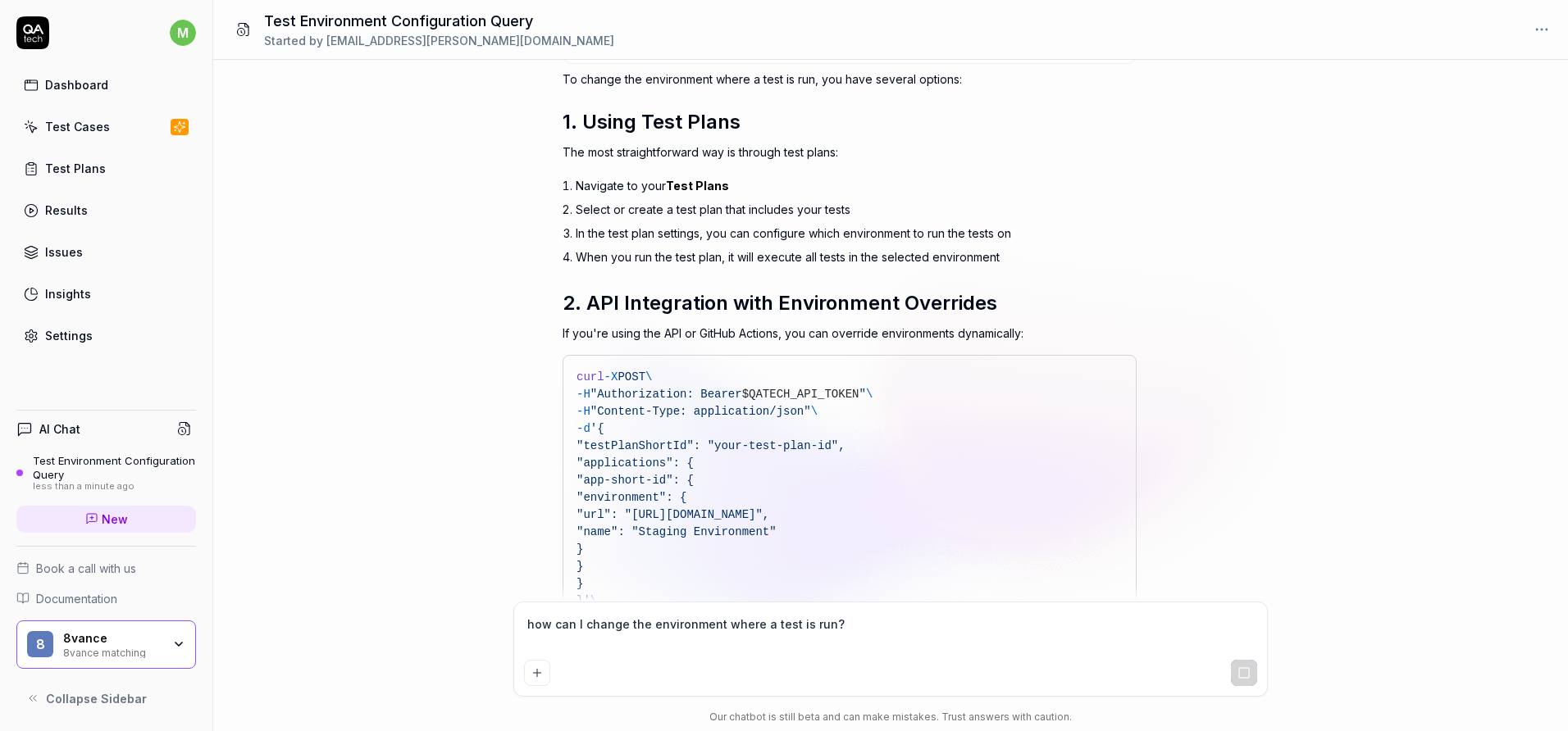
scroll to position [121, 0]
drag, startPoint x: 724, startPoint y: 234, endPoint x: 837, endPoint y: 234, distance: 113.0
click at [837, 234] on li "In the test plan settings, you can configure which environment to run the tests…" at bounding box center [856, 236] width 561 height 24
click at [583, 184] on li "Navigate to your Test Plans" at bounding box center [856, 188] width 561 height 24
type textarea "*"
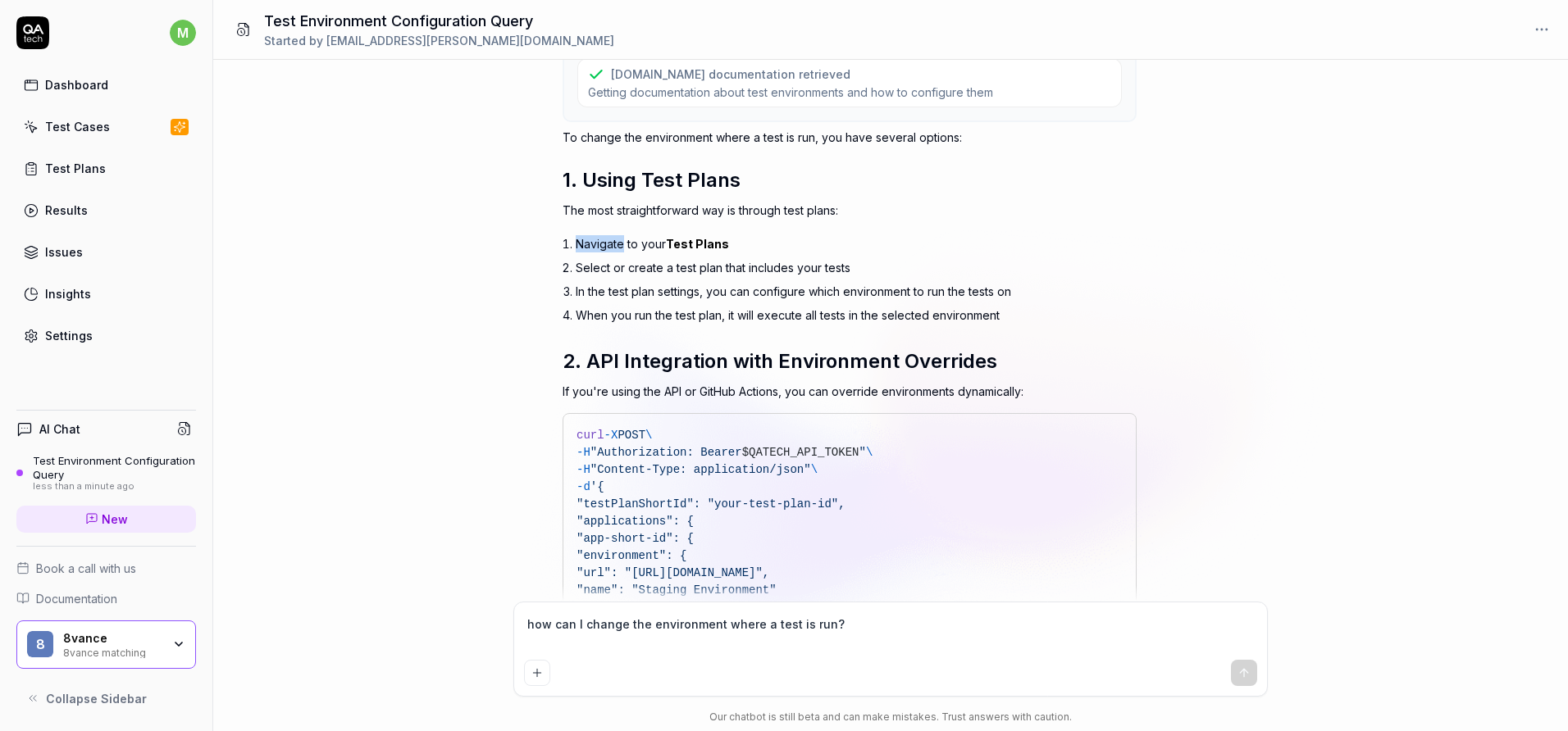
scroll to position [160, 0]
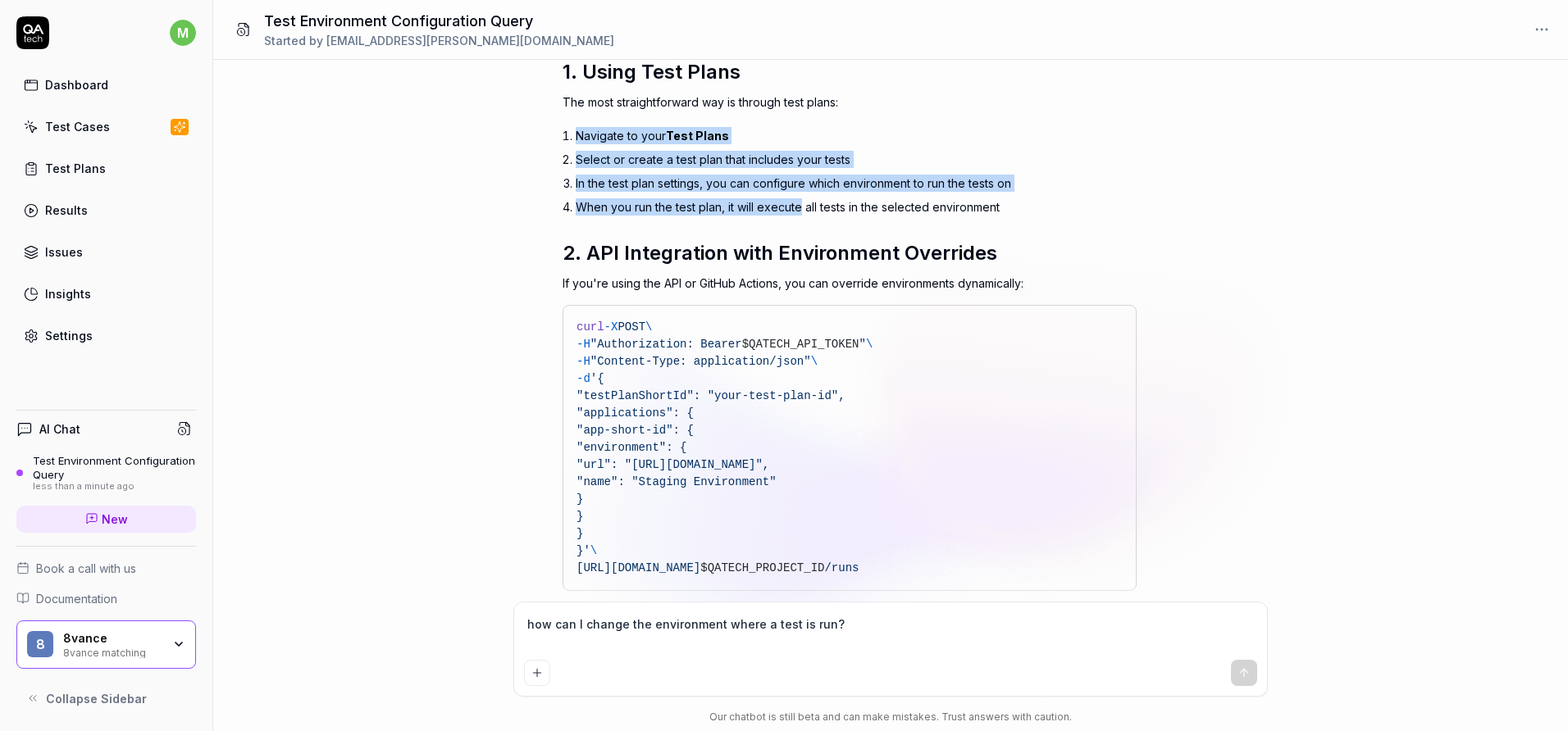
drag, startPoint x: 583, startPoint y: 184, endPoint x: 796, endPoint y: 203, distance: 213.8
click at [796, 203] on ol "Navigate to your Test Plans Select or create a test plan that includes your tes…" at bounding box center [856, 171] width 561 height 95
click at [672, 172] on li "In the test plan settings, you can configure which environment to run the tests…" at bounding box center [856, 183] width 561 height 24
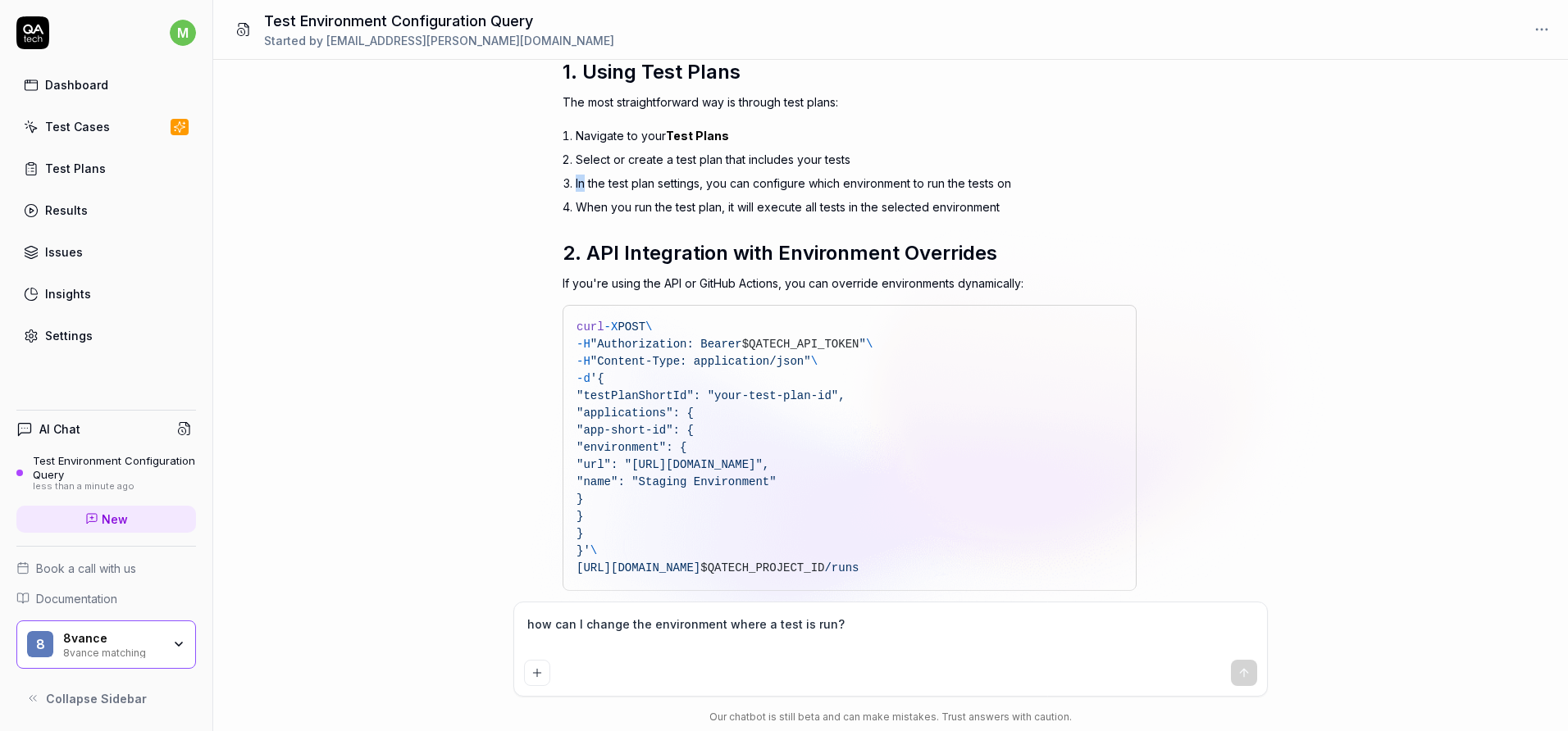
click at [672, 172] on li "In the test plan settings, you can configure which environment to run the tests…" at bounding box center [856, 183] width 561 height 24
click at [122, 168] on link "Test Plans" at bounding box center [106, 168] width 180 height 32
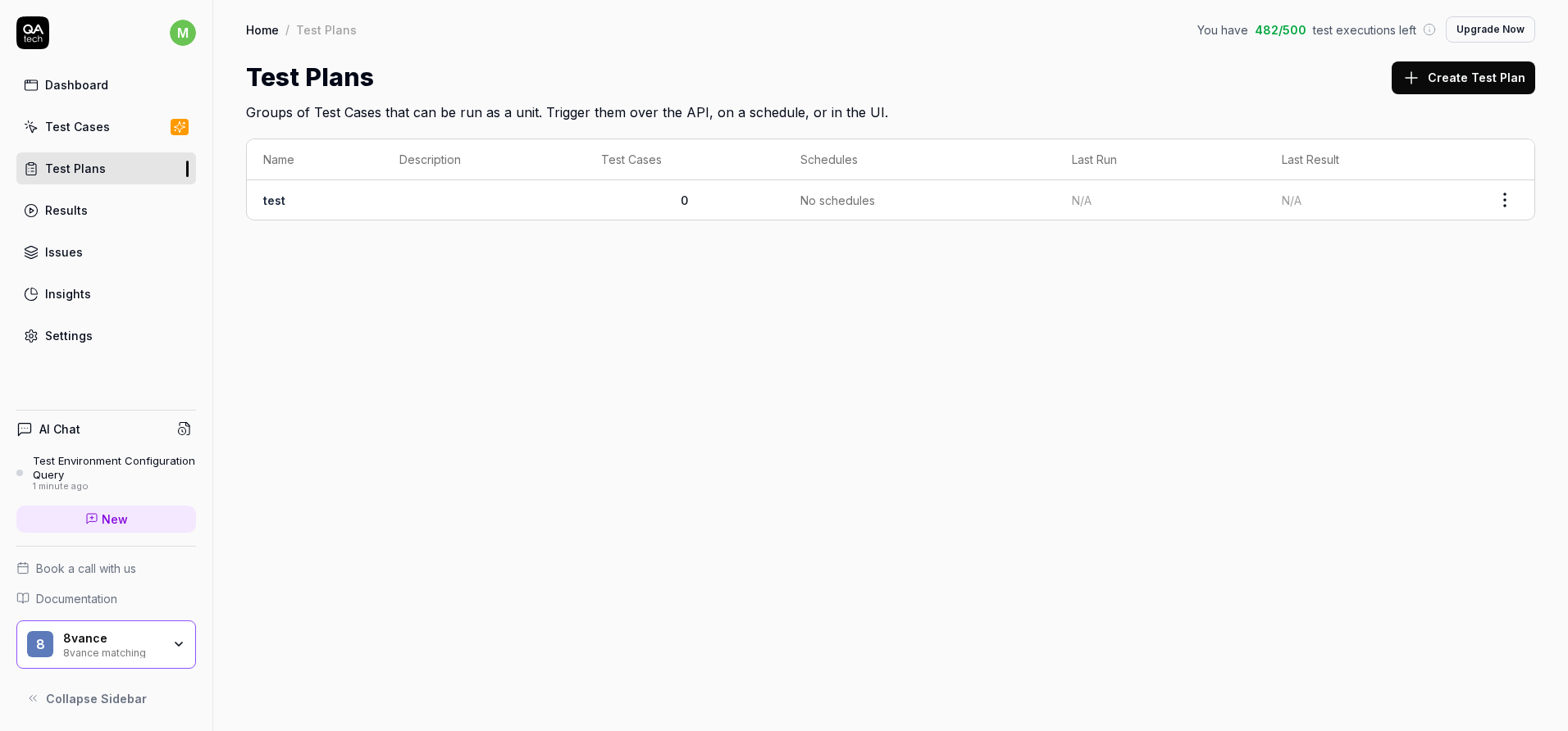
click at [1276, 198] on td "N/A" at bounding box center [1369, 200] width 210 height 39
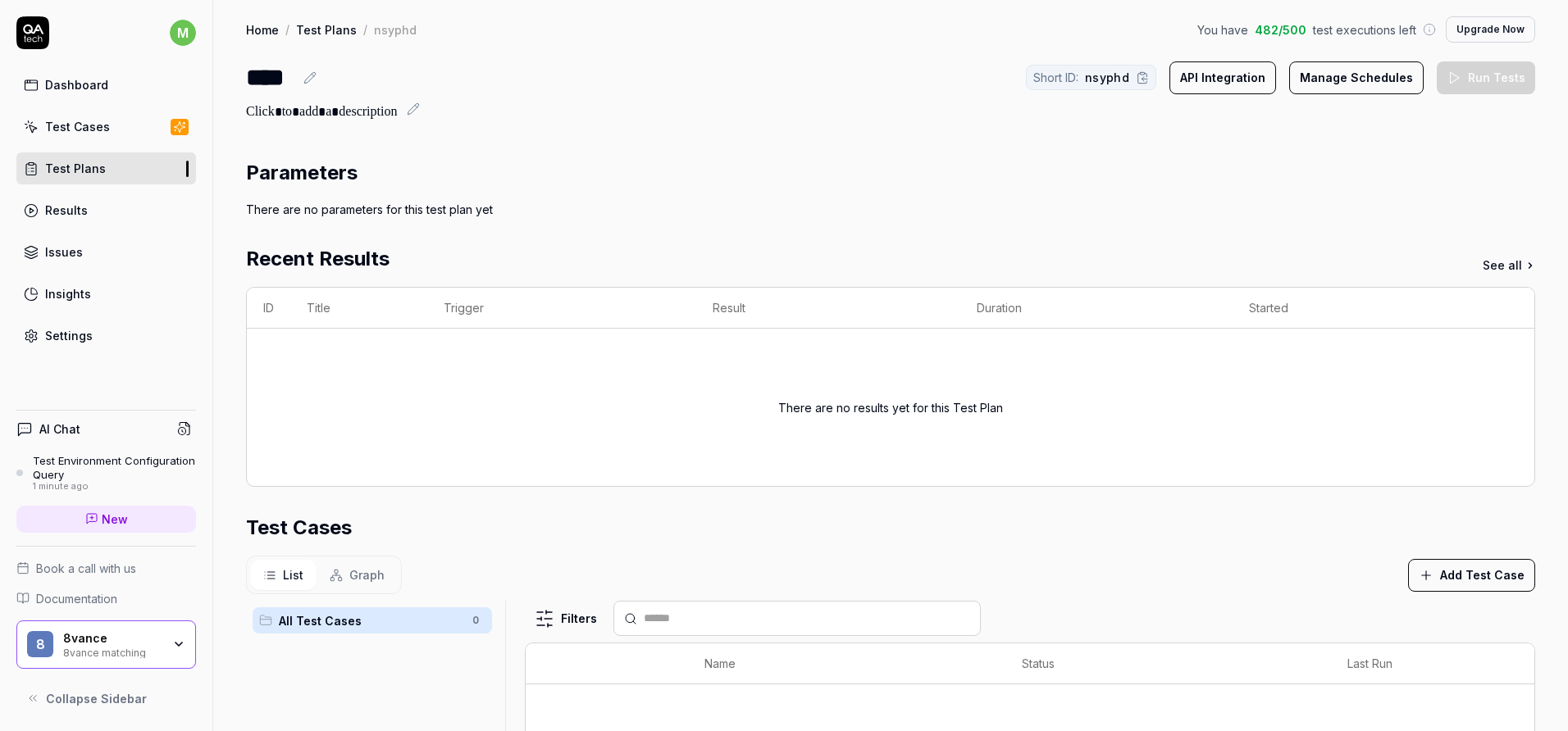
click at [453, 213] on div "There are no parameters for this test plan yet" at bounding box center [890, 209] width 1289 height 17
click at [283, 173] on h2 "Parameters" at bounding box center [301, 172] width 112 height 30
click at [307, 83] on icon at bounding box center [309, 78] width 13 height 13
click at [420, 115] on icon at bounding box center [413, 109] width 13 height 13
click at [289, 210] on div "There are no parameters for this test plan yet" at bounding box center [890, 209] width 1289 height 17
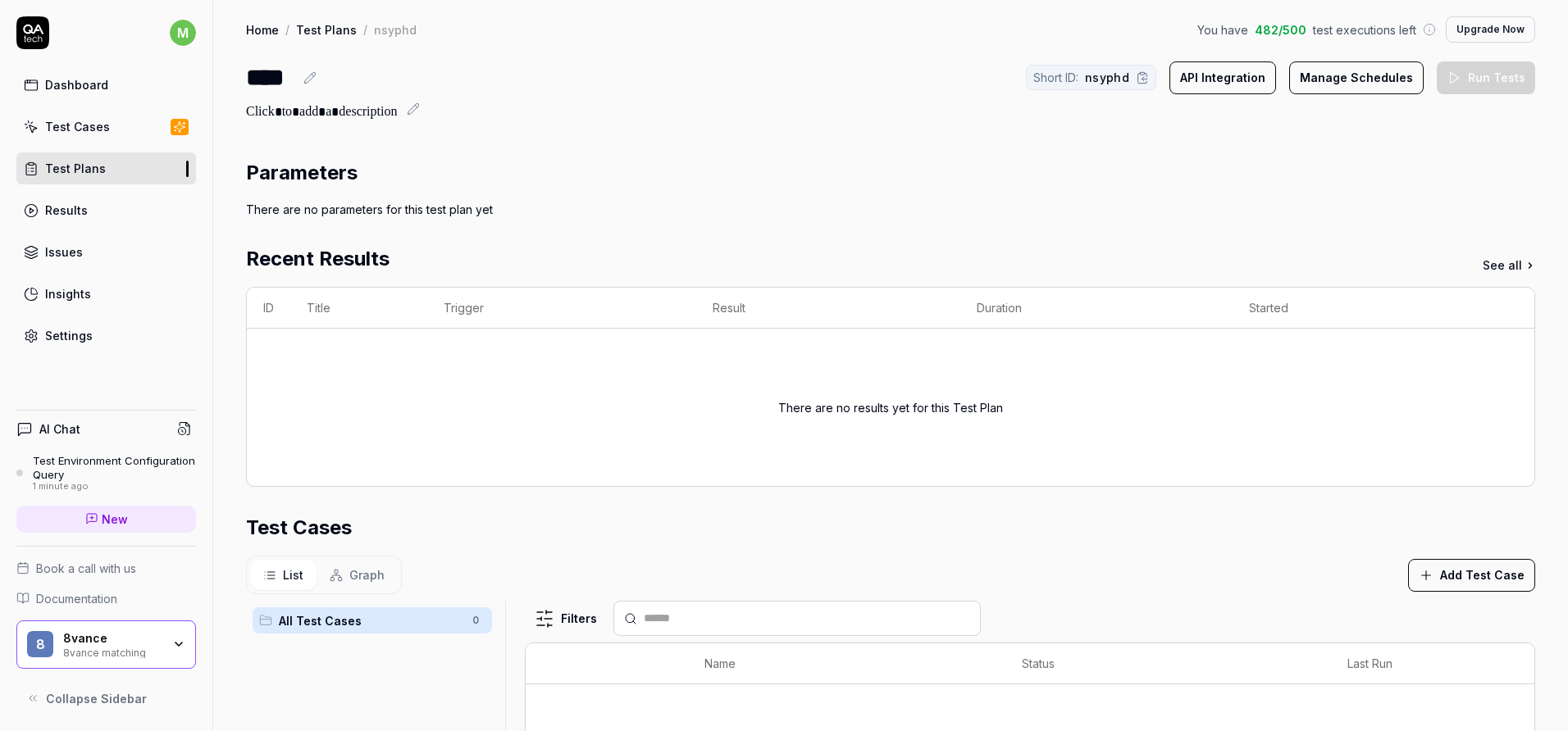
click at [289, 210] on div "There are no parameters for this test plan yet" at bounding box center [890, 209] width 1289 height 17
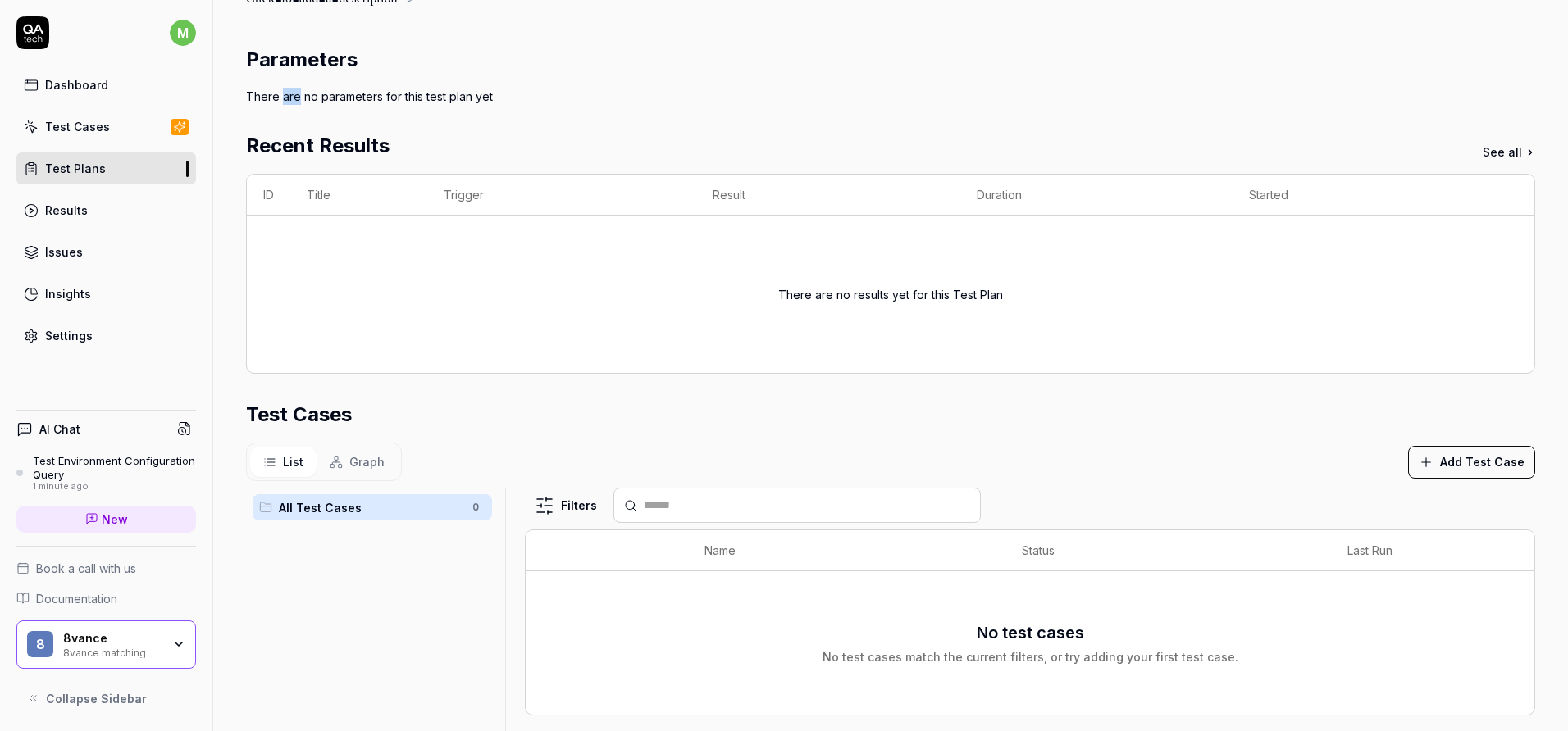
scroll to position [311, 0]
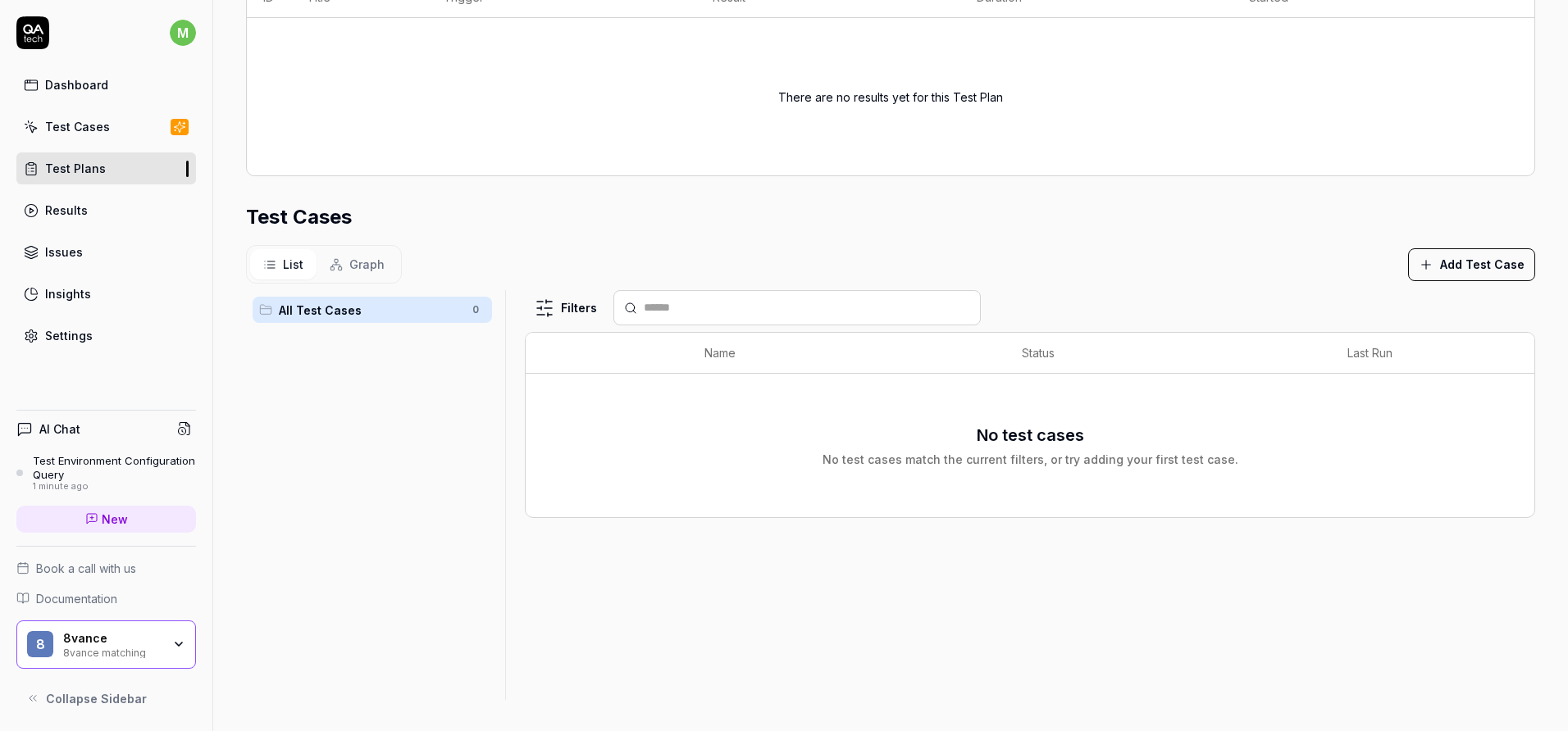
click at [1452, 268] on button "Add Test Case" at bounding box center [1472, 265] width 127 height 33
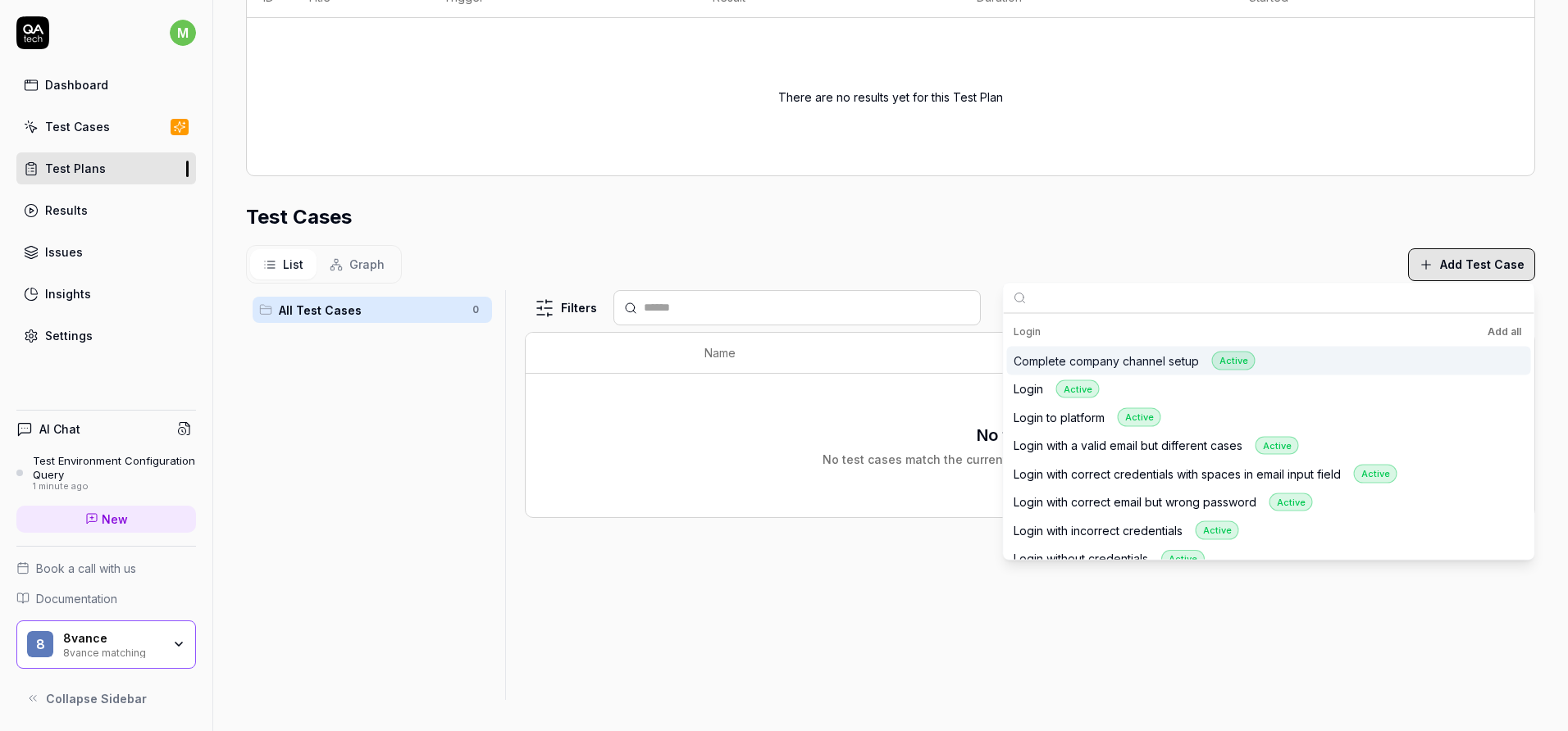
click at [1238, 362] on div "Active" at bounding box center [1234, 361] width 44 height 19
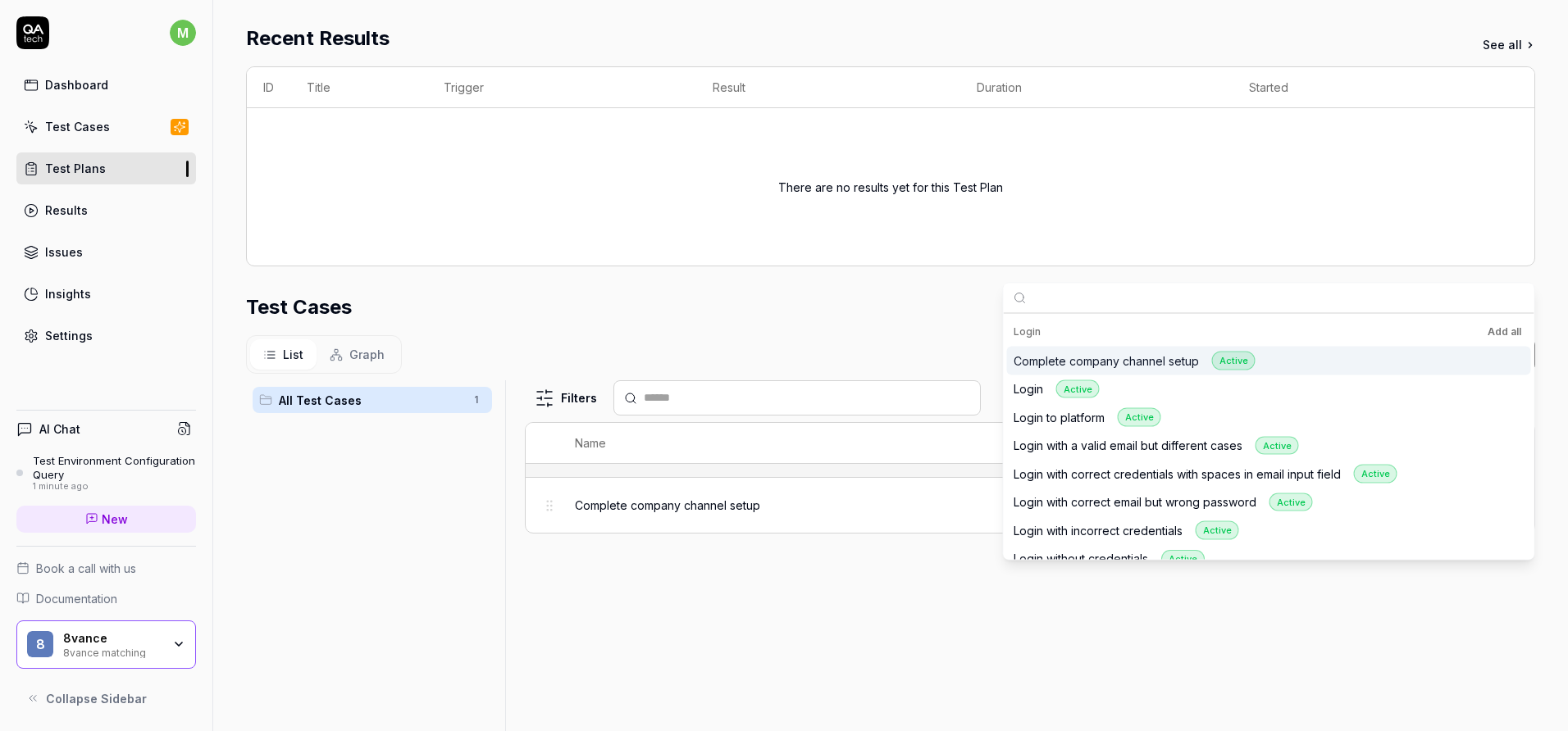
scroll to position [401, 0]
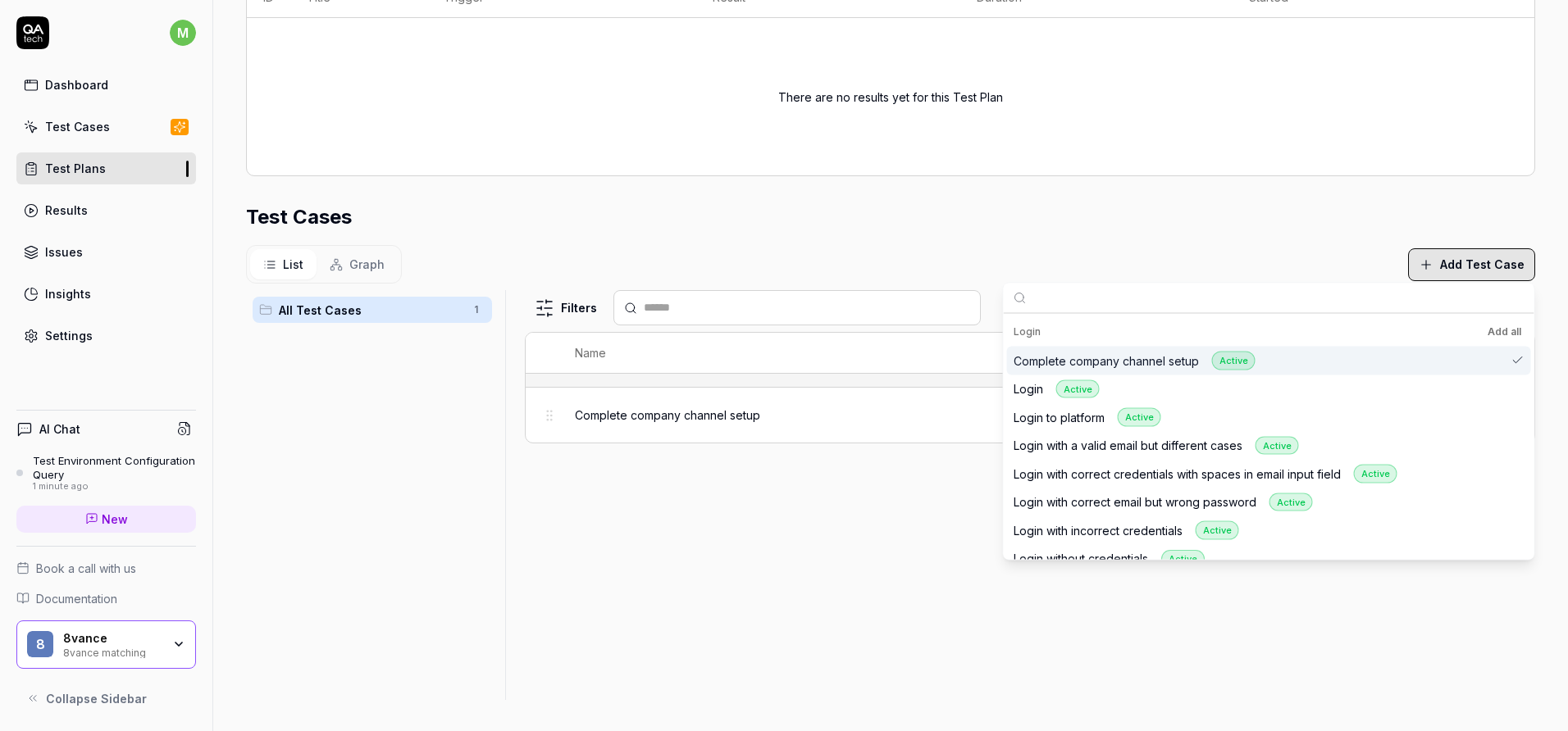
click at [816, 501] on div "Filters Name Status Last Run Complete company channel setup Active Edit" at bounding box center [1029, 495] width 1010 height 410
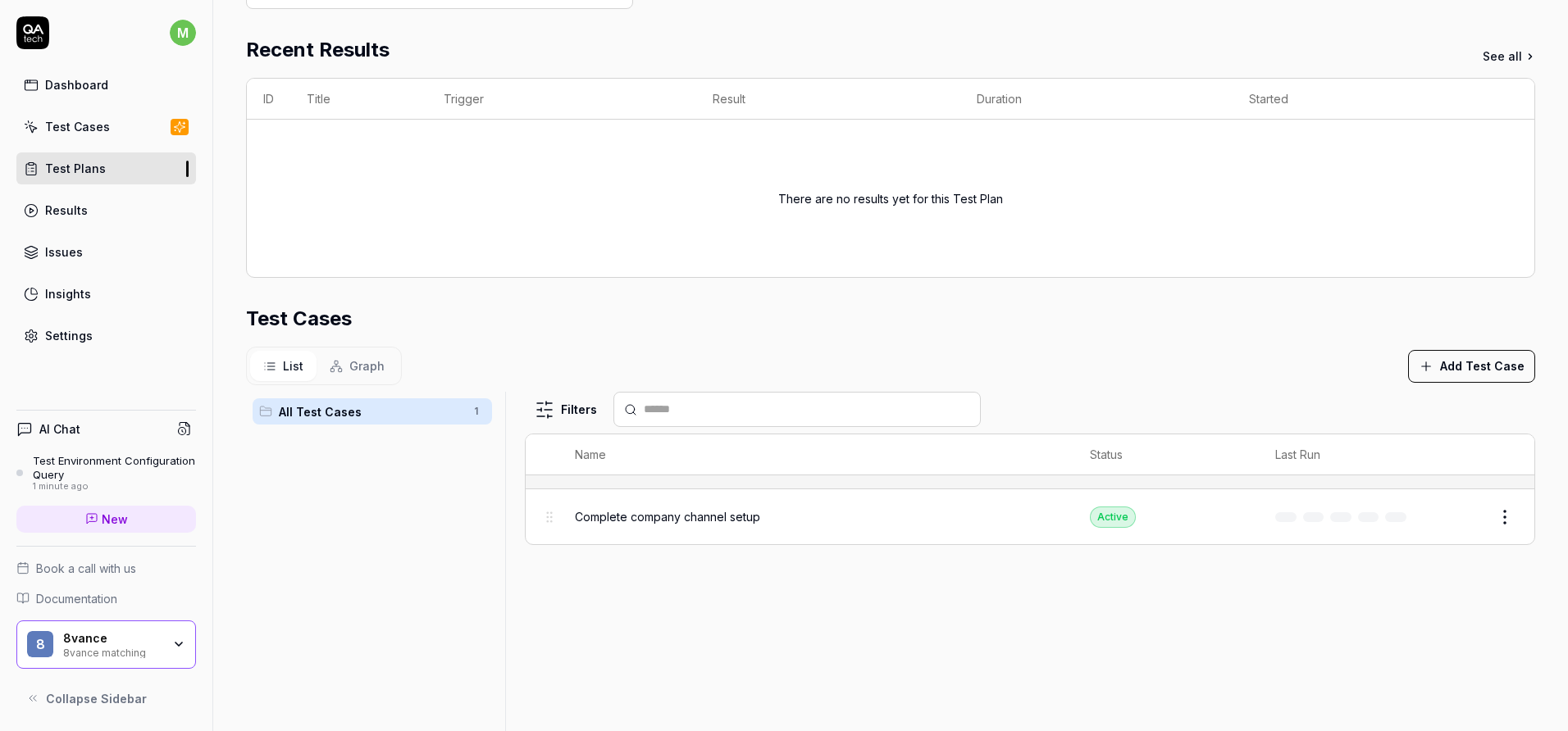
scroll to position [268, 0]
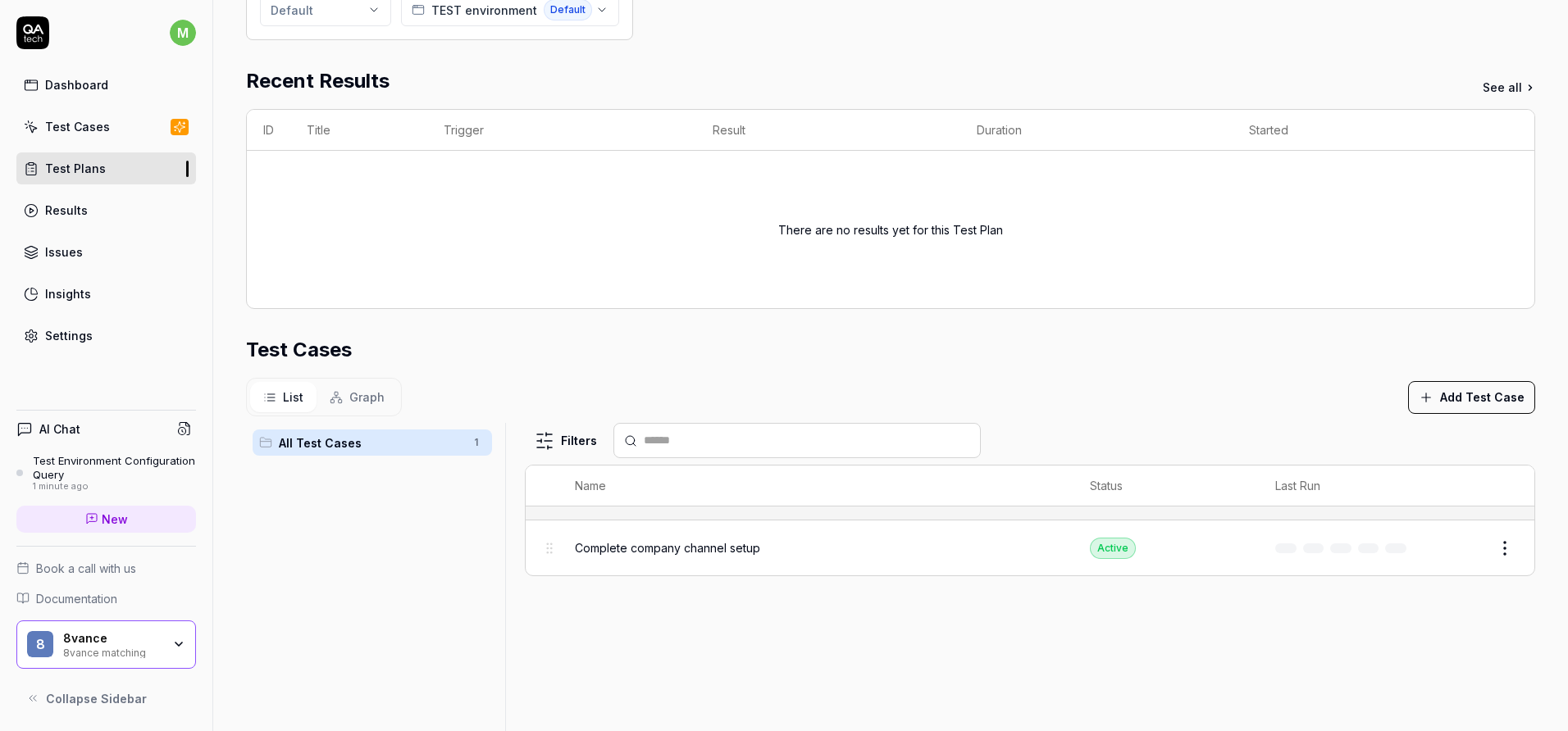
click at [125, 159] on link "Test Plans" at bounding box center [106, 168] width 180 height 32
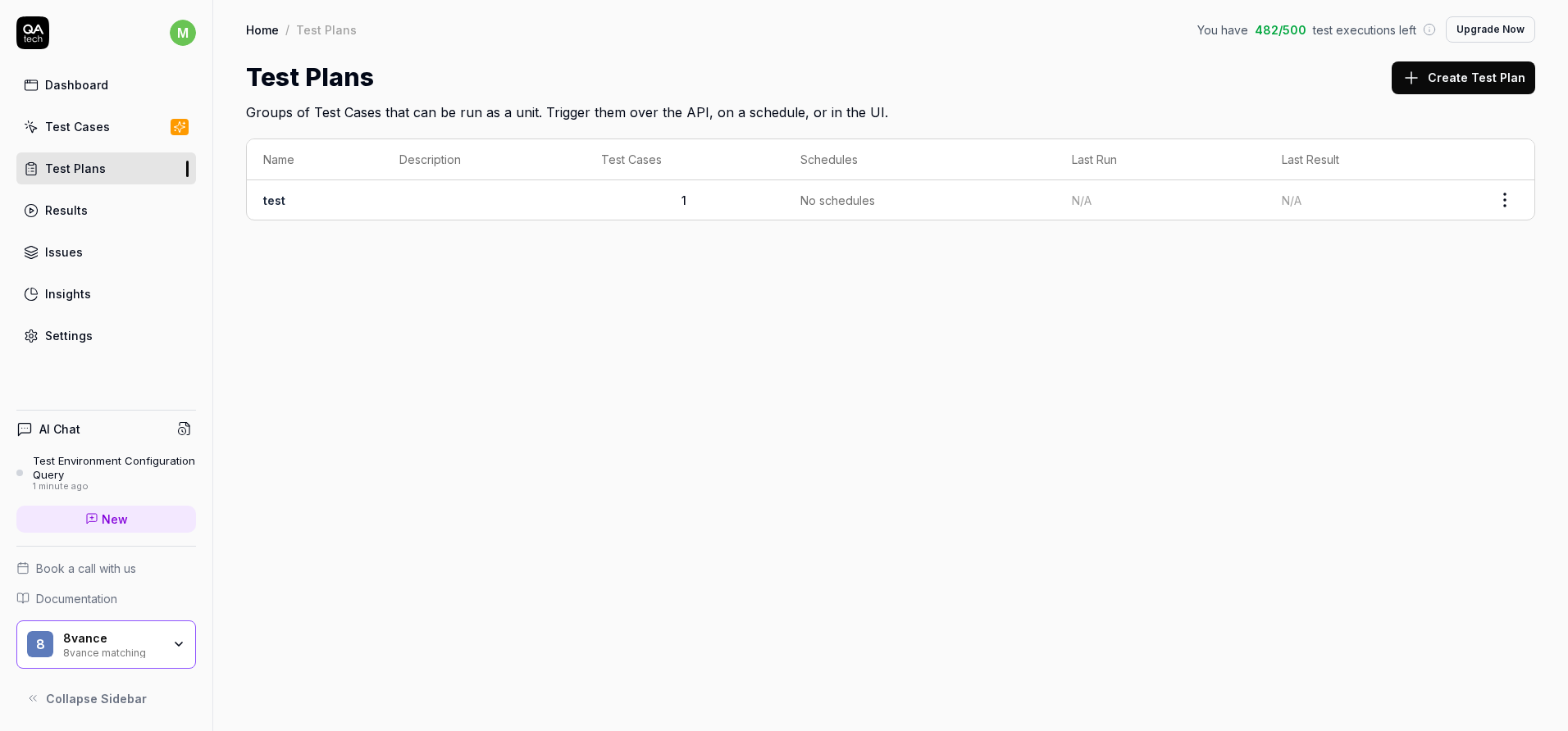
click at [1511, 194] on html "m Dashboard Test Cases Test Plans Results Issues Insights Settings AI Chat Test…" at bounding box center [784, 366] width 1568 height 731
click at [1396, 372] on div "Edit" at bounding box center [1436, 377] width 156 height 36
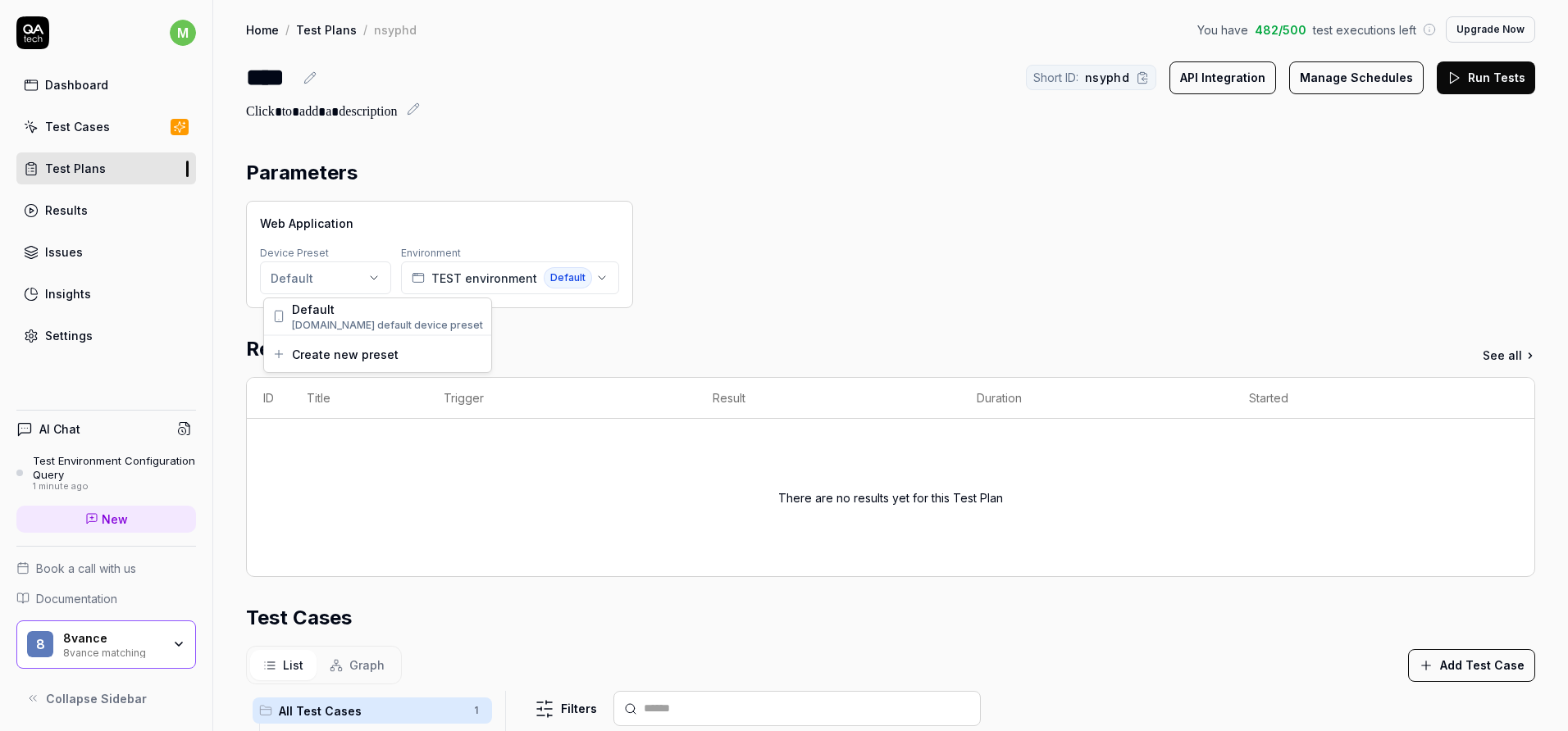
click at [358, 285] on html "m Dashboard Test Cases Test Plans Results Issues Insights Settings AI Chat Test…" at bounding box center [784, 366] width 1568 height 731
click at [493, 285] on html "m Dashboard Test Cases Test Plans Results Issues Insights Settings AI Chat Test…" at bounding box center [784, 366] width 1568 height 731
click at [493, 285] on span "TEST environment" at bounding box center [484, 278] width 106 height 17
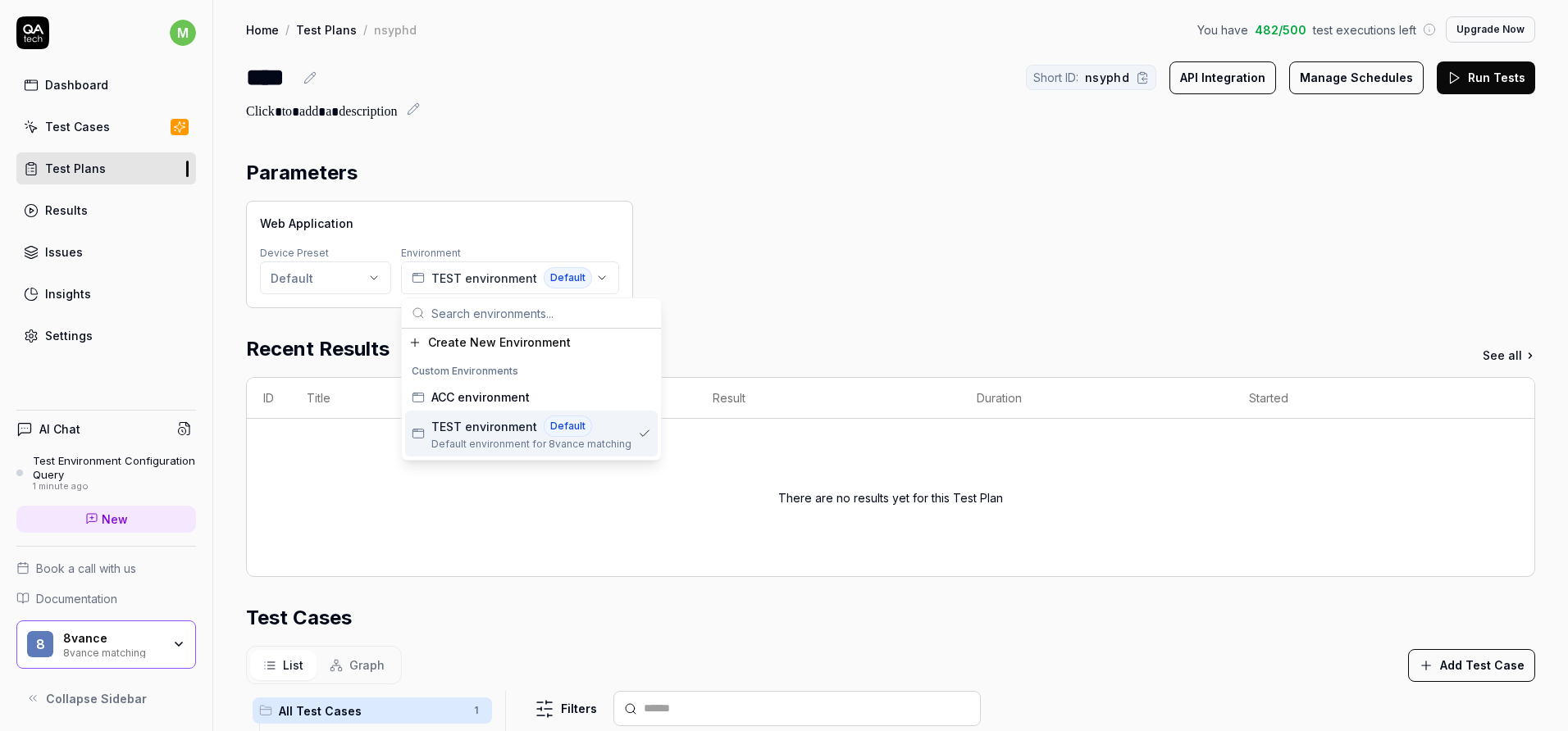
click at [495, 433] on span "TEST environment" at bounding box center [484, 426] width 106 height 17
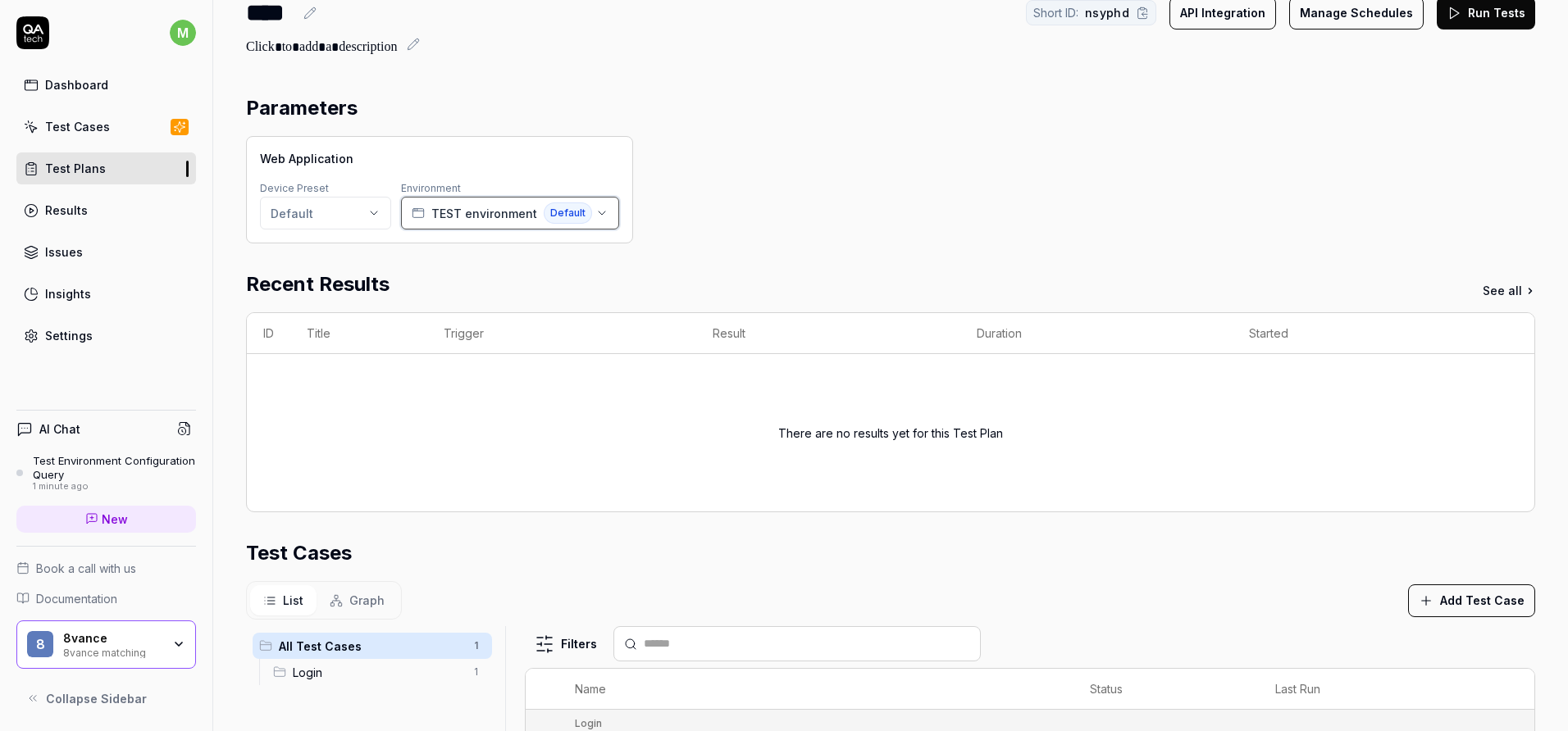
scroll to position [61, 0]
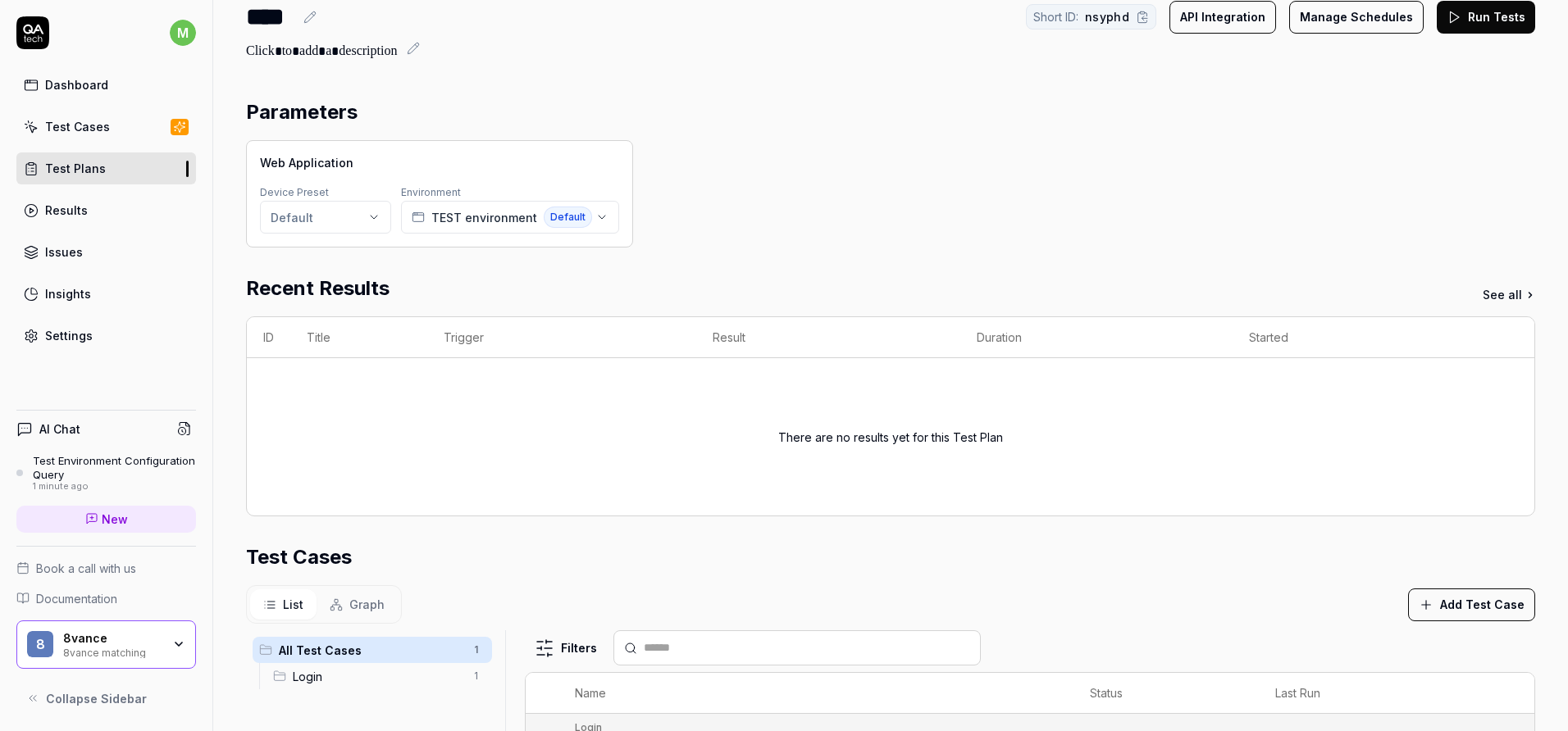
click at [349, 209] on html "m Dashboard Test Cases Test Plans Results Issues Insights Settings AI Chat Test…" at bounding box center [784, 366] width 1568 height 731
click at [354, 291] on span "Create new preset" at bounding box center [345, 293] width 106 height 17
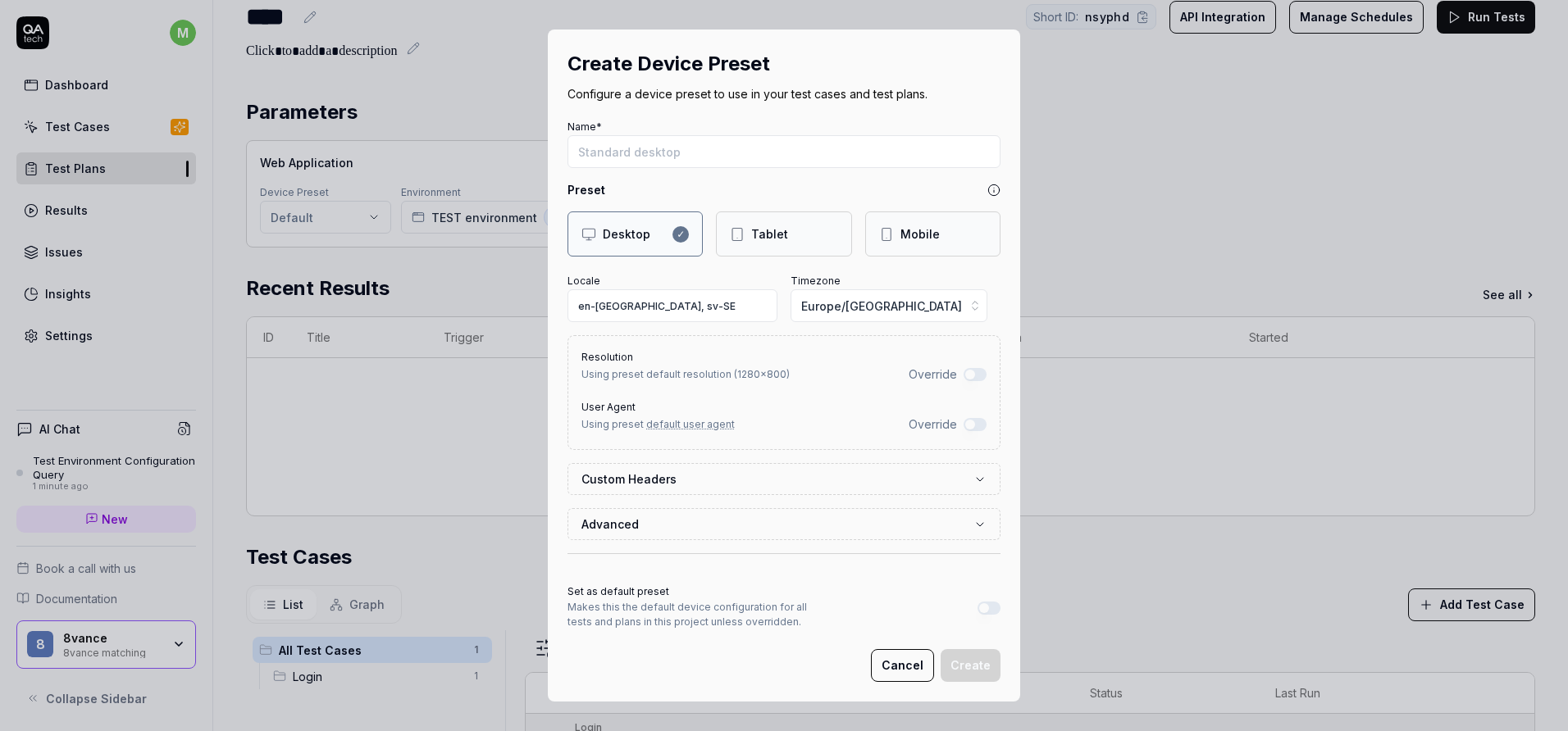
click at [709, 520] on button "Advanced" at bounding box center [784, 523] width 405 height 30
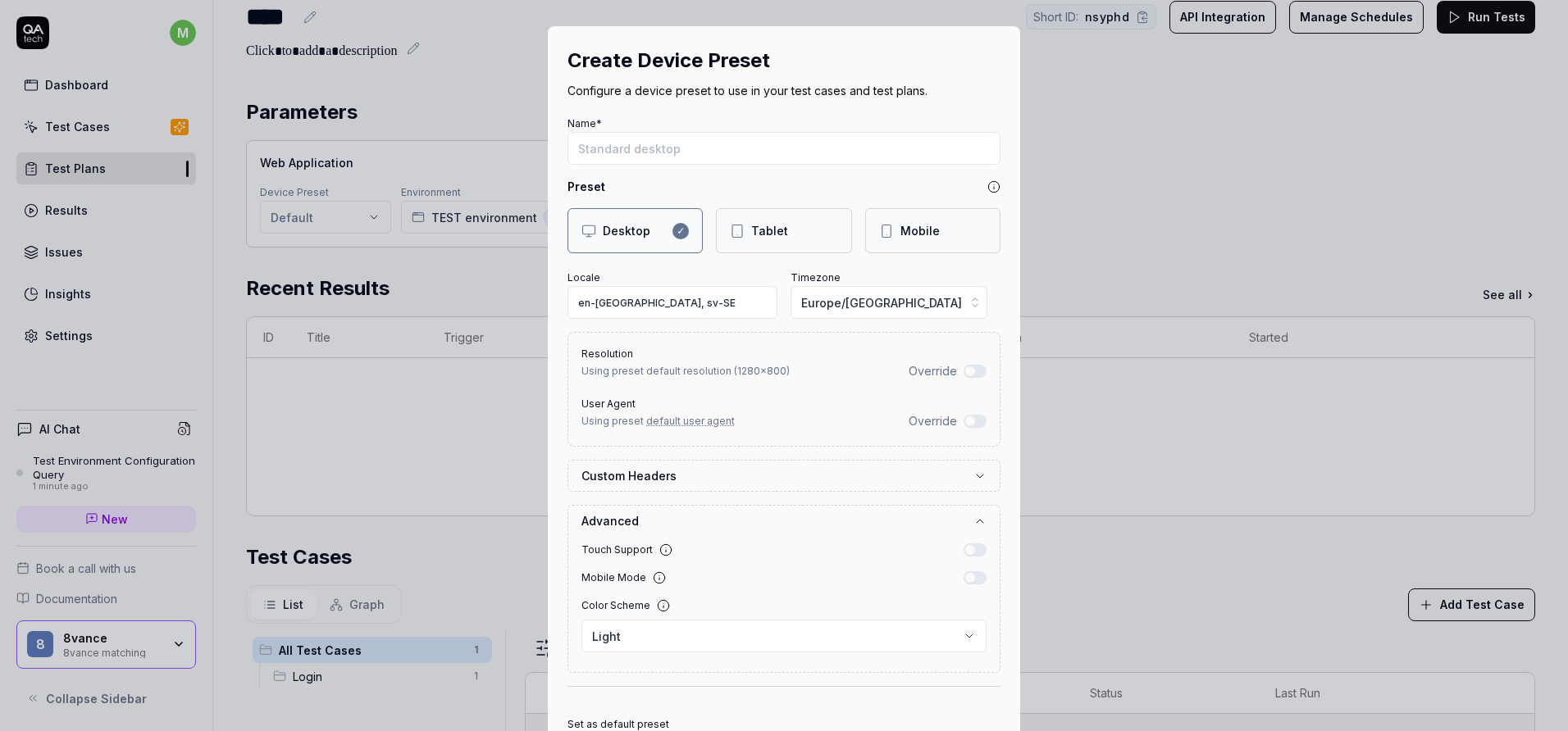
click at [740, 447] on form "**********" at bounding box center [783, 463] width 433 height 702
click at [732, 466] on button "Custom Headers" at bounding box center [784, 475] width 405 height 30
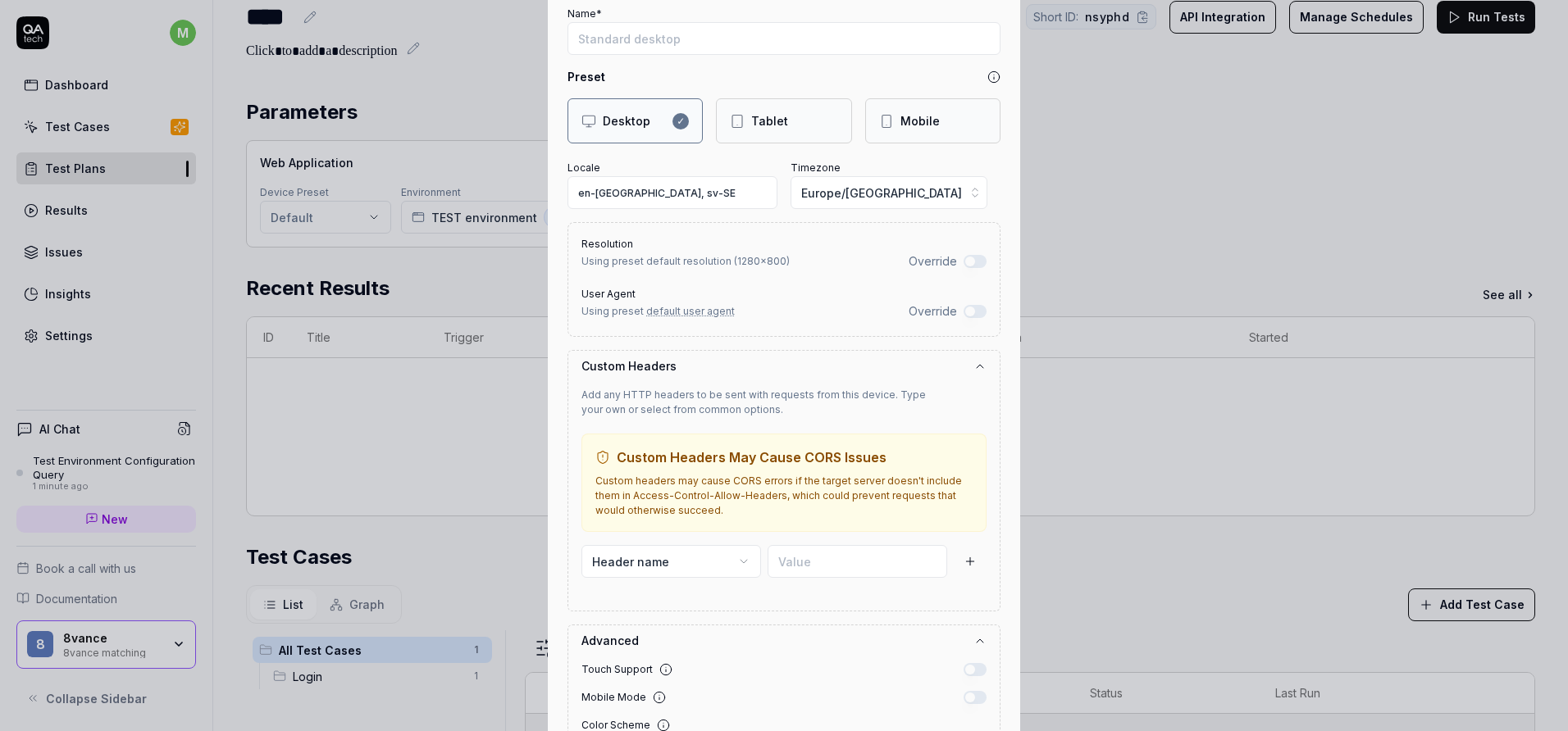
scroll to position [0, 0]
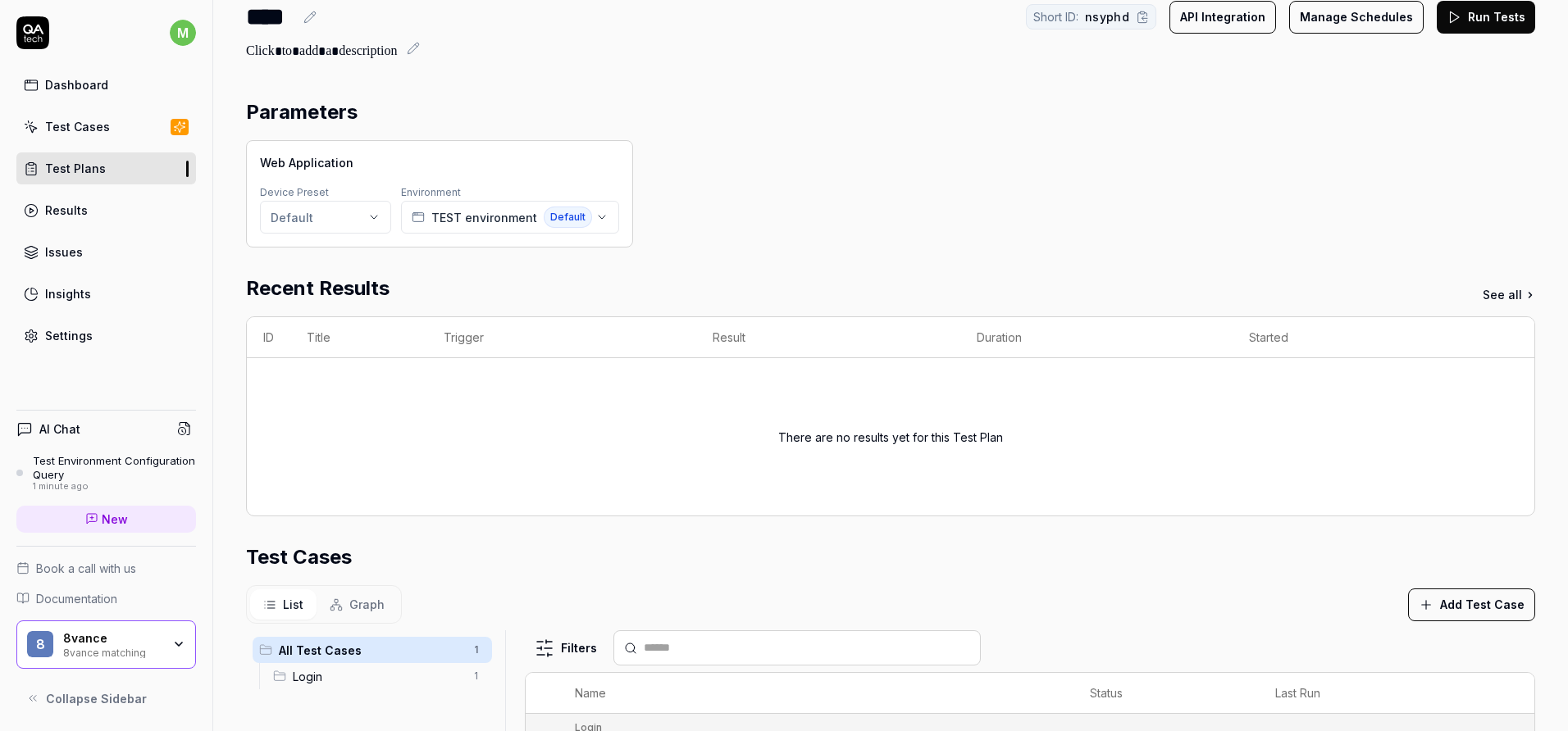
click at [312, 23] on icon at bounding box center [309, 17] width 13 height 13
click at [544, 210] on span "Default" at bounding box center [567, 217] width 48 height 21
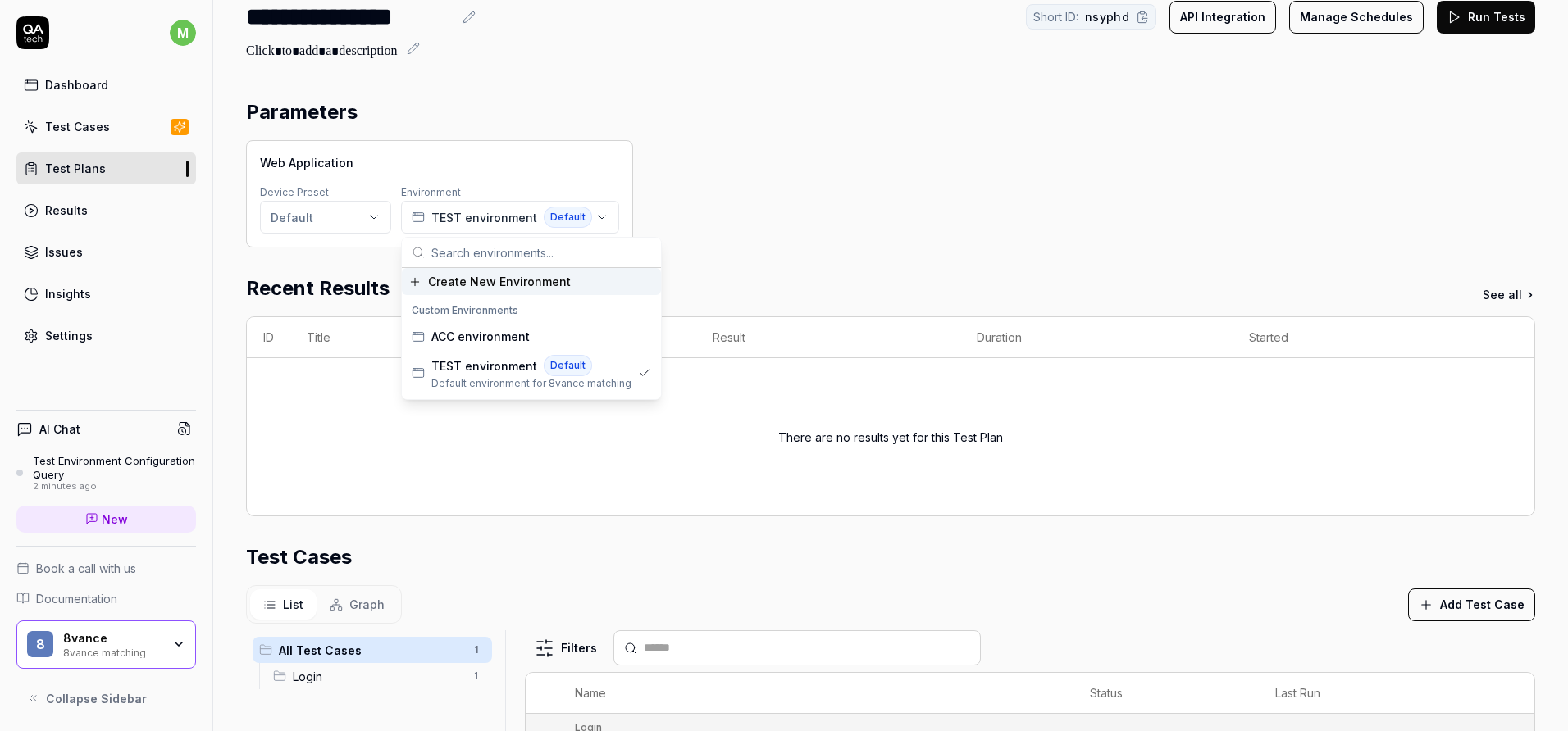
click at [654, 200] on div "Web Application Device Preset Default Environment TEST environment Default" at bounding box center [890, 194] width 1289 height 107
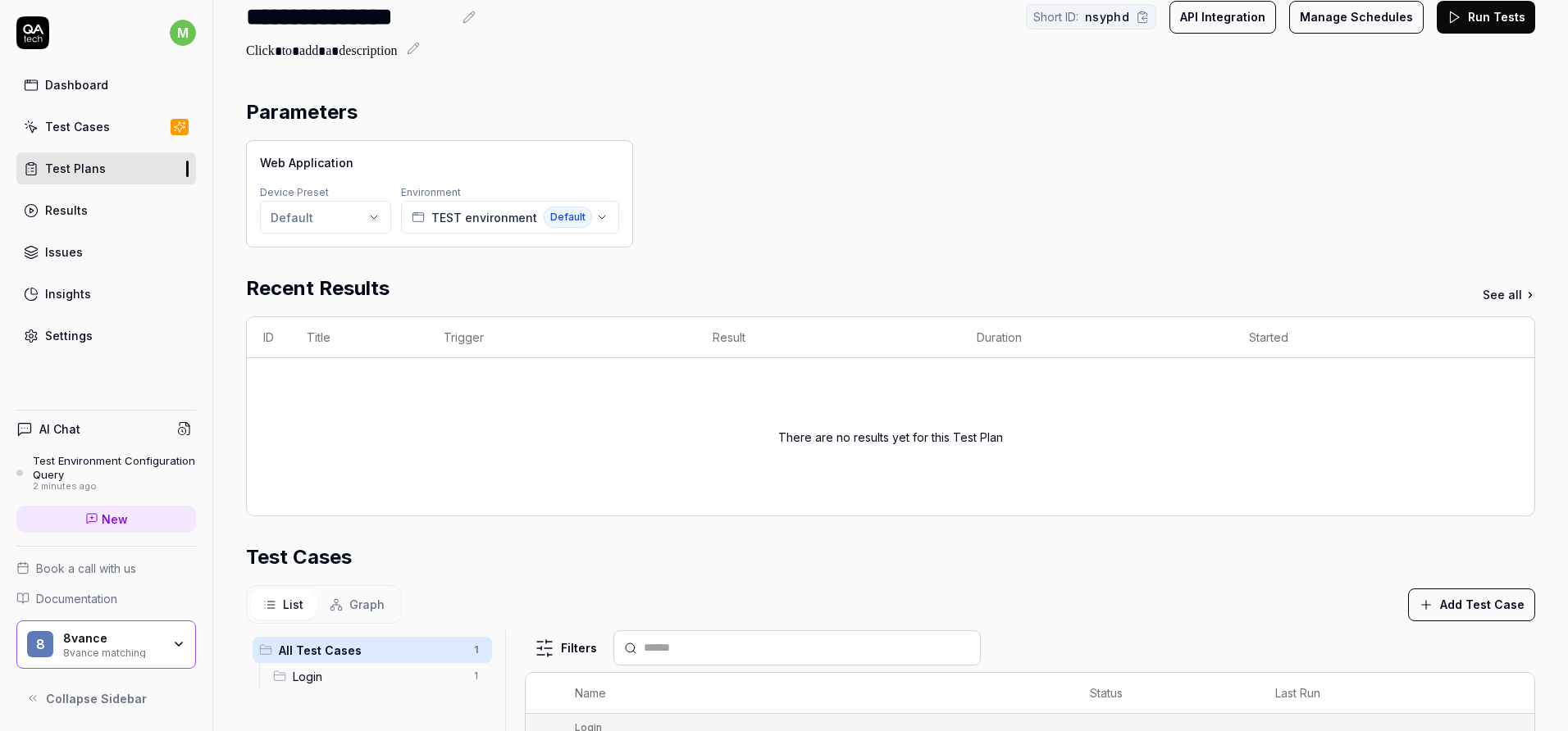
click at [98, 336] on link "Settings" at bounding box center [106, 335] width 180 height 32
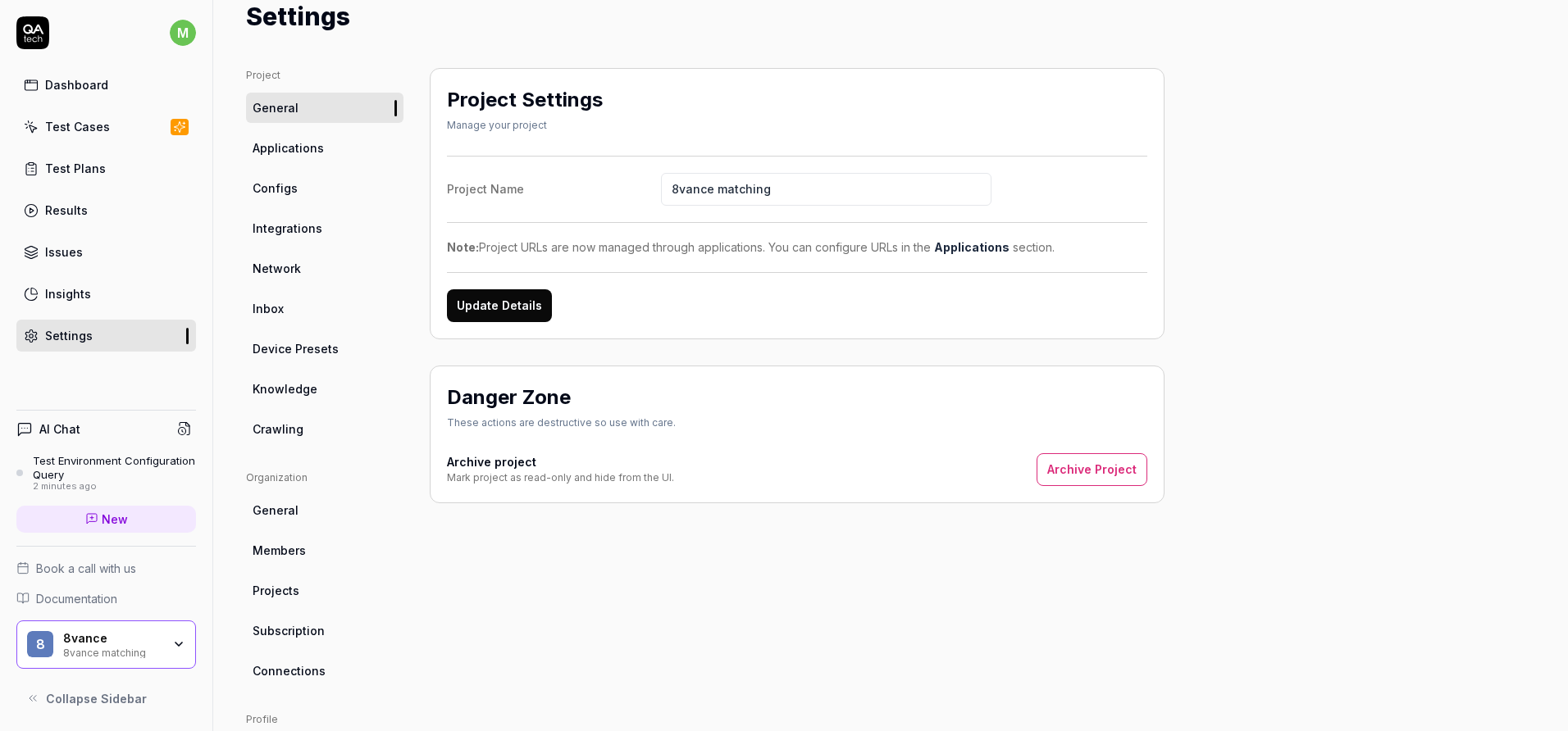
click at [305, 198] on link "Configs" at bounding box center [325, 188] width 158 height 30
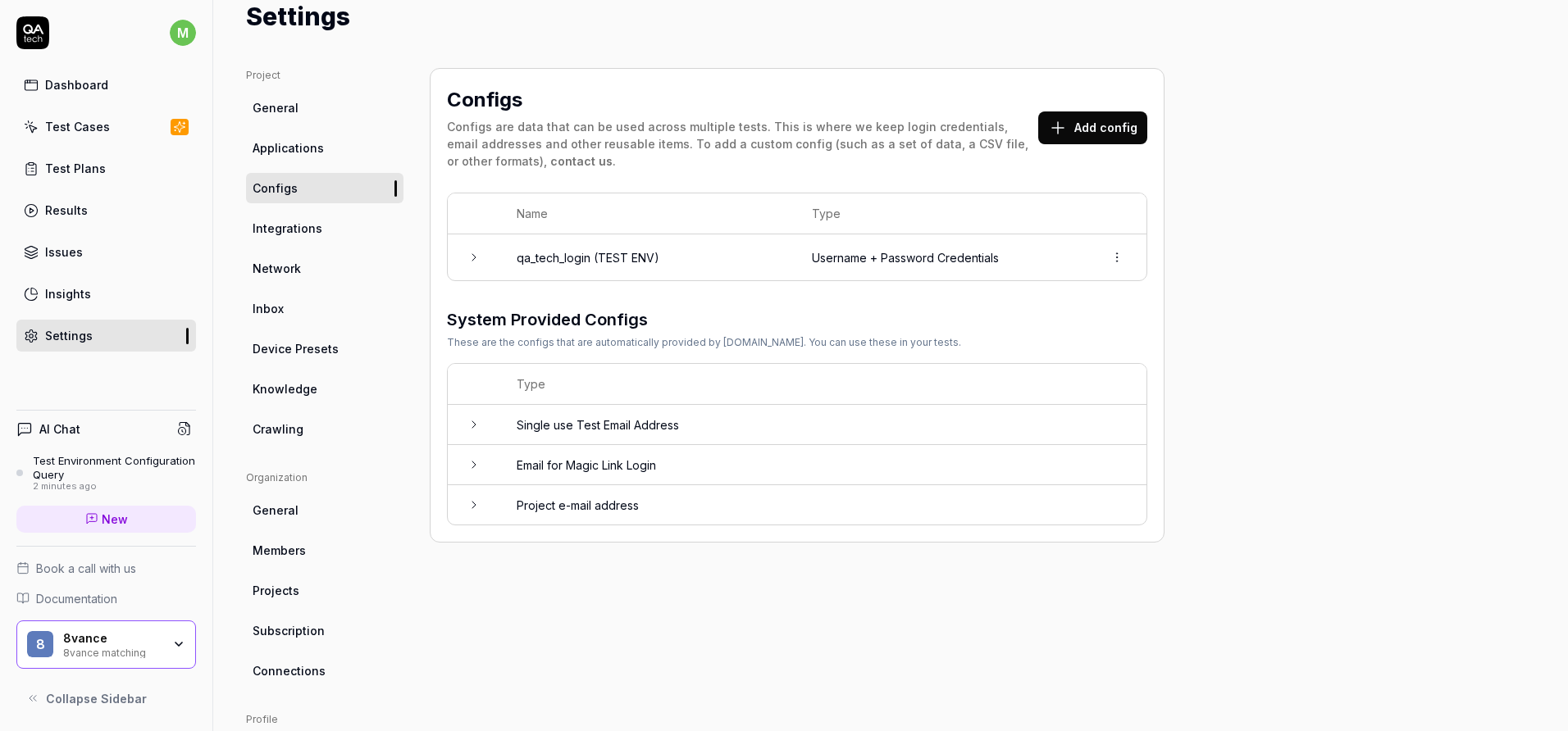
click at [672, 269] on td "qa_tech_login (TEST ENV)" at bounding box center [647, 257] width 295 height 46
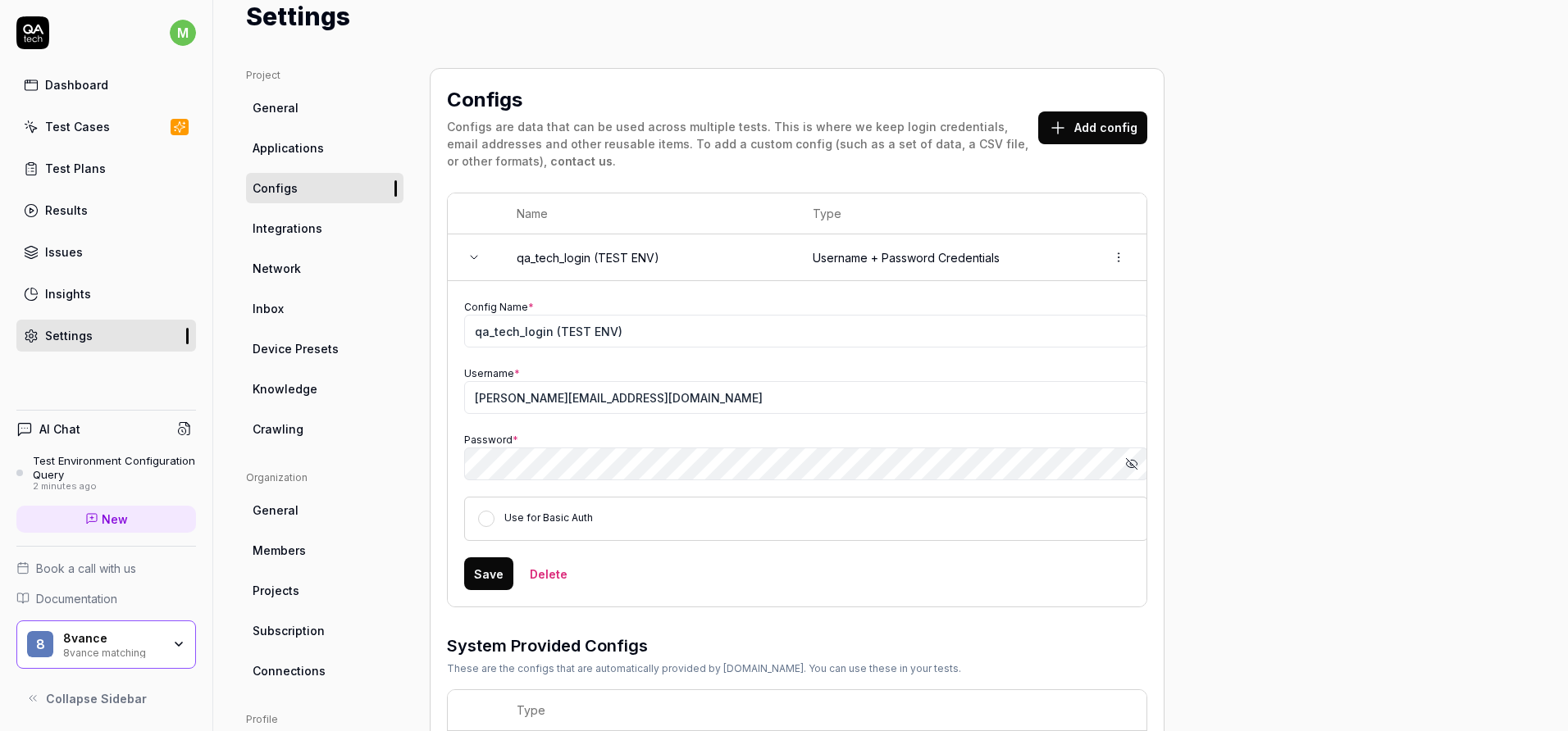
click at [285, 300] on link "Inbox" at bounding box center [325, 308] width 158 height 30
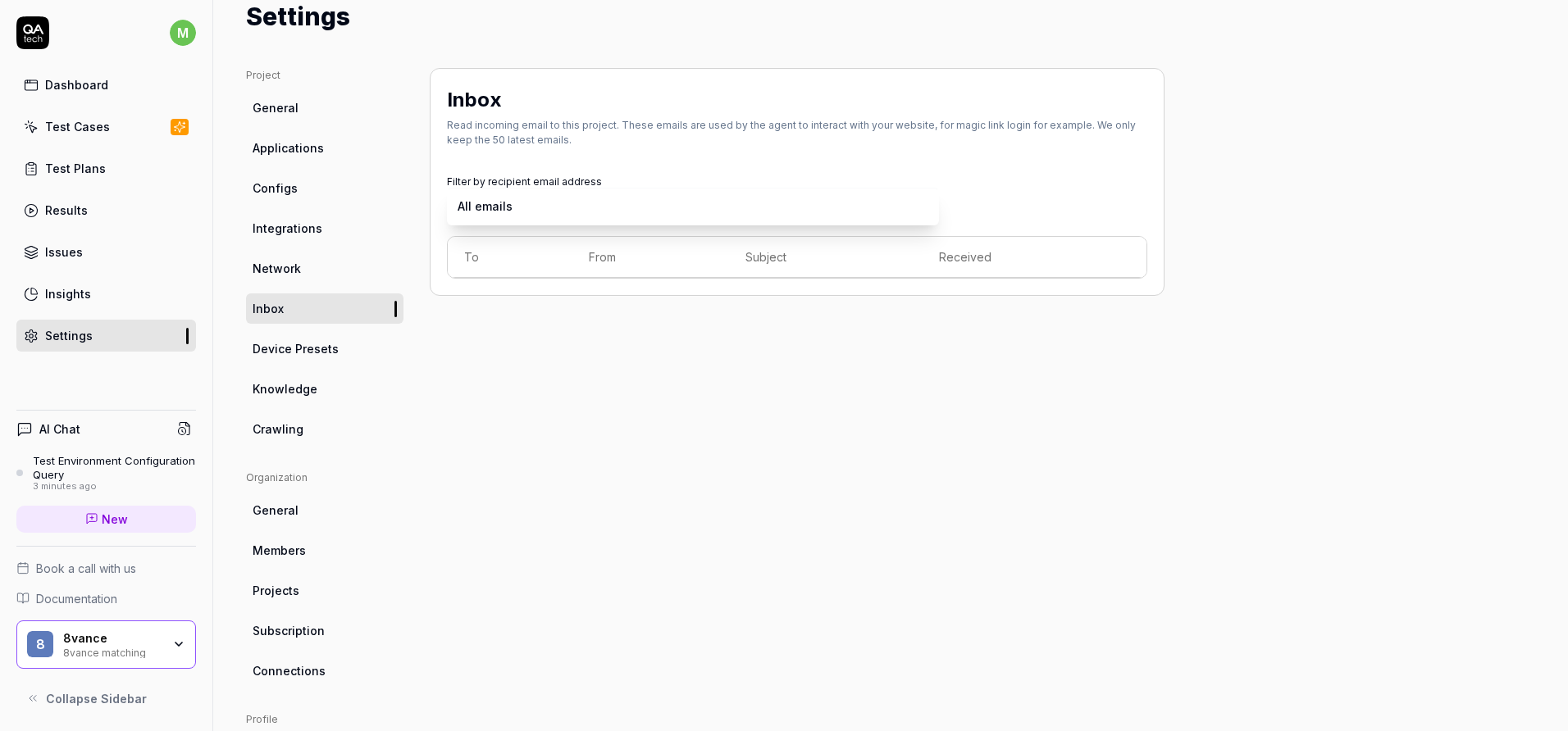
click at [609, 210] on body "m Dashboard Test Cases Test Plans Results Issues Insights Settings AI Chat Test…" at bounding box center [784, 366] width 1568 height 731
click at [629, 156] on html "m Dashboard Test Cases Test Plans Results Issues Insights Settings AI Chat Test…" at bounding box center [784, 366] width 1568 height 731
click at [121, 170] on link "Test Plans" at bounding box center [106, 168] width 180 height 32
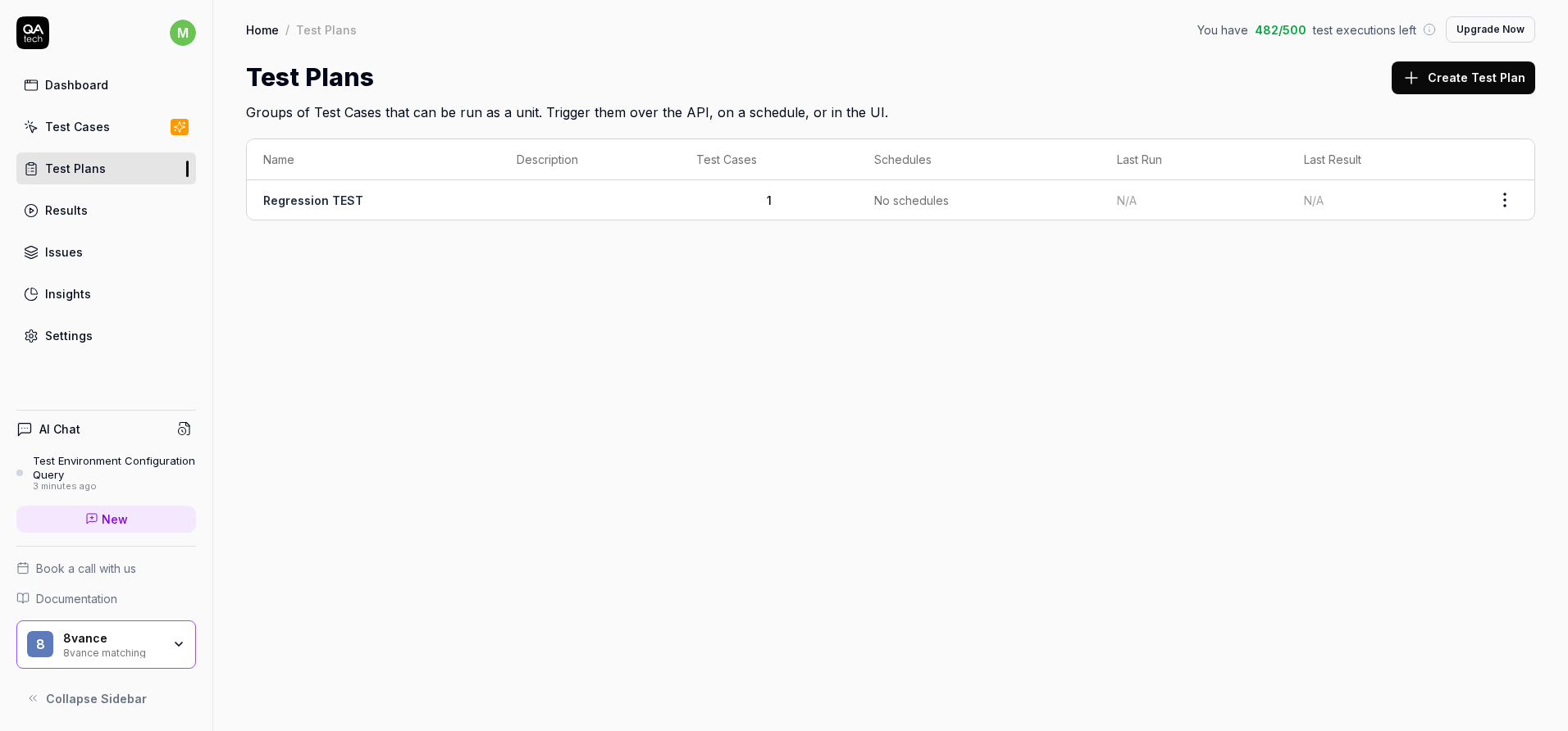
click at [1505, 182] on html "m Dashboard Test Cases Test Plans Results Issues Insights Settings AI Chat Test…" at bounding box center [784, 366] width 1568 height 731
click at [1382, 376] on div "Edit" at bounding box center [1436, 377] width 156 height 36
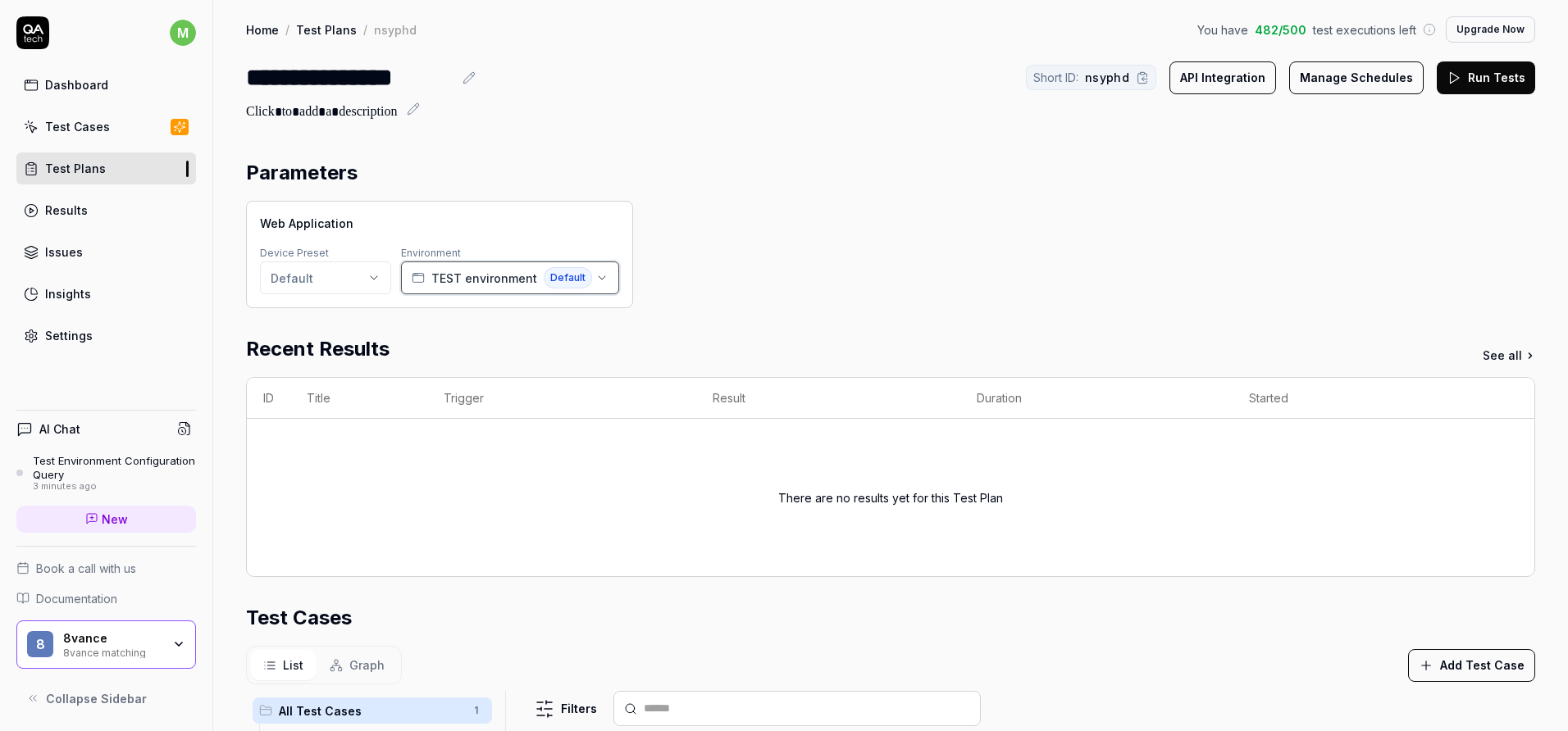
click at [585, 285] on div "TEST environment Default" at bounding box center [502, 278] width 181 height 21
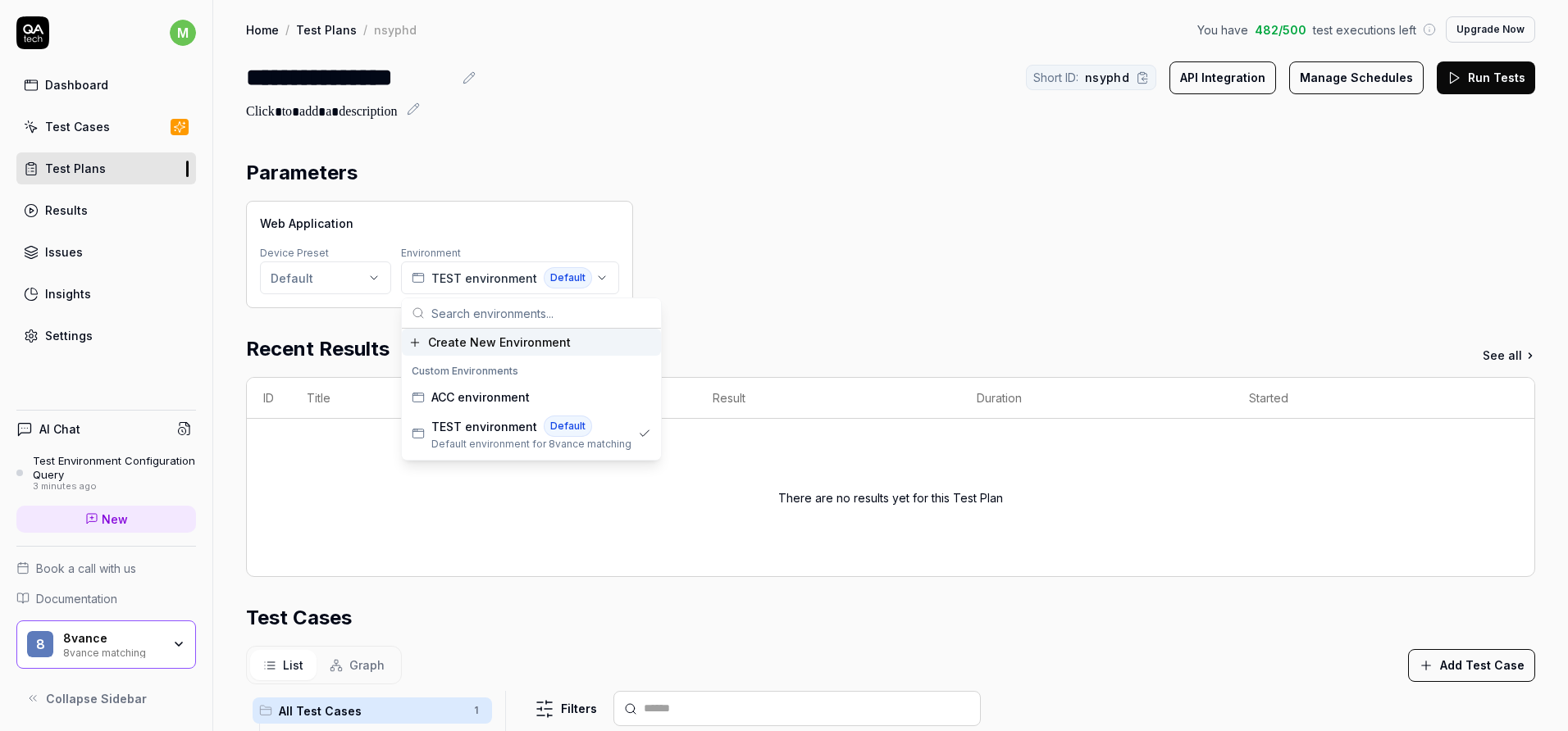
click at [903, 219] on div "Web Application Device Preset Default Environment TEST environment Default" at bounding box center [890, 254] width 1289 height 107
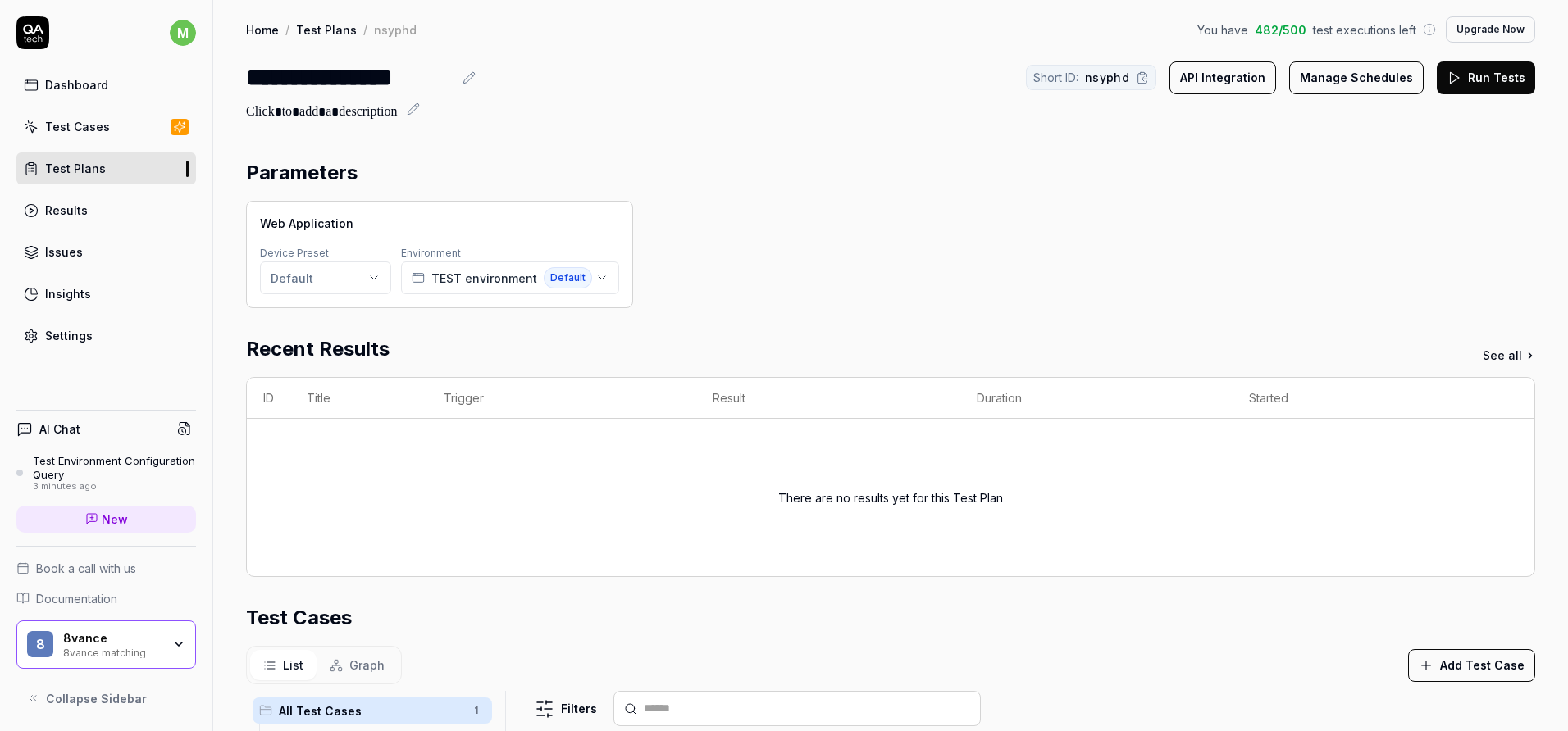
click at [903, 219] on div "Web Application Device Preset Default Environment TEST environment Default" at bounding box center [890, 254] width 1289 height 107
click at [122, 358] on div "m Dashboard Test Cases Test Plans Results Issues Insights Settings AI Chat Test…" at bounding box center [106, 366] width 213 height 731
click at [93, 342] on link "Settings" at bounding box center [106, 335] width 180 height 32
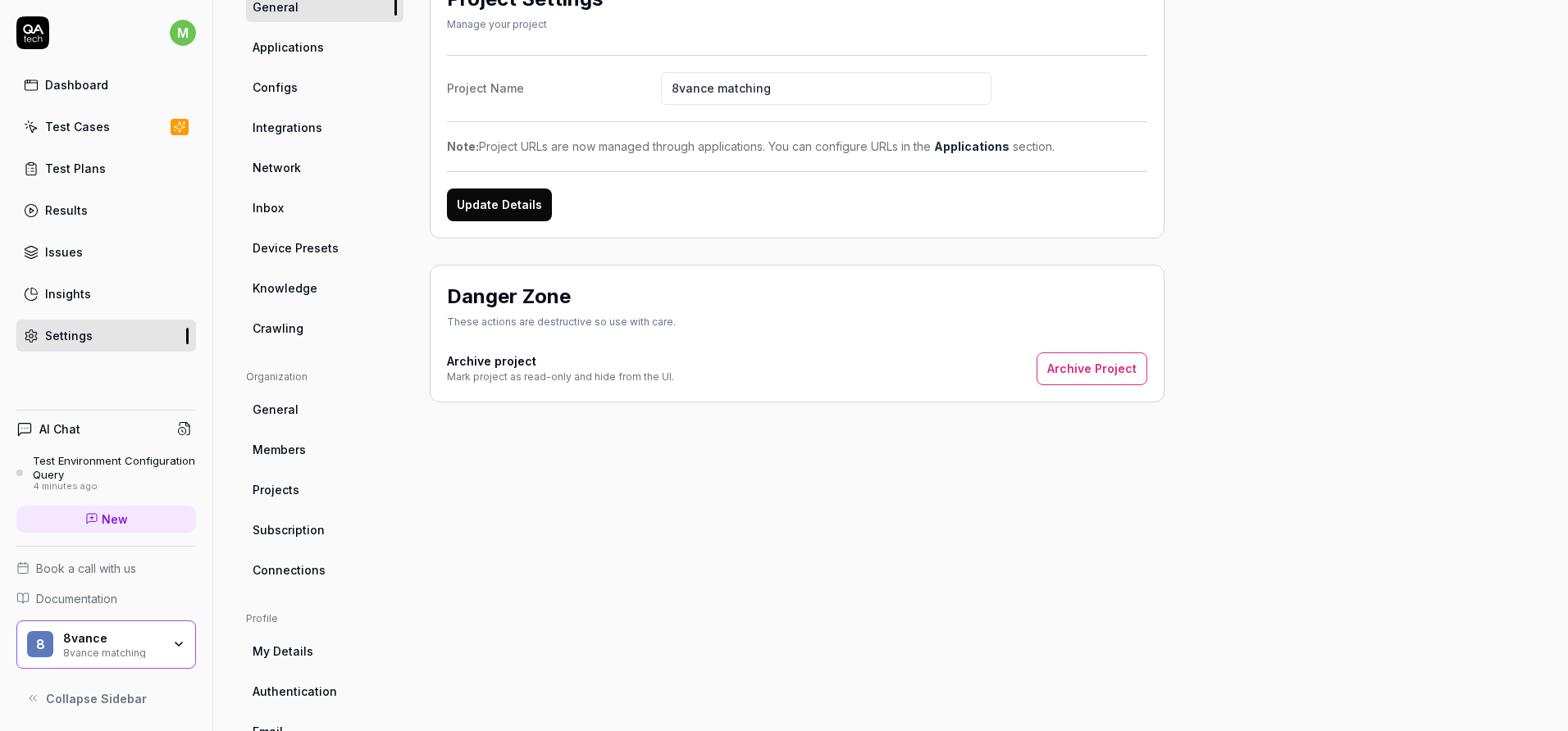
scroll to position [165, 0]
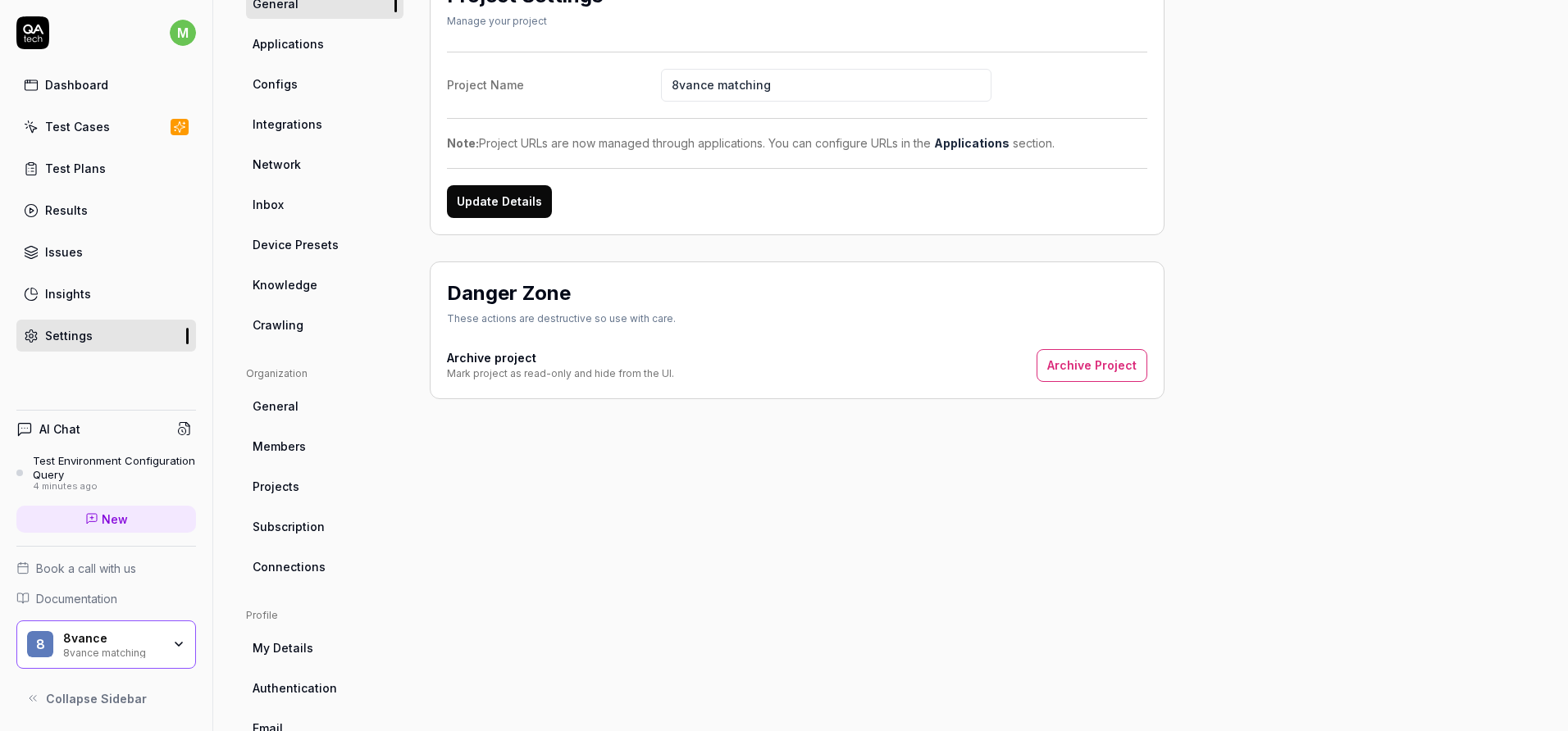
click at [302, 452] on span "Members" at bounding box center [279, 446] width 54 height 17
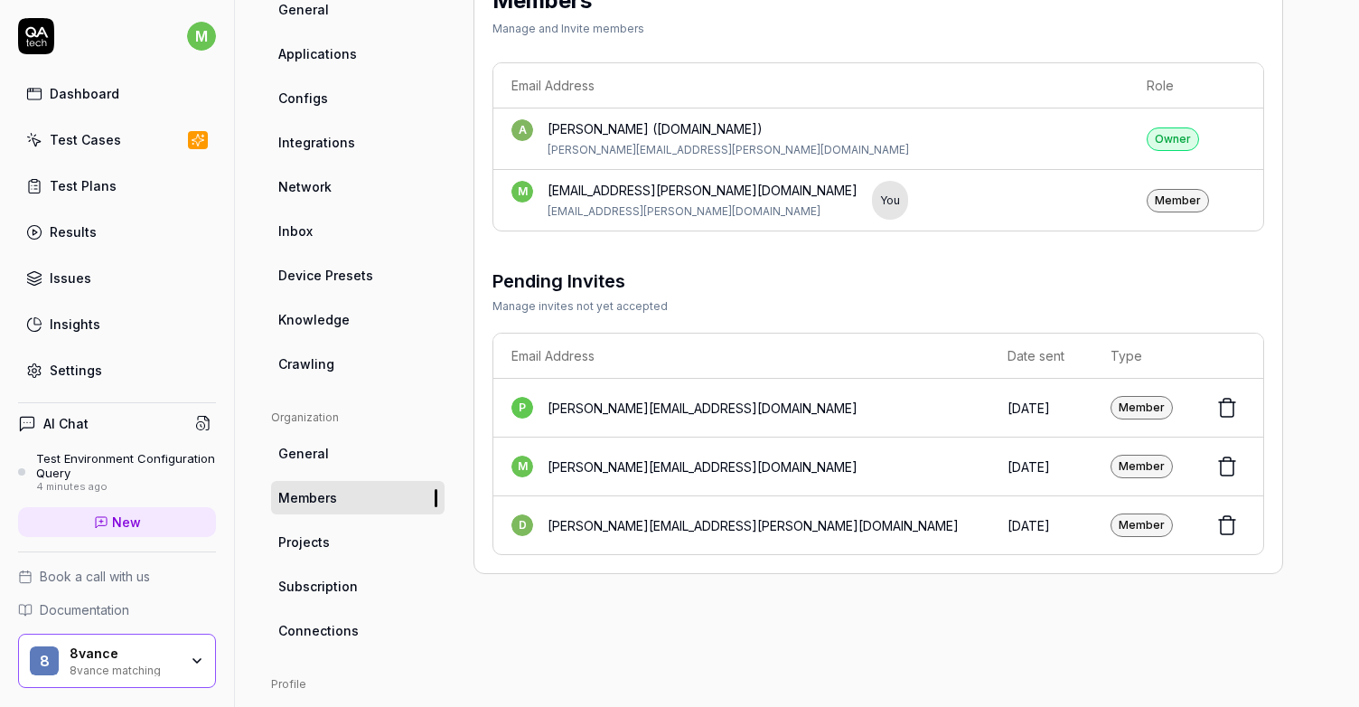
scroll to position [128, 0]
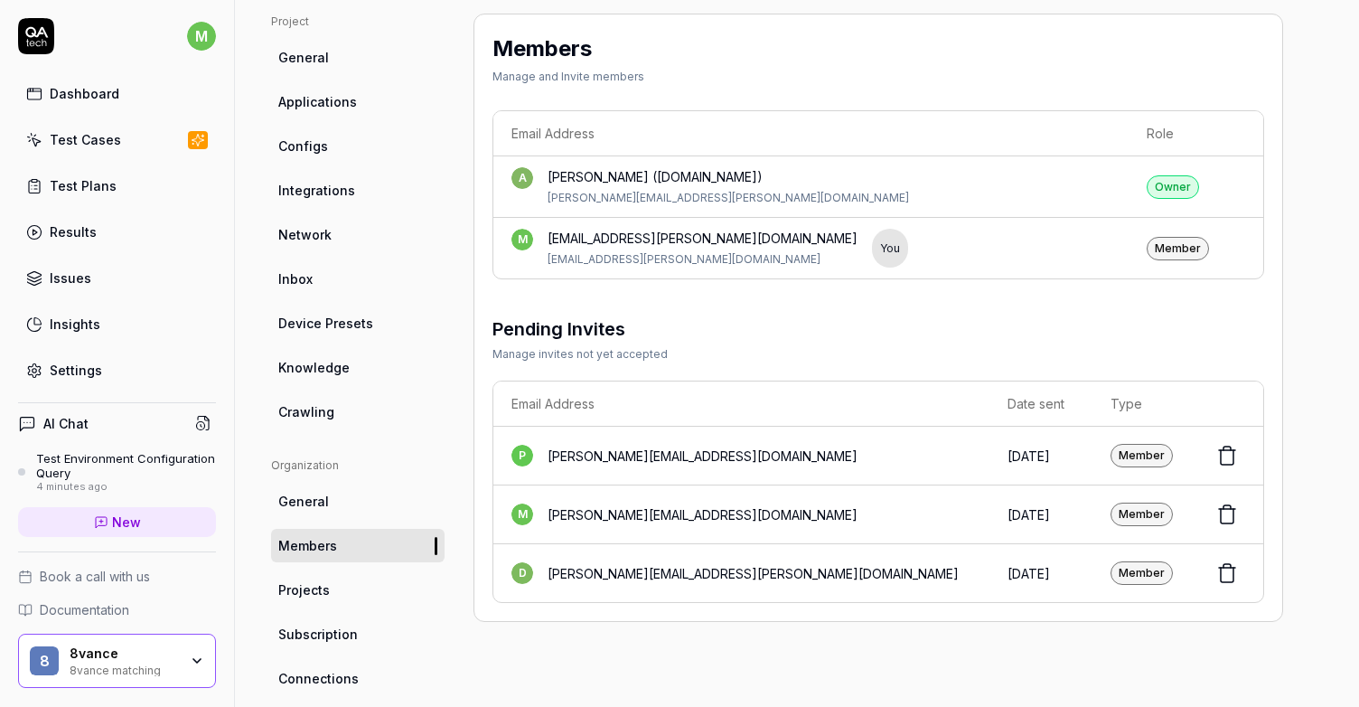
click at [1146, 568] on div "Member" at bounding box center [1142, 572] width 62 height 23
click at [111, 187] on div "Test Plans" at bounding box center [83, 185] width 67 height 19
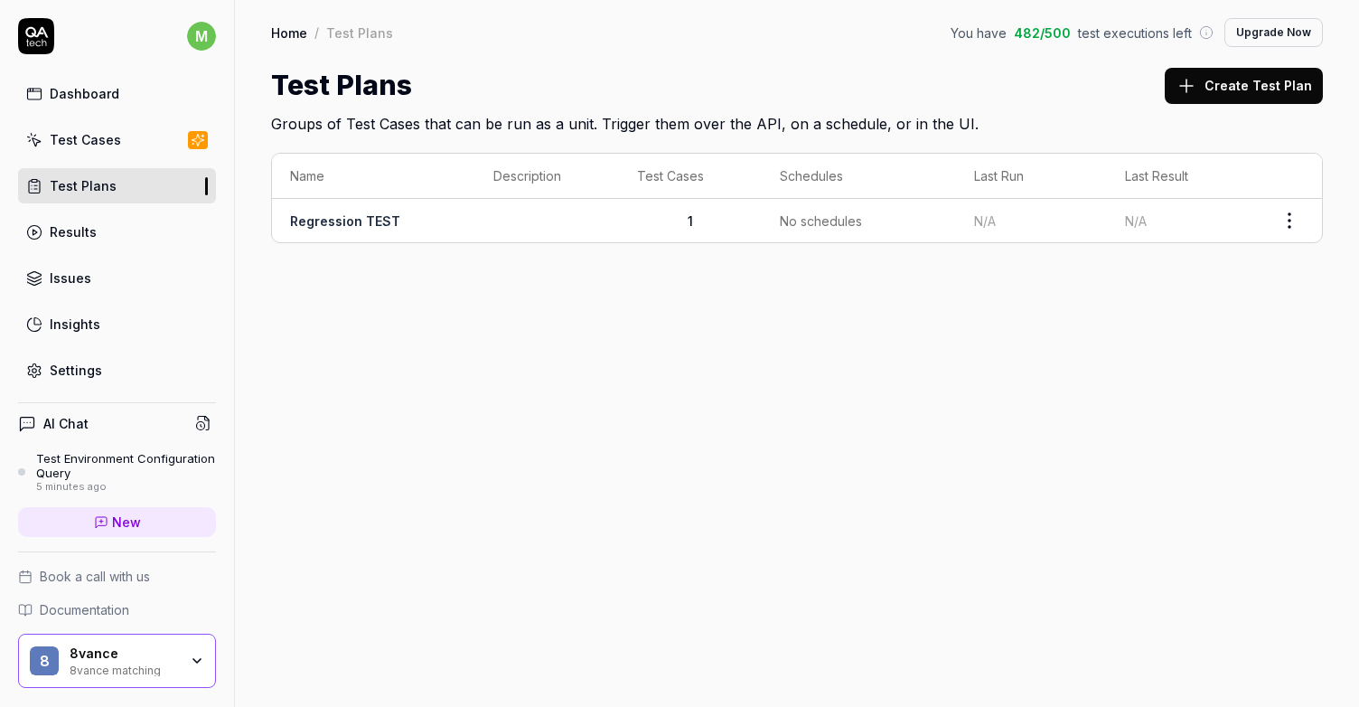
click at [364, 222] on link "Regression TEST" at bounding box center [345, 220] width 110 height 15
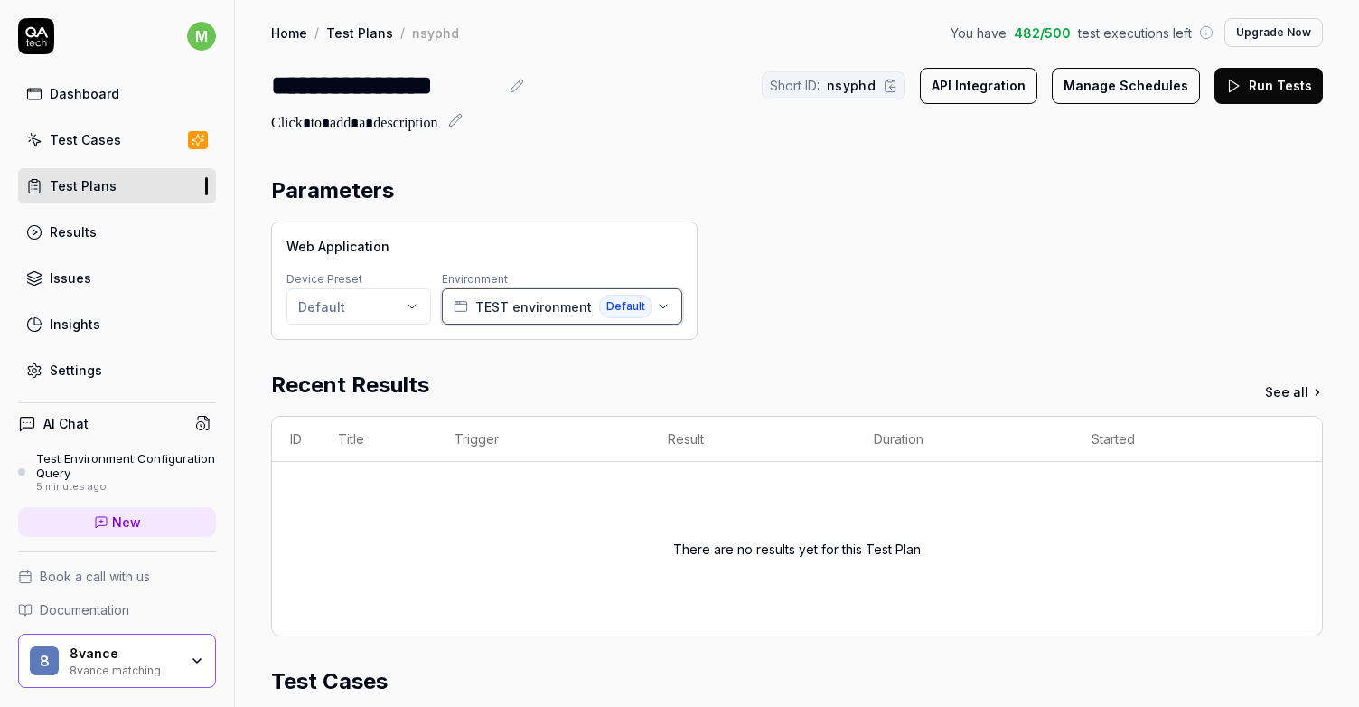
click at [618, 293] on button "TEST environment Default" at bounding box center [562, 306] width 240 height 36
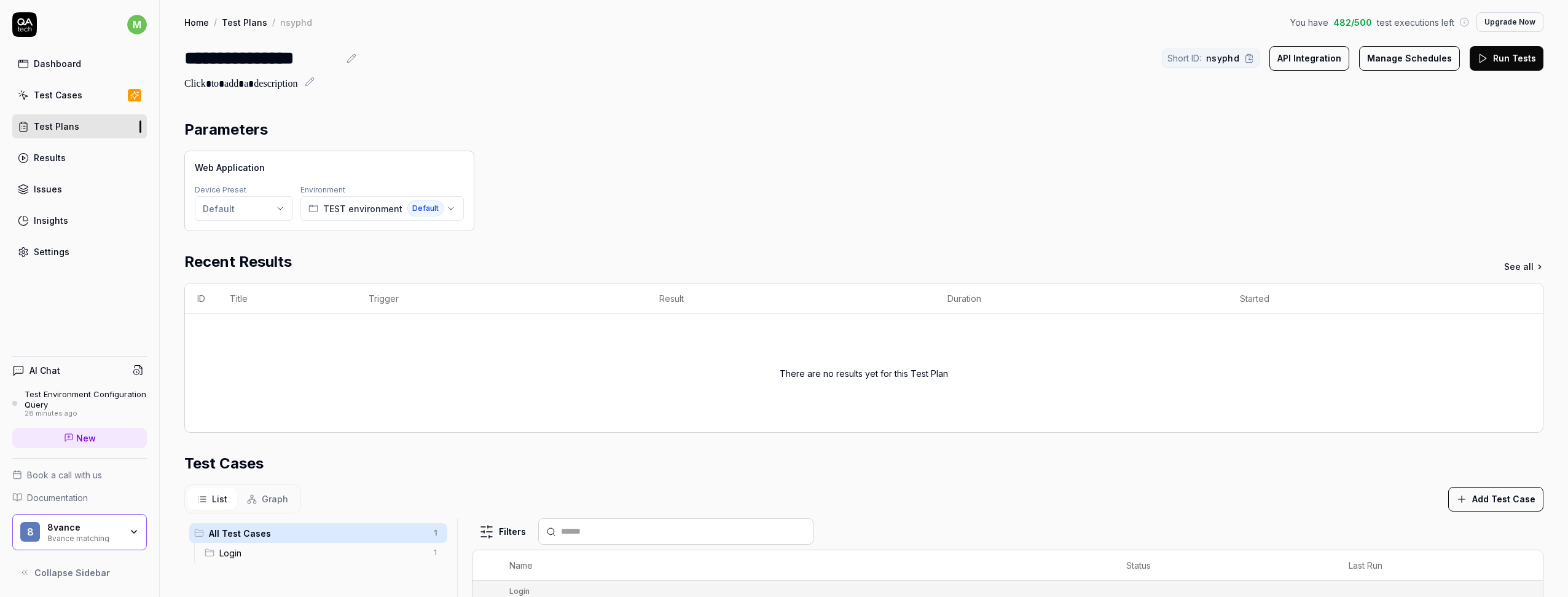
click at [804, 114] on div "Parameters Web Application Device Preset Default Environment TEST environment D…" at bounding box center [864, 500] width 1408 height 787
click at [68, 259] on link "Settings" at bounding box center [80, 251] width 135 height 24
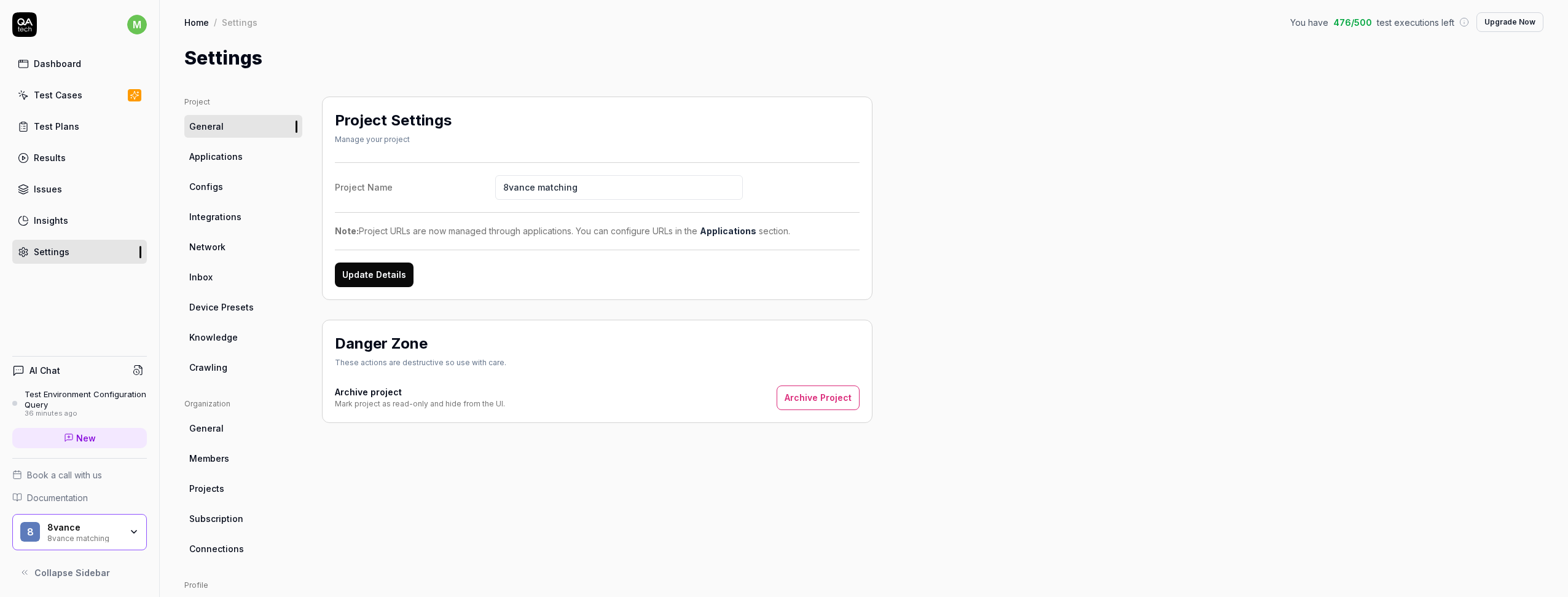
click at [224, 193] on link "Configs" at bounding box center [243, 186] width 118 height 22
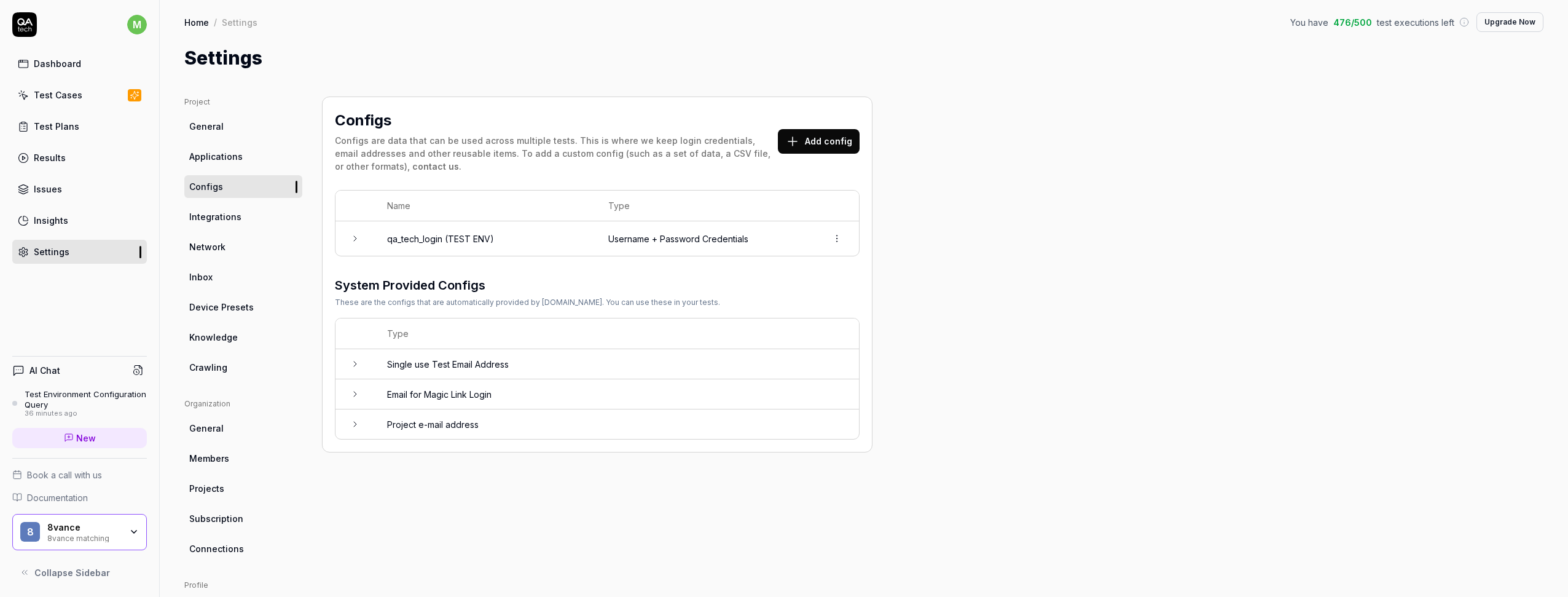
click at [354, 364] on icon at bounding box center [355, 364] width 10 height 10
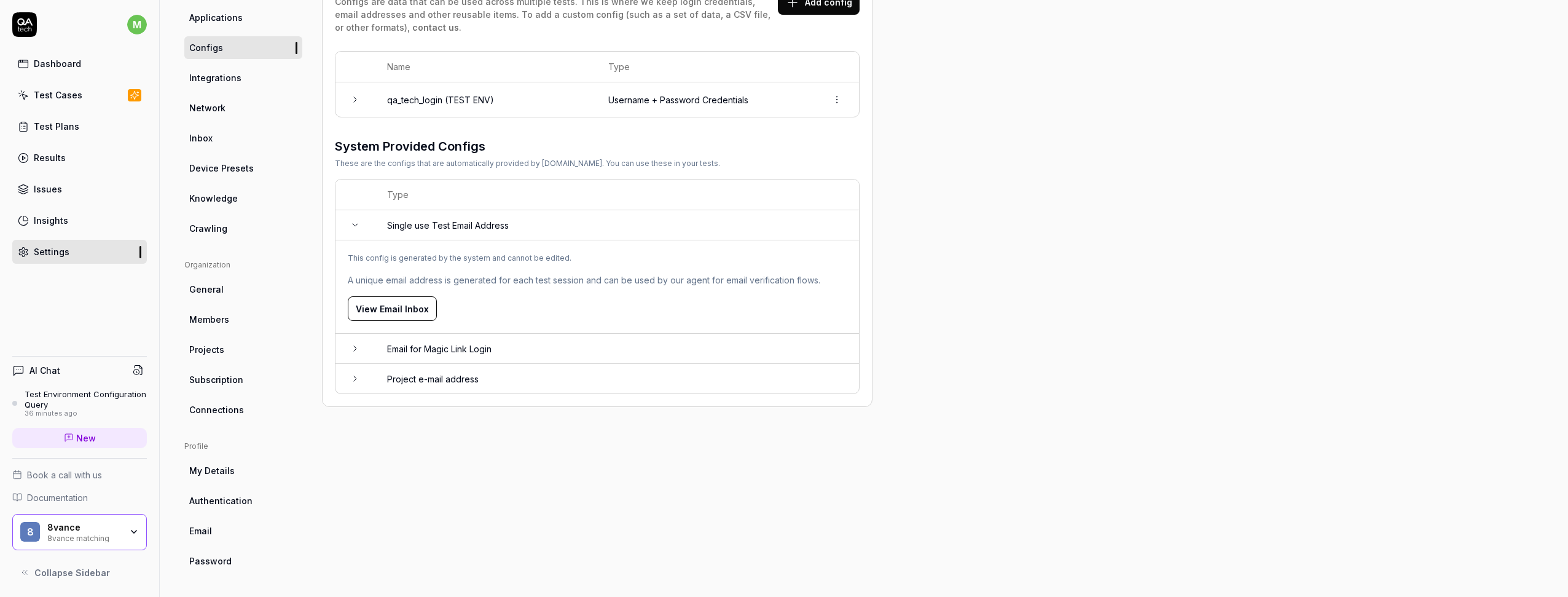
scroll to position [137, 0]
click at [69, 94] on div "Test Cases" at bounding box center [58, 95] width 48 height 13
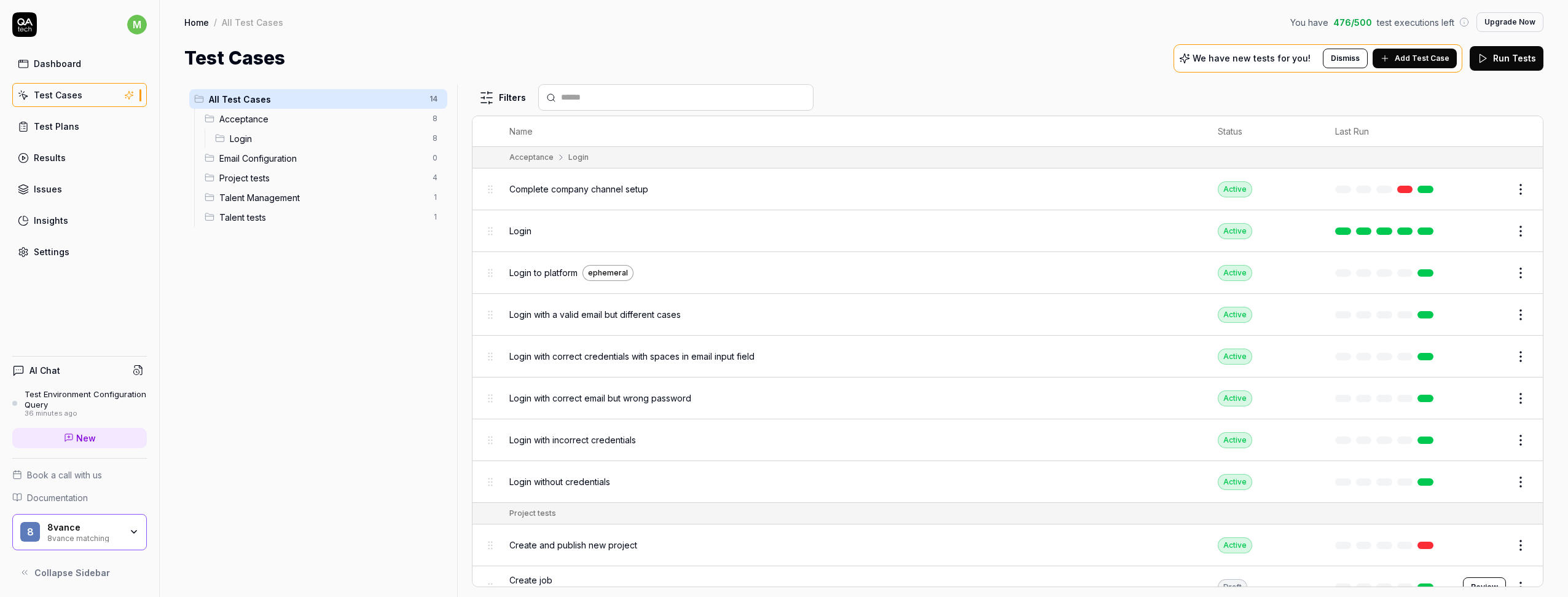
click at [561, 193] on span "Complete company channel setup" at bounding box center [579, 188] width 139 height 13
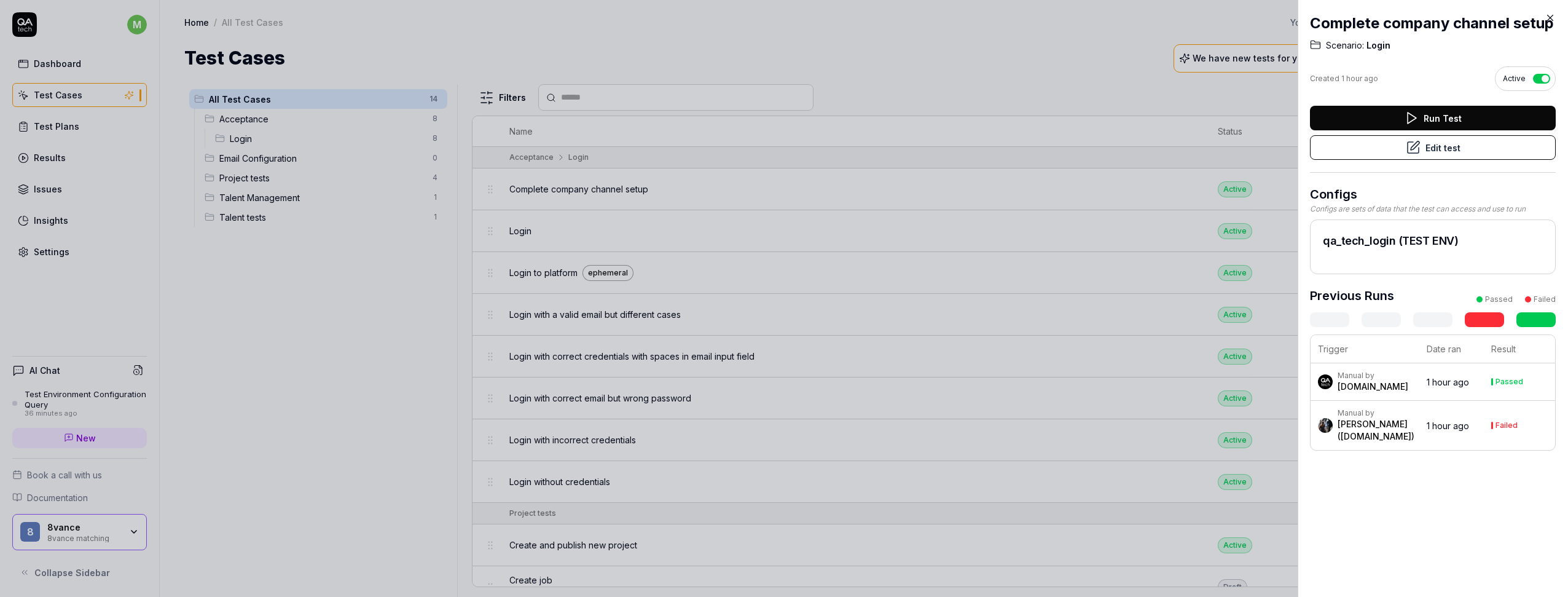
click at [1174, 152] on button "Edit test" at bounding box center [1433, 148] width 245 height 24
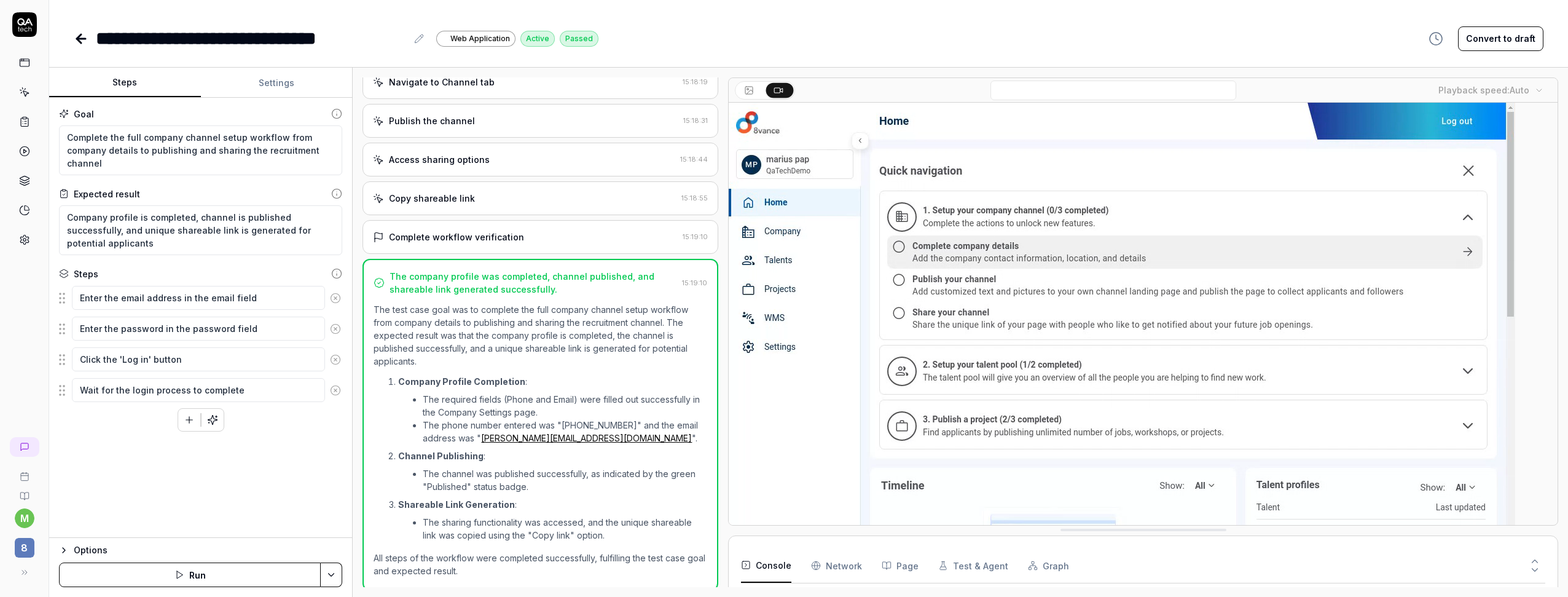
click at [129, 547] on div "Options" at bounding box center [207, 550] width 269 height 15
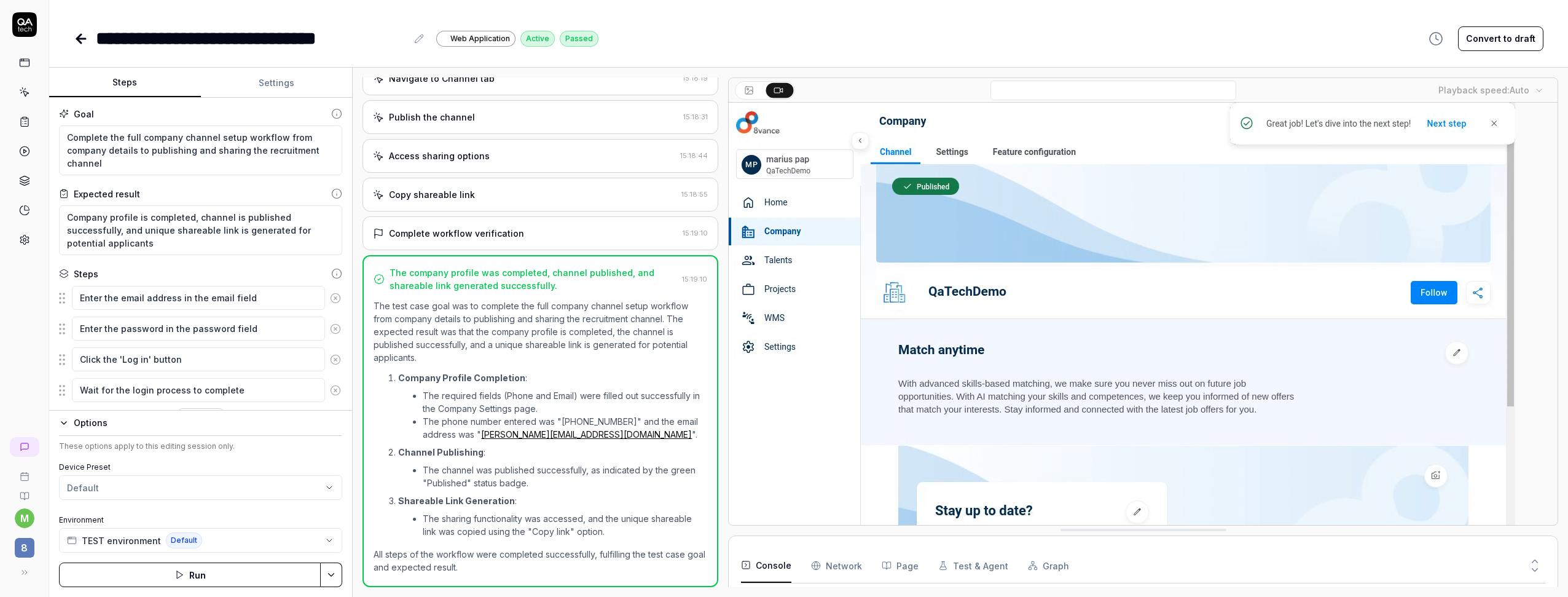
scroll to position [116, 0]
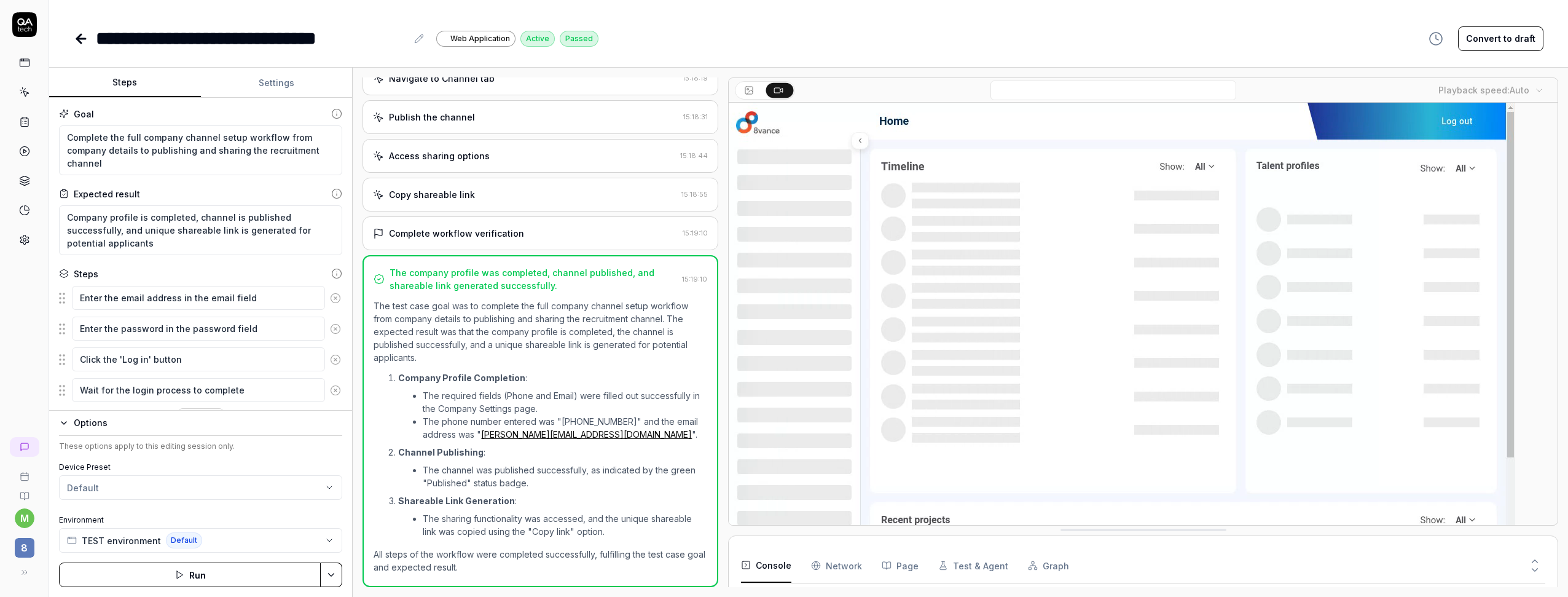
click at [277, 99] on div "Goal Complete the full company channel setup workflow from company details to p…" at bounding box center [201, 254] width 303 height 313
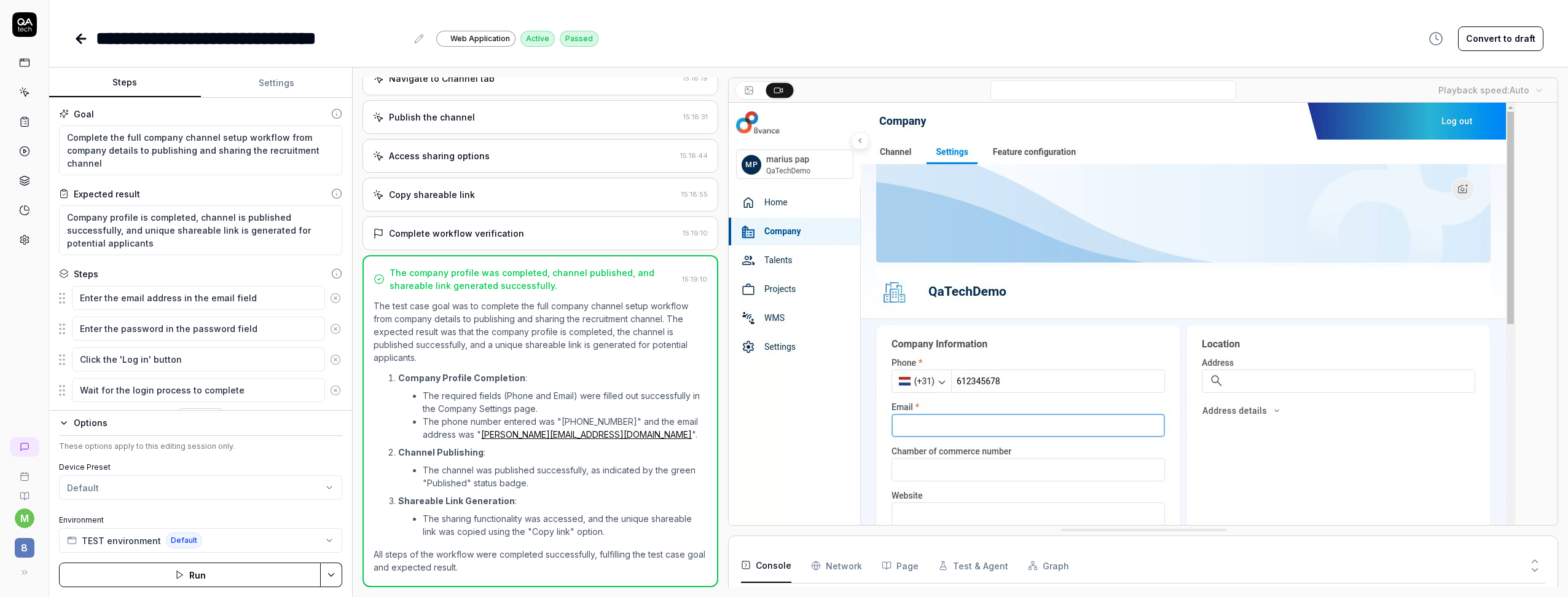
type textarea "*"
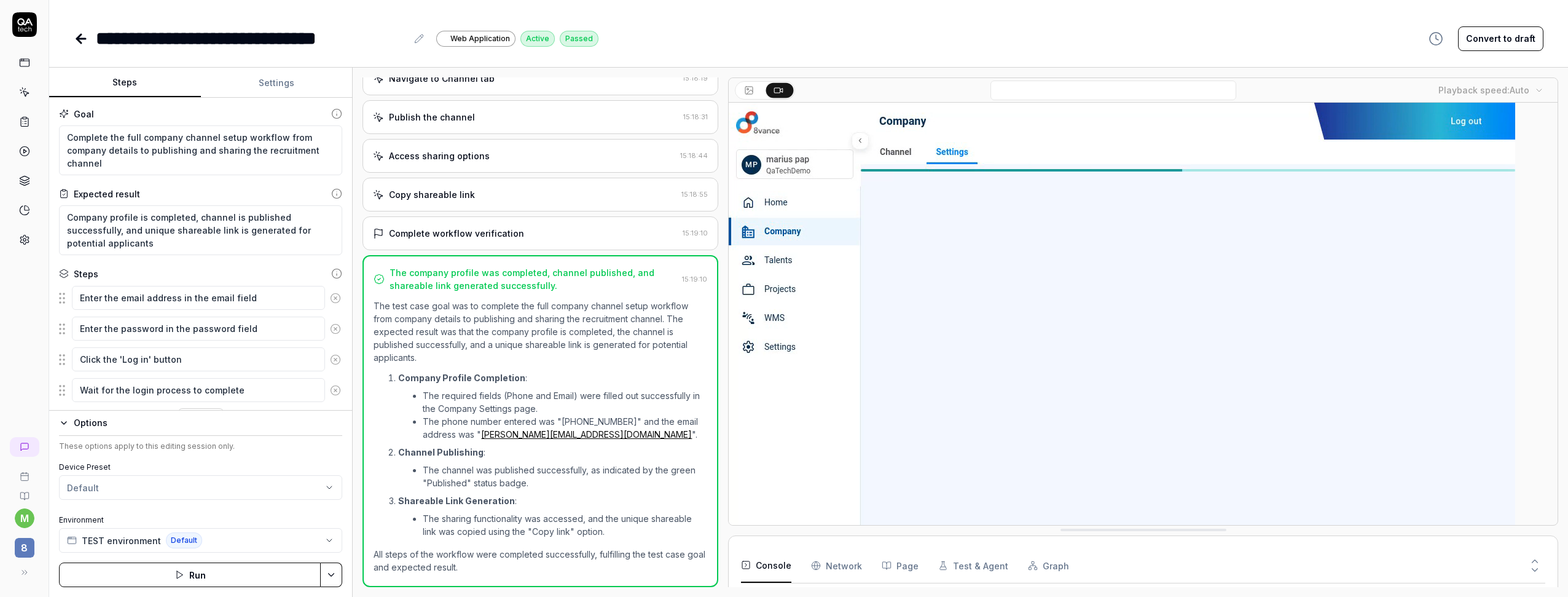
click at [284, 85] on button "Settings" at bounding box center [277, 82] width 152 height 29
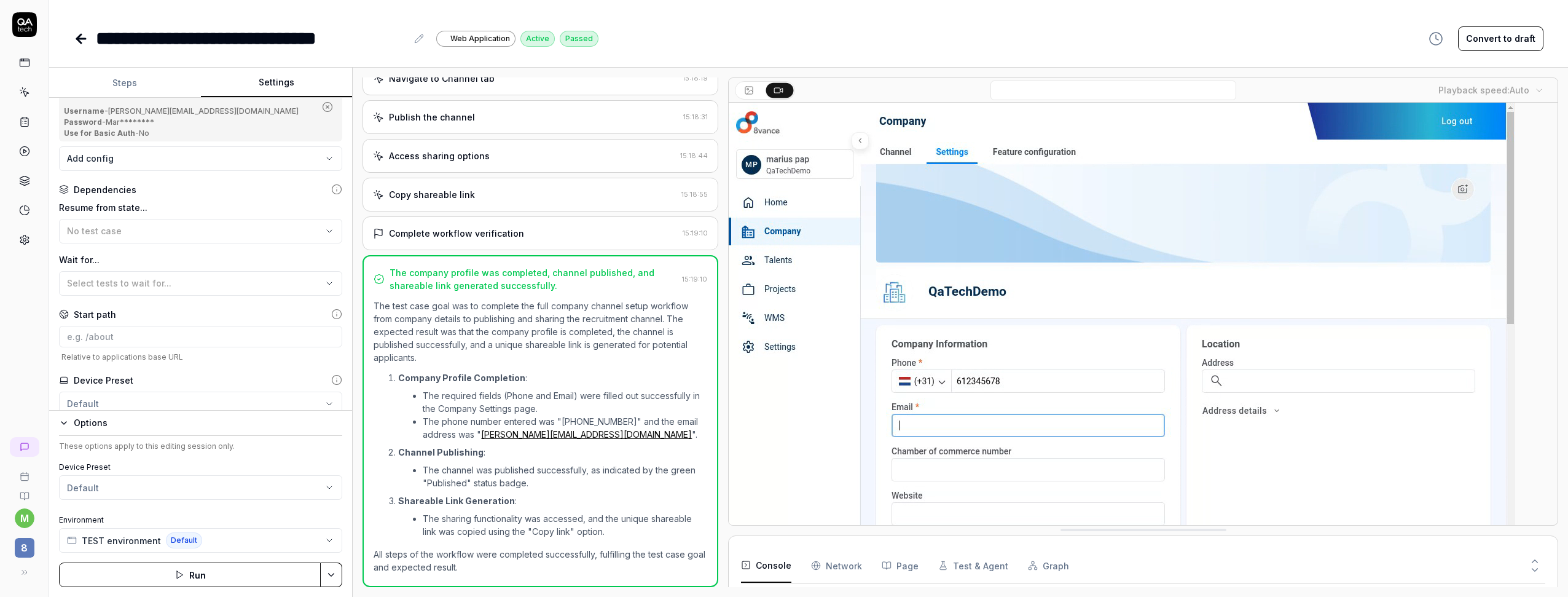
scroll to position [204, 0]
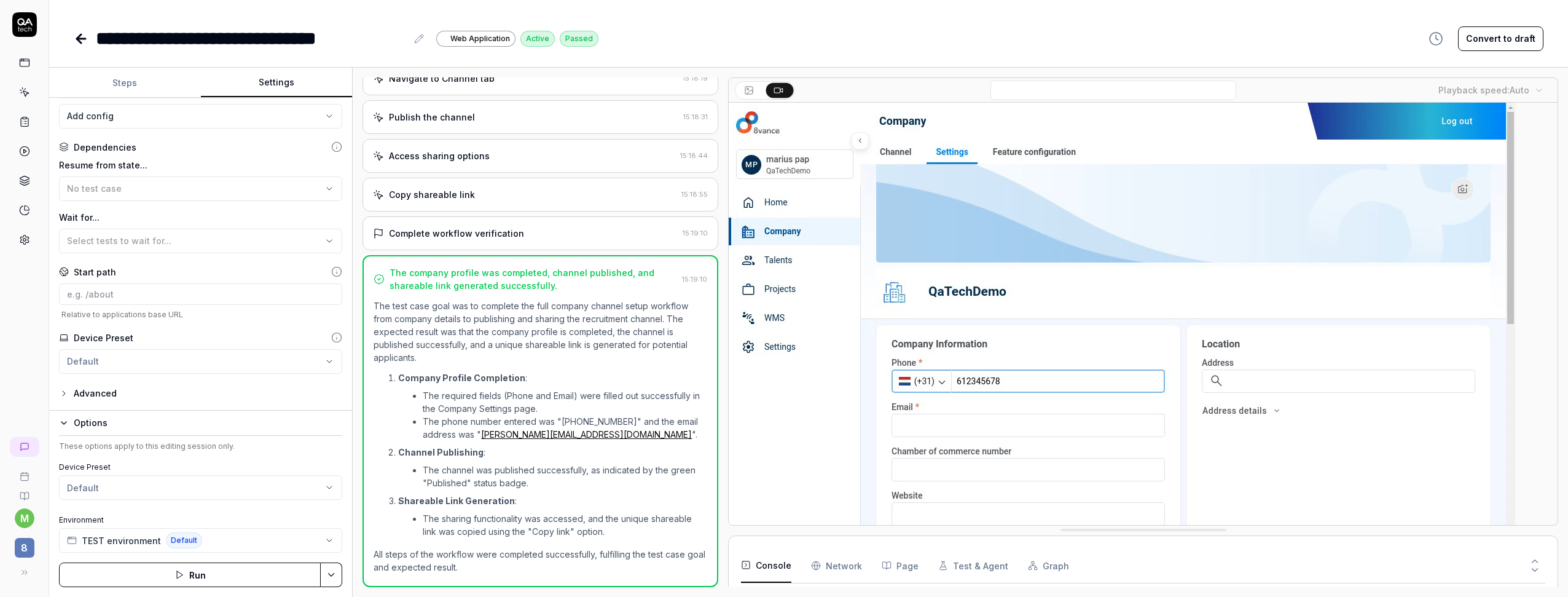
click at [169, 387] on div "Advanced" at bounding box center [201, 394] width 284 height 15
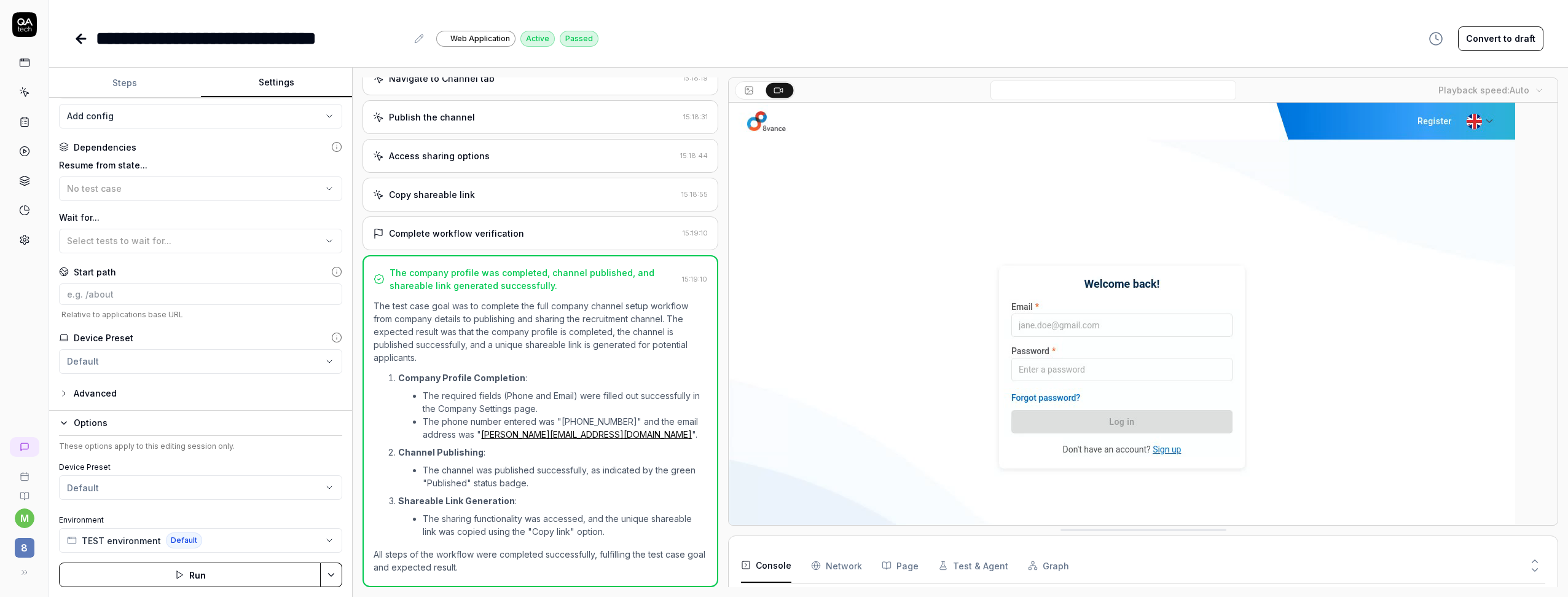
click at [82, 396] on div "Advanced" at bounding box center [95, 394] width 43 height 15
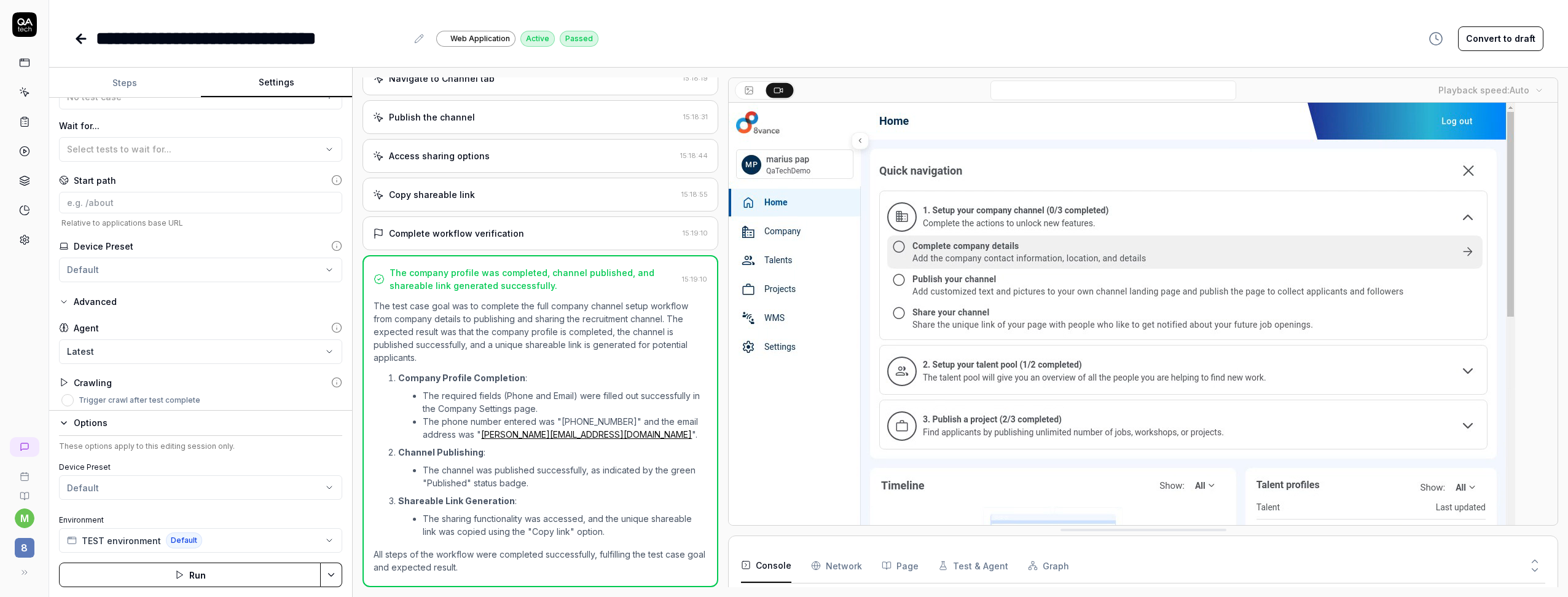
scroll to position [301, 0]
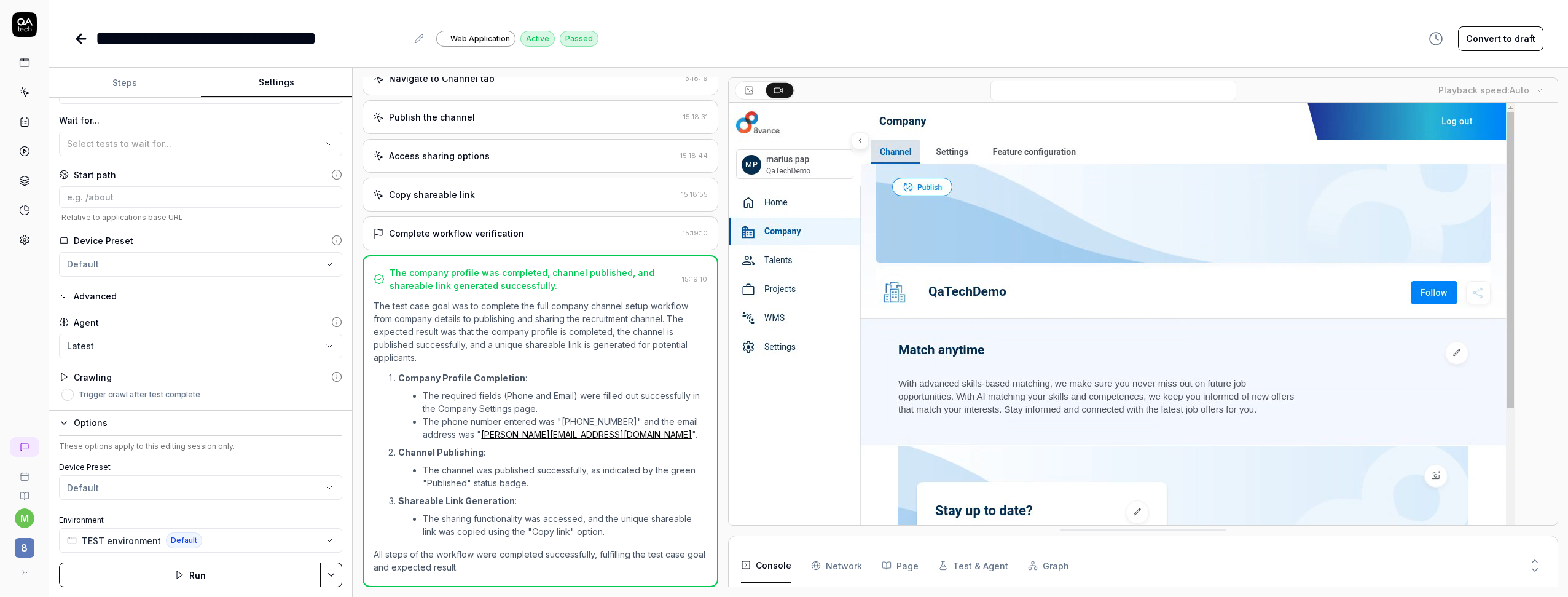
click at [112, 339] on body "**********" at bounding box center [784, 298] width 1568 height 597
click at [336, 322] on html "**********" at bounding box center [784, 298] width 1568 height 597
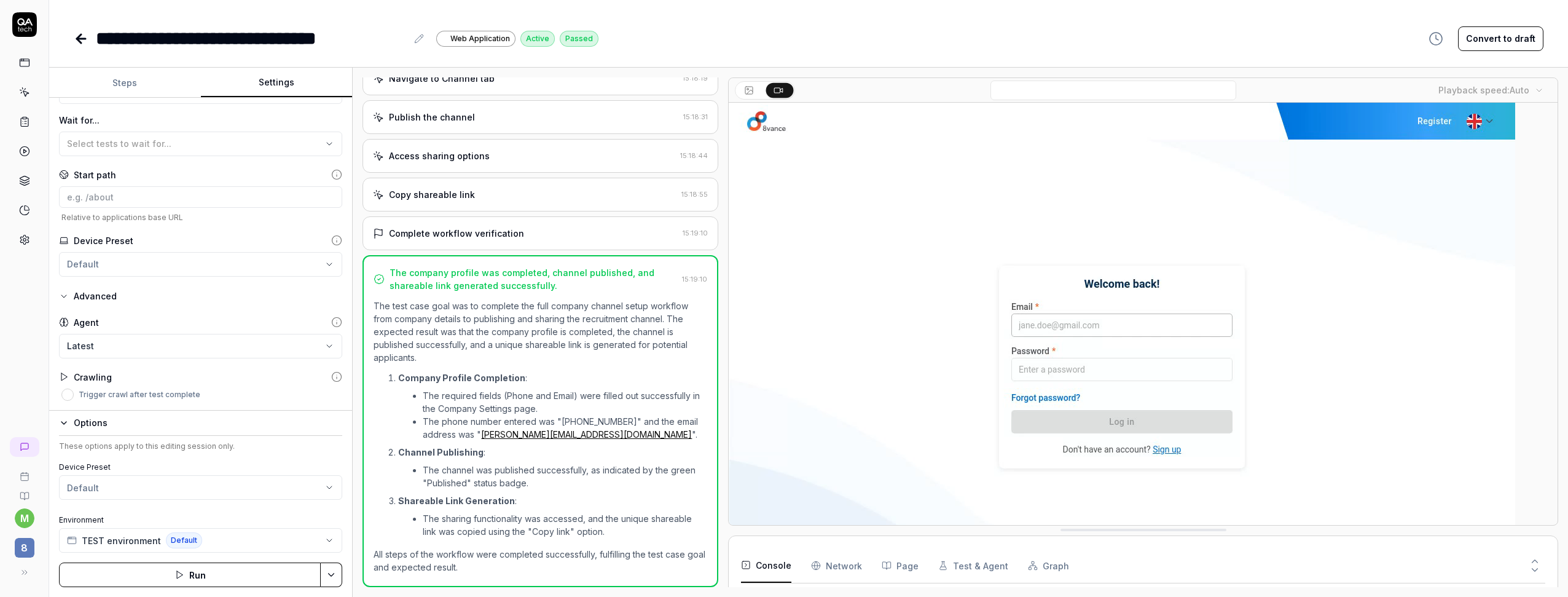
click at [335, 323] on icon at bounding box center [337, 322] width 11 height 11
